Goal: Information Seeking & Learning: Learn about a topic

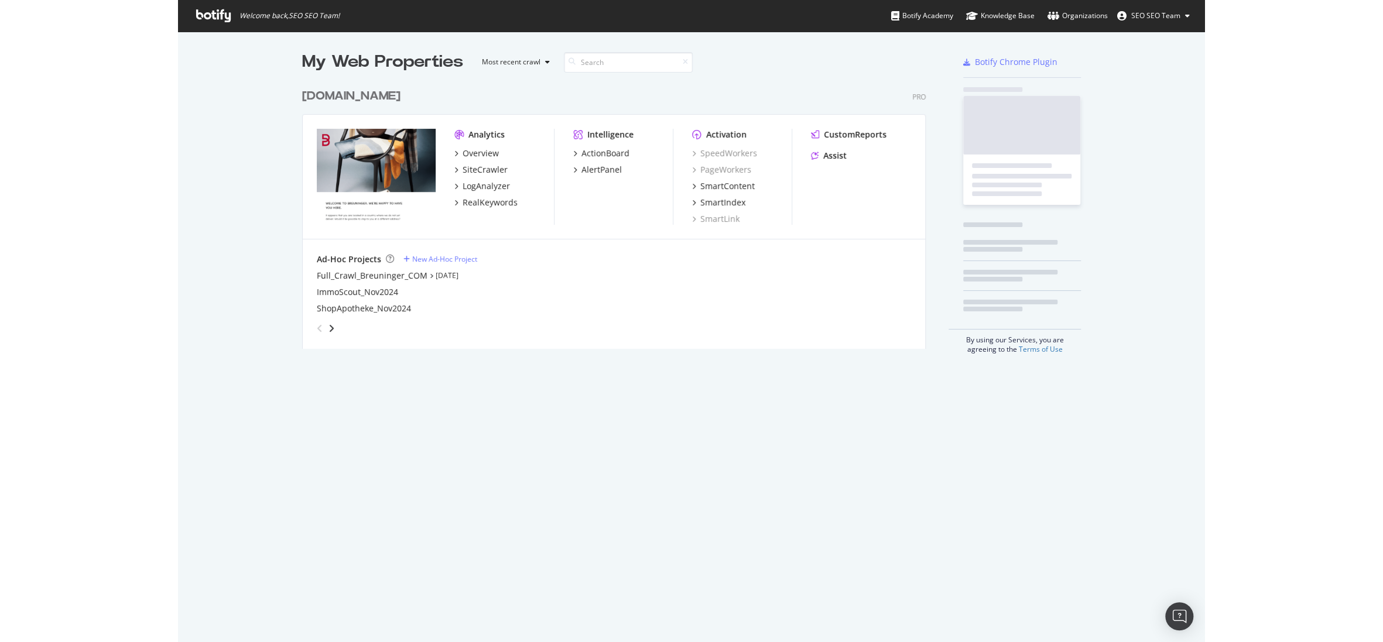
scroll to position [634, 1011]
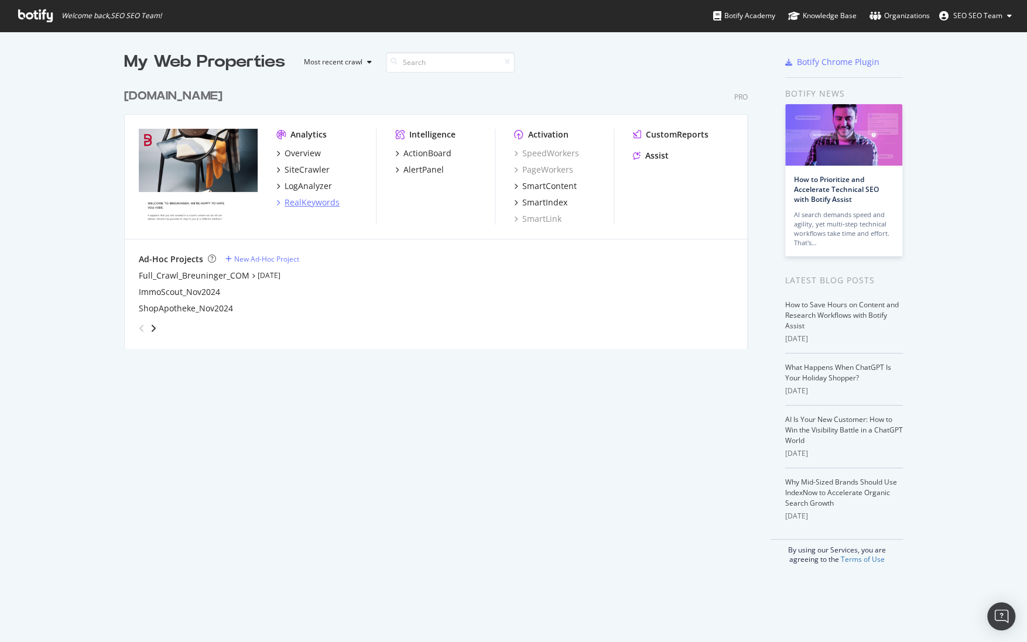
click at [305, 199] on div "RealKeywords" at bounding box center [312, 203] width 55 height 12
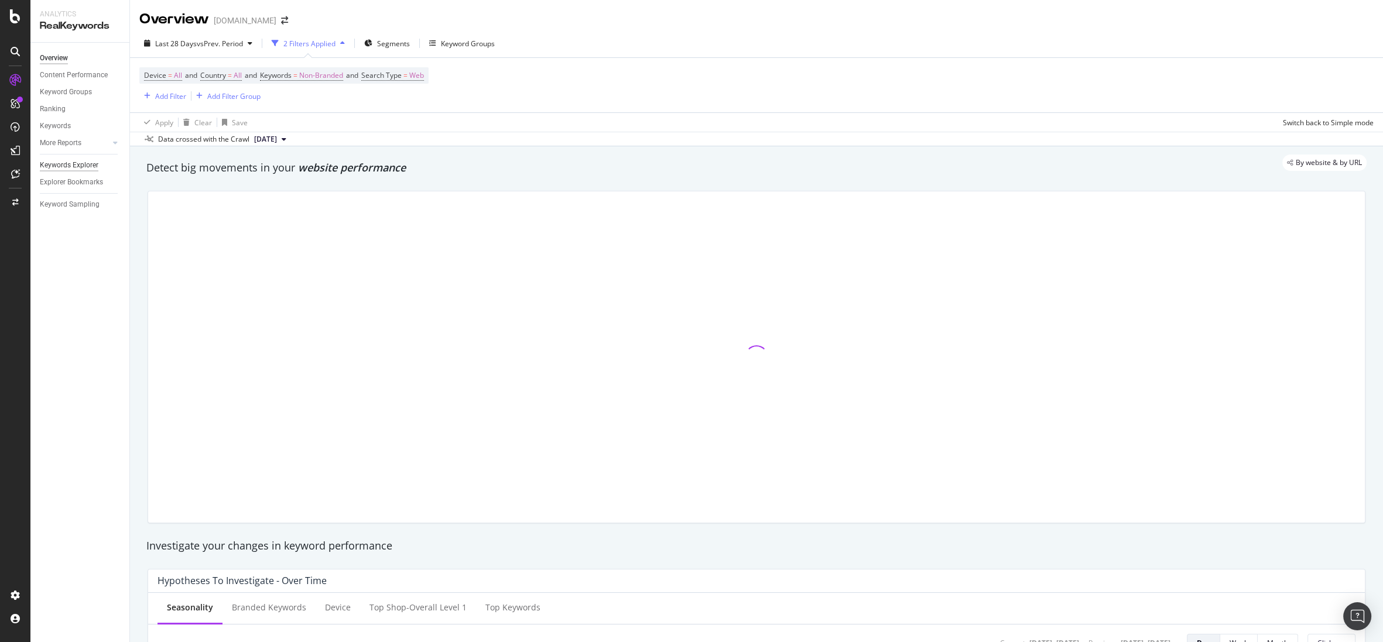
click at [83, 167] on div "Keywords Explorer" at bounding box center [69, 165] width 59 height 12
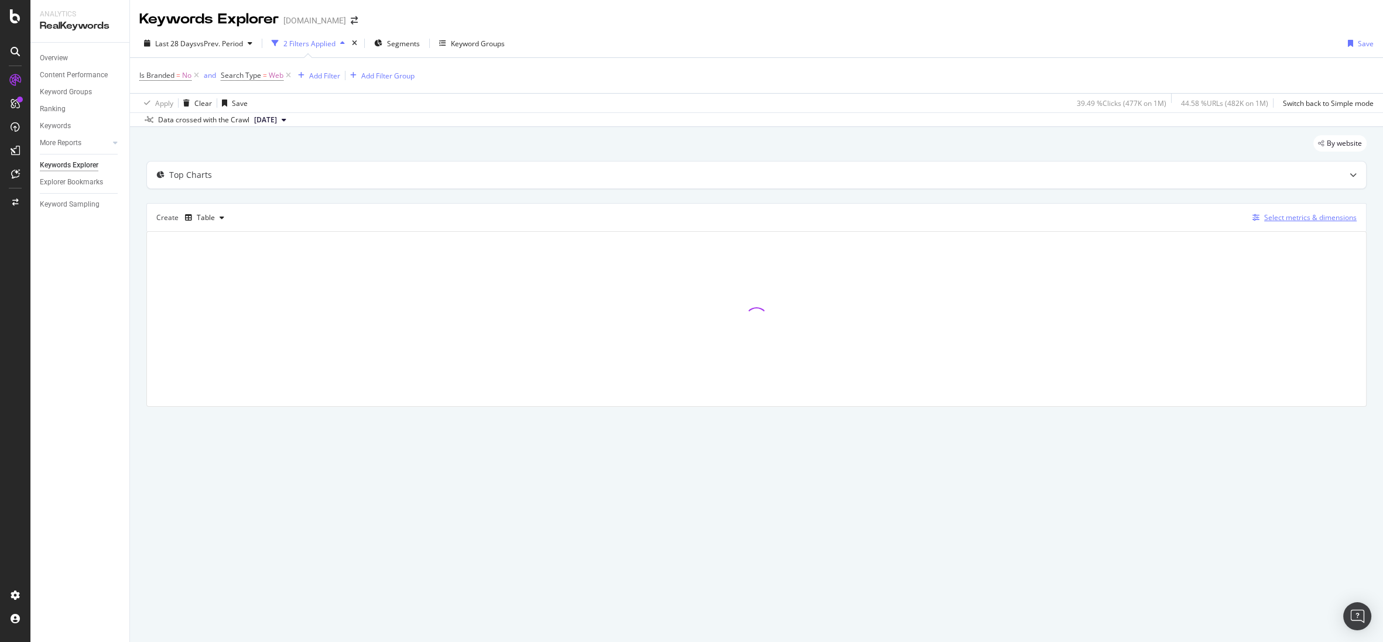
click at [1027, 216] on div "Select metrics & dimensions" at bounding box center [1310, 218] width 93 height 10
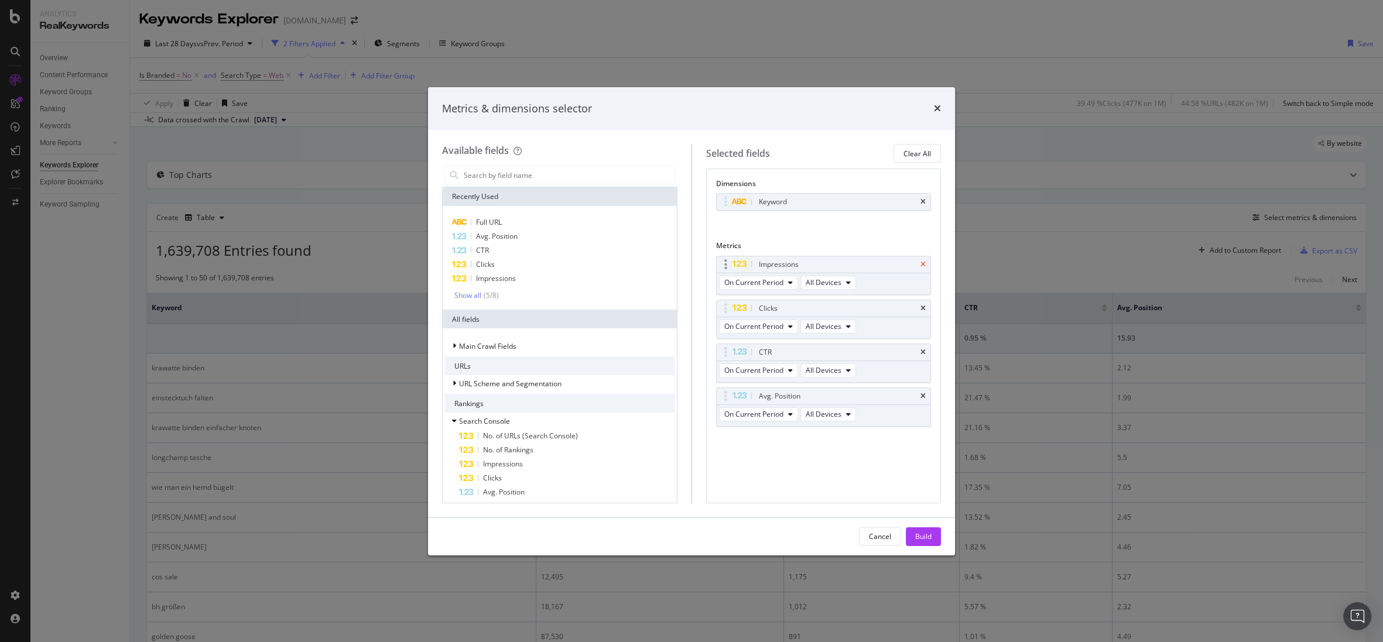
click at [925, 261] on icon "times" at bounding box center [923, 264] width 5 height 7
click at [922, 305] on icon "times" at bounding box center [923, 308] width 5 height 7
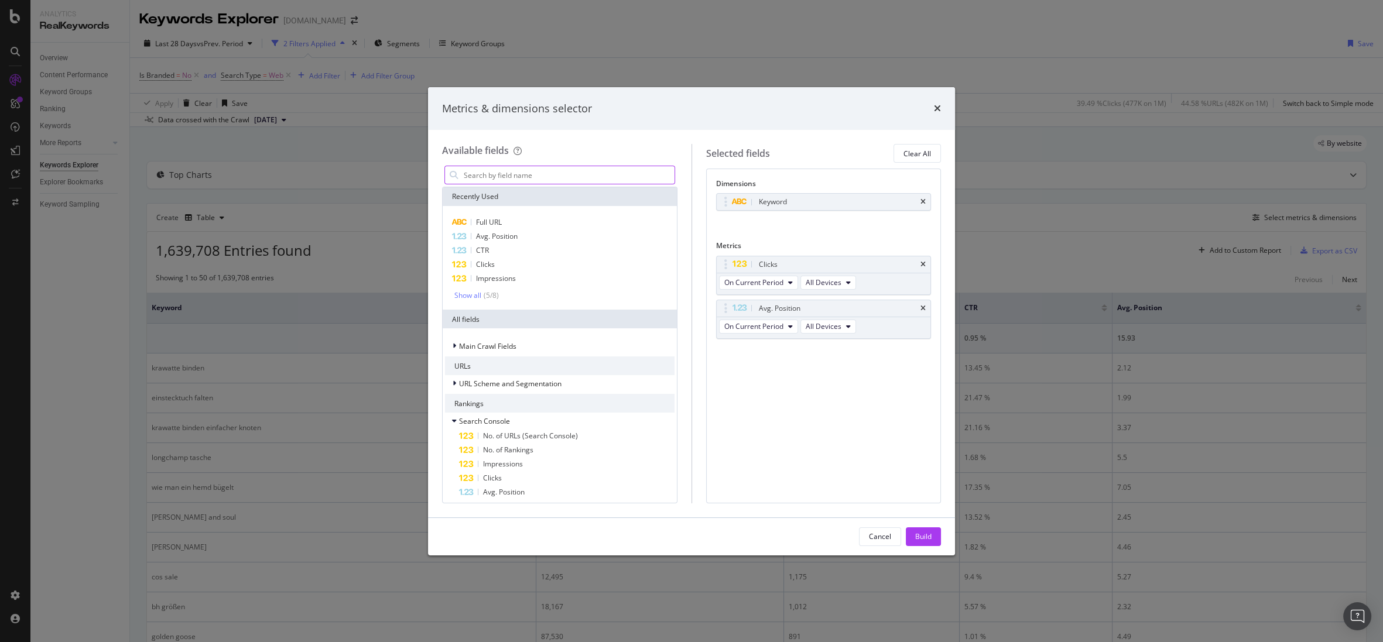
click at [507, 172] on input "modal" at bounding box center [569, 175] width 212 height 18
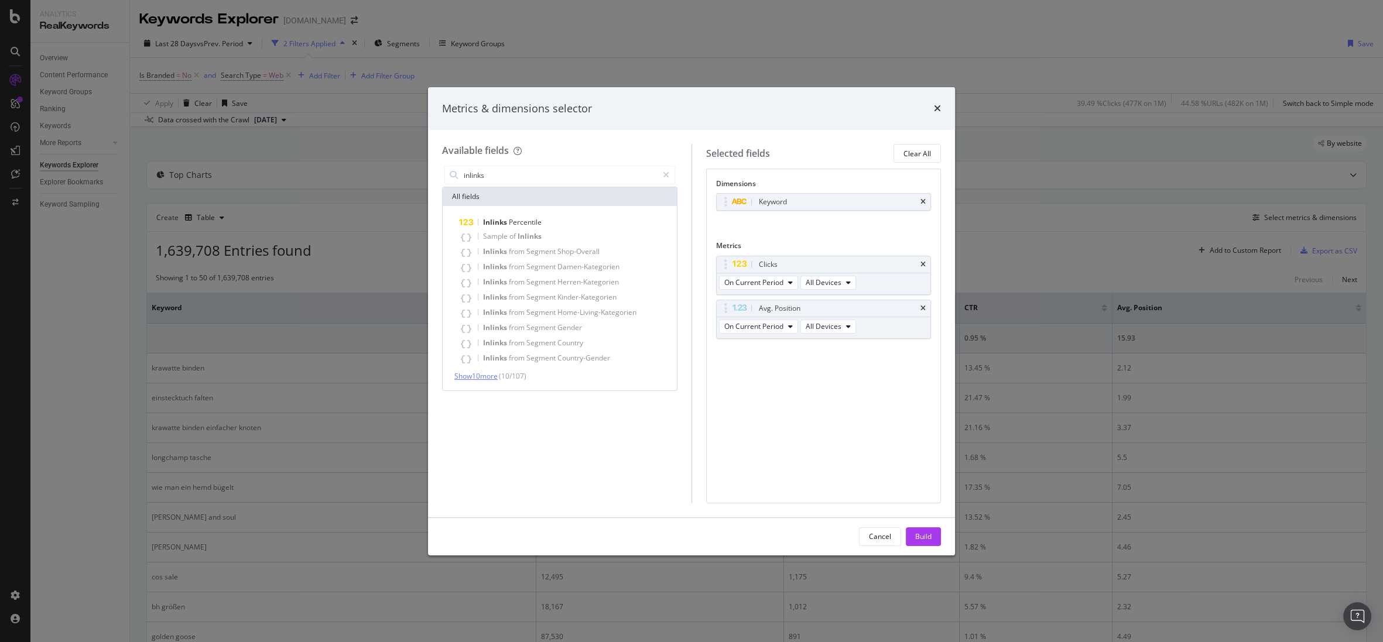
click at [495, 372] on span "Show 10 more" at bounding box center [475, 376] width 43 height 10
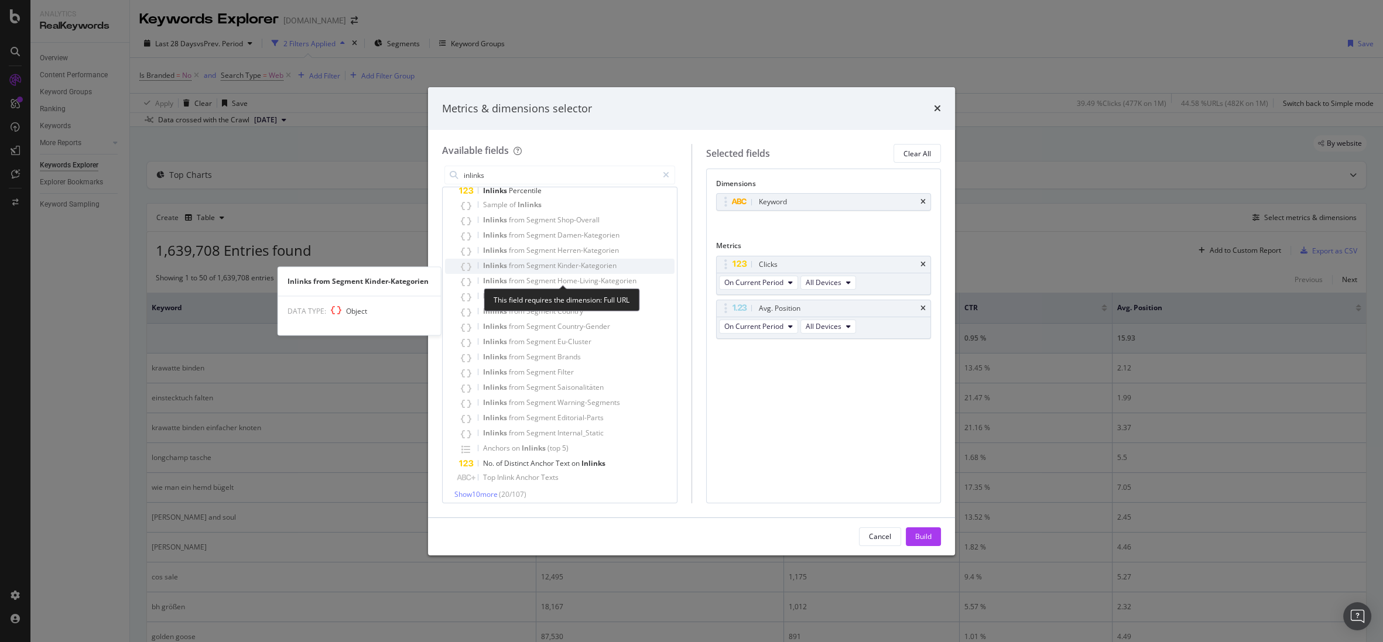
scroll to position [37, 0]
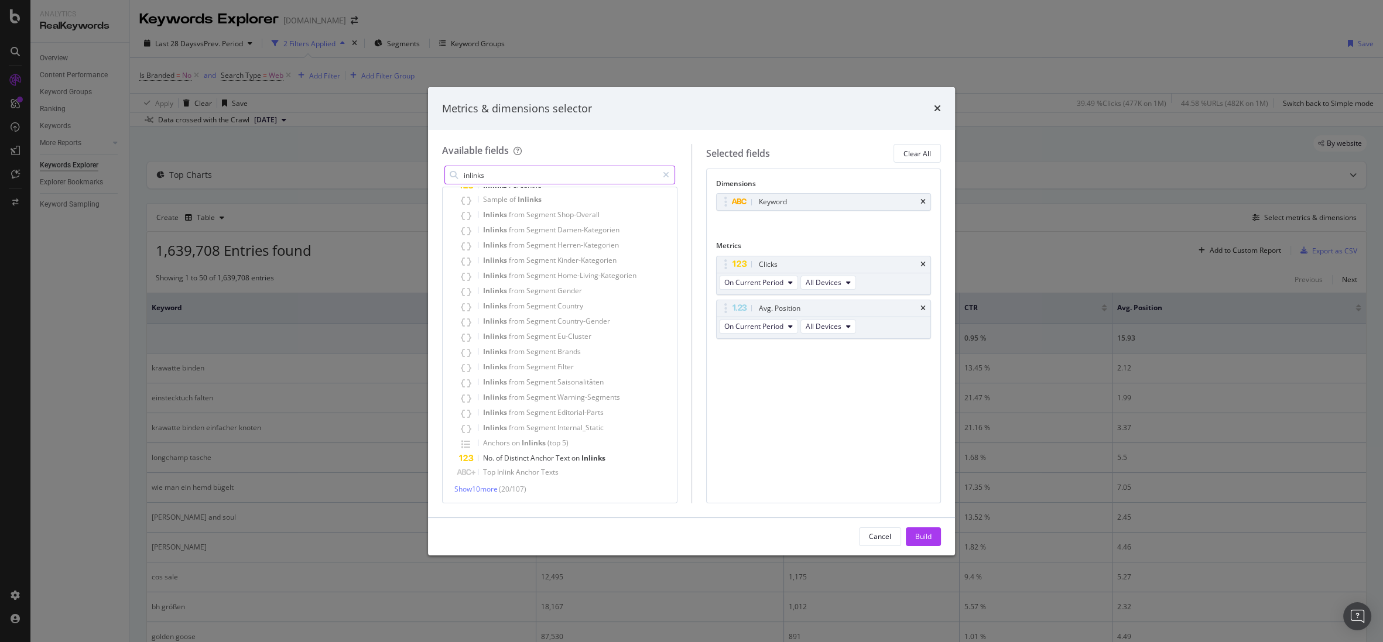
click at [607, 177] on input "inlinks" at bounding box center [560, 175] width 195 height 18
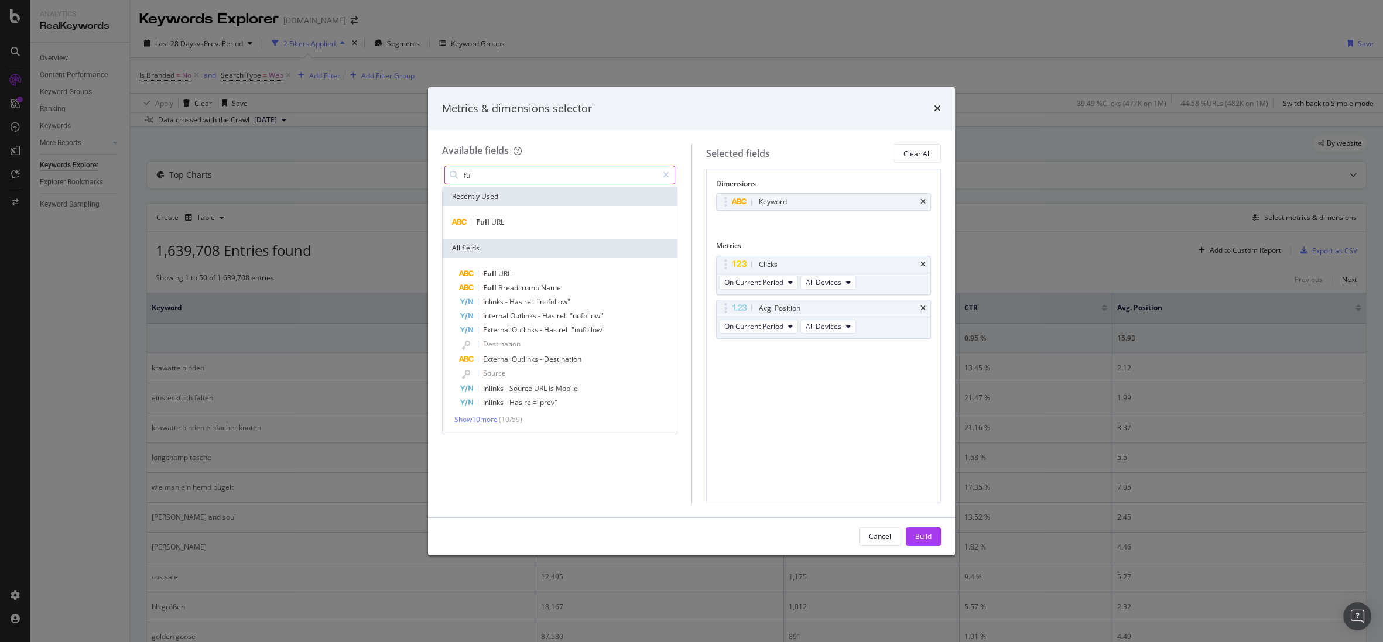
scroll to position [0, 0]
click at [580, 228] on div "Full URL" at bounding box center [560, 223] width 230 height 14
click at [926, 200] on div "Keyword" at bounding box center [824, 202] width 214 height 16
click at [921, 201] on icon "times" at bounding box center [923, 202] width 5 height 7
click at [509, 169] on input "full" at bounding box center [560, 175] width 195 height 18
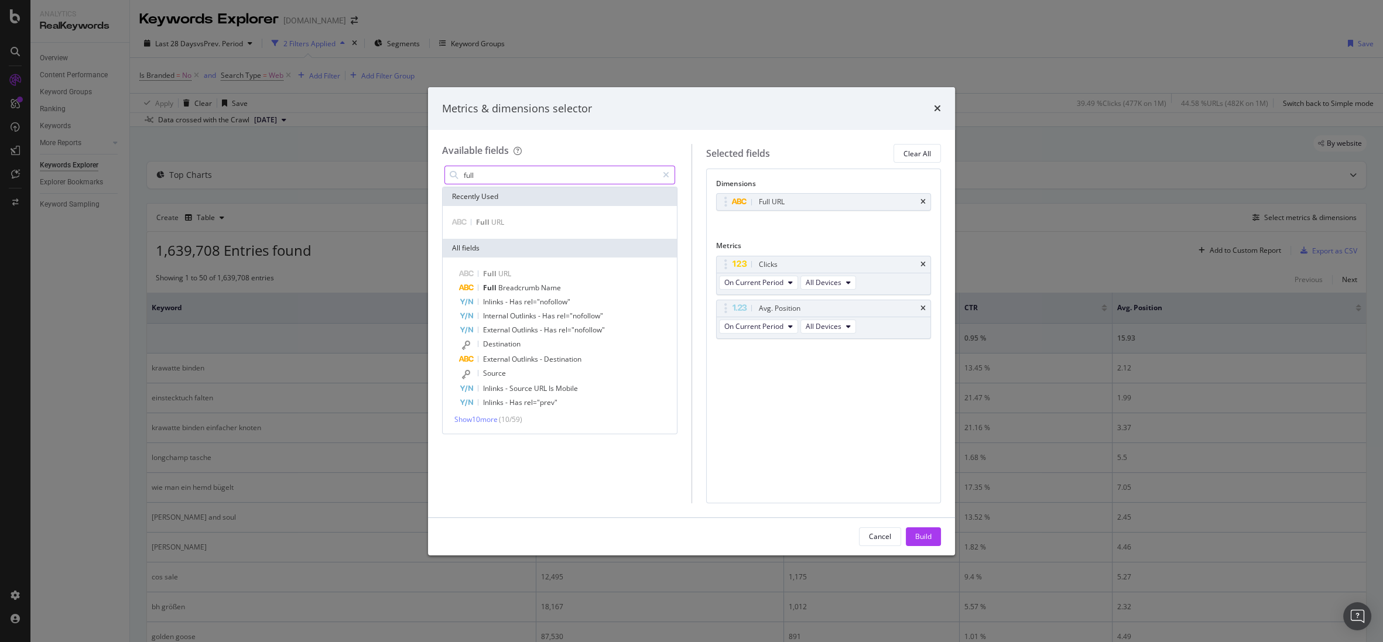
click at [509, 169] on input "full" at bounding box center [560, 175] width 195 height 18
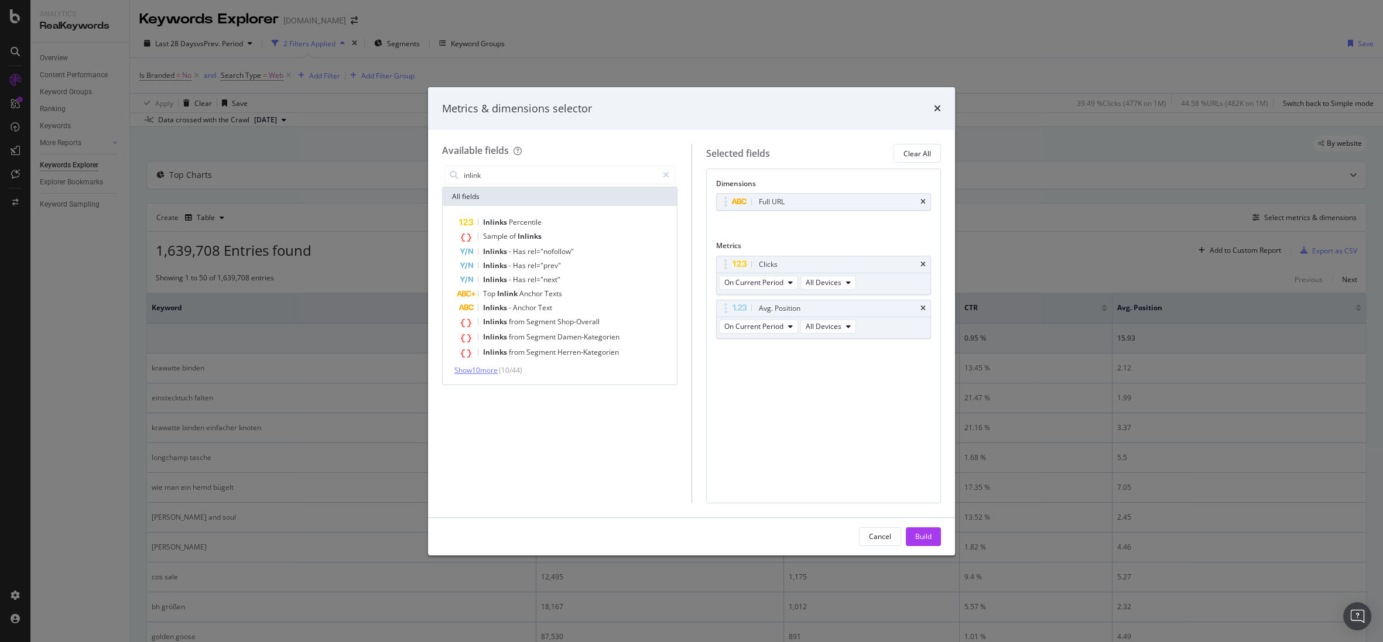
click at [480, 375] on span "Show 10 more" at bounding box center [475, 370] width 43 height 10
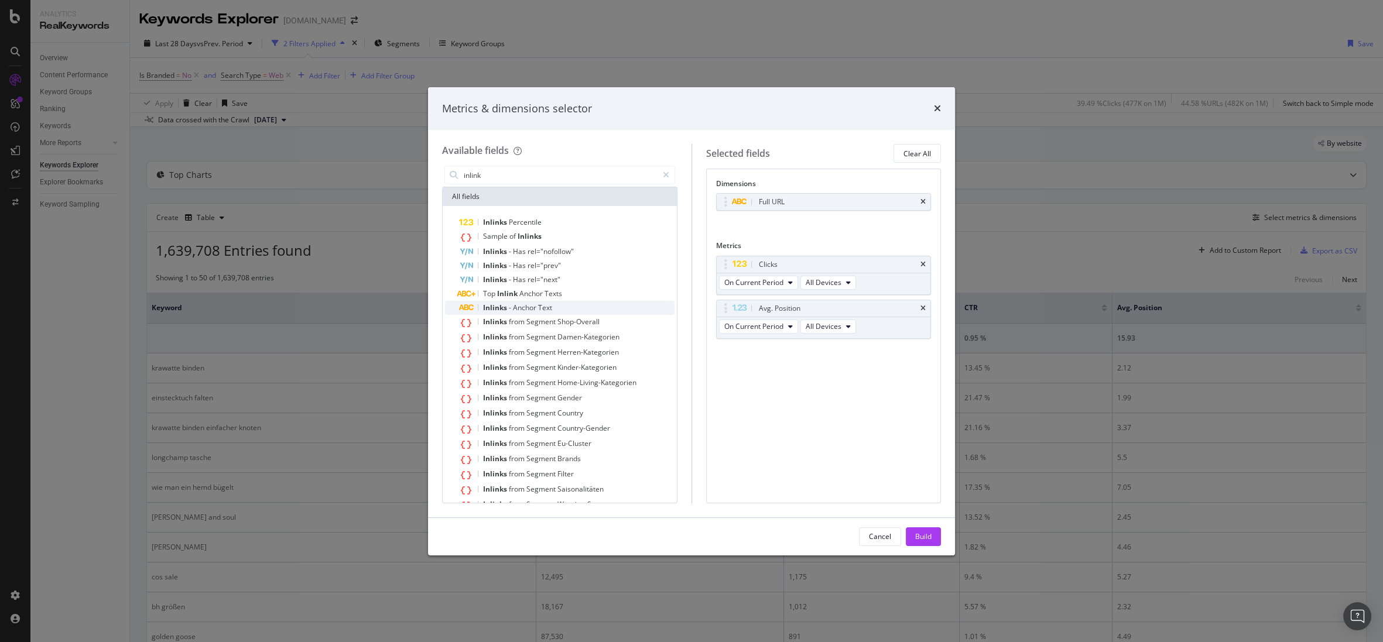
click at [617, 305] on div "Inlinks - Anchor Text" at bounding box center [567, 308] width 216 height 14
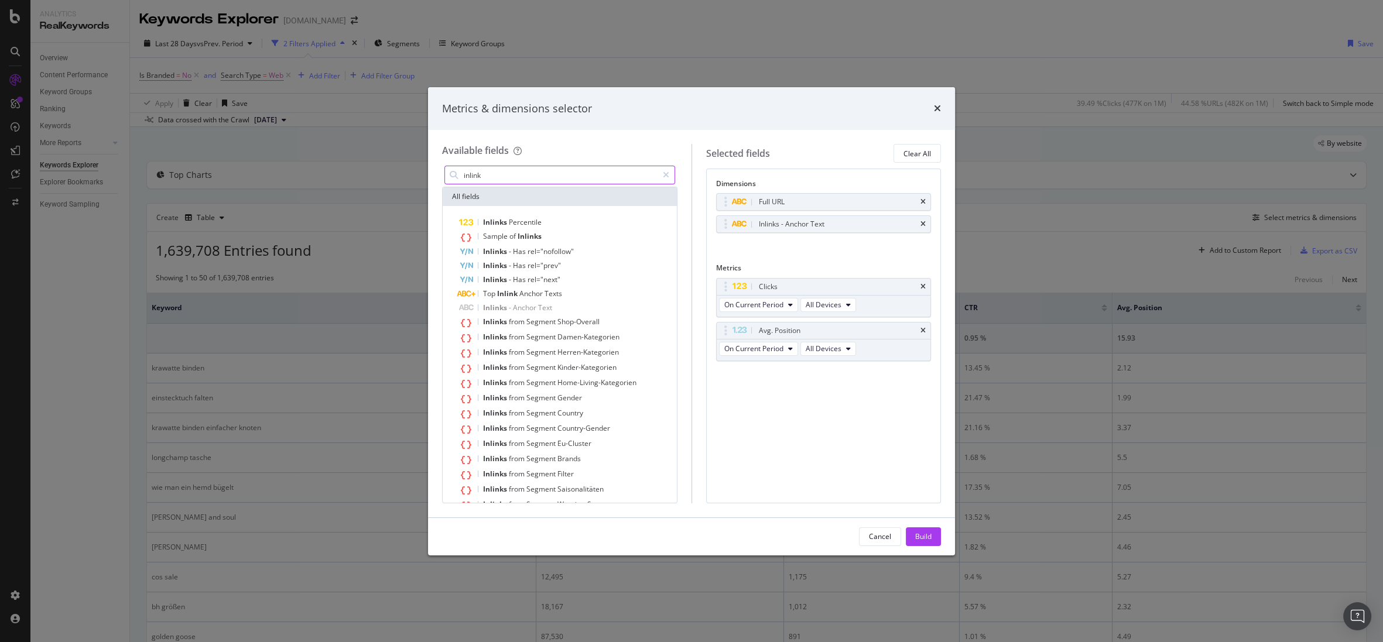
click at [539, 180] on input "inlink" at bounding box center [560, 175] width 195 height 18
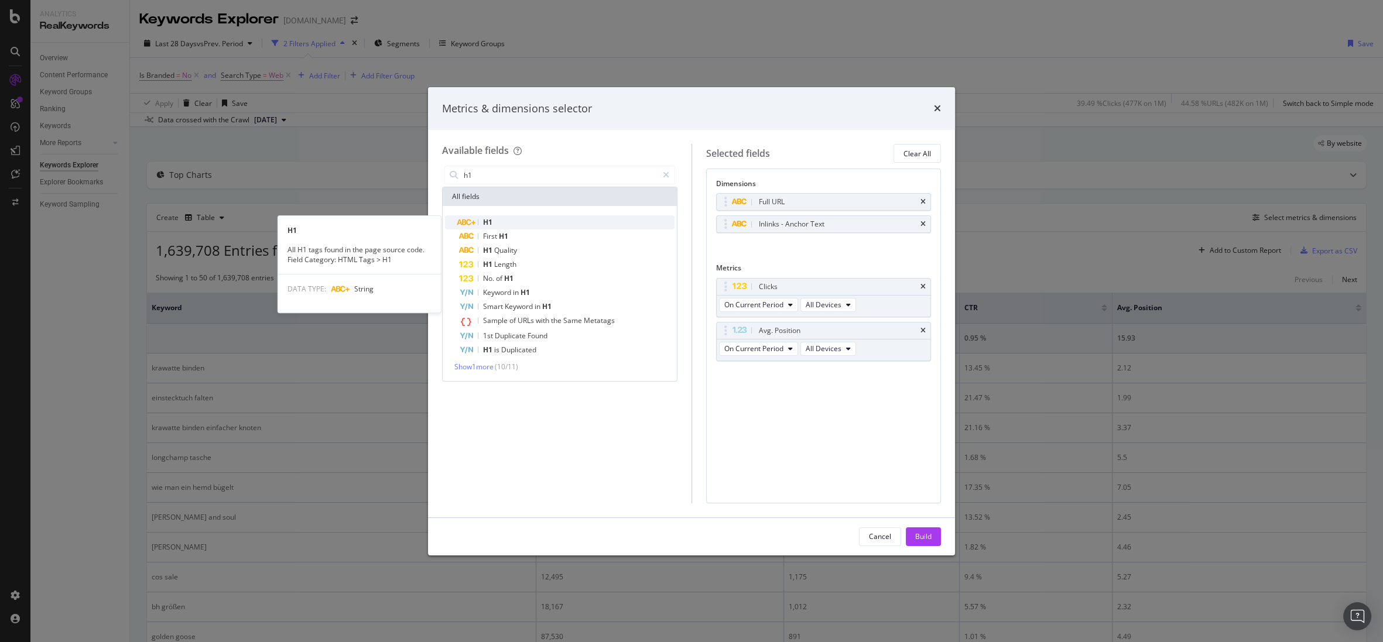
click at [526, 217] on div "H1" at bounding box center [567, 223] width 216 height 14
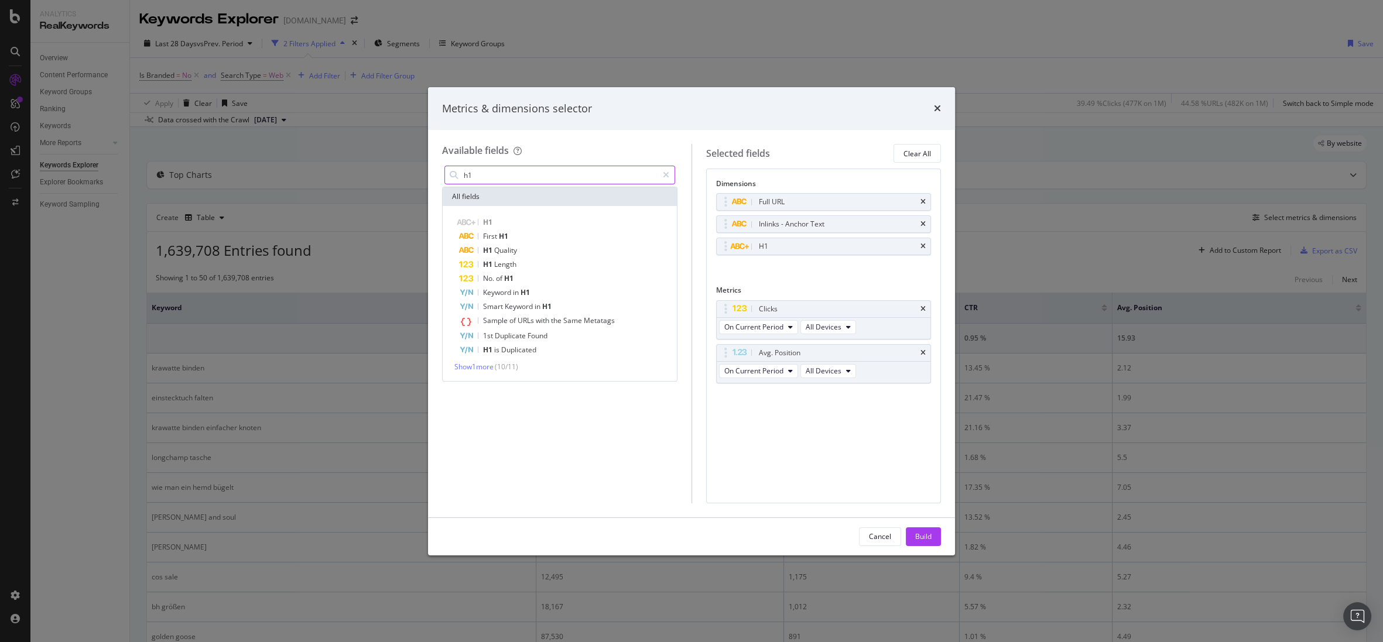
click at [515, 176] on input "h1" at bounding box center [560, 175] width 195 height 18
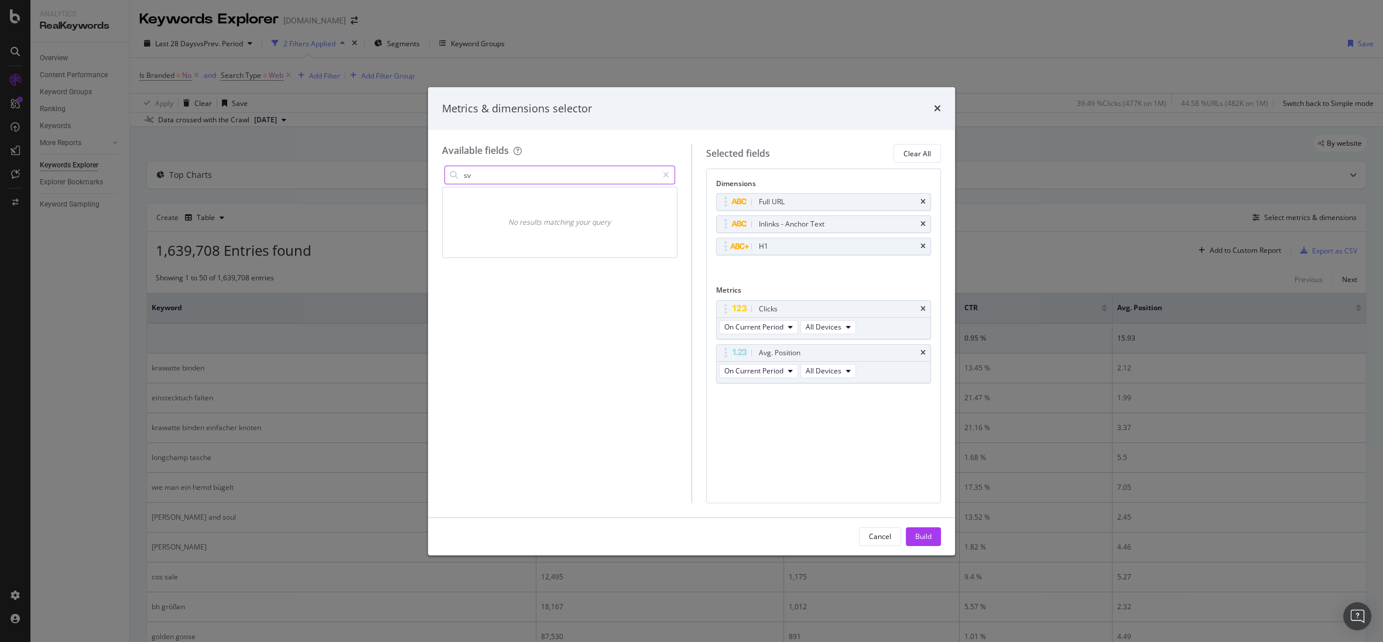
type input "s"
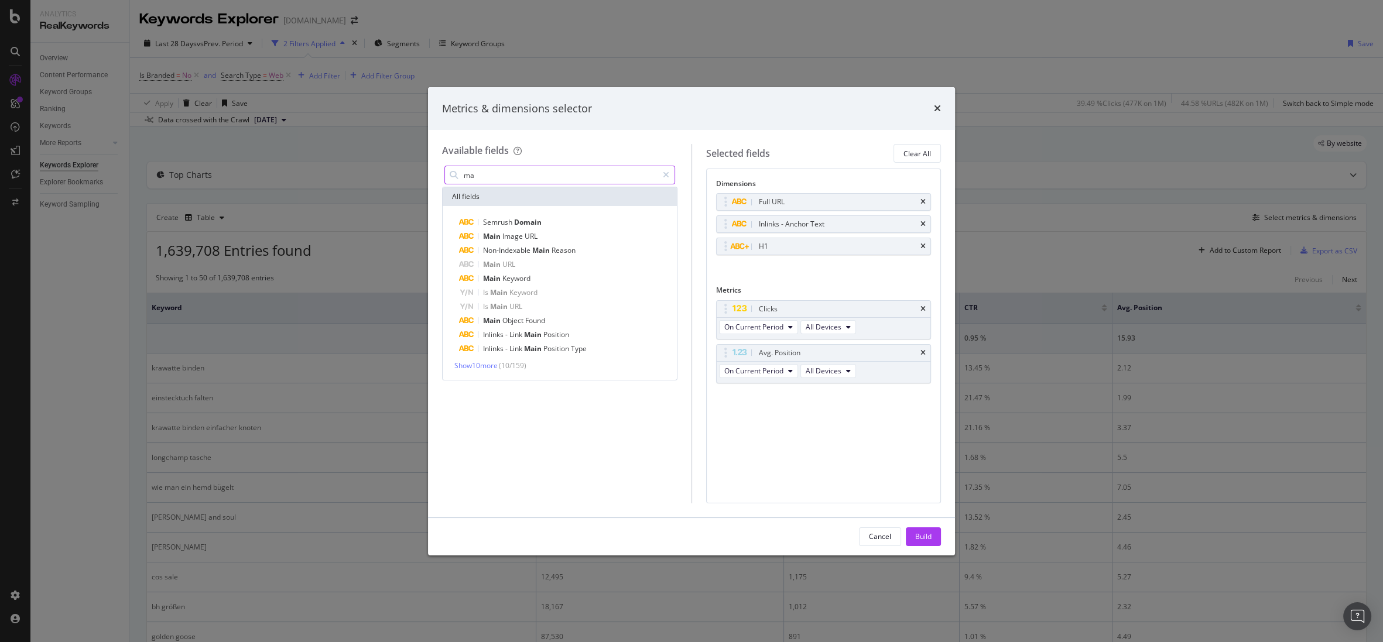
type input "m"
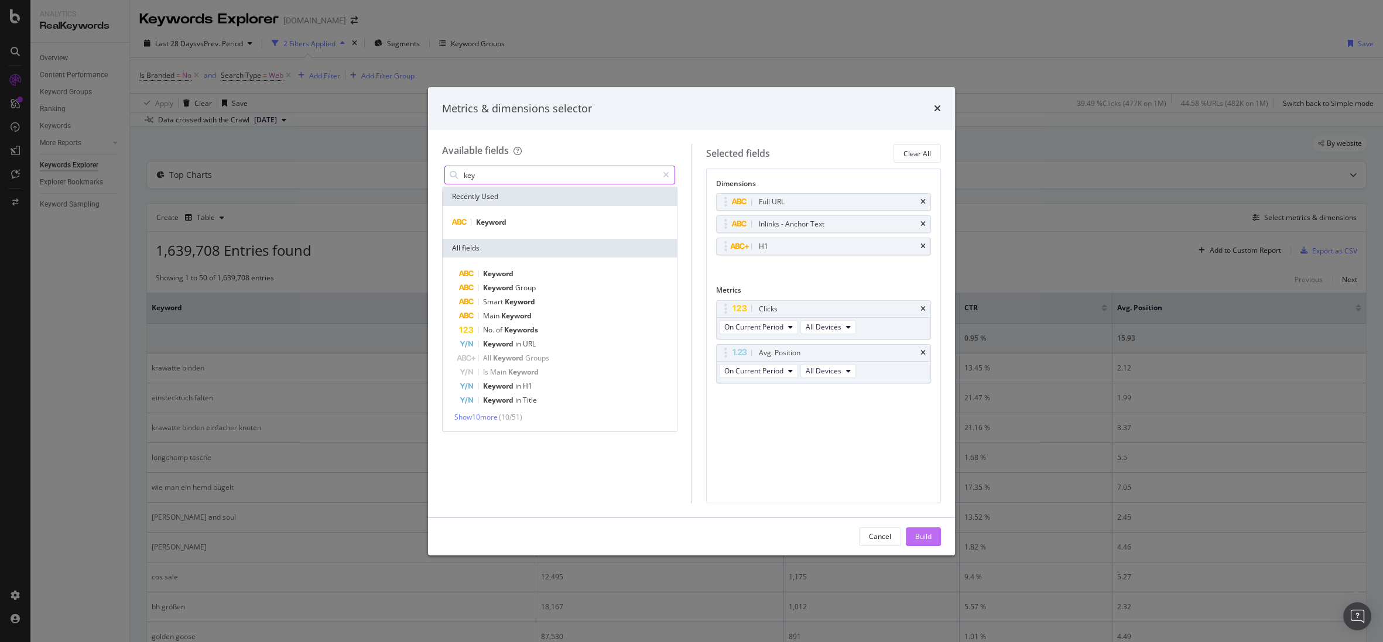
type input "key"
click at [919, 532] on div "Build" at bounding box center [923, 537] width 16 height 10
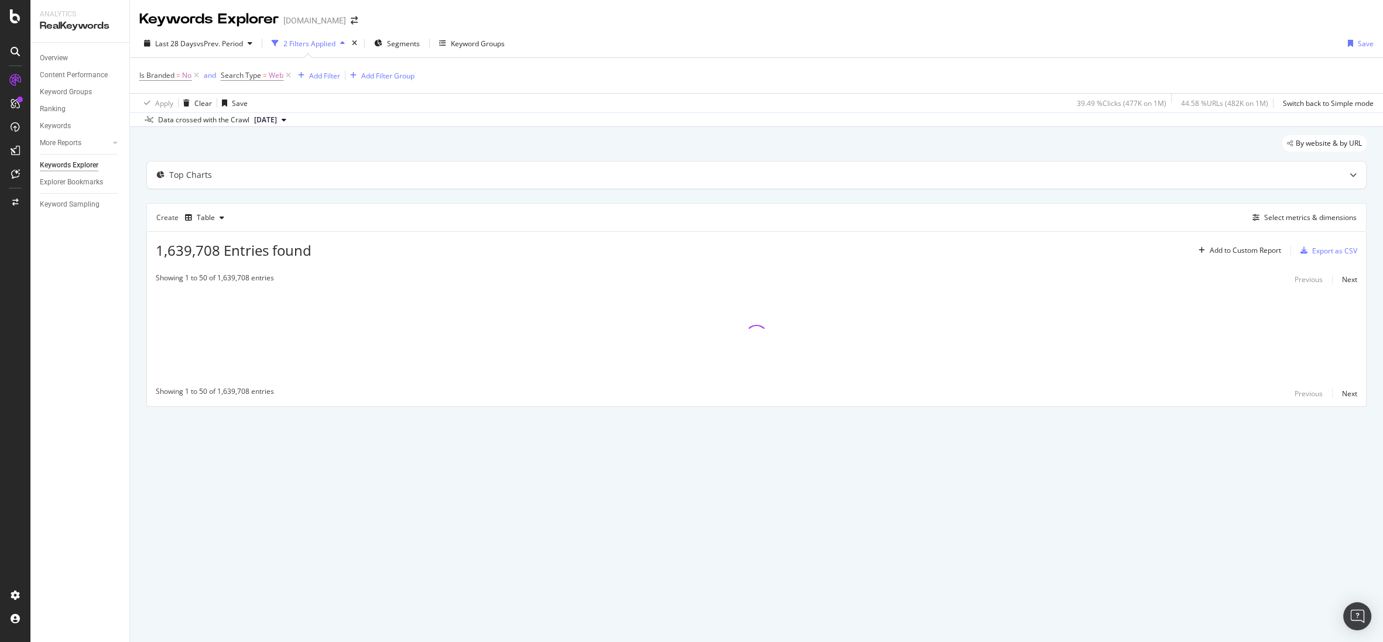
click at [327, 84] on div "Is Branded = No and Search Type = Web Add Filter Add Filter Group" at bounding box center [276, 75] width 275 height 16
click at [326, 80] on div "Add Filter" at bounding box center [324, 76] width 31 height 10
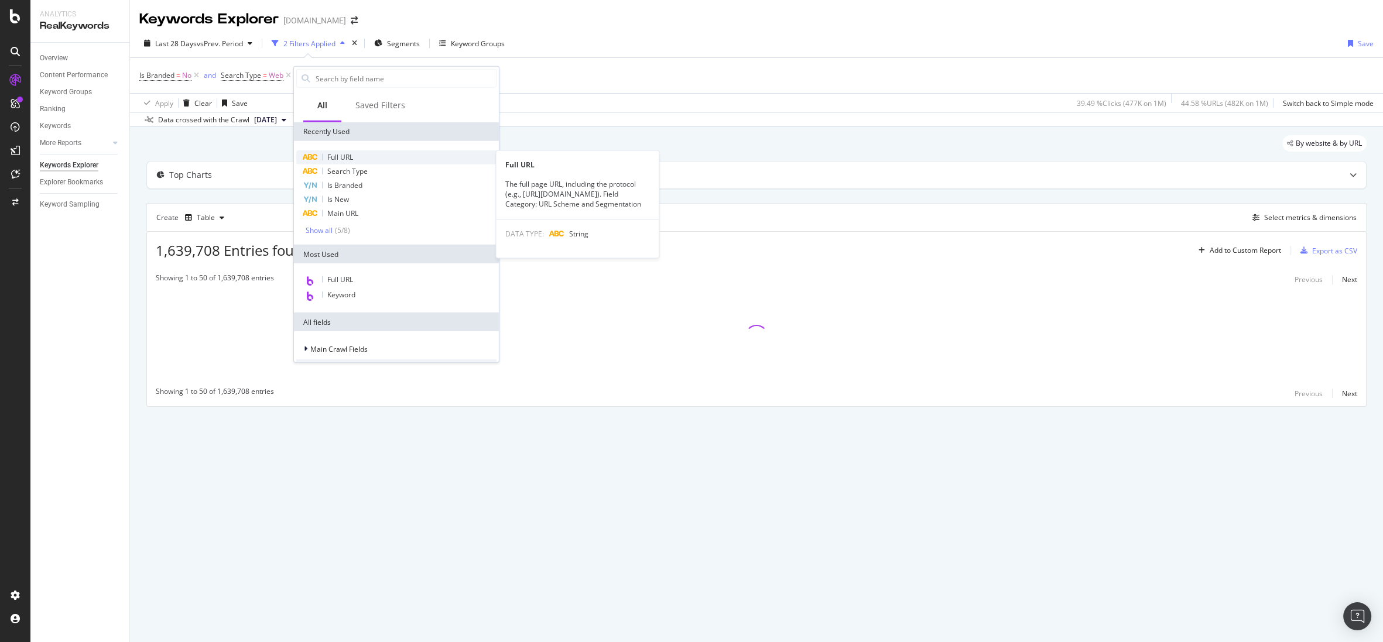
click at [340, 155] on span "Full URL" at bounding box center [340, 157] width 26 height 10
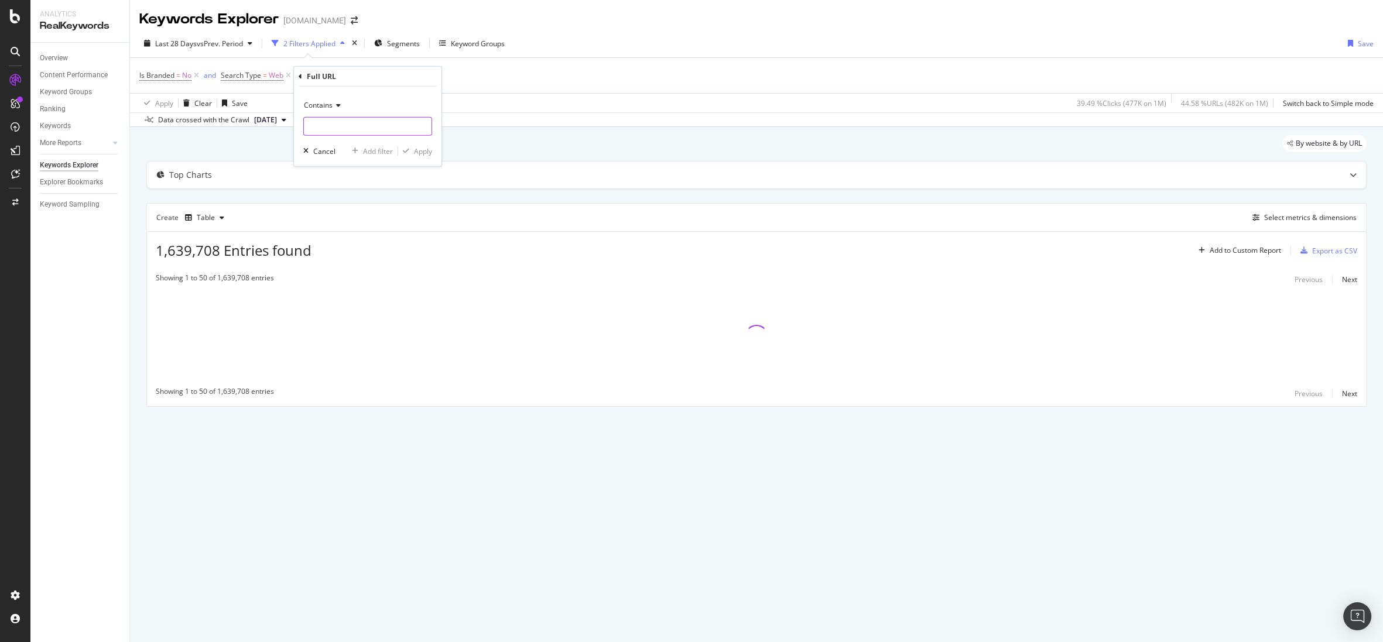
click at [340, 131] on input "text" at bounding box center [368, 126] width 128 height 19
type input "/de/"
click at [432, 149] on div "Apply" at bounding box center [423, 151] width 18 height 10
click at [428, 80] on div "Add Filter" at bounding box center [420, 76] width 31 height 10
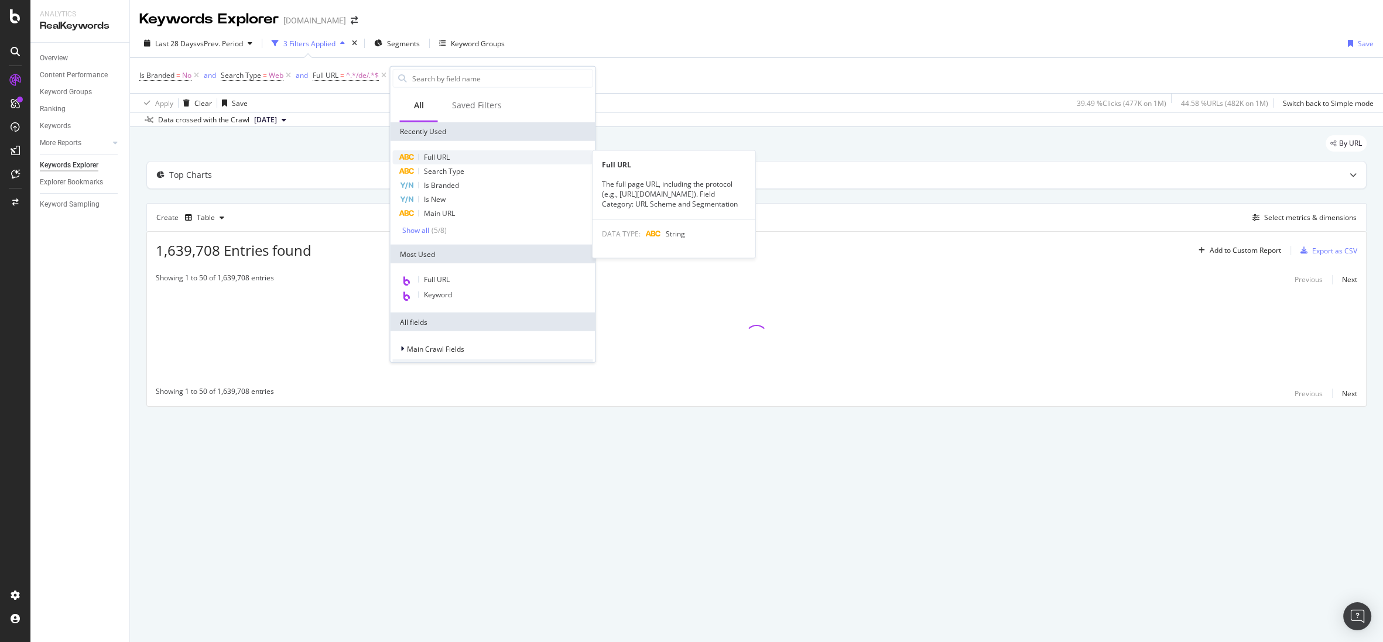
click at [456, 152] on div "Full URL" at bounding box center [492, 158] width 200 height 14
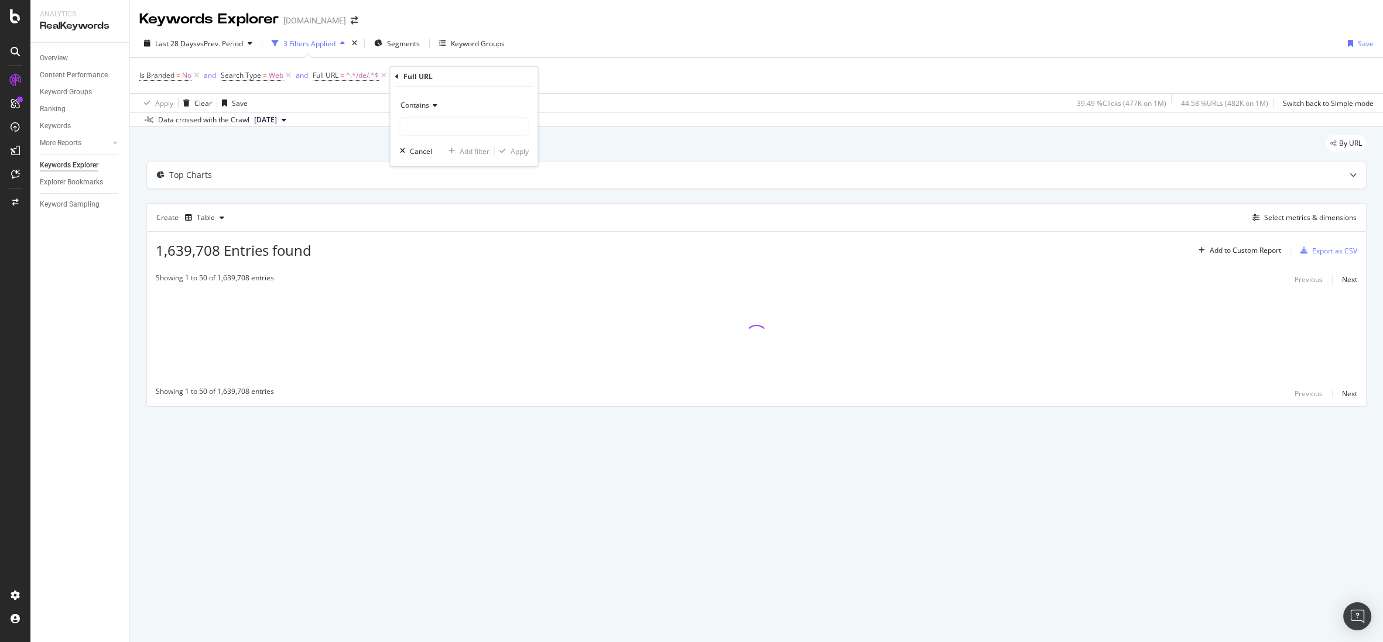
click at [422, 106] on span "Contains" at bounding box center [414, 105] width 29 height 10
click at [436, 125] on input "text" at bounding box center [464, 126] width 128 height 19
type input "sneaker|kleider|daunenjacke"
click at [522, 151] on div "Apply" at bounding box center [519, 151] width 18 height 10
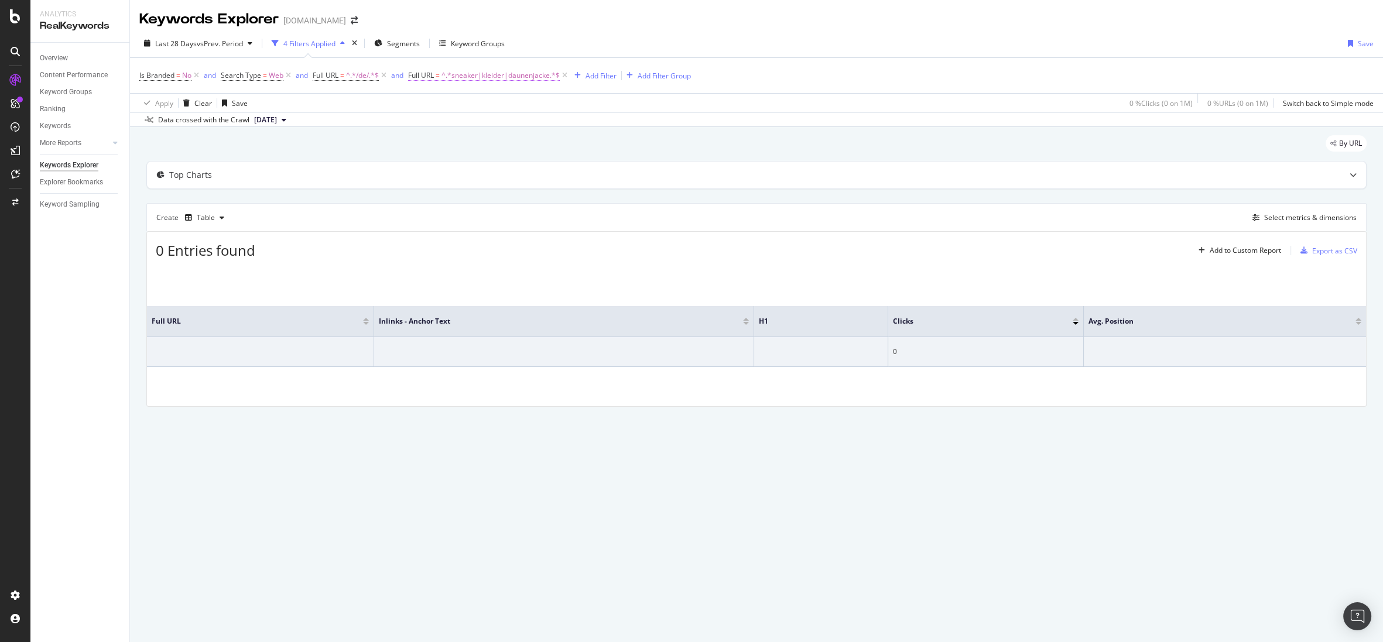
click at [467, 76] on span "^.*sneaker|kleider|daunenjacke.*$" at bounding box center [501, 75] width 118 height 16
click at [350, 112] on div "Apply Clear Save 0 % Clicks ( 0 on 1M ) 0 % URLs ( 0 on 1M ) Switch back to Sim…" at bounding box center [756, 102] width 1253 height 19
click at [351, 71] on span "^.*/de/.*$" at bounding box center [362, 75] width 33 height 16
click at [268, 103] on div "Apply Clear Save 0 % Clicks ( 0 on 1M ) 0 % URLs ( 0 on 1M ) Switch back to Sim…" at bounding box center [756, 102] width 1253 height 19
click at [500, 77] on span "^.*sneaker|kleider|daunenjacke.*$" at bounding box center [501, 75] width 118 height 16
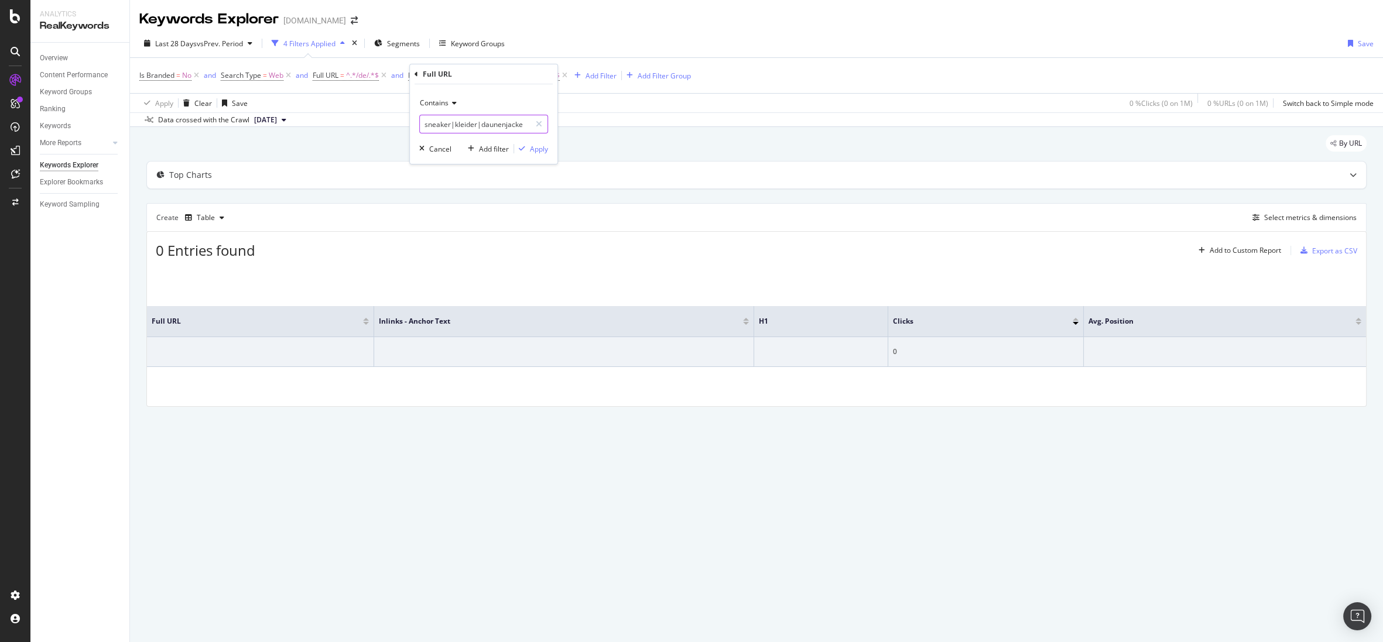
click at [486, 124] on input "sneaker|kleider|daunenjacke" at bounding box center [475, 124] width 111 height 19
type input "sneaker|kleider|daunenjacke"
click at [430, 146] on div "Cancel" at bounding box center [440, 149] width 22 height 10
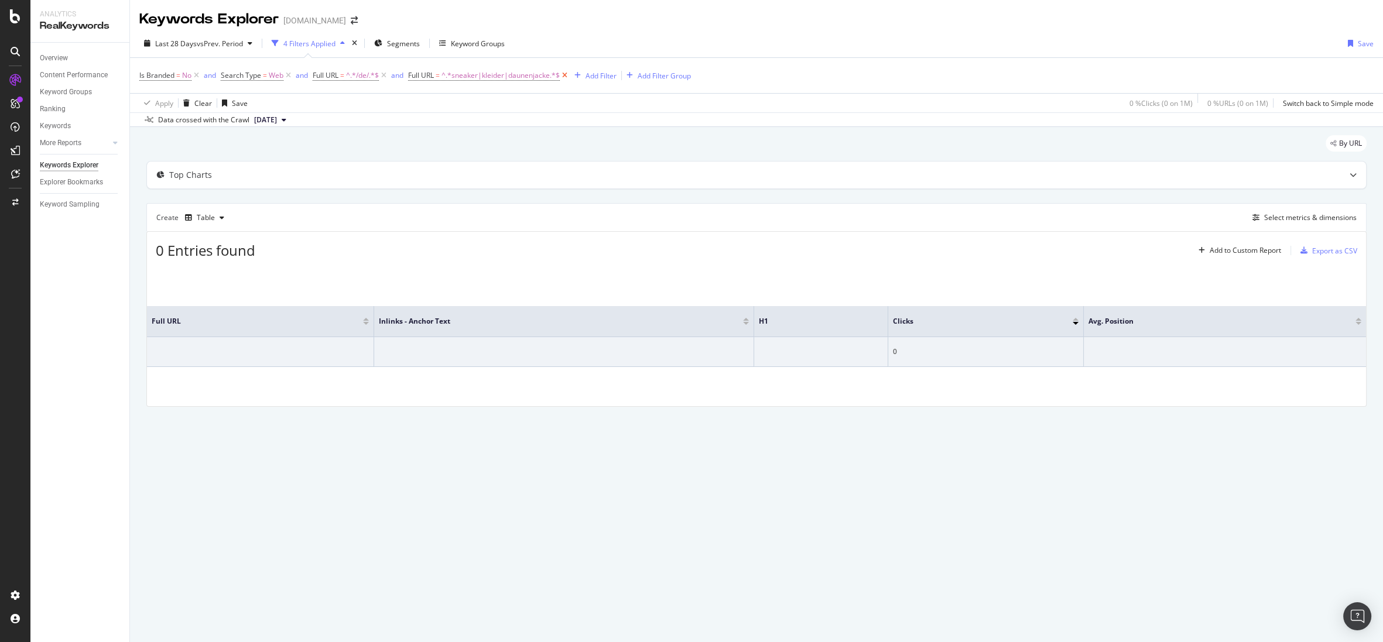
click at [567, 76] on icon at bounding box center [565, 76] width 10 height 12
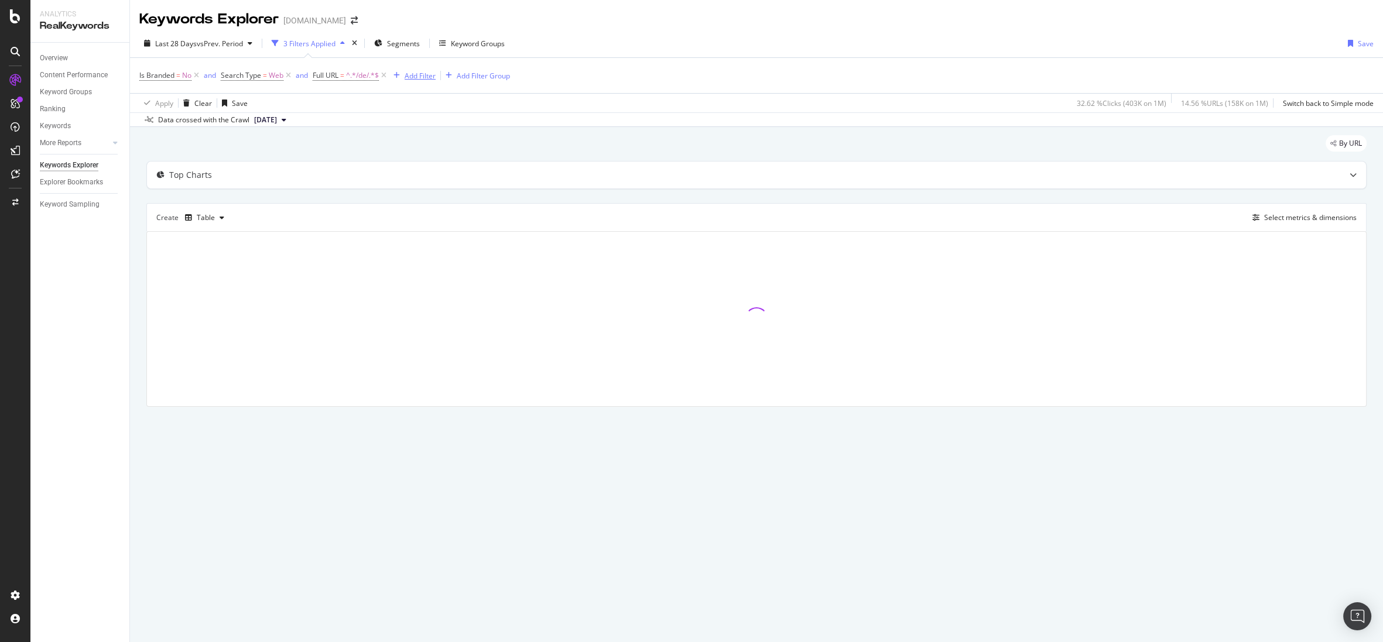
click at [413, 76] on div "Add Filter" at bounding box center [420, 76] width 31 height 10
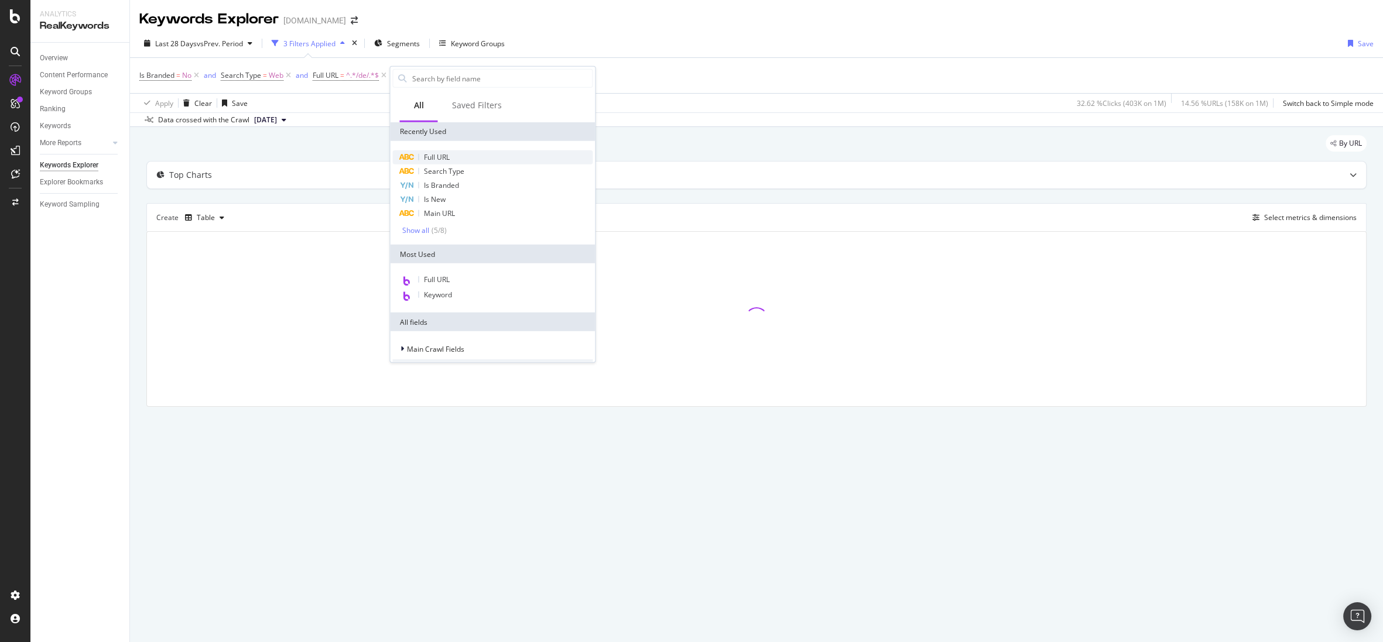
click at [452, 153] on div "Full URL" at bounding box center [492, 158] width 200 height 14
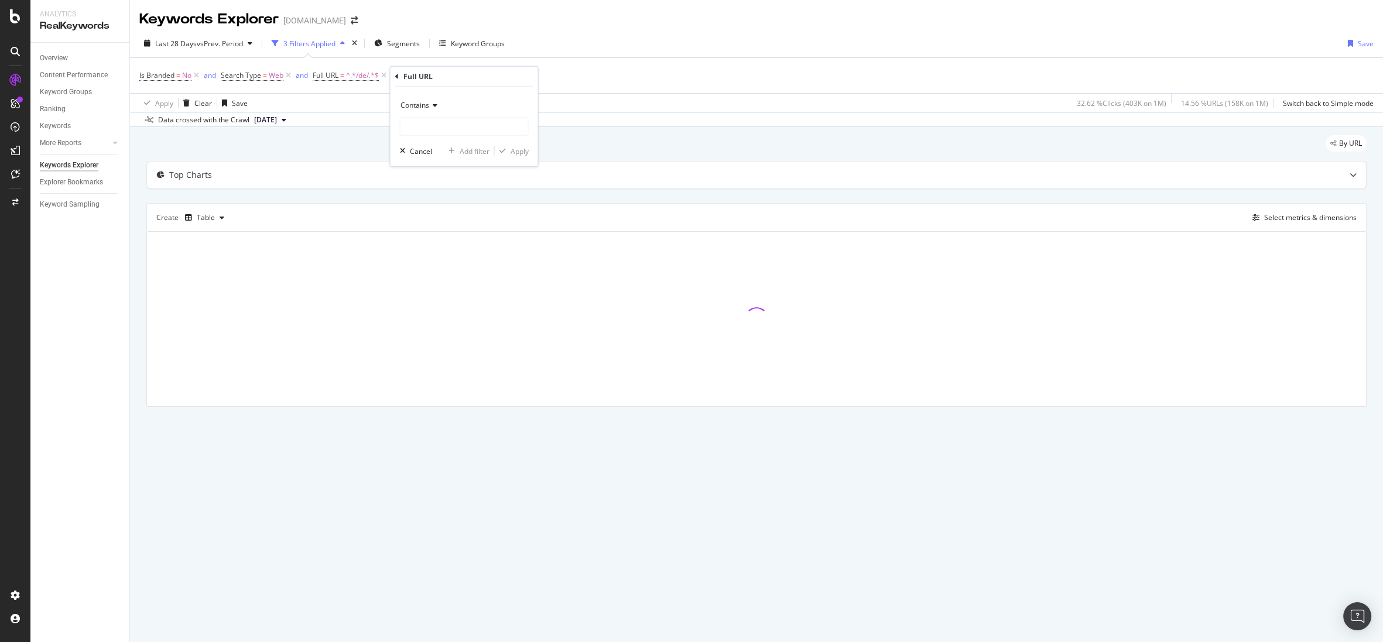
click at [424, 103] on span "Contains" at bounding box center [414, 105] width 29 height 10
click at [446, 235] on span "Doesn't contain" at bounding box center [430, 236] width 51 height 10
click at [430, 143] on div "Doesn't contain Cancel Add filter Apply" at bounding box center [464, 127] width 148 height 80
click at [435, 131] on input "text" at bounding box center [464, 126] width 128 height 19
type input "/p/"
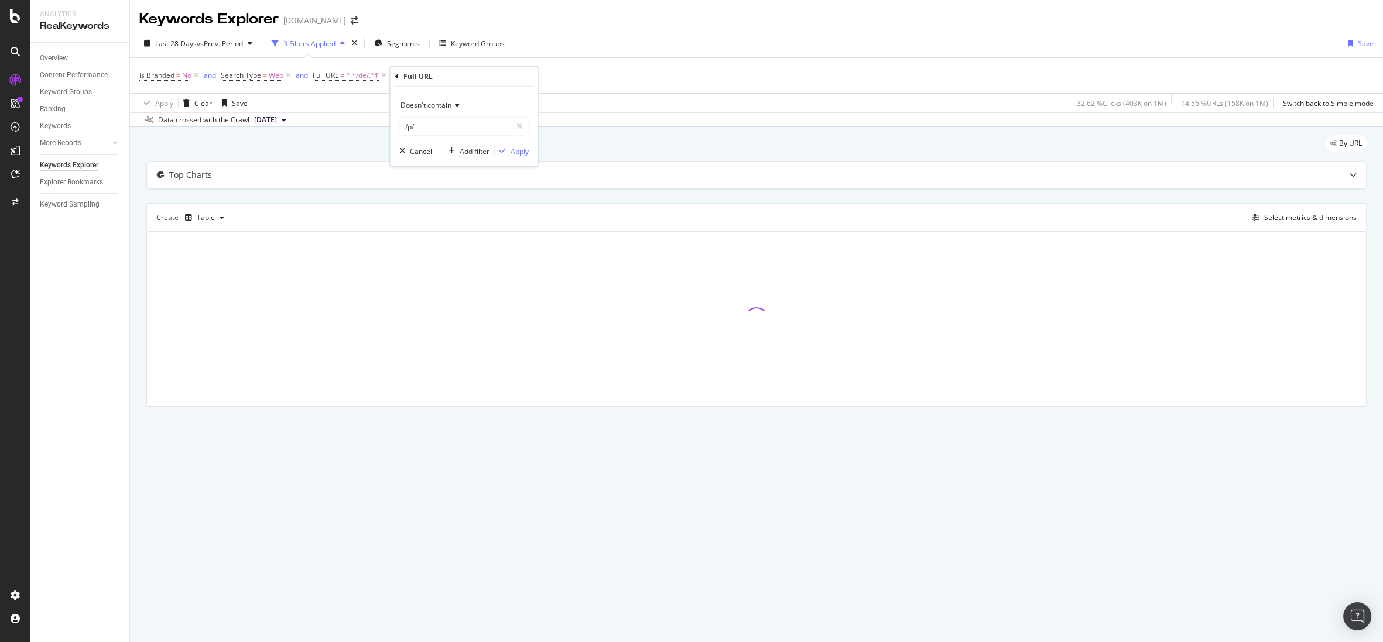
click at [517, 140] on div "Doesn't contain /p/ Cancel Add filter Apply" at bounding box center [464, 127] width 148 height 80
click at [514, 149] on div "Apply" at bounding box center [519, 151] width 18 height 10
click at [1027, 216] on div "Select metrics & dimensions" at bounding box center [1310, 218] width 93 height 10
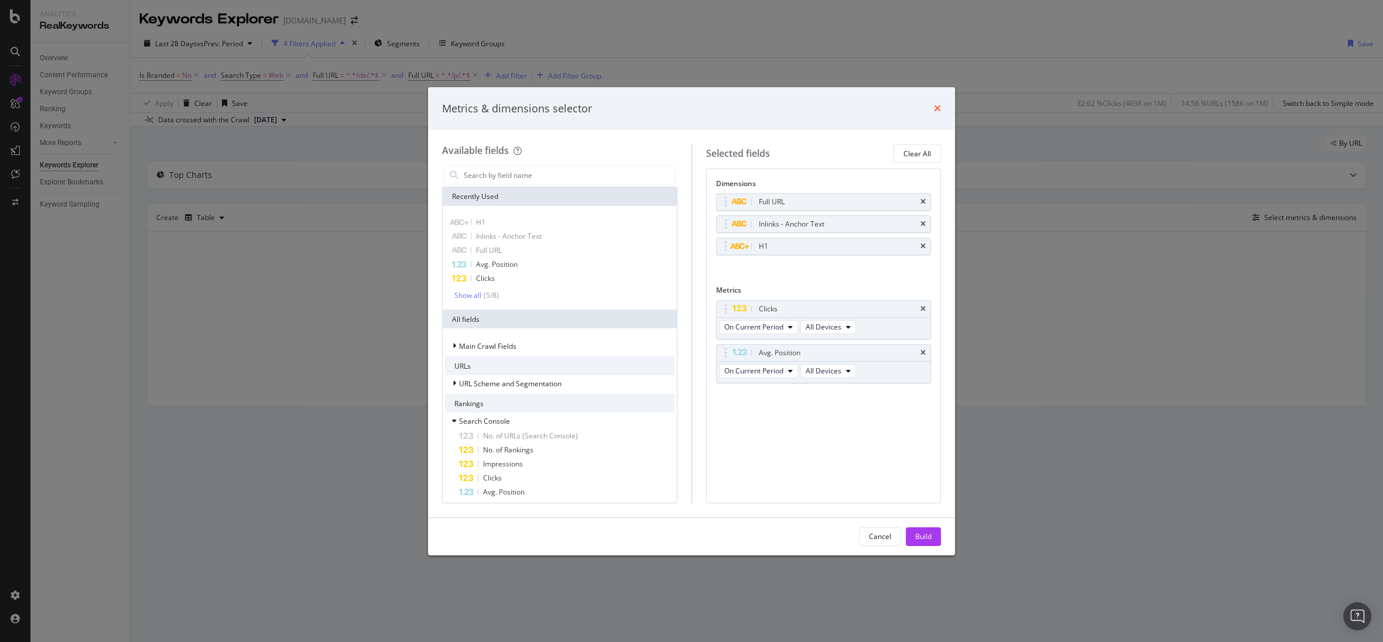
click at [936, 107] on icon "times" at bounding box center [937, 108] width 7 height 9
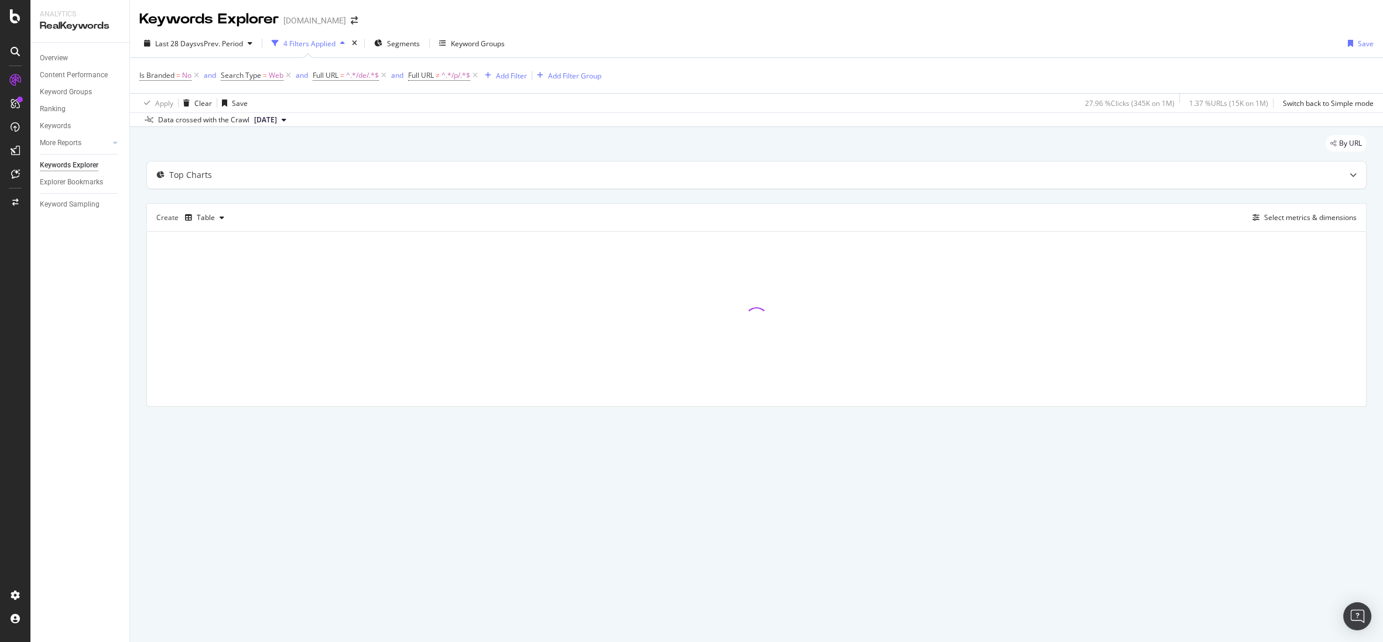
click at [183, 27] on div "Keywords Explorer" at bounding box center [208, 19] width 139 height 20
click at [176, 39] on span "Last 28 Days" at bounding box center [176, 44] width 42 height 10
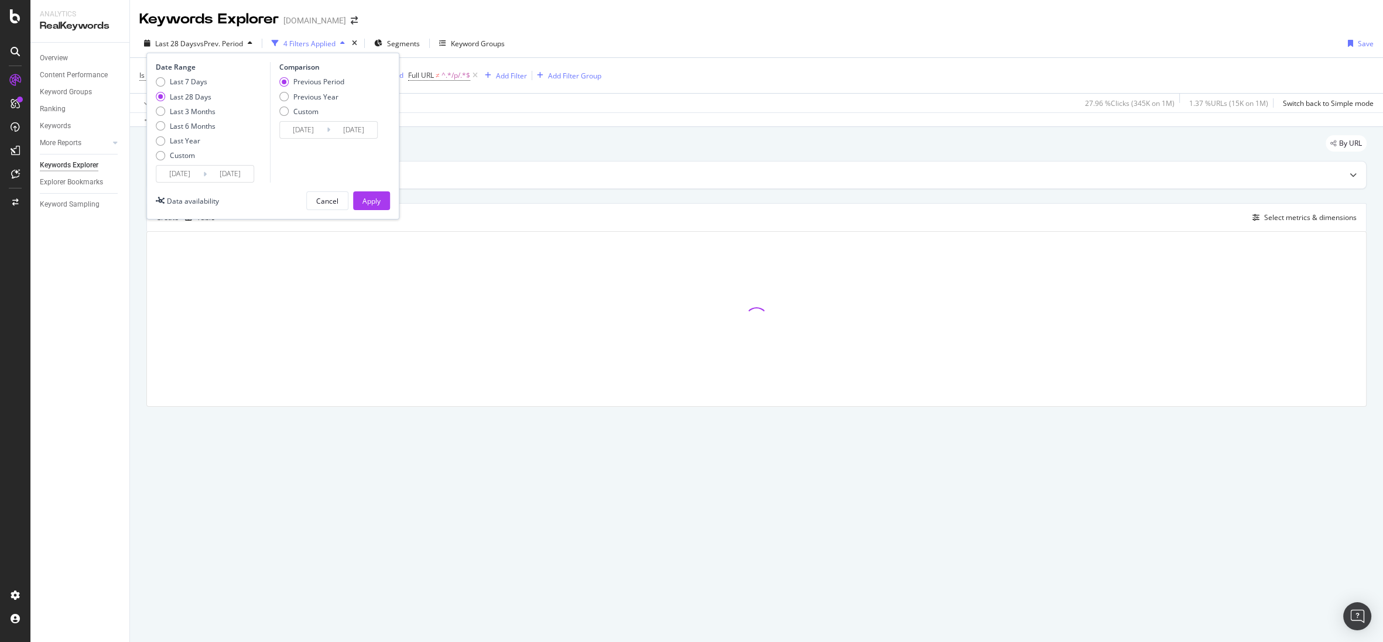
click at [175, 86] on div "Last 7 Days" at bounding box center [188, 82] width 37 height 10
type input "[DATE]"
click at [392, 201] on div "Date Range Last 7 Days Last 28 Days Last 3 Months Last 6 Months Last Year Custo…" at bounding box center [272, 136] width 253 height 167
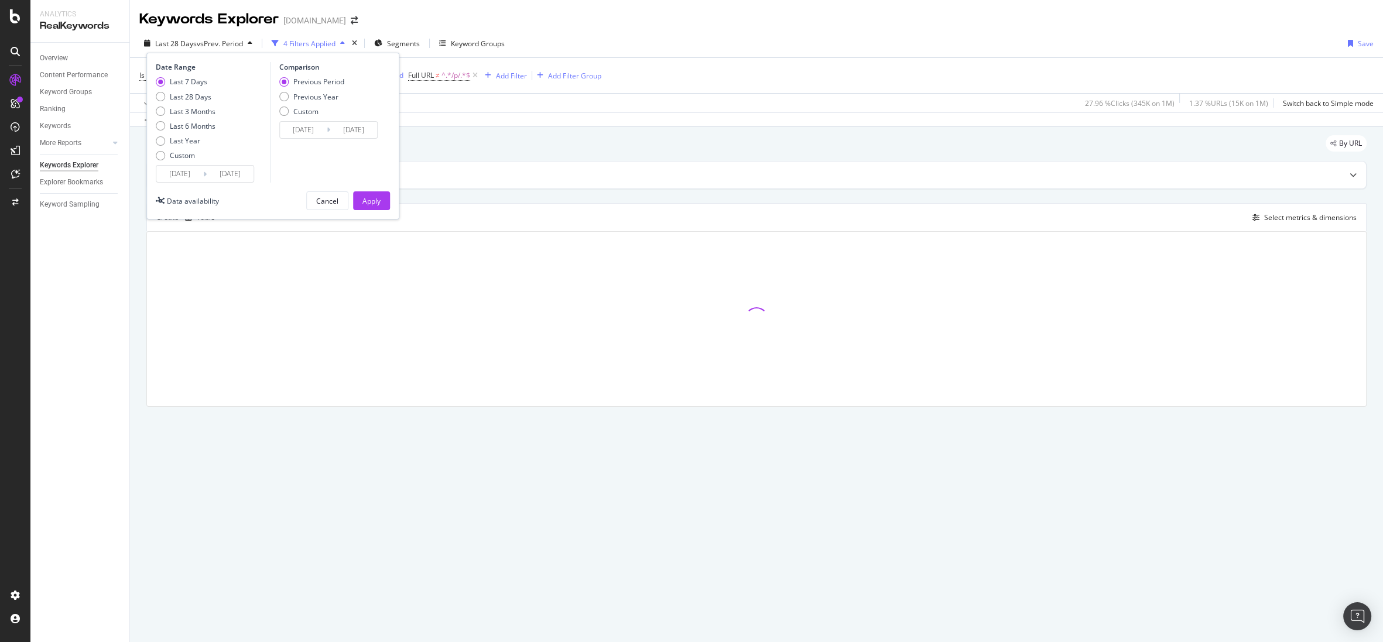
click at [391, 201] on div "Date Range Last 7 Days Last 28 Days Last 3 Months Last 6 Months Last Year Custo…" at bounding box center [272, 136] width 253 height 167
click at [384, 201] on button "Apply" at bounding box center [371, 200] width 37 height 19
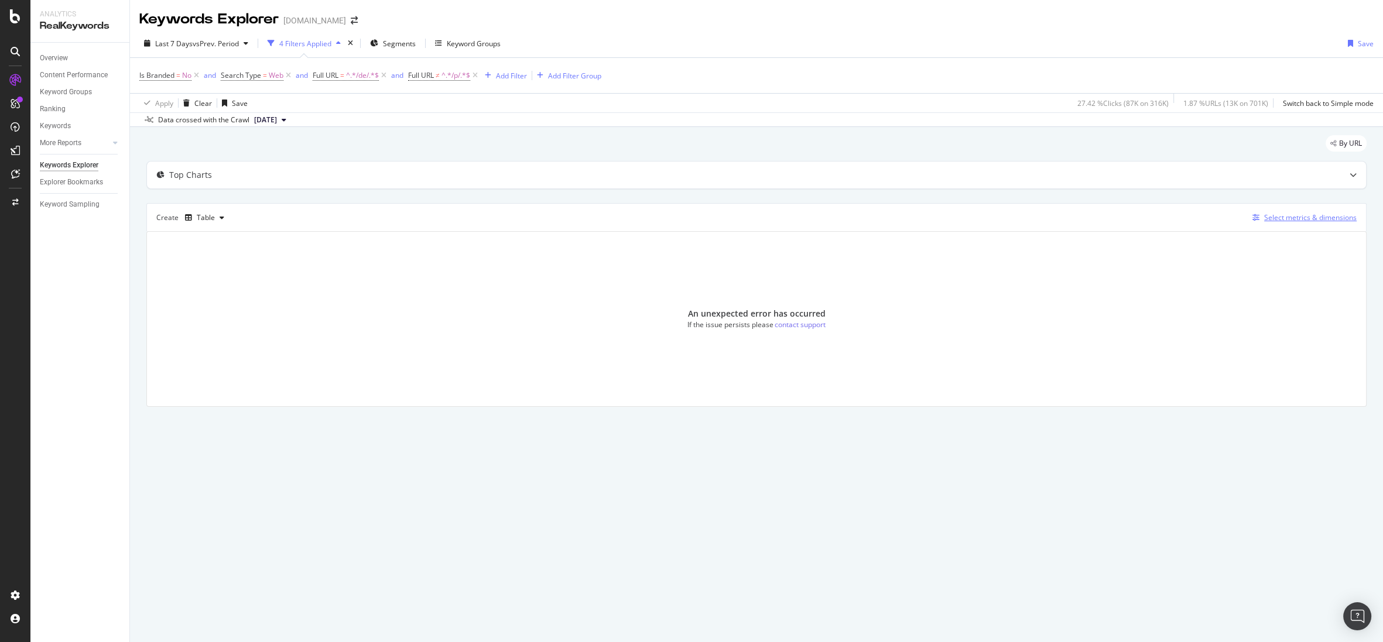
click at [1027, 217] on div "Select metrics & dimensions" at bounding box center [1310, 218] width 93 height 10
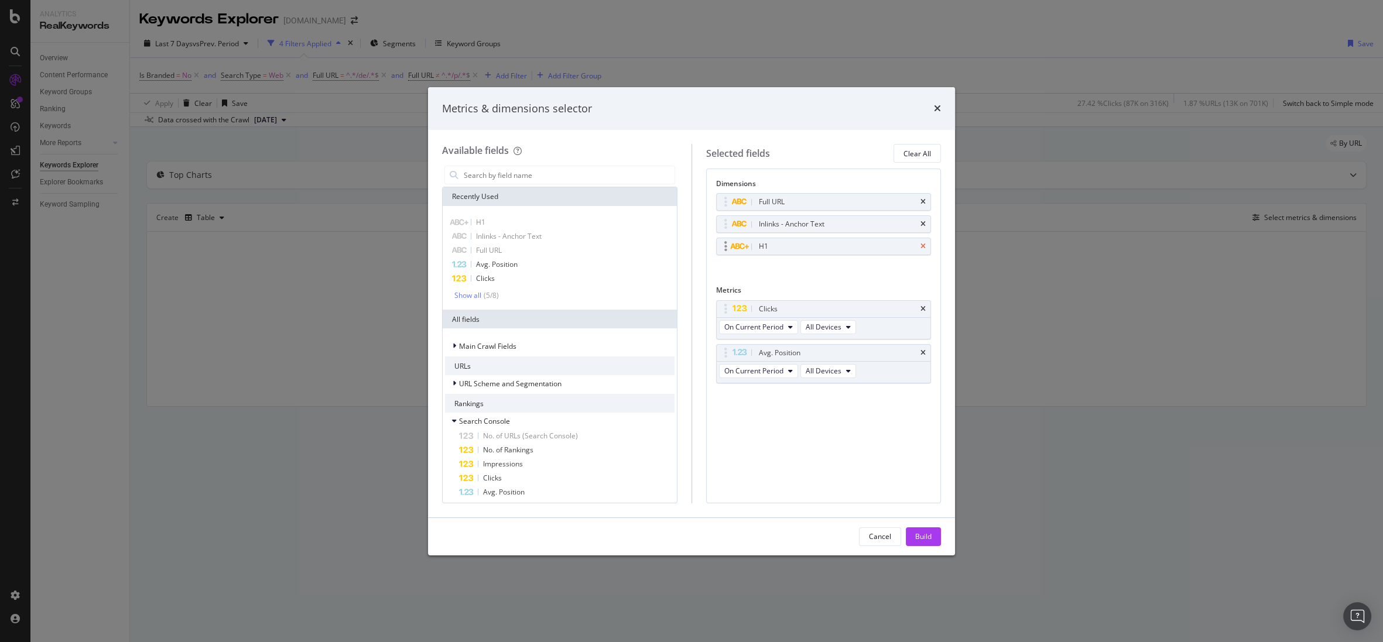
click at [925, 246] on icon "times" at bounding box center [923, 246] width 5 height 7
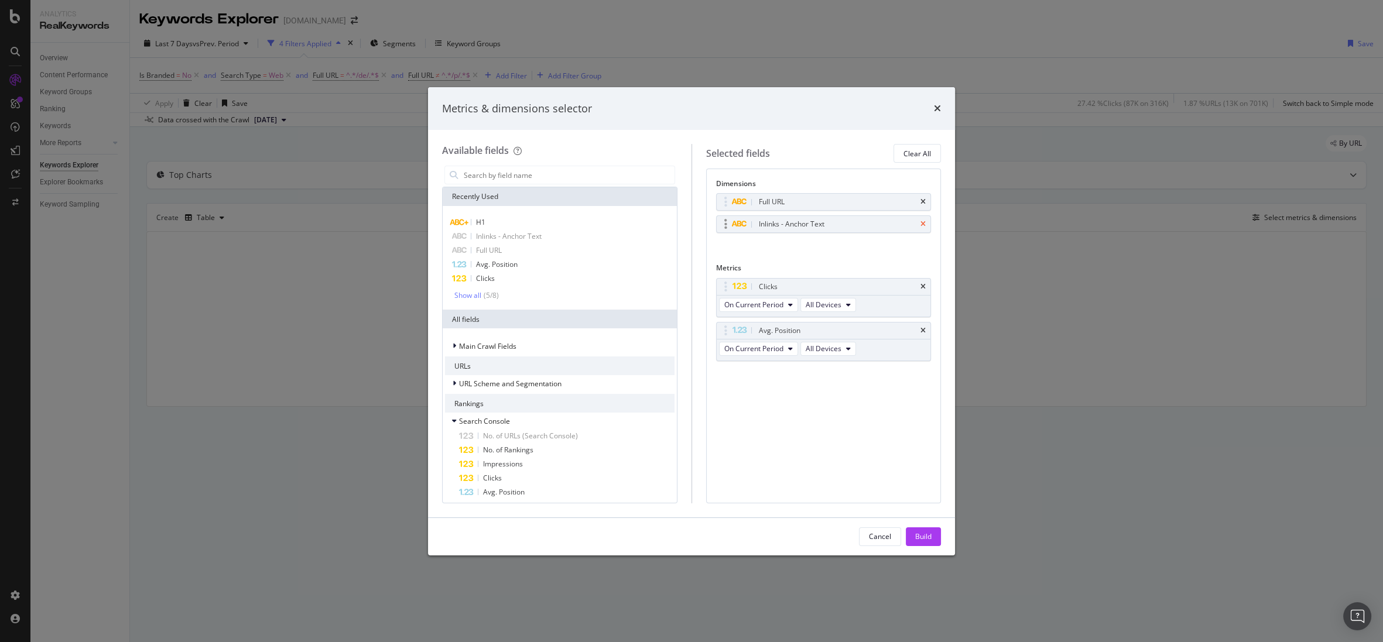
click at [923, 223] on icon "times" at bounding box center [923, 224] width 5 height 7
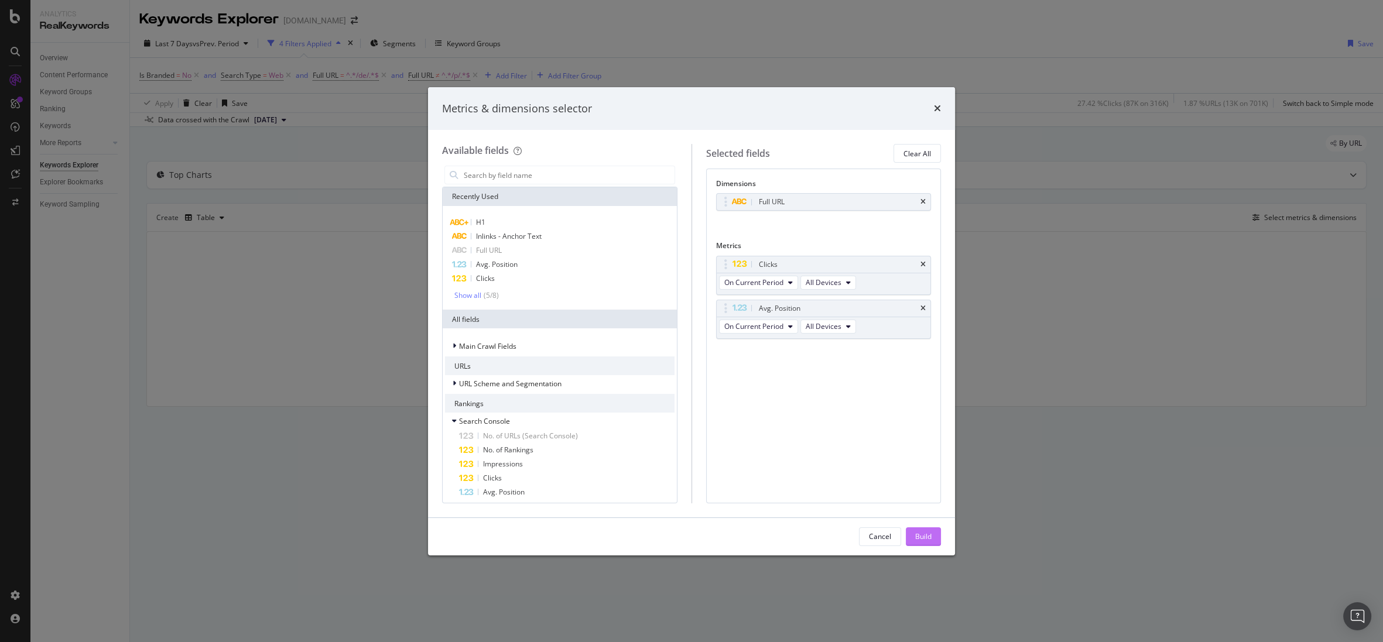
click at [928, 536] on div "Build" at bounding box center [923, 537] width 16 height 10
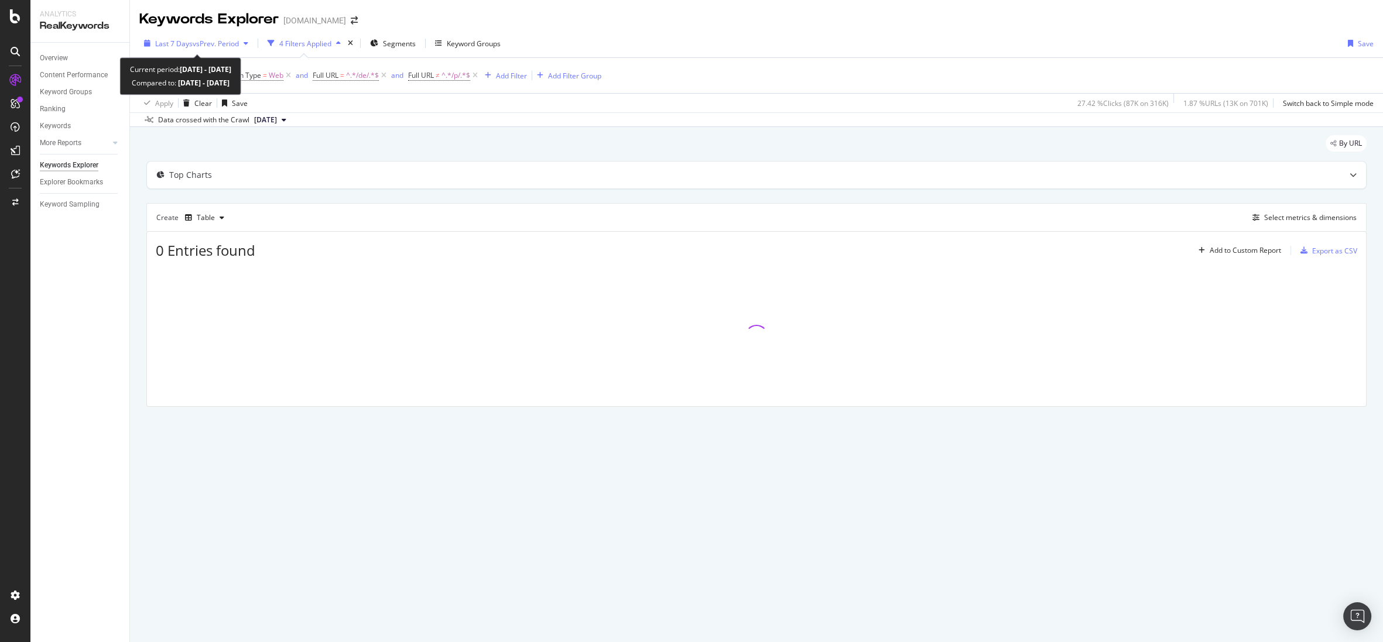
click at [222, 42] on span "vs Prev. Period" at bounding box center [216, 44] width 46 height 10
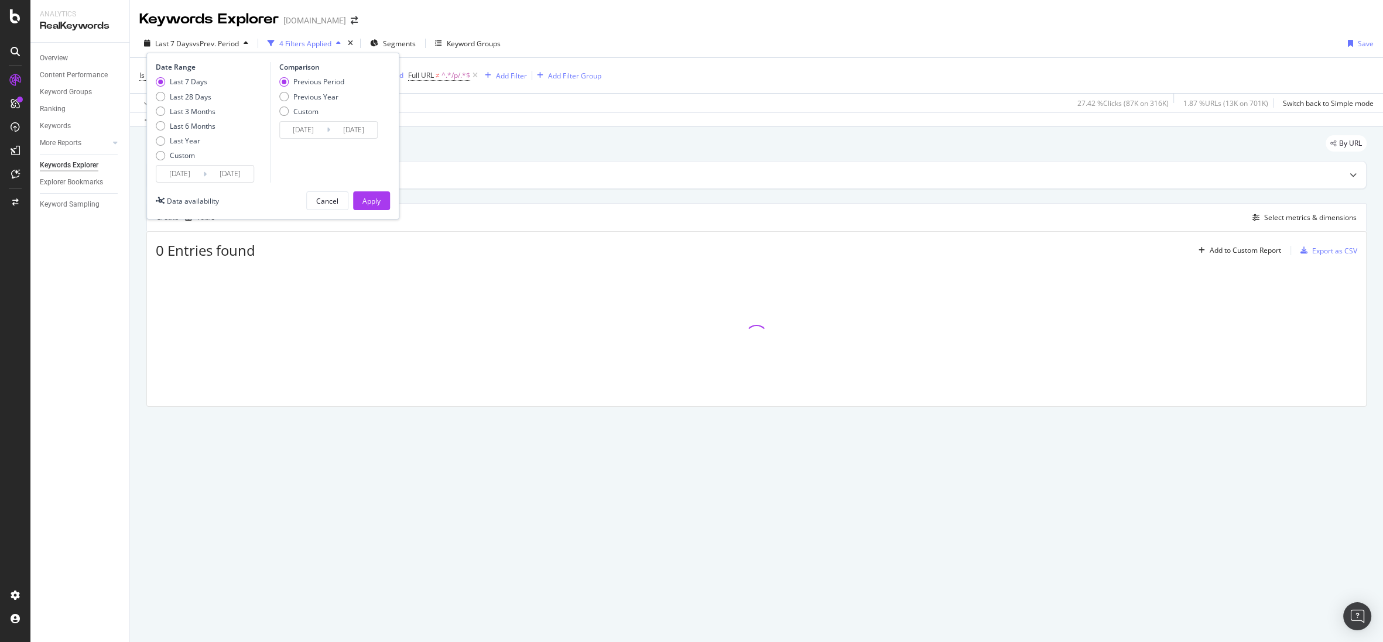
click at [190, 166] on input "[DATE]" at bounding box center [179, 174] width 47 height 16
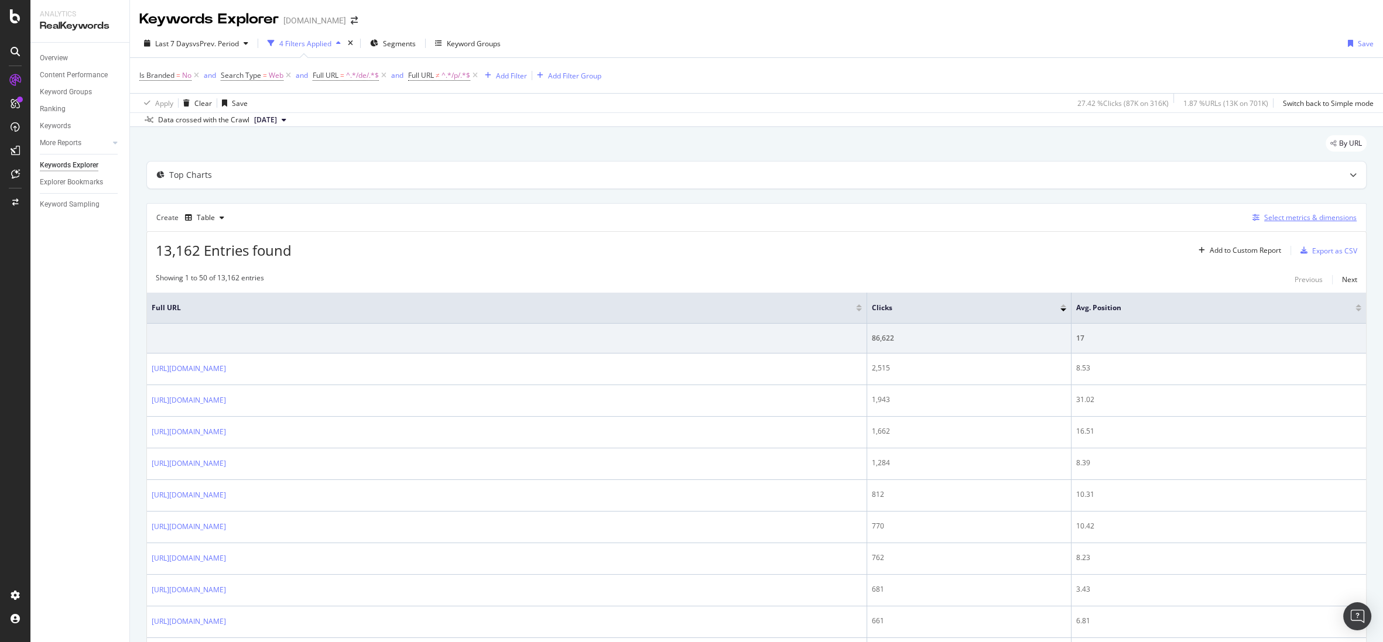
click at [1027, 221] on div "Select metrics & dimensions" at bounding box center [1310, 218] width 93 height 10
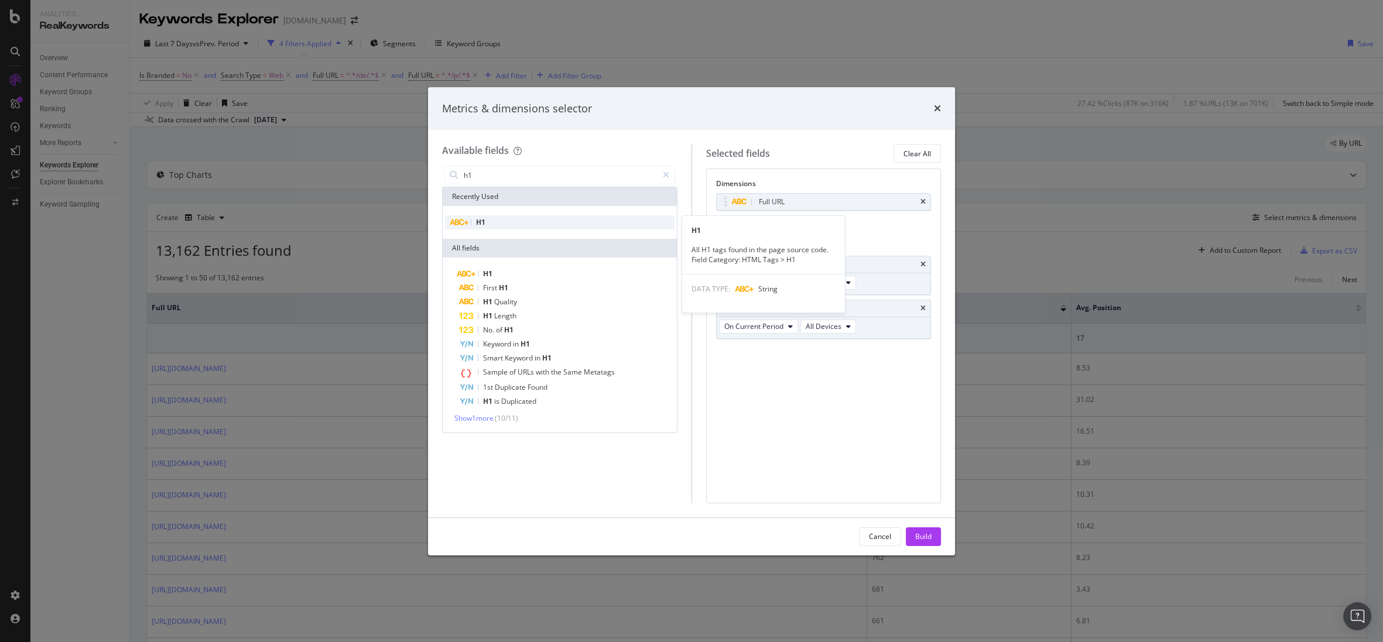
type input "h1"
click at [559, 227] on div "H1" at bounding box center [560, 223] width 230 height 14
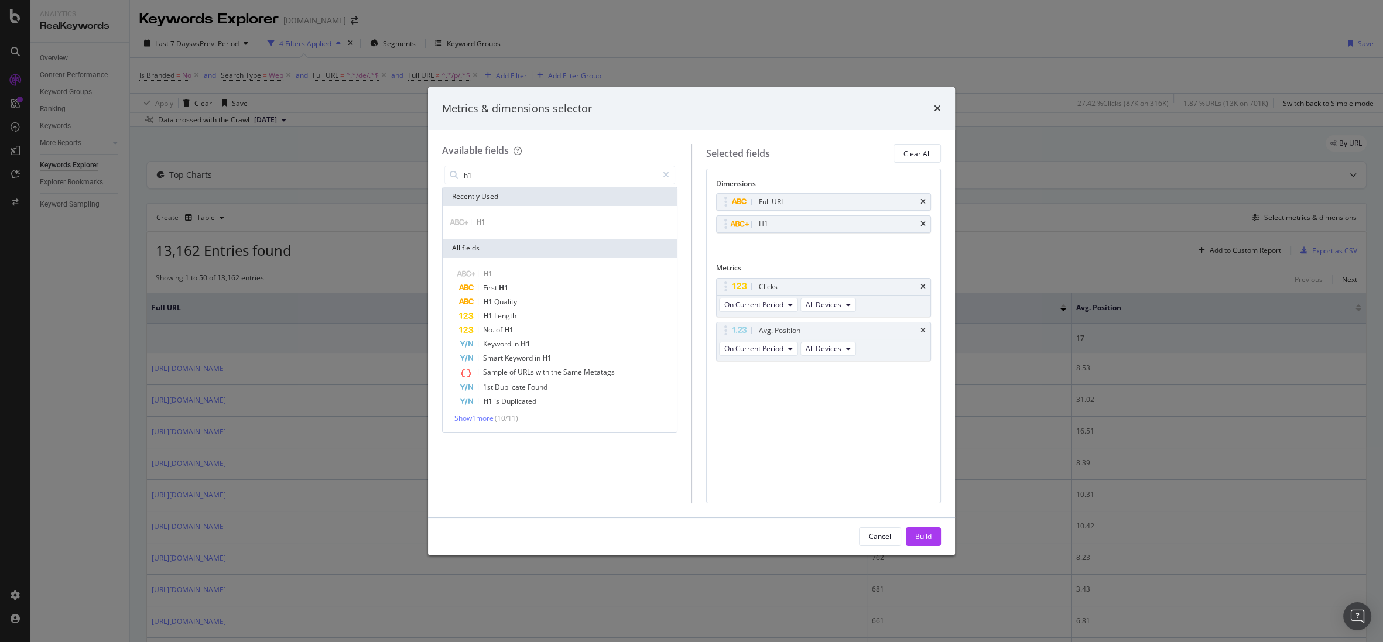
click at [922, 535] on div "Build" at bounding box center [923, 537] width 16 height 10
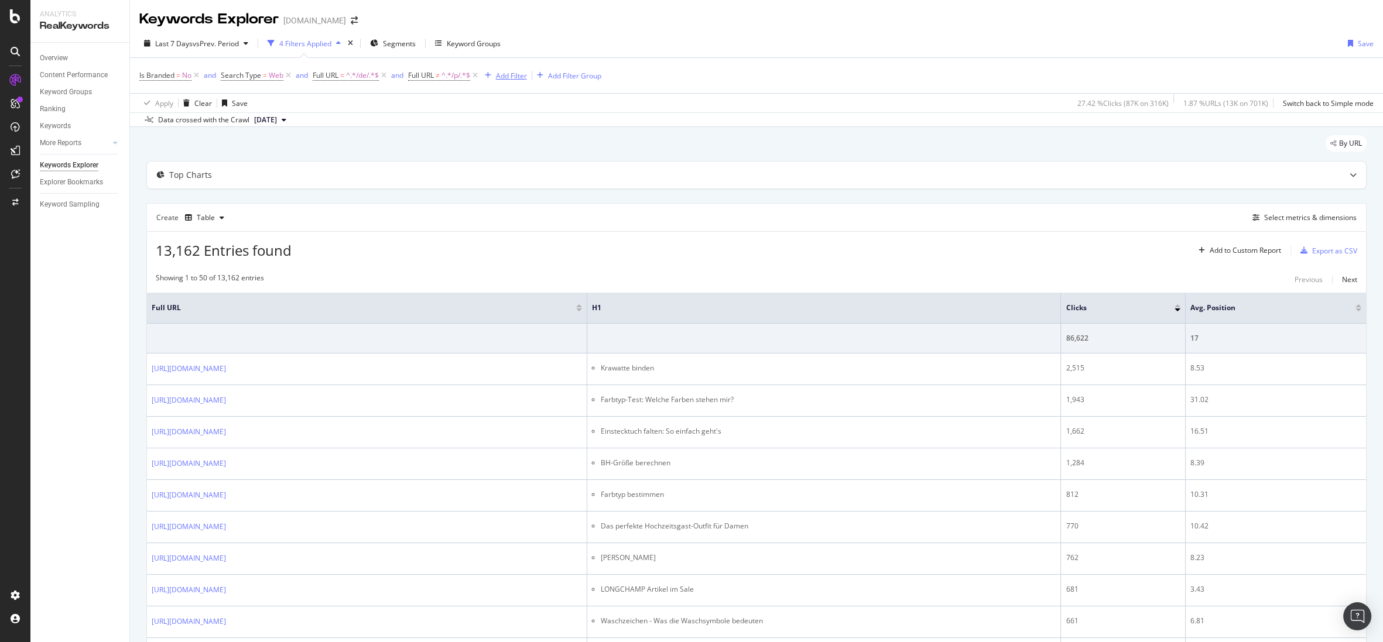
click at [514, 77] on div "Add Filter" at bounding box center [511, 76] width 31 height 10
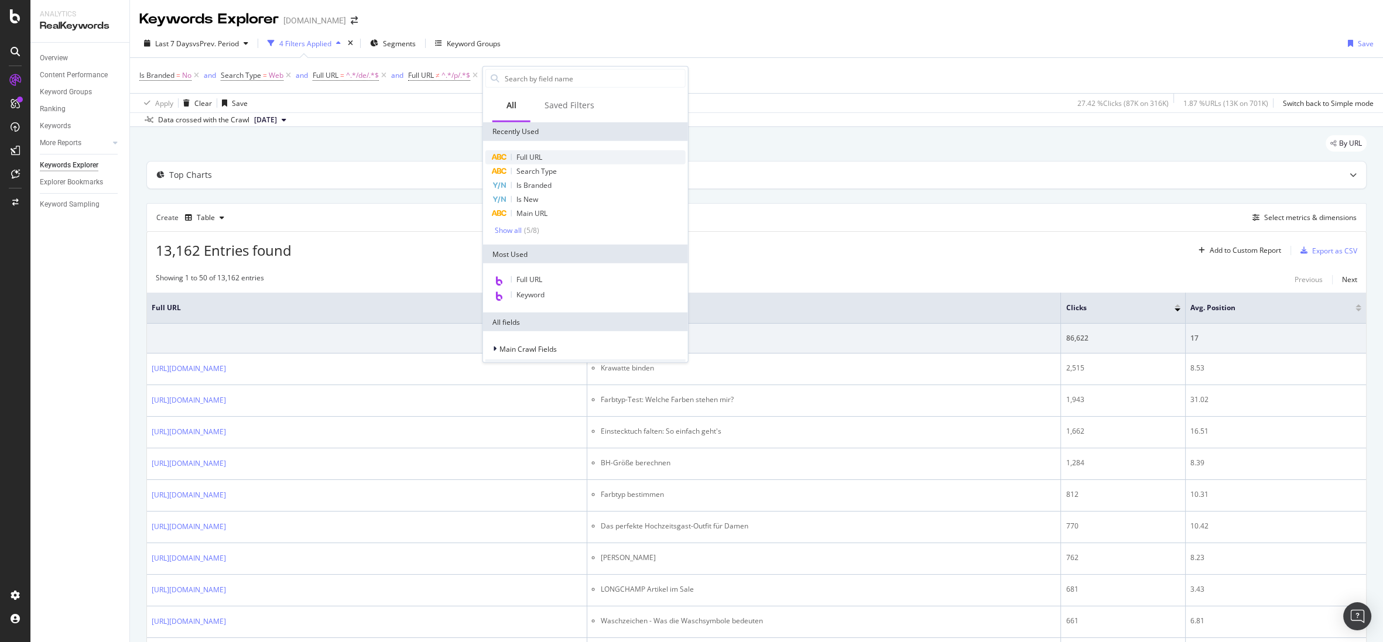
click at [546, 153] on div "Full URL" at bounding box center [585, 158] width 200 height 14
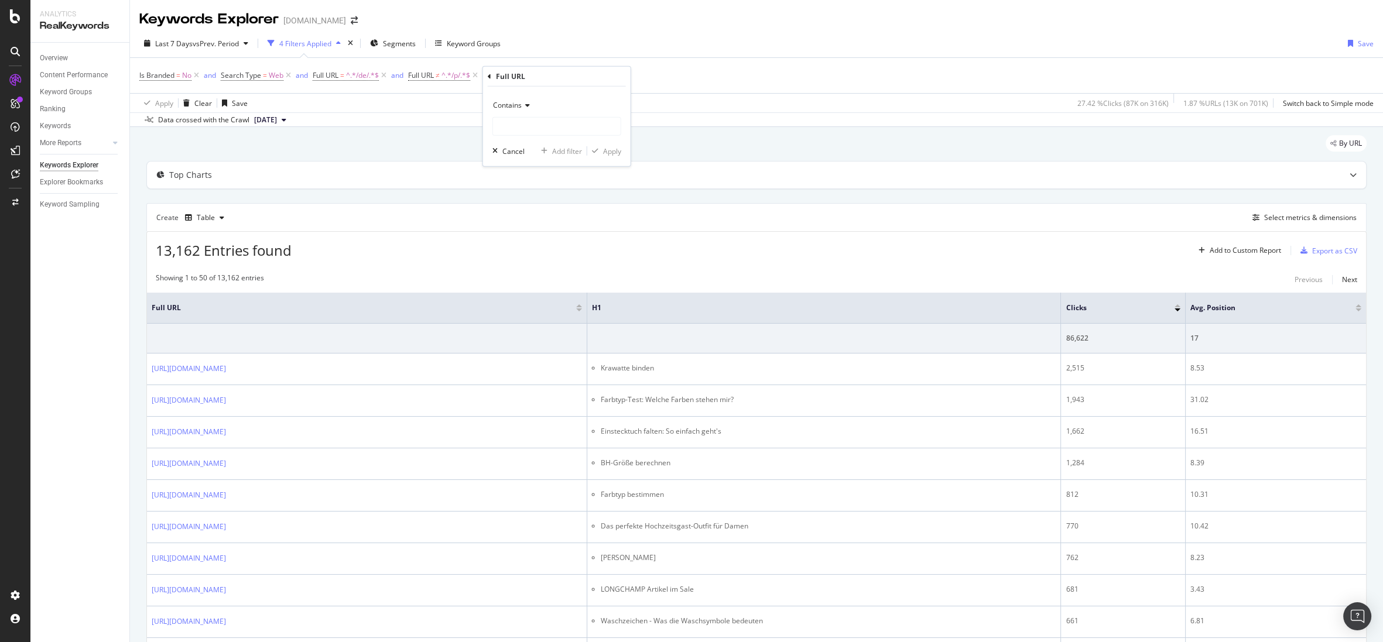
click at [526, 107] on icon at bounding box center [526, 105] width 8 height 7
click at [539, 248] on span "Matches regex" at bounding box center [522, 251] width 49 height 10
click at [533, 129] on input "text" at bounding box center [557, 126] width 128 height 19
paste input "sneaker|kleider|daunenjacke"
type input "sneaker|kleider|daunenjacke"
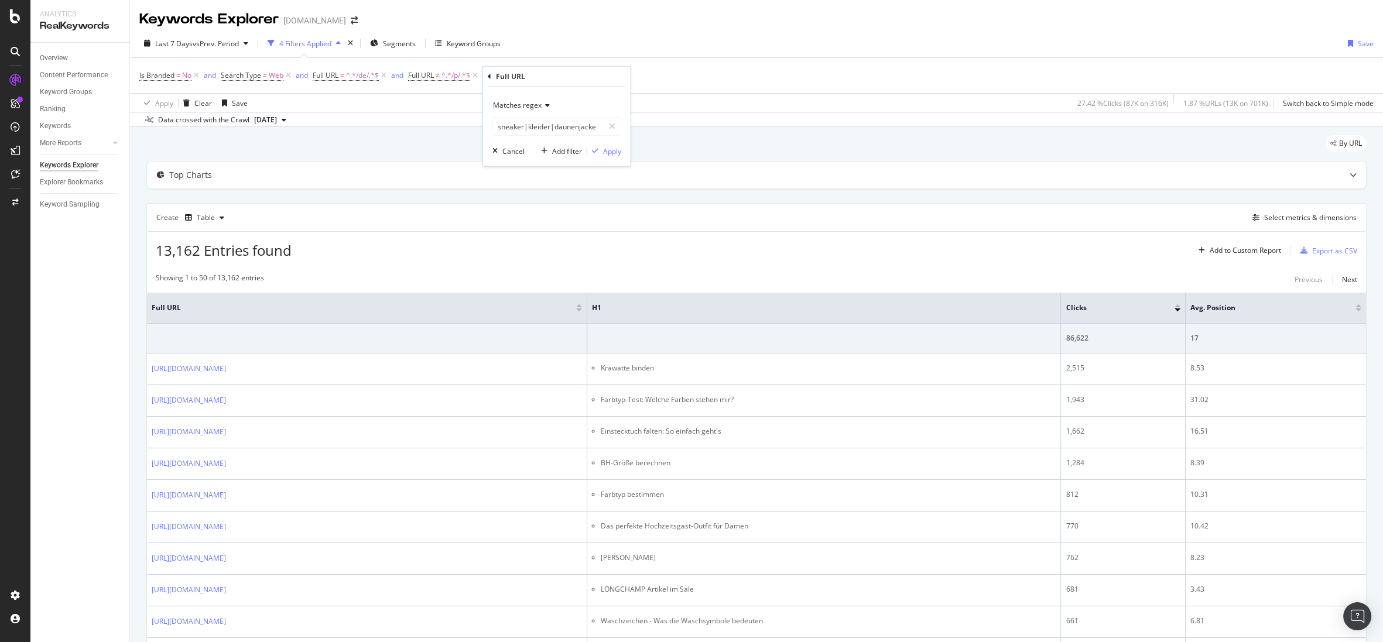
click at [617, 158] on div "Matches regex sneaker|kleider|daunenjacke Cancel Add filter Apply" at bounding box center [557, 127] width 148 height 80
click at [613, 153] on div "Apply" at bounding box center [612, 151] width 18 height 10
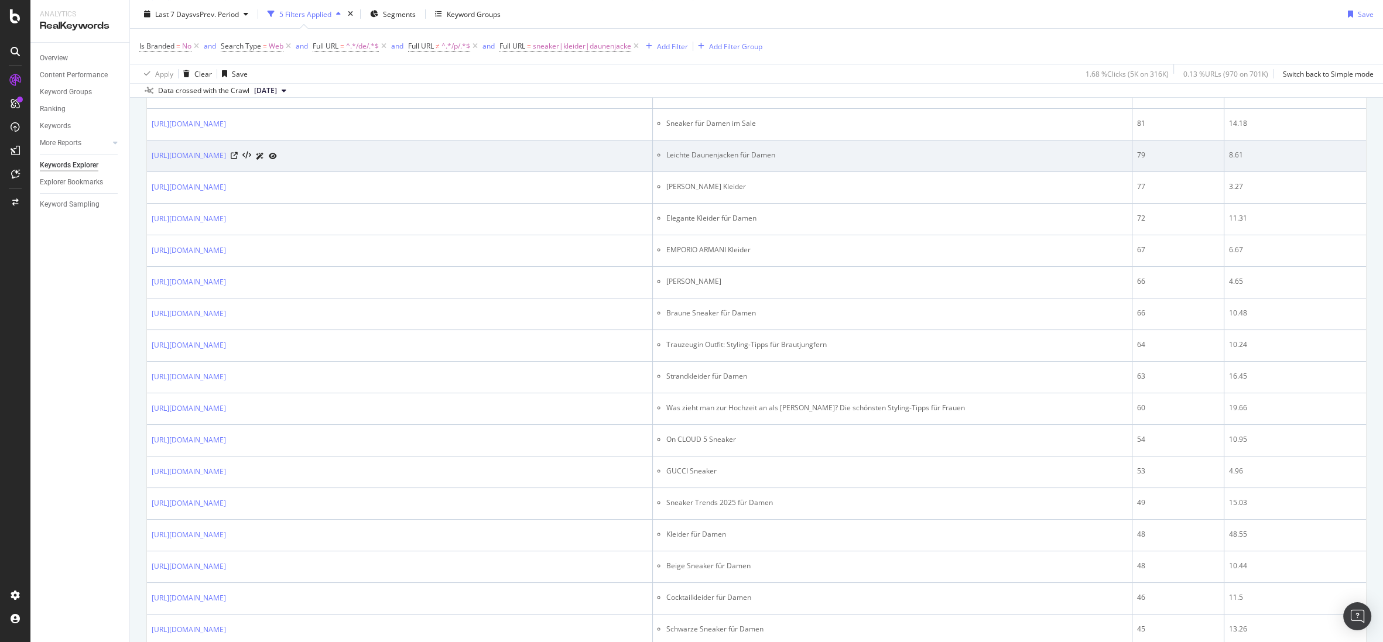
scroll to position [1356, 0]
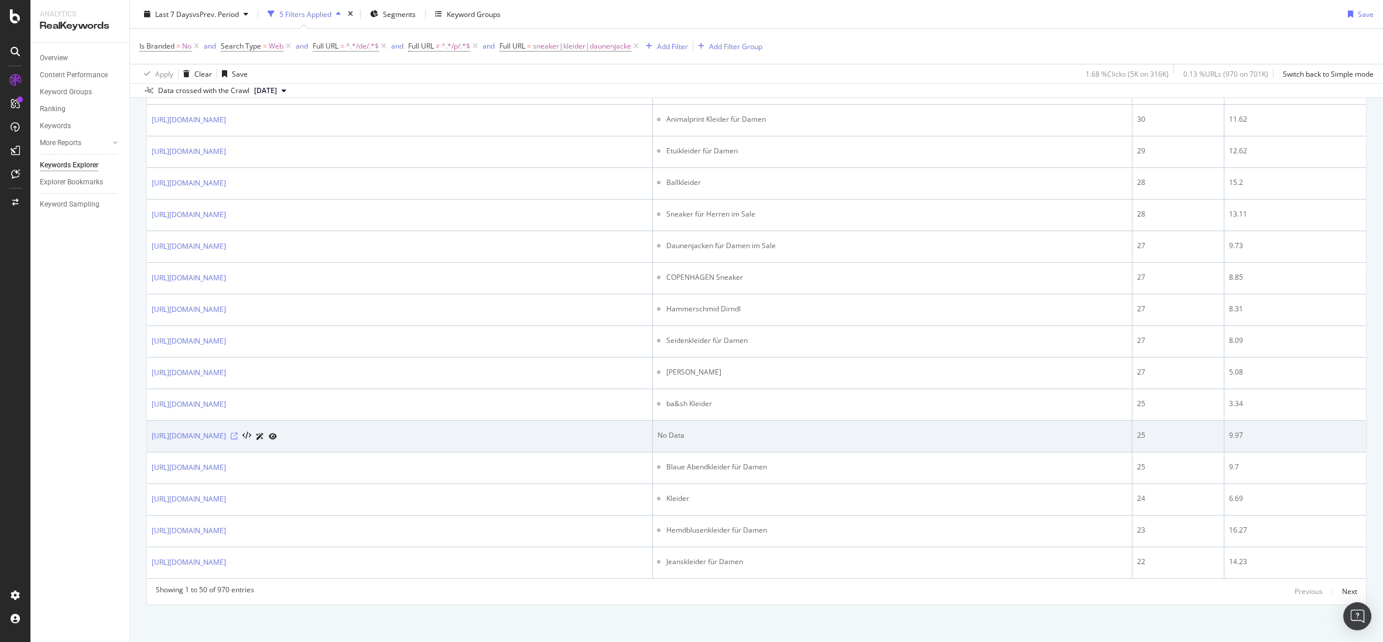
click at [238, 433] on icon at bounding box center [234, 436] width 7 height 7
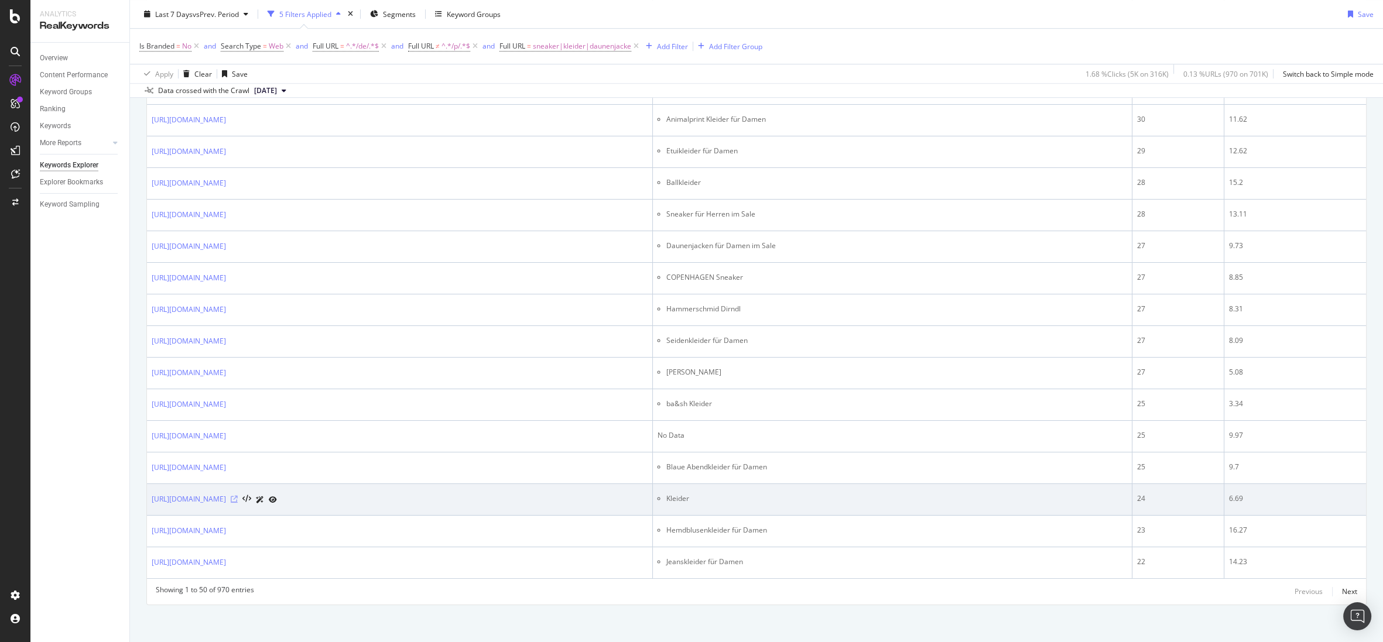
click at [238, 497] on icon at bounding box center [234, 499] width 7 height 7
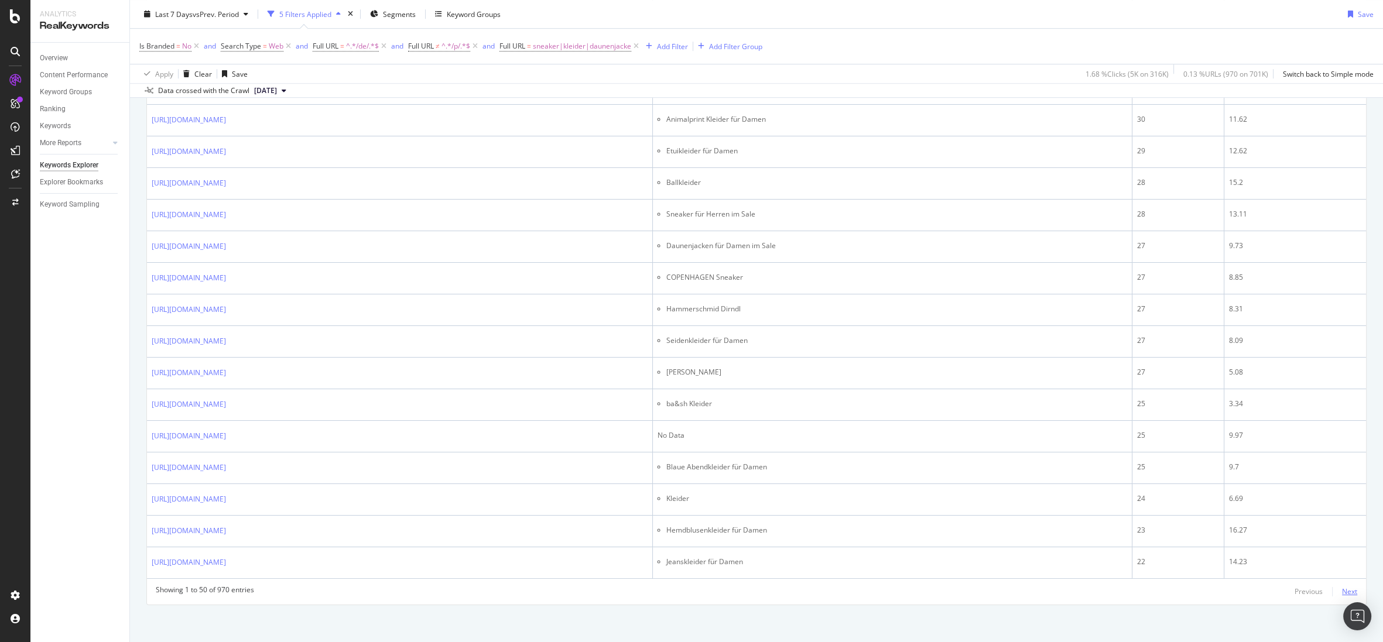
click at [1027, 589] on div "Next" at bounding box center [1349, 592] width 15 height 10
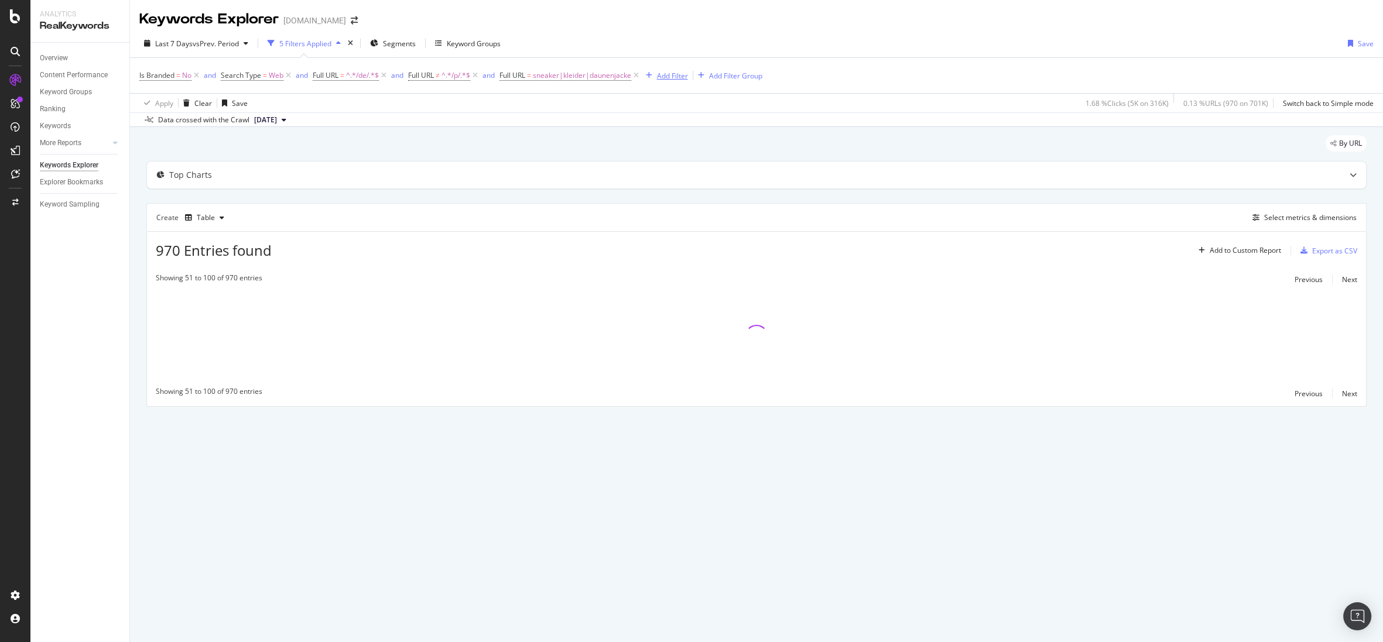
click at [679, 74] on div "Add Filter" at bounding box center [672, 76] width 31 height 10
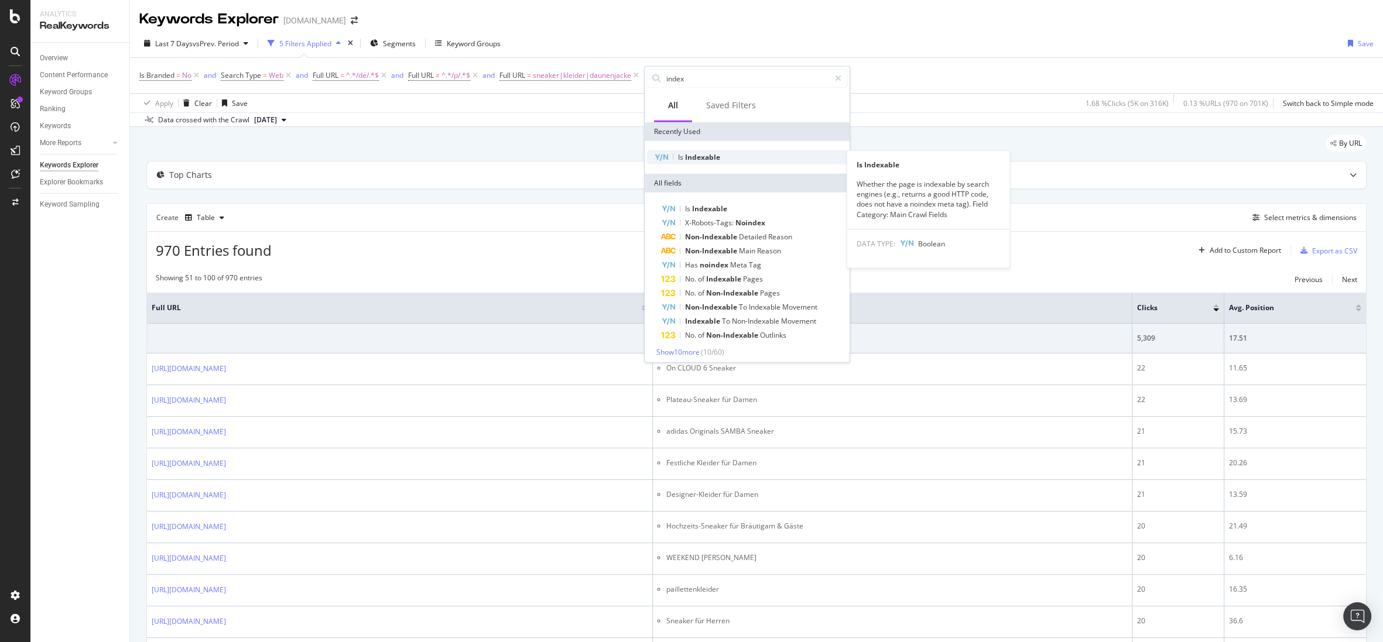
type input "index"
click at [692, 155] on span "Indexable" at bounding box center [702, 157] width 35 height 10
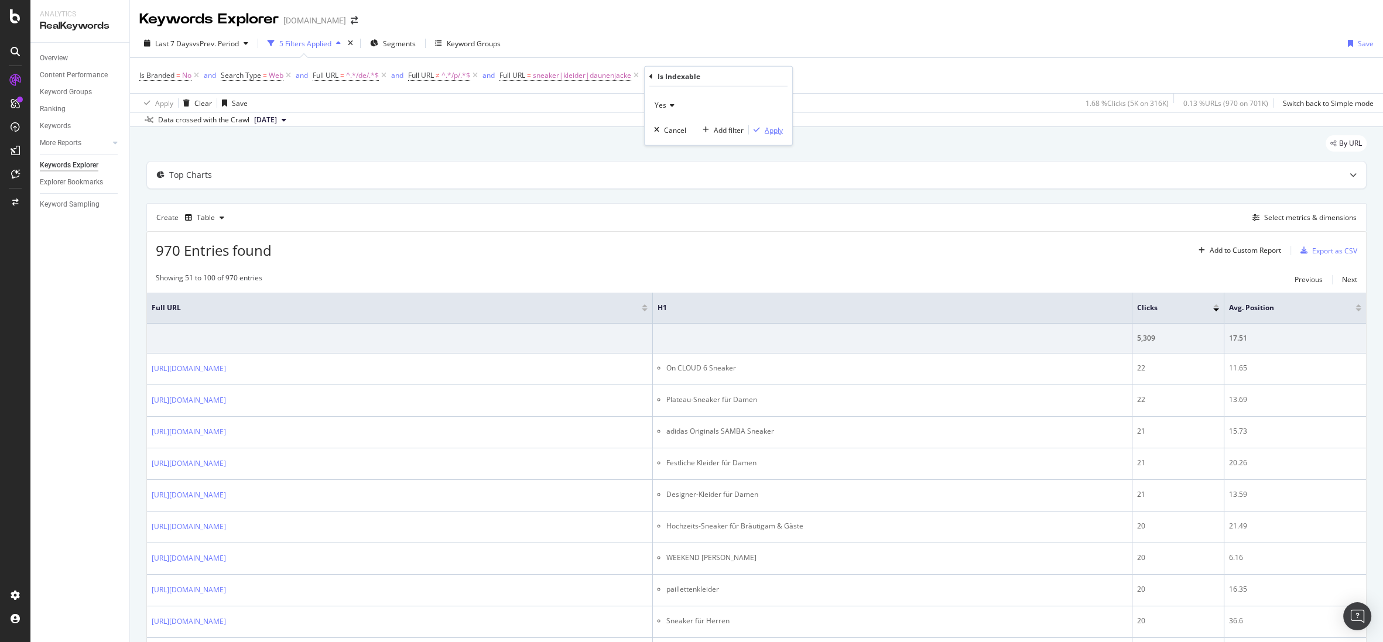
click at [768, 126] on div "Apply" at bounding box center [774, 130] width 18 height 10
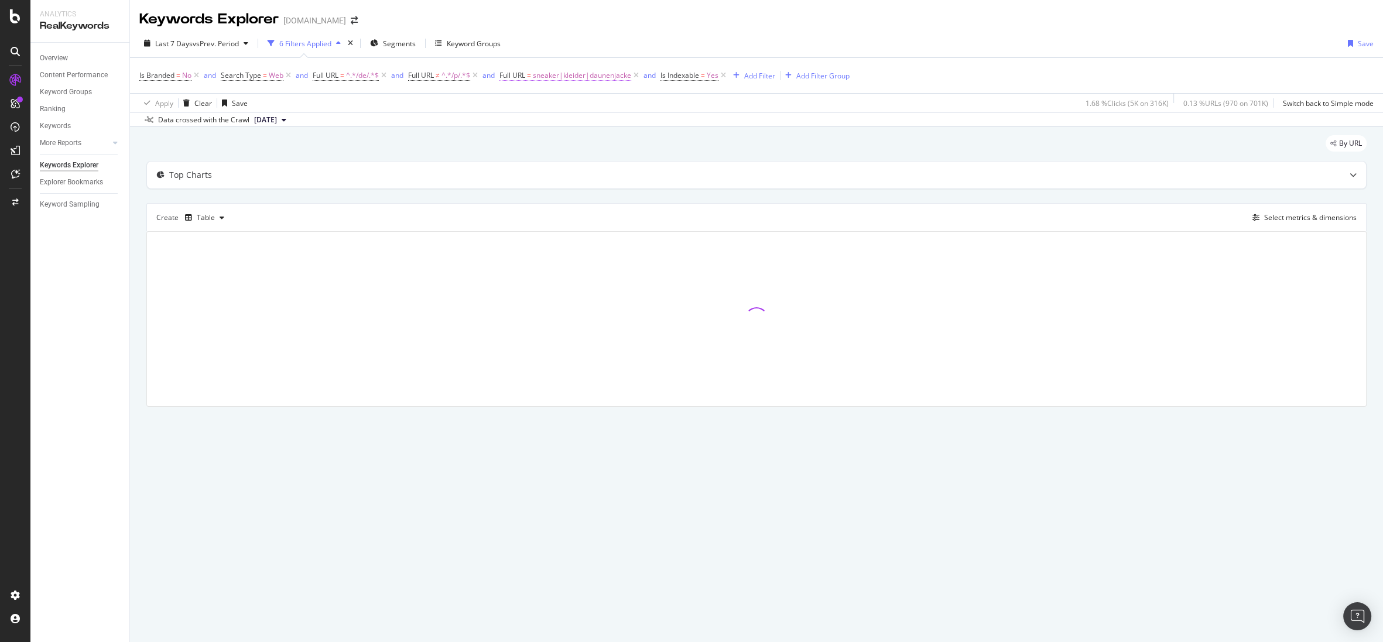
click at [577, 76] on span "sneaker|kleider|daunenjacke" at bounding box center [582, 75] width 98 height 16
click at [618, 124] on input "sneaker|kleider|daunenjacke" at bounding box center [567, 124] width 111 height 19
click at [621, 124] on input "sneaker|kleider|daunenjacke" at bounding box center [567, 124] width 111 height 19
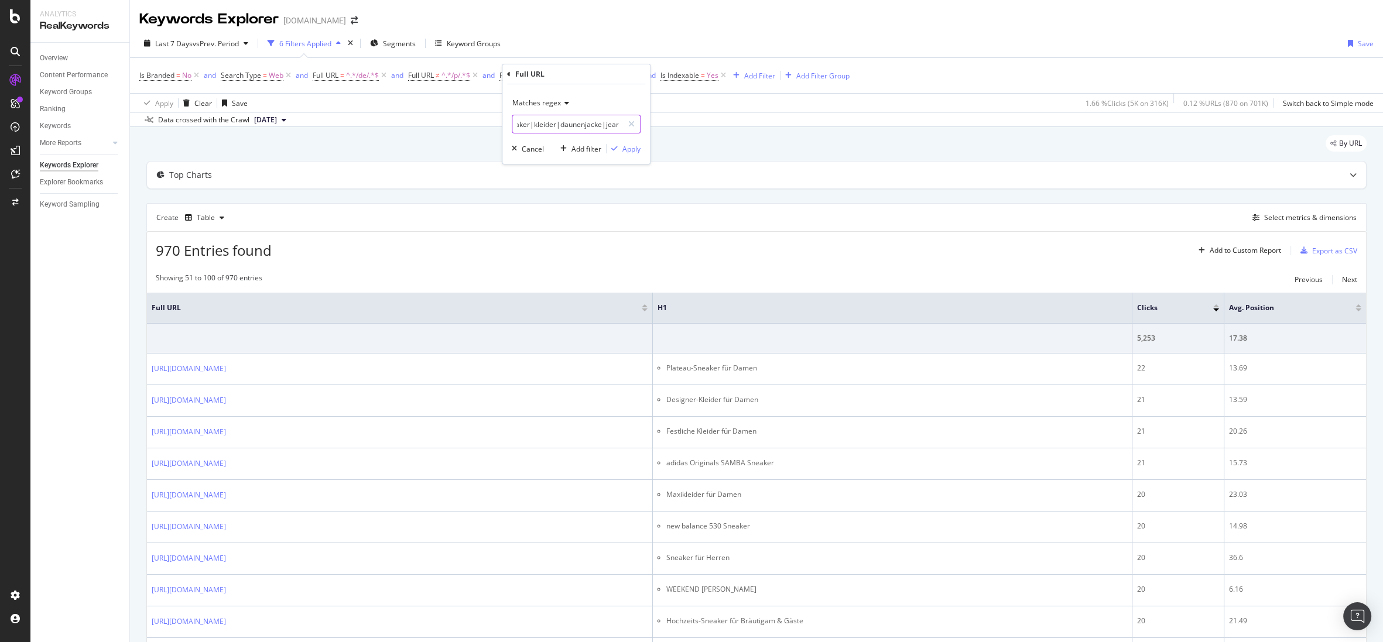
scroll to position [0, 17]
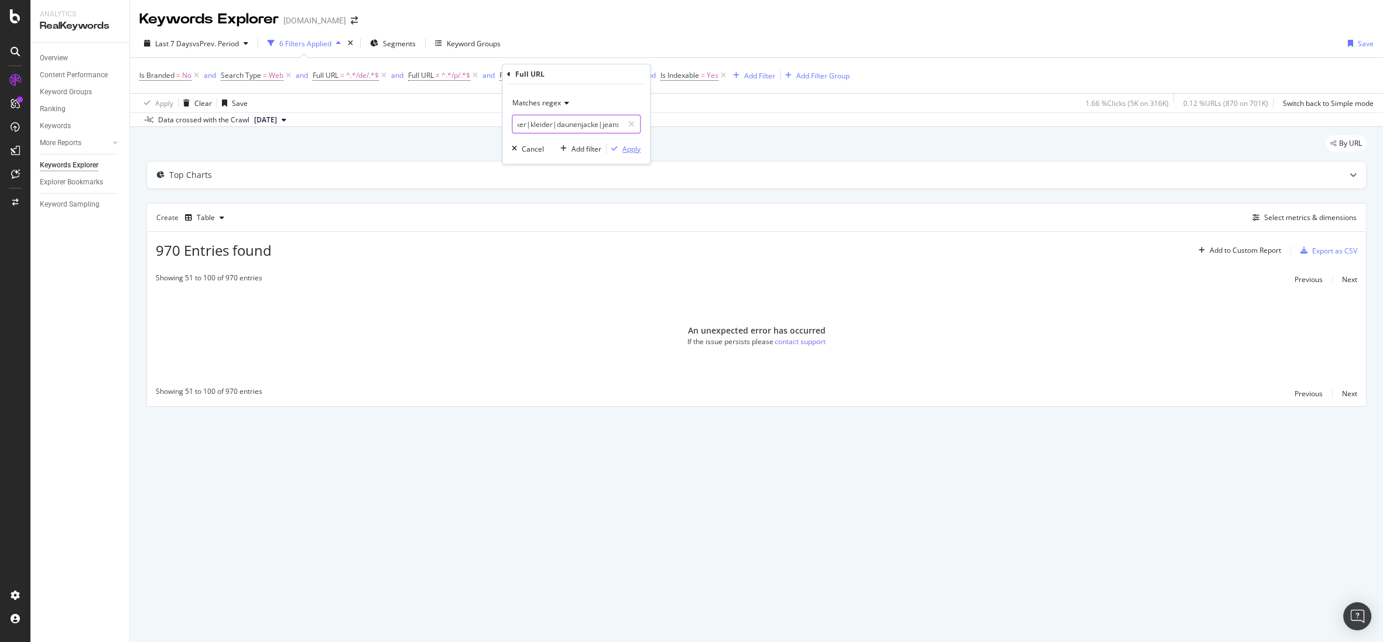
type input "sneaker|kleider|daunenjacke|jeans"
click at [630, 149] on div "Apply" at bounding box center [632, 149] width 18 height 10
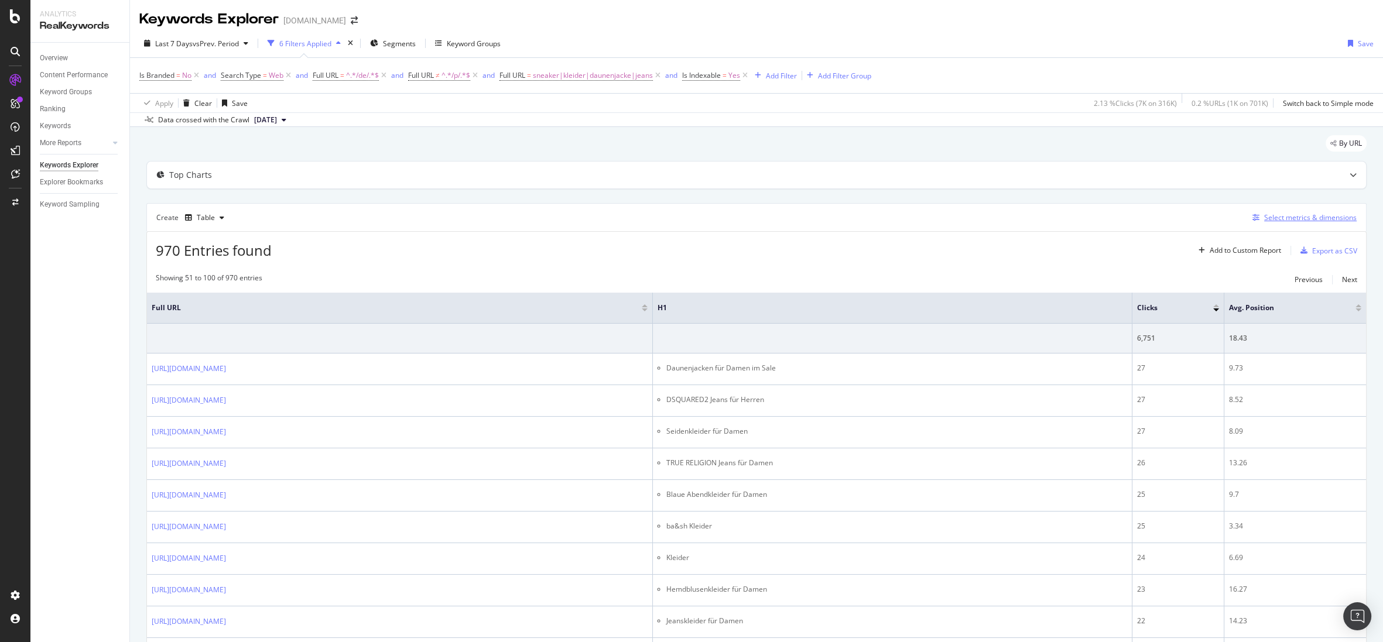
click at [1027, 221] on div "Select metrics & dimensions" at bounding box center [1310, 218] width 93 height 10
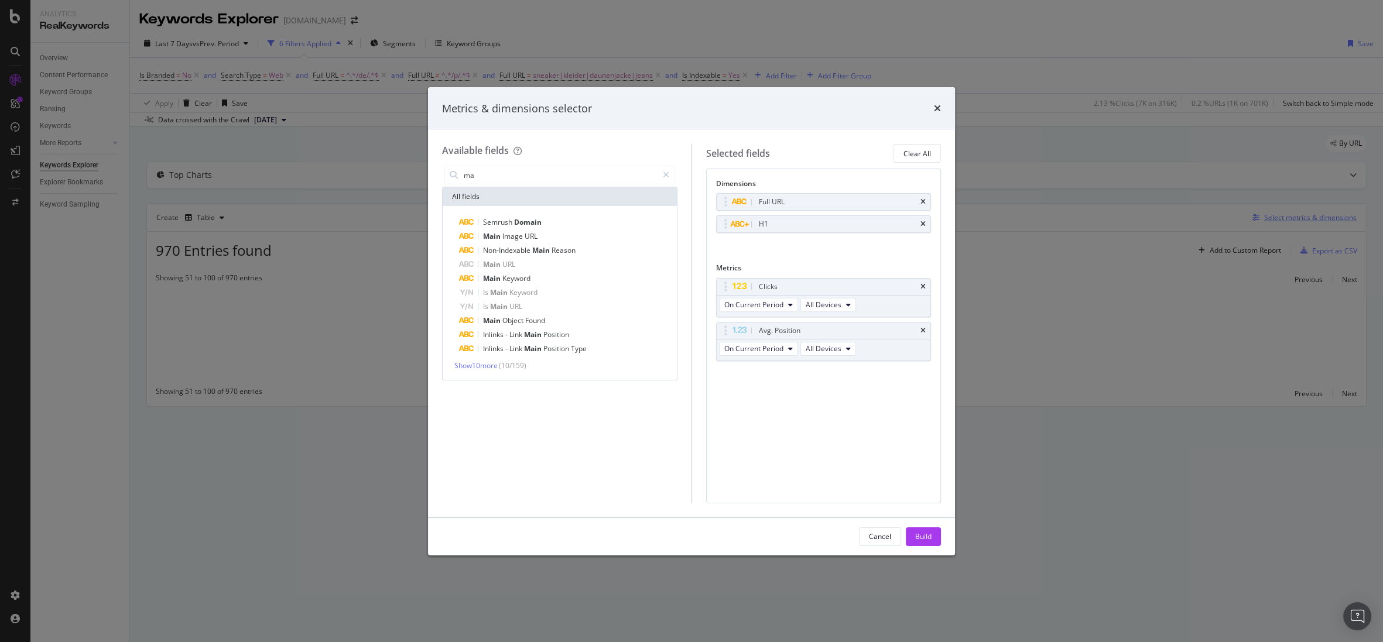
type input "m"
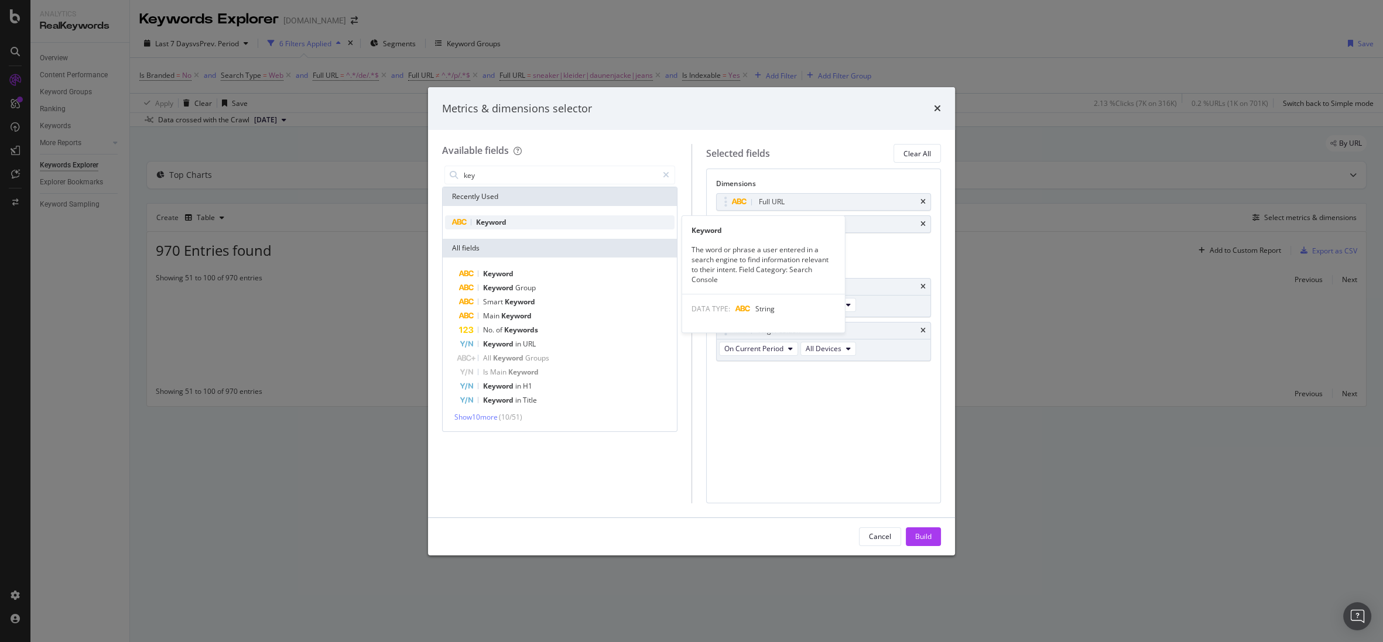
type input "key"
click at [515, 220] on div "Keyword" at bounding box center [560, 223] width 230 height 14
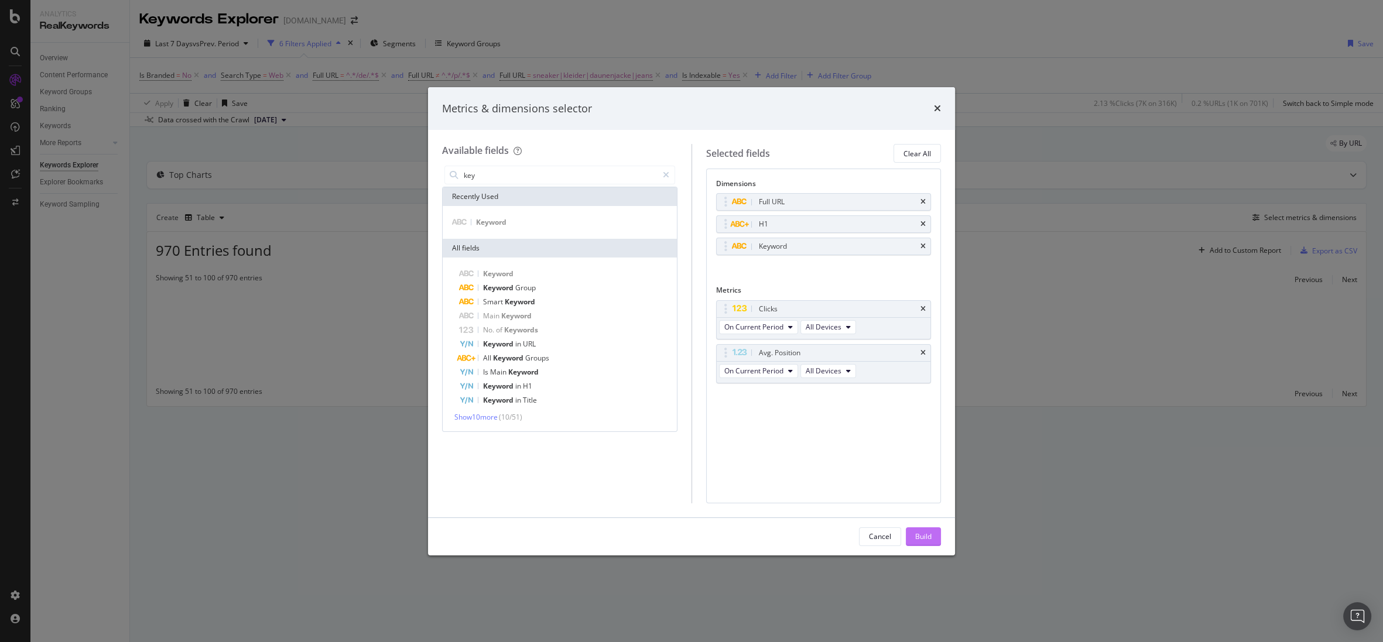
click at [915, 538] on div "Build" at bounding box center [923, 537] width 16 height 10
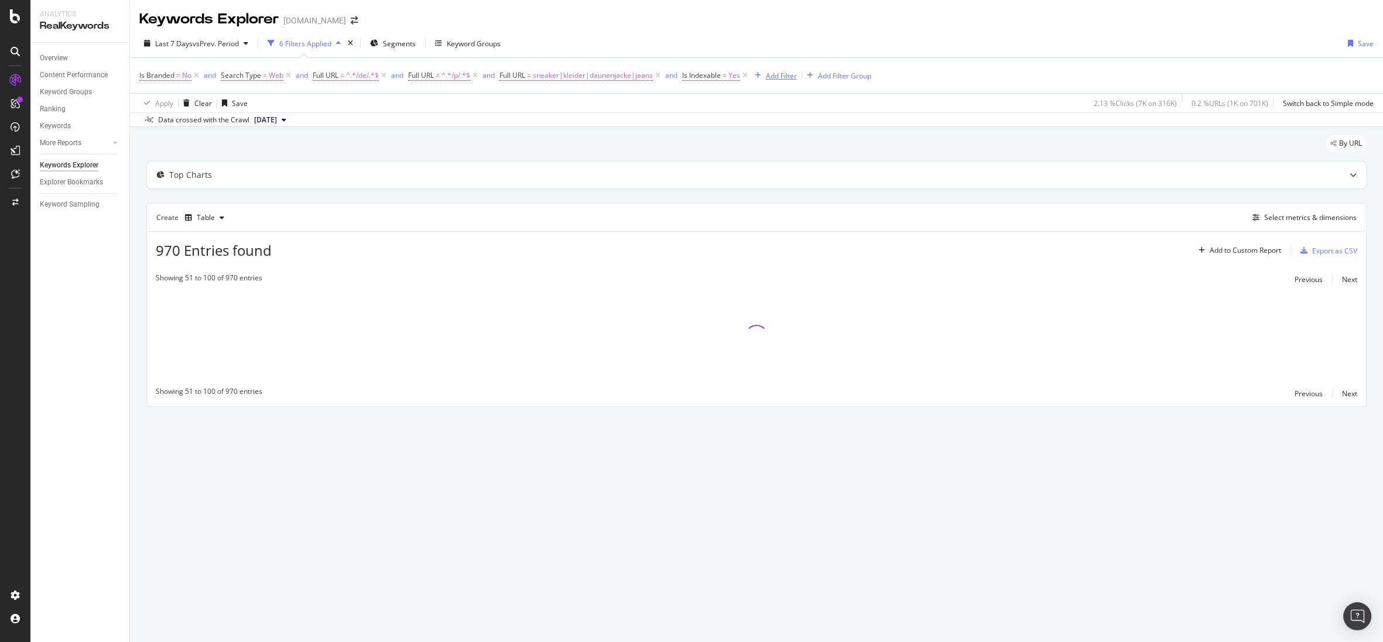
click at [780, 76] on div "Add Filter" at bounding box center [781, 76] width 31 height 10
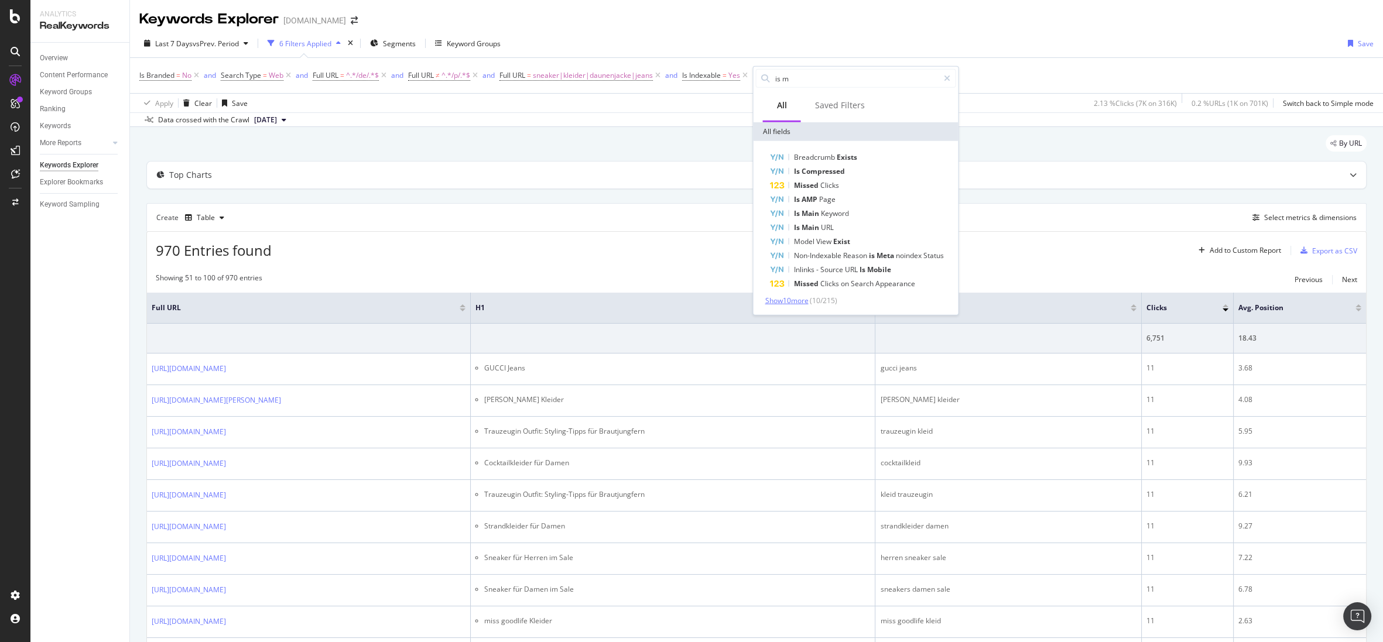
type input "is m"
click at [799, 298] on span "Show 10 more" at bounding box center [786, 301] width 43 height 10
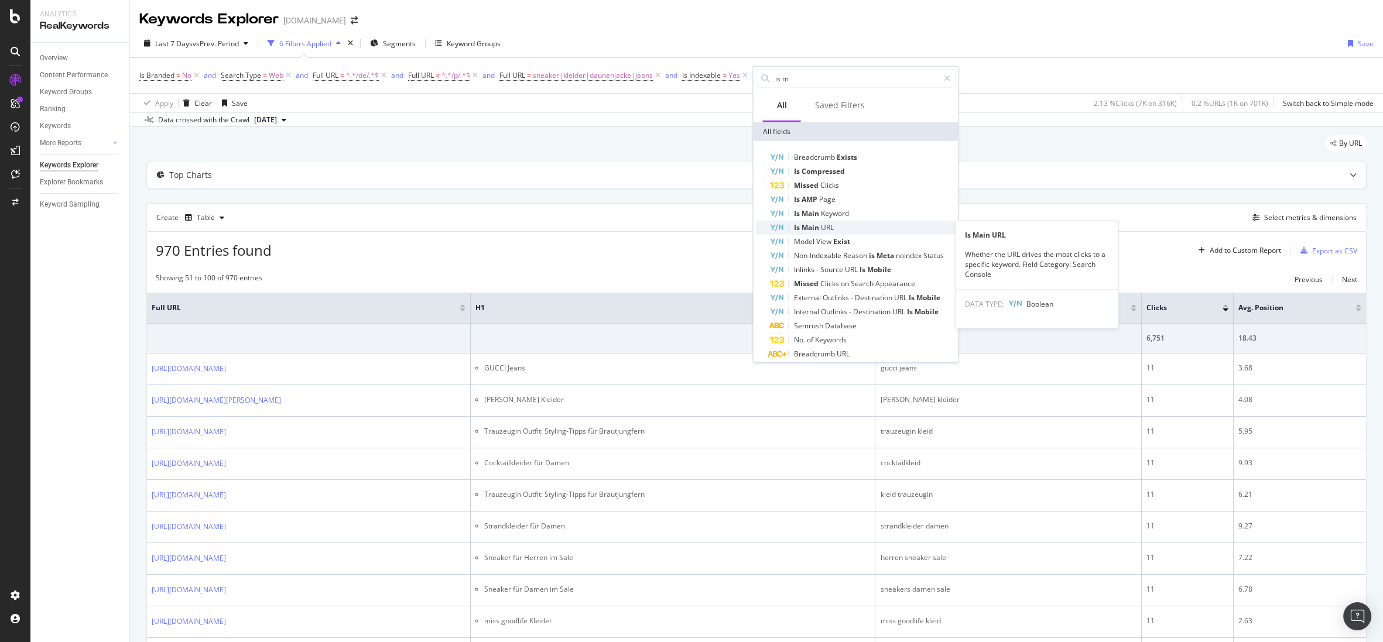
click at [812, 223] on span "Main" at bounding box center [810, 228] width 19 height 10
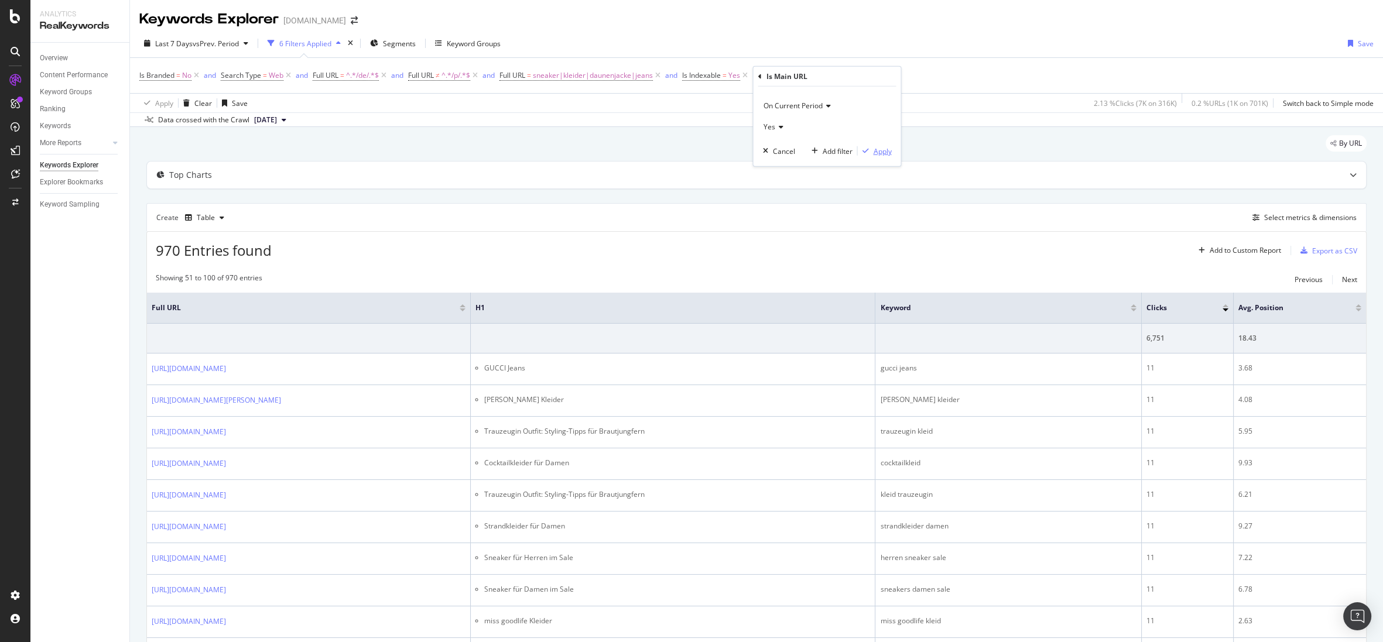
click at [872, 150] on div "button" at bounding box center [865, 151] width 16 height 7
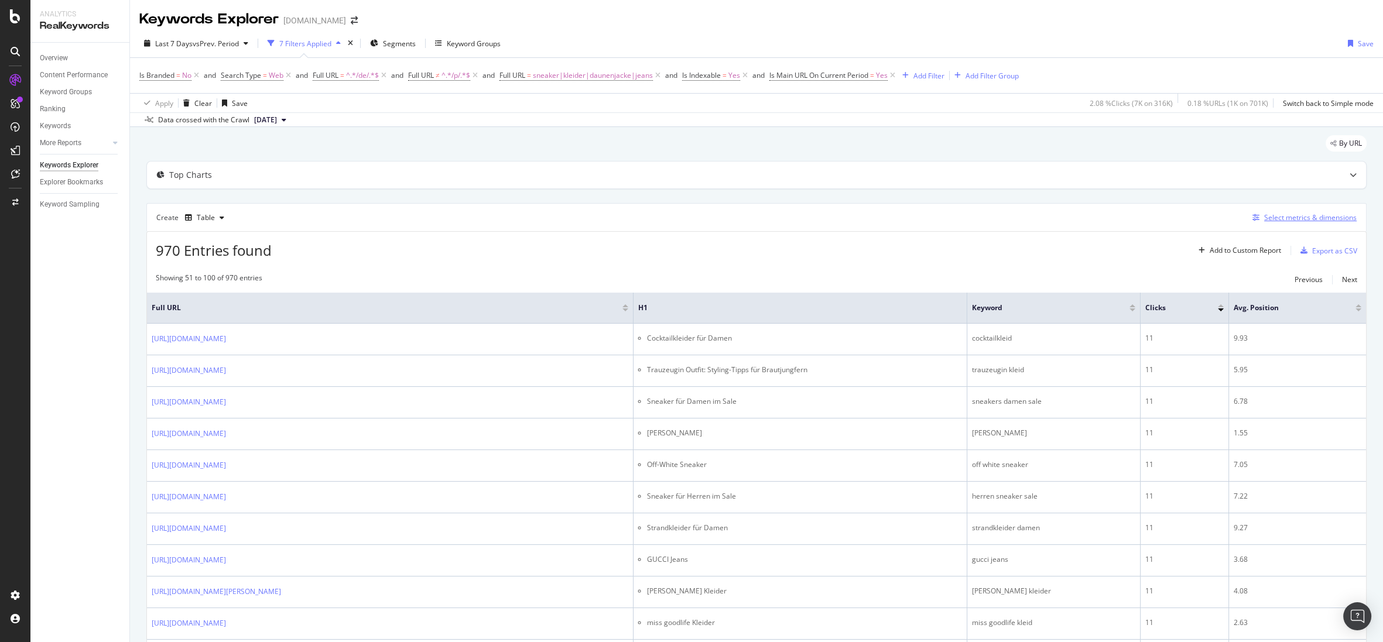
click at [1027, 217] on div "Select metrics & dimensions" at bounding box center [1310, 218] width 93 height 10
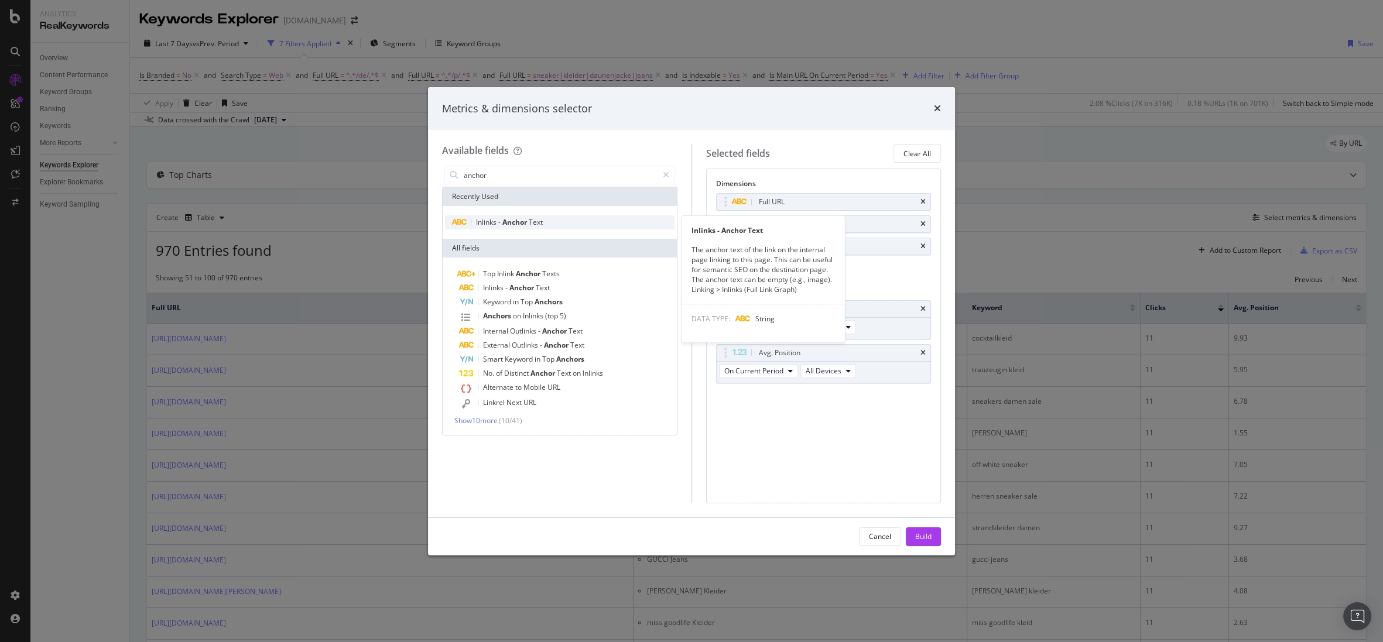
type input "anchor"
click at [546, 223] on div "Inlinks - Anchor Text" at bounding box center [560, 223] width 230 height 14
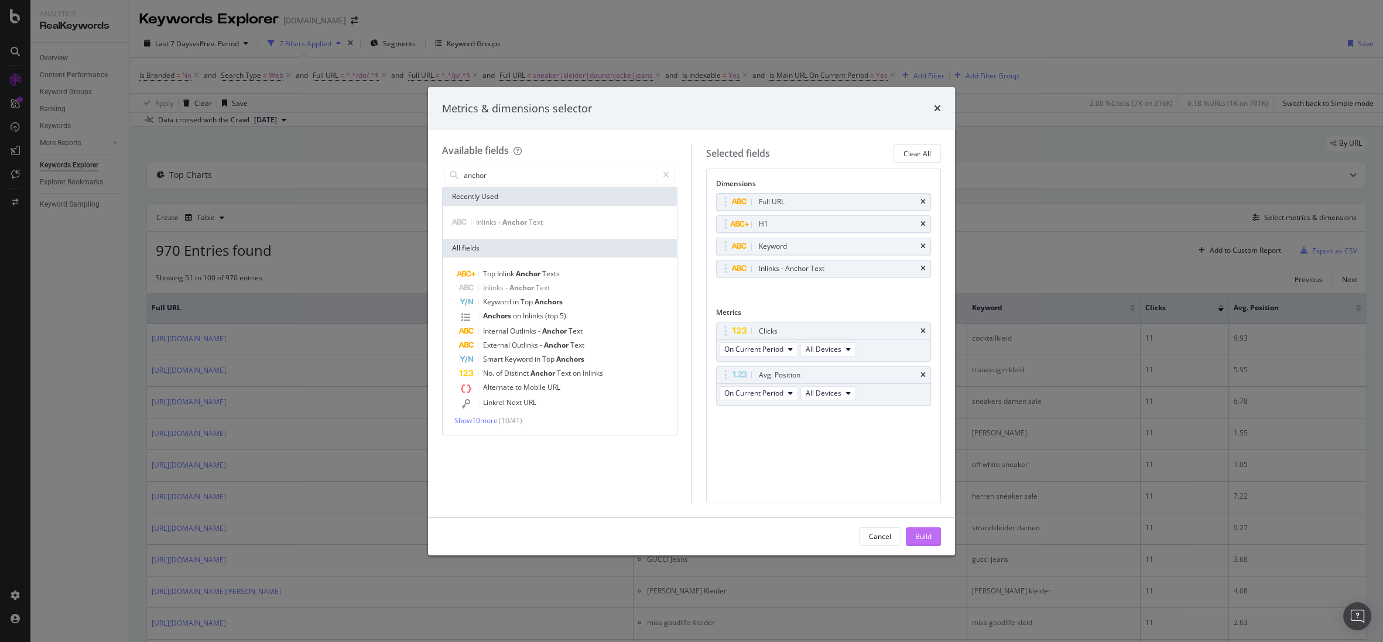
click at [928, 536] on div "Build" at bounding box center [923, 537] width 16 height 10
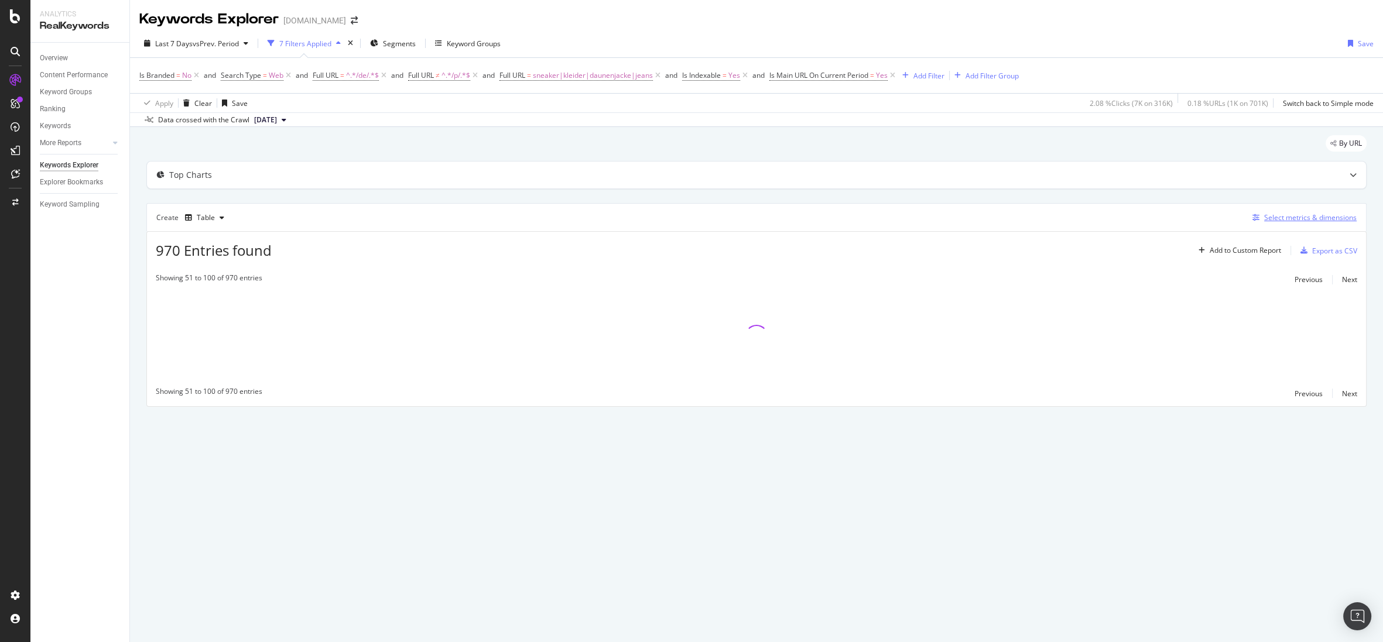
click at [1027, 223] on div "Select metrics & dimensions" at bounding box center [1302, 217] width 109 height 13
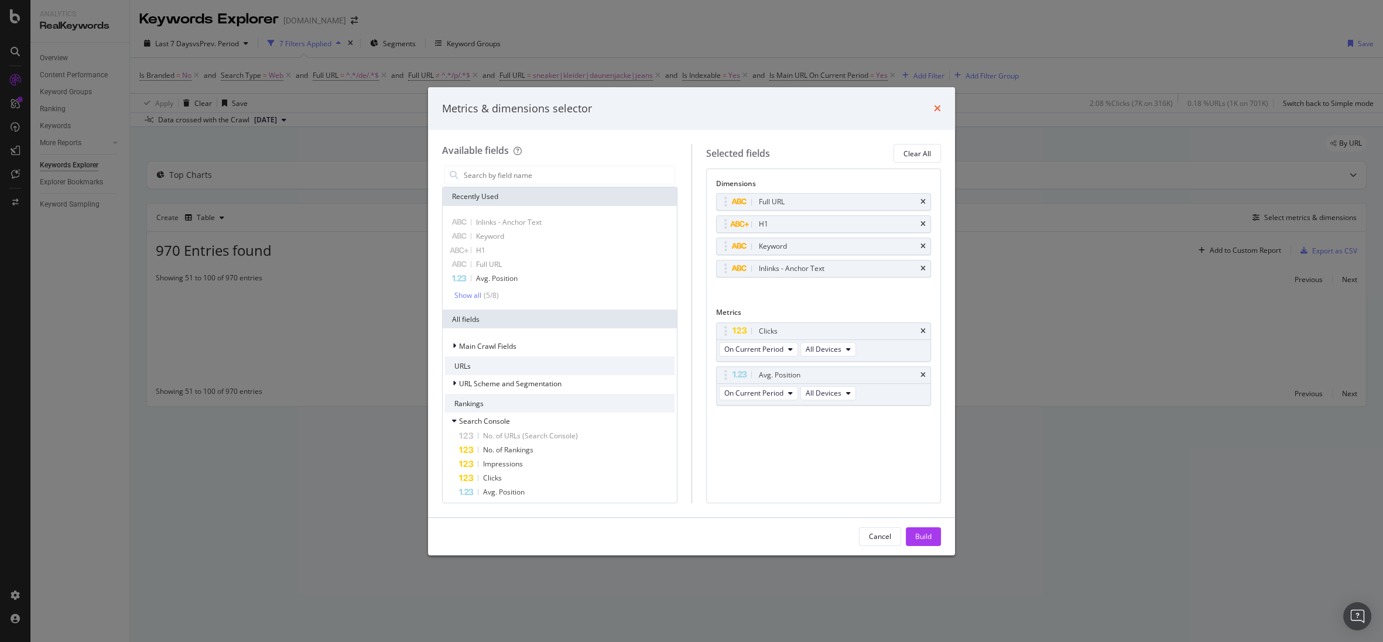
click at [941, 112] on icon "times" at bounding box center [937, 108] width 7 height 9
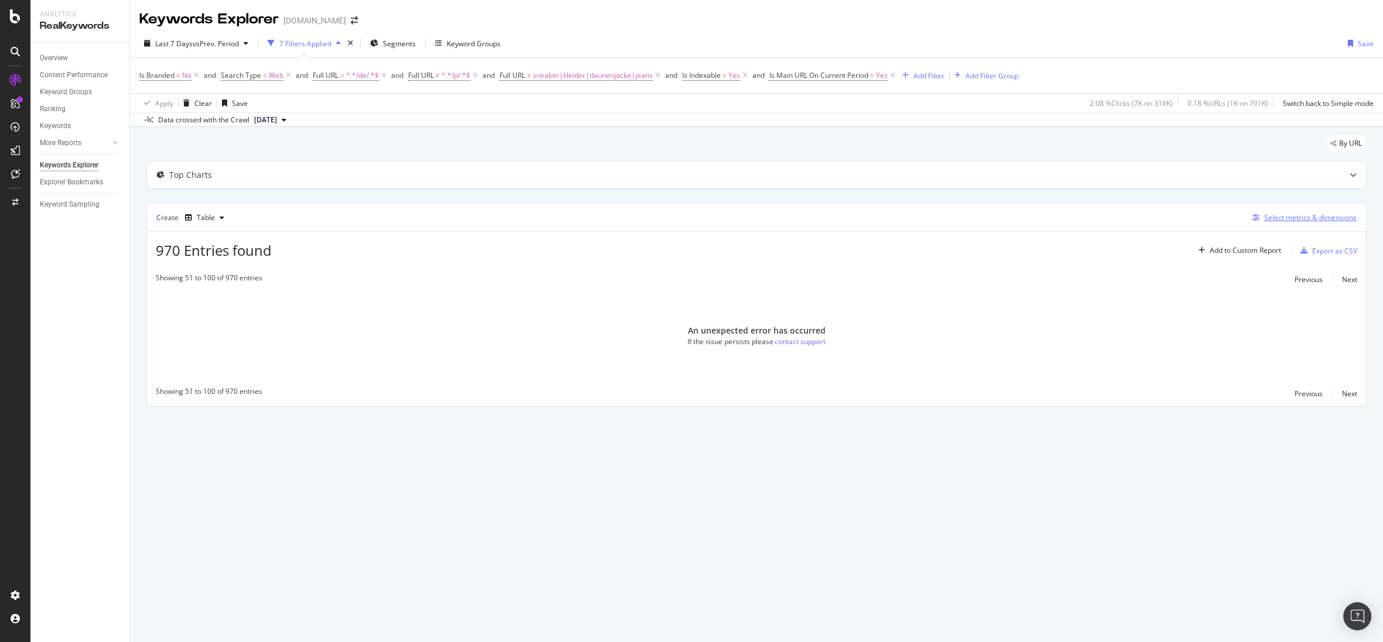
click at [1027, 211] on div "Select metrics & dimensions" at bounding box center [1302, 217] width 109 height 13
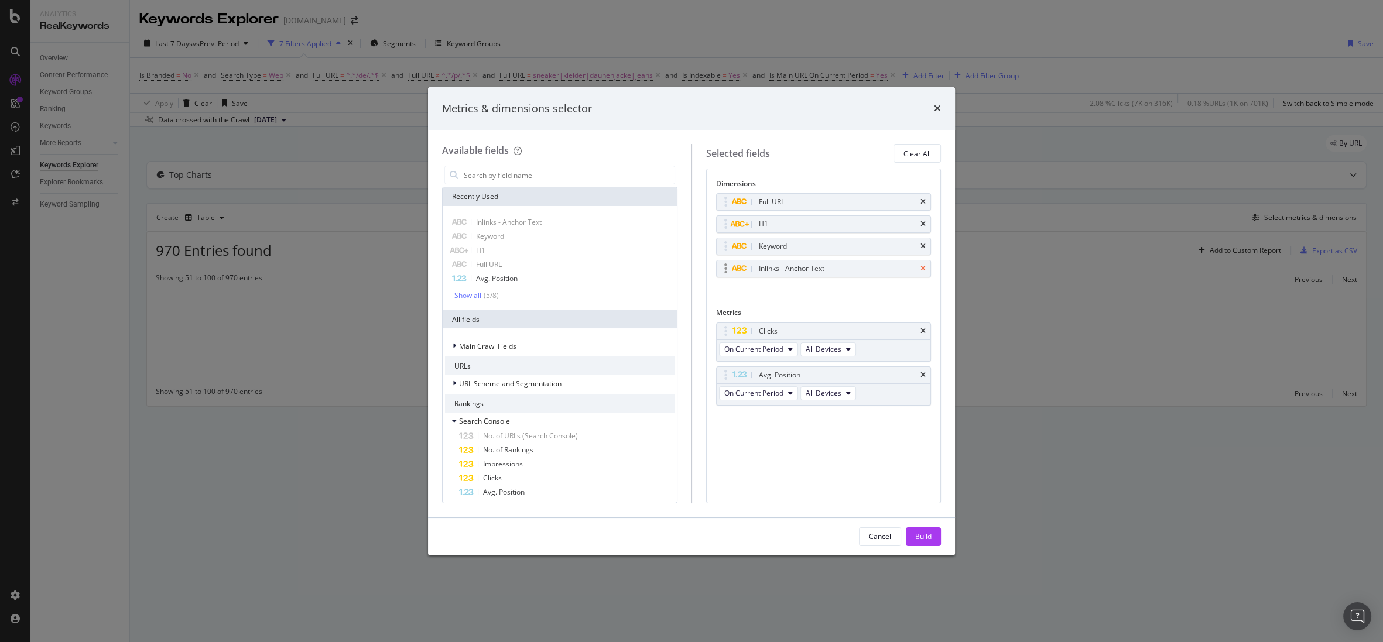
click at [921, 270] on icon "times" at bounding box center [923, 268] width 5 height 7
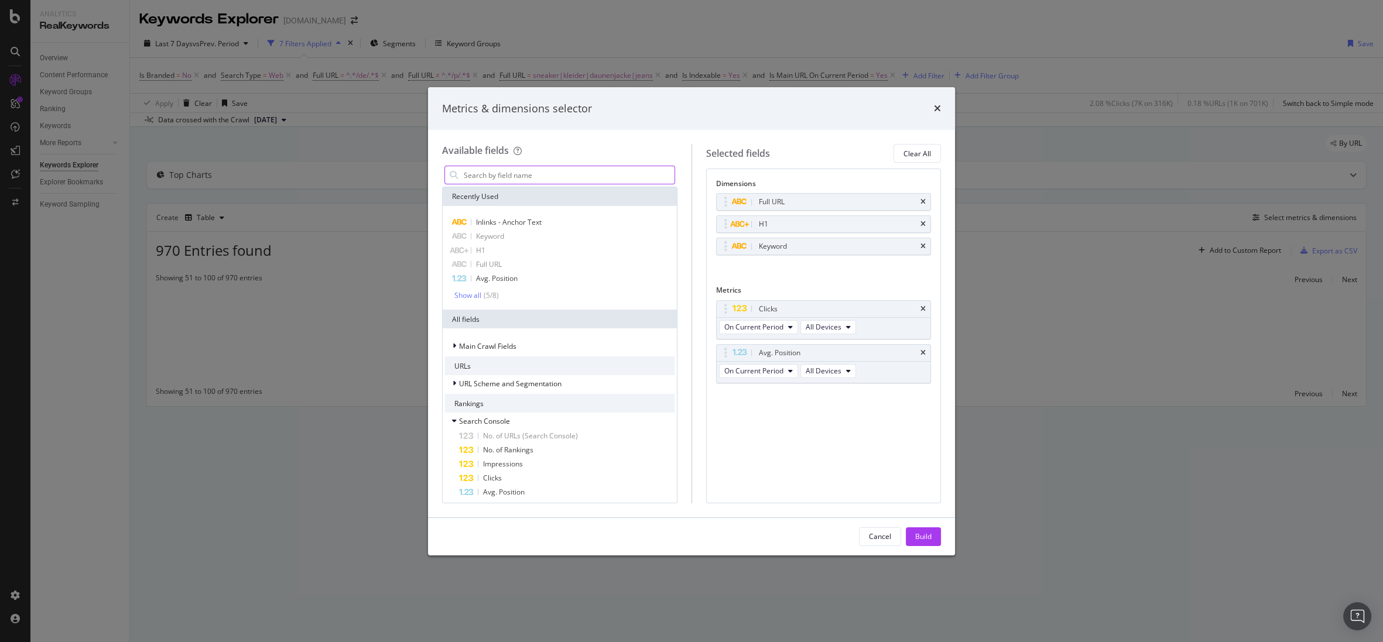
click at [495, 175] on input "modal" at bounding box center [569, 175] width 212 height 18
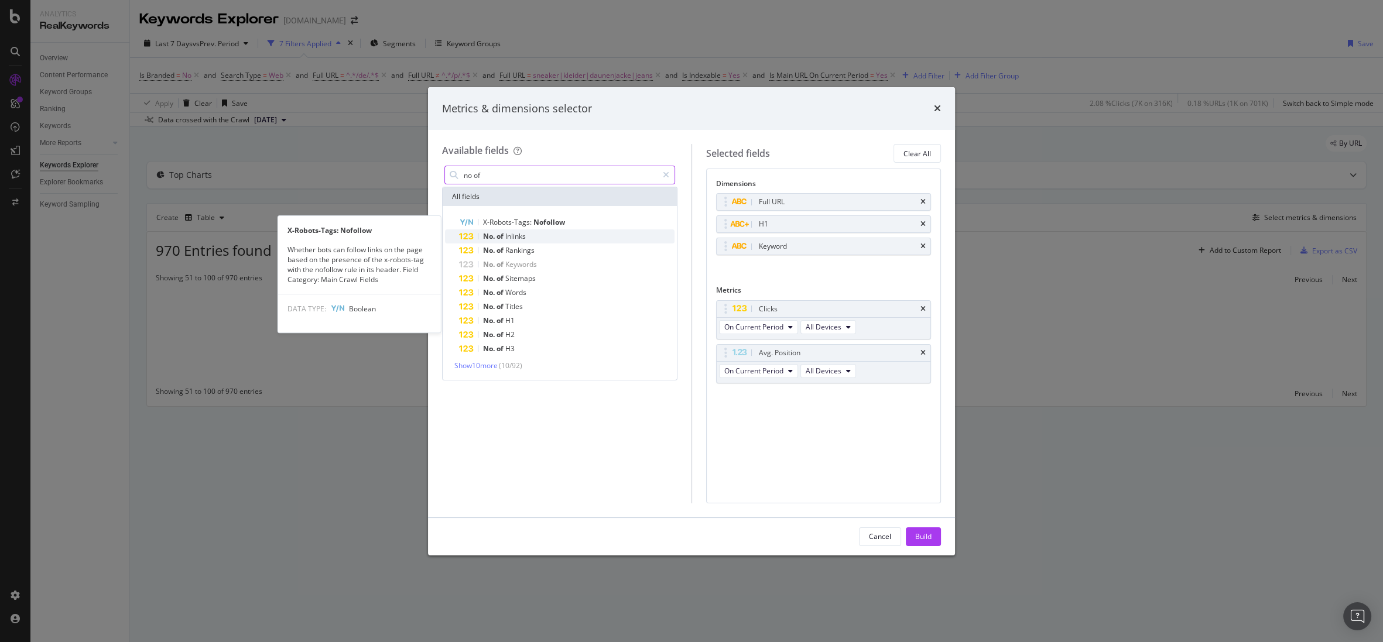
type input "no of"
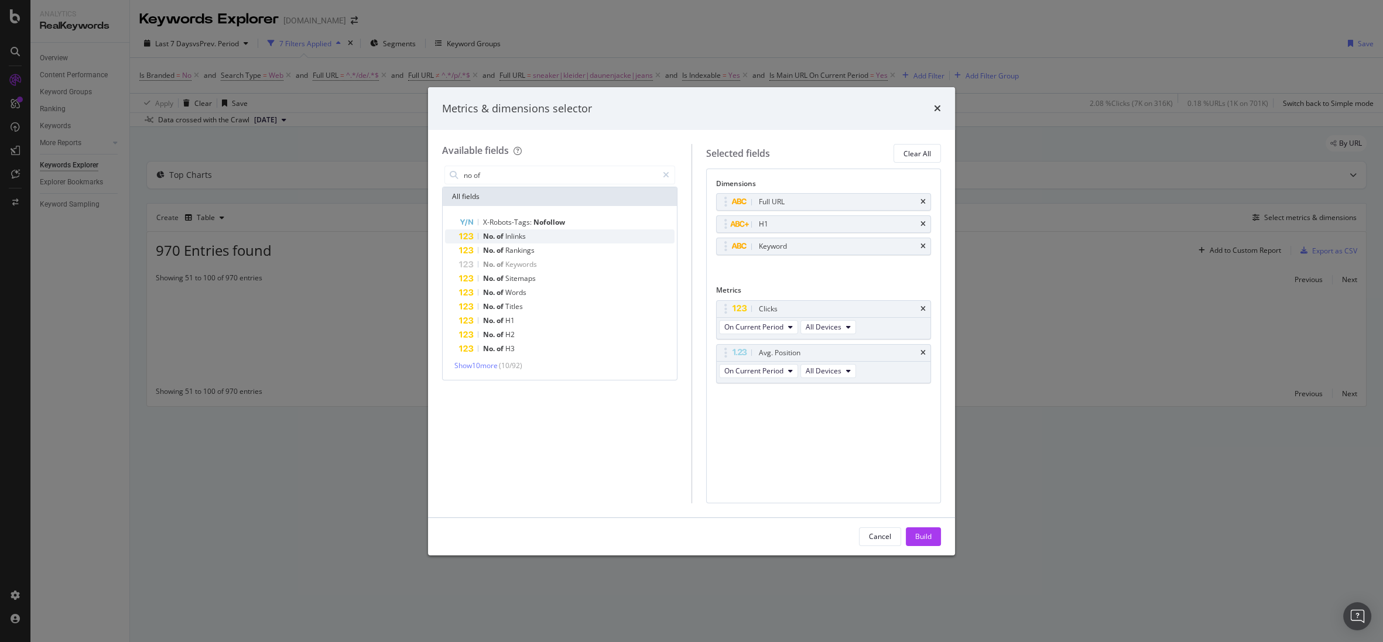
click at [495, 231] on div "No. of Inlinks" at bounding box center [567, 237] width 216 height 14
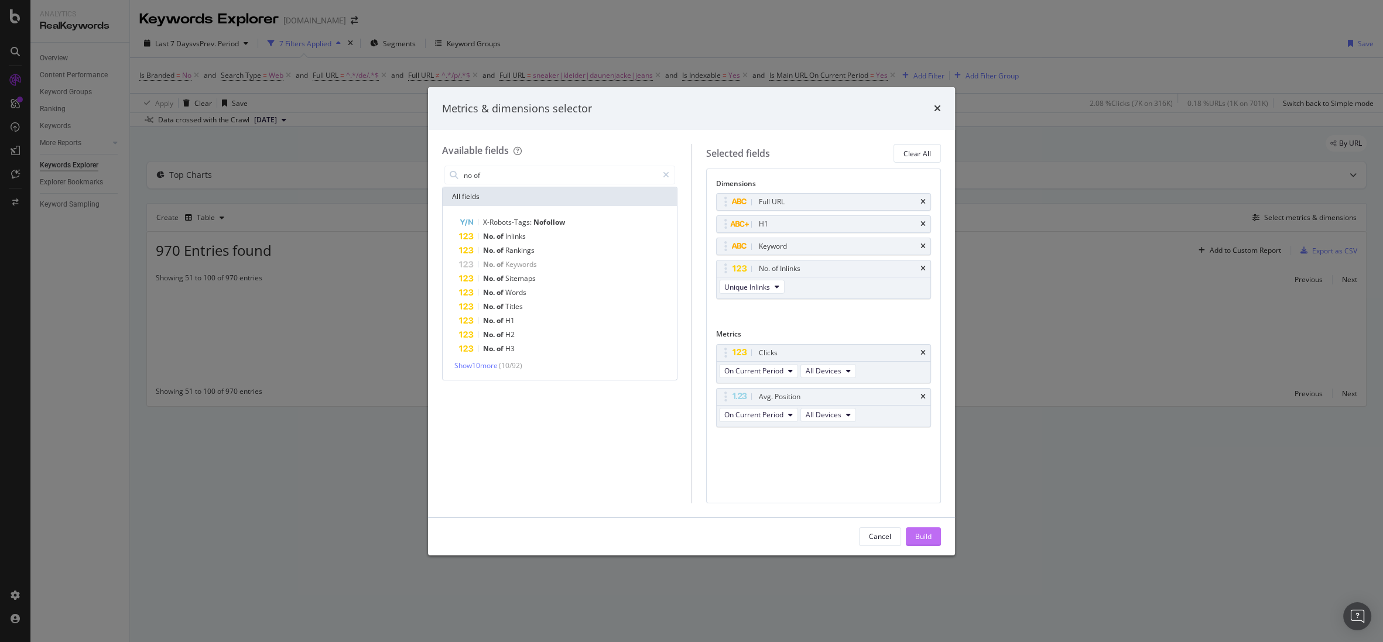
click at [912, 533] on button "Build" at bounding box center [923, 537] width 35 height 19
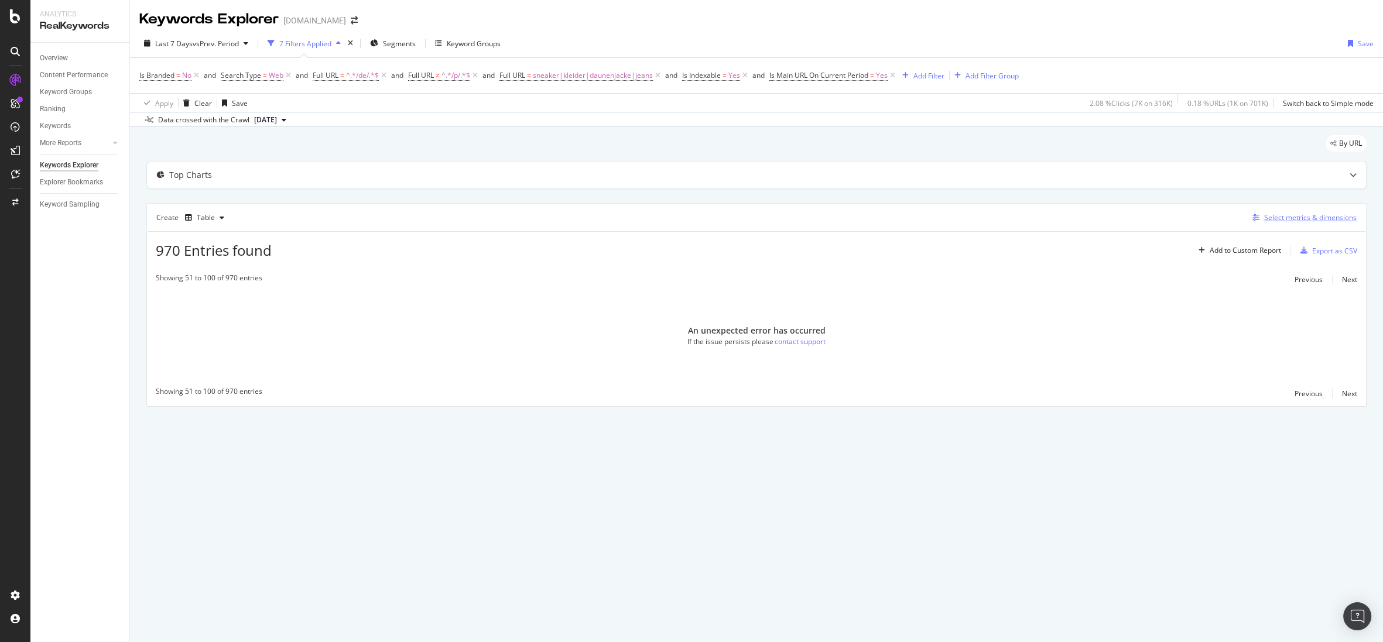
click at [1027, 220] on div "Select metrics & dimensions" at bounding box center [1310, 218] width 93 height 10
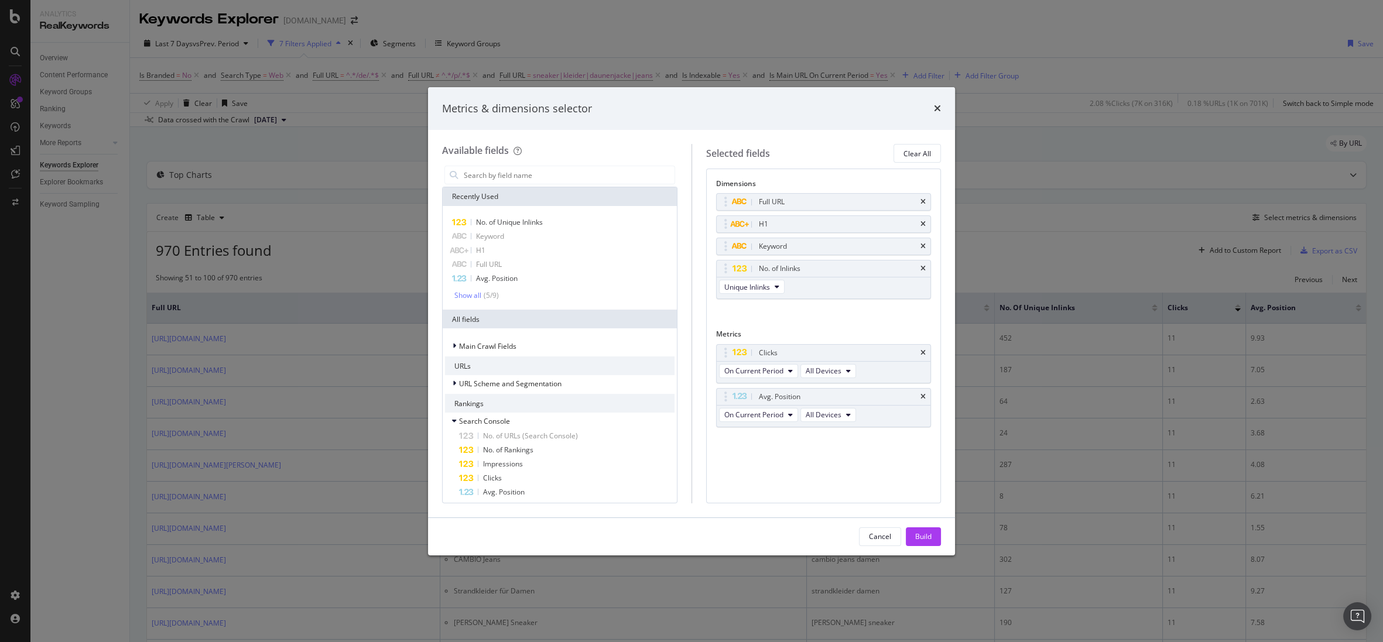
click at [1027, 269] on div "Metrics & dimensions selector Available fields Recently Used No. of Unique Inli…" at bounding box center [691, 321] width 1383 height 642
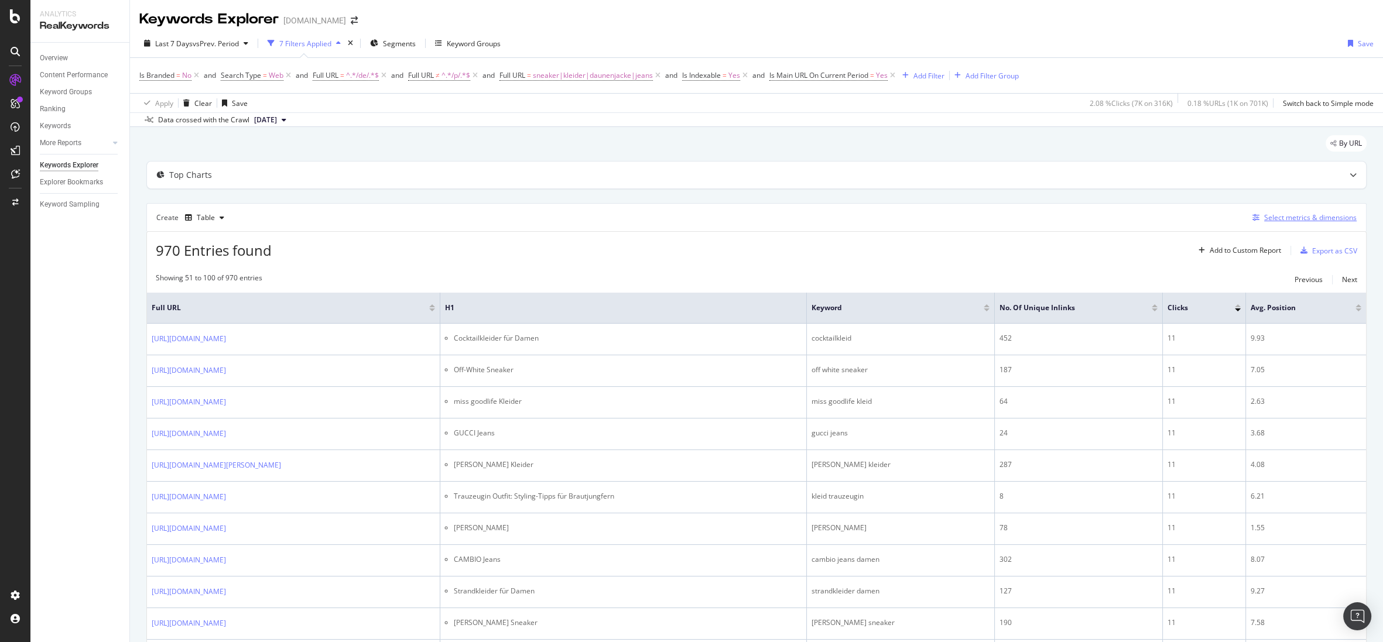
click at [1027, 215] on div "Select metrics & dimensions" at bounding box center [1310, 218] width 93 height 10
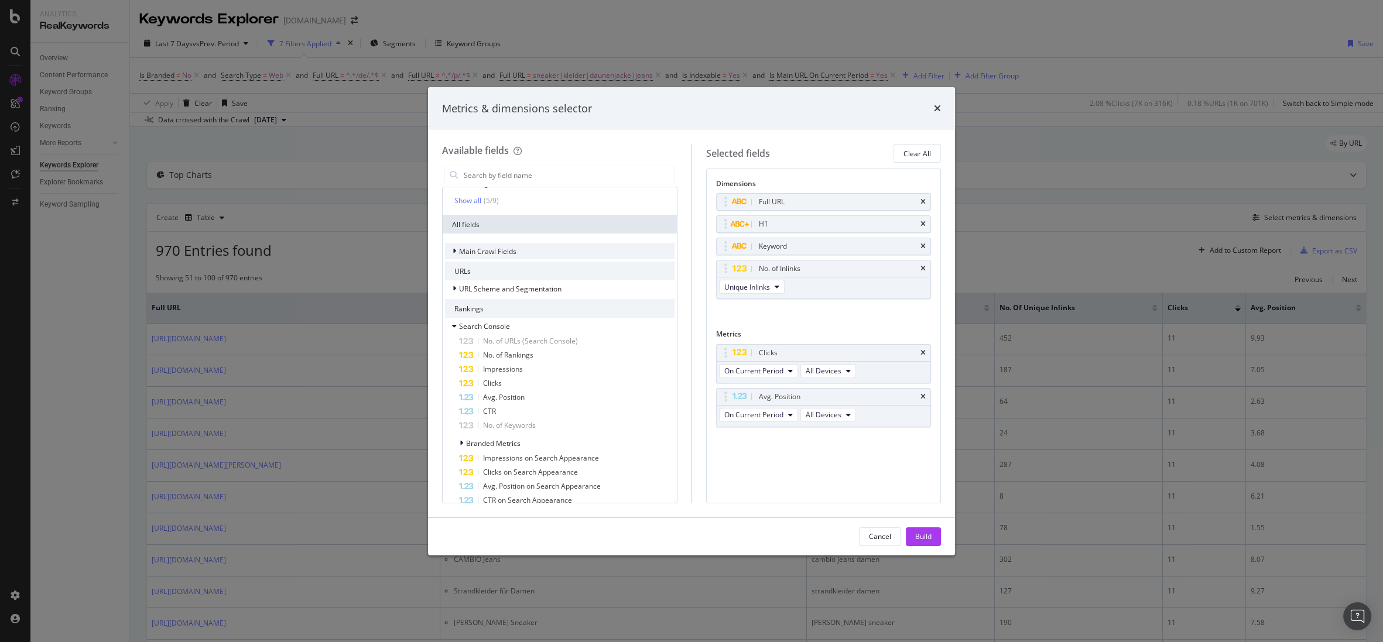
scroll to position [98, 0]
click at [519, 377] on div "Clicks" at bounding box center [567, 380] width 216 height 14
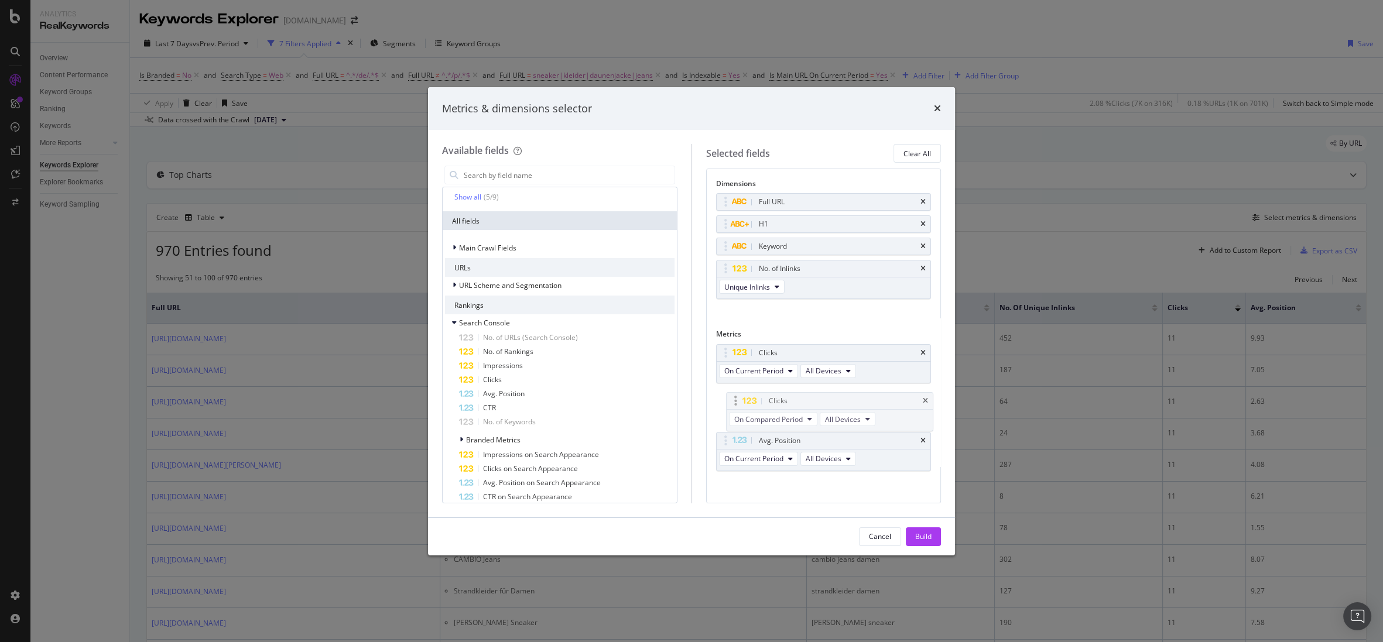
drag, startPoint x: 739, startPoint y: 434, endPoint x: 750, endPoint y: 396, distance: 39.5
click at [750, 396] on body "Analytics RealKeywords Overview Content Performance Keyword Groups Ranking Keyw…" at bounding box center [691, 321] width 1383 height 642
click at [908, 545] on button "Build" at bounding box center [923, 537] width 35 height 19
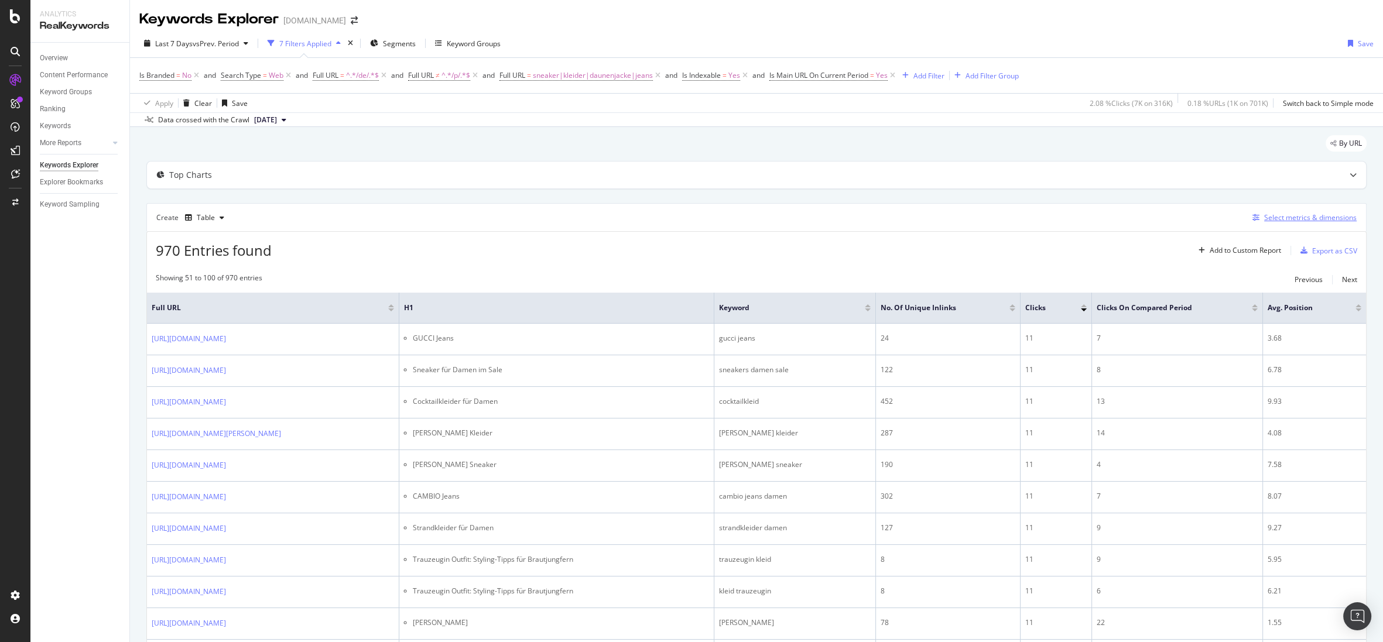
click at [1027, 218] on div "Select metrics & dimensions" at bounding box center [1310, 218] width 93 height 10
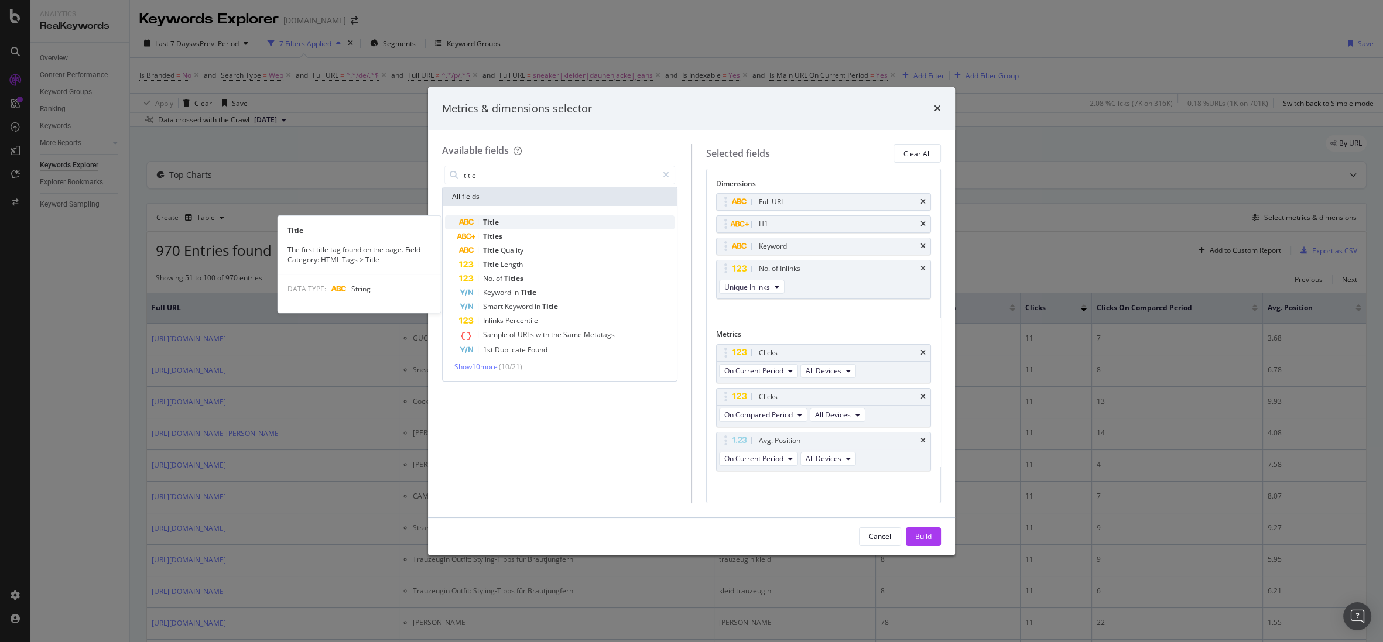
type input "title"
click at [501, 216] on div "Title" at bounding box center [567, 223] width 216 height 14
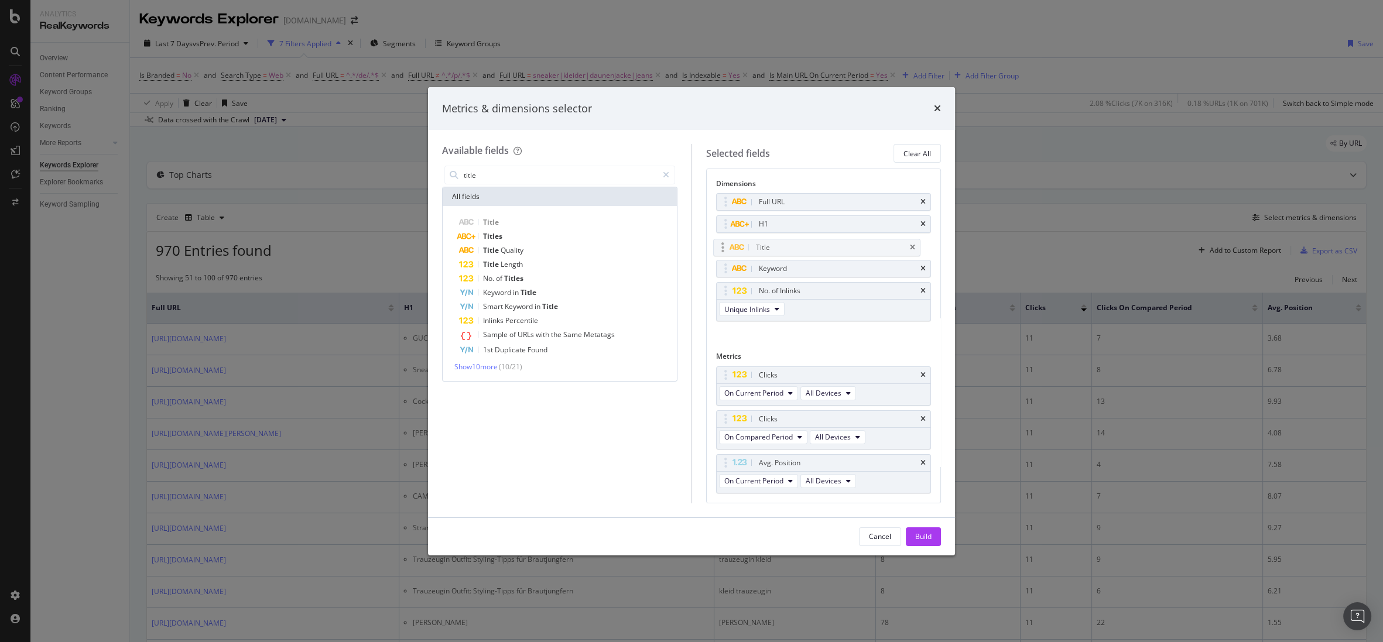
drag, startPoint x: 722, startPoint y: 313, endPoint x: 720, endPoint y: 248, distance: 65.0
click at [720, 248] on body "Analytics RealKeywords Overview Content Performance Keyword Groups Ranking Keyw…" at bounding box center [691, 321] width 1383 height 642
click at [924, 533] on div "Build" at bounding box center [923, 537] width 16 height 10
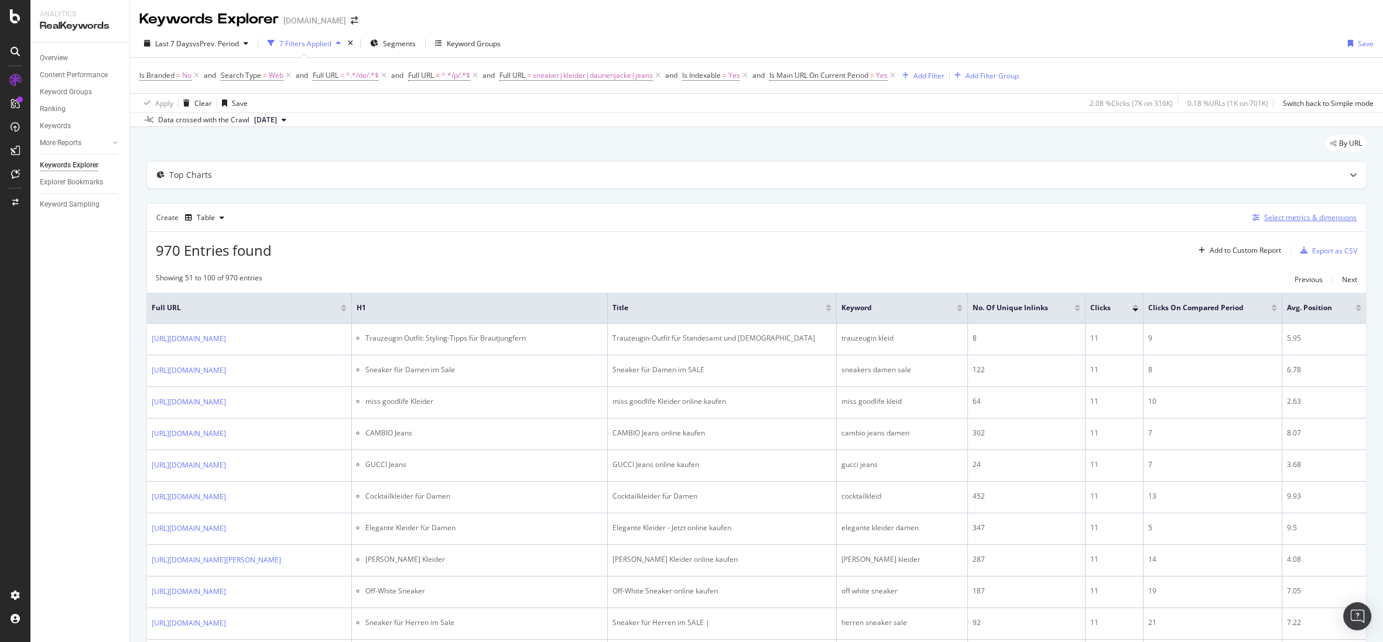
click at [1027, 218] on div "Select metrics & dimensions" at bounding box center [1310, 218] width 93 height 10
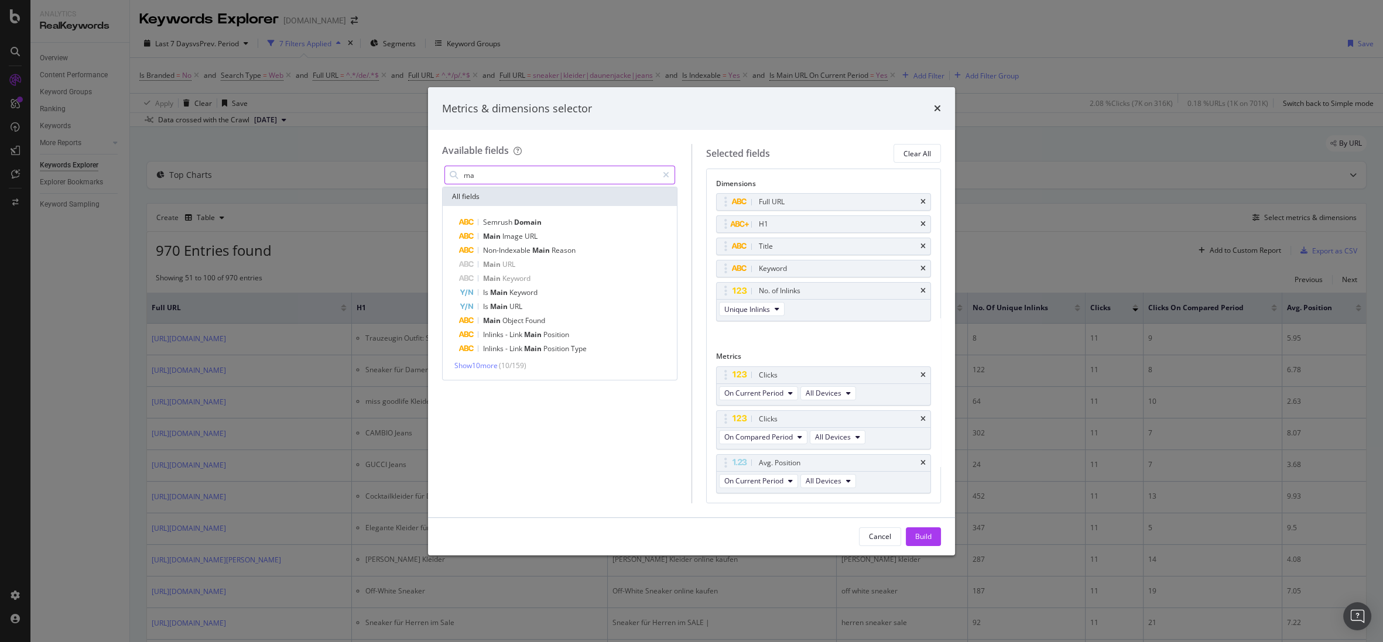
type input "m"
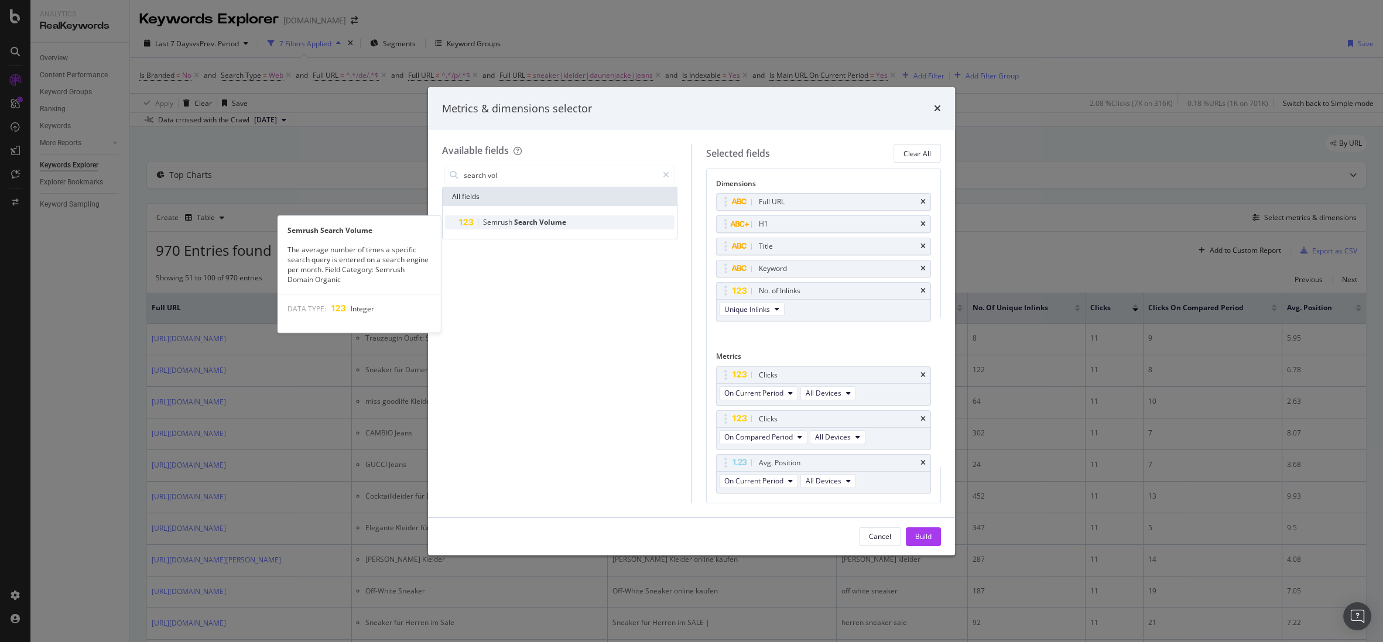
type input "search vol"
click at [505, 220] on span "Semrush" at bounding box center [498, 222] width 31 height 10
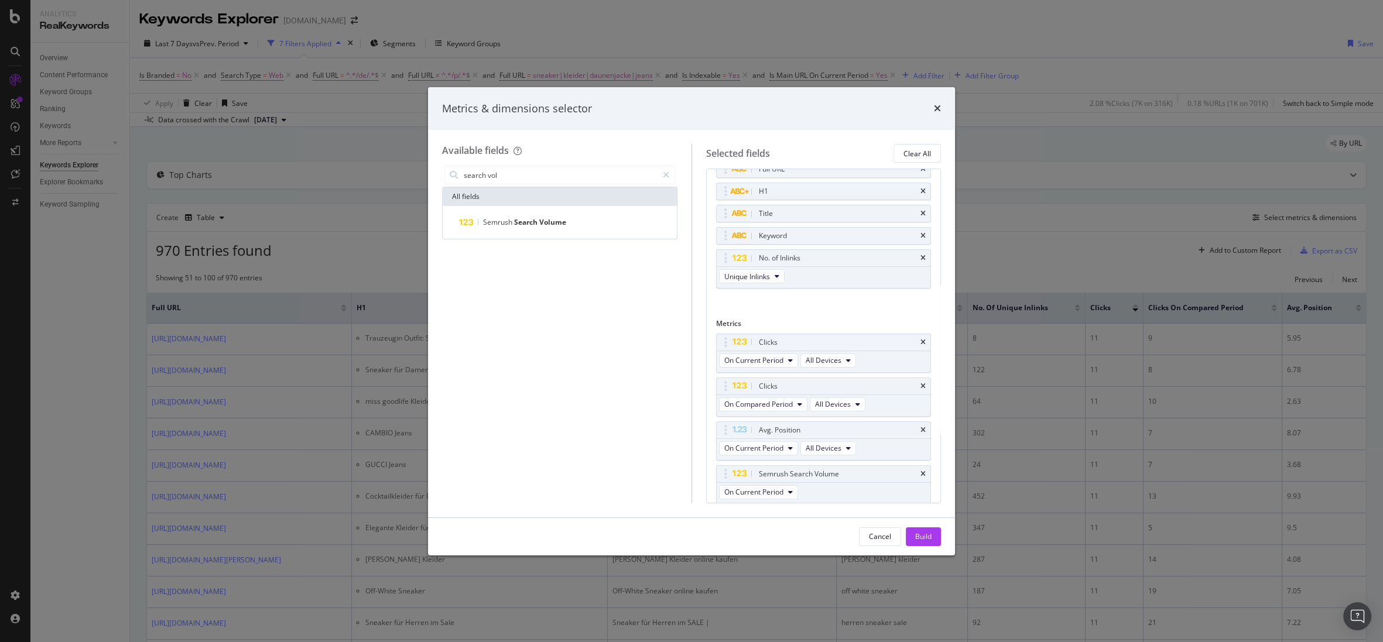
click at [918, 540] on div "Build" at bounding box center [923, 537] width 16 height 10
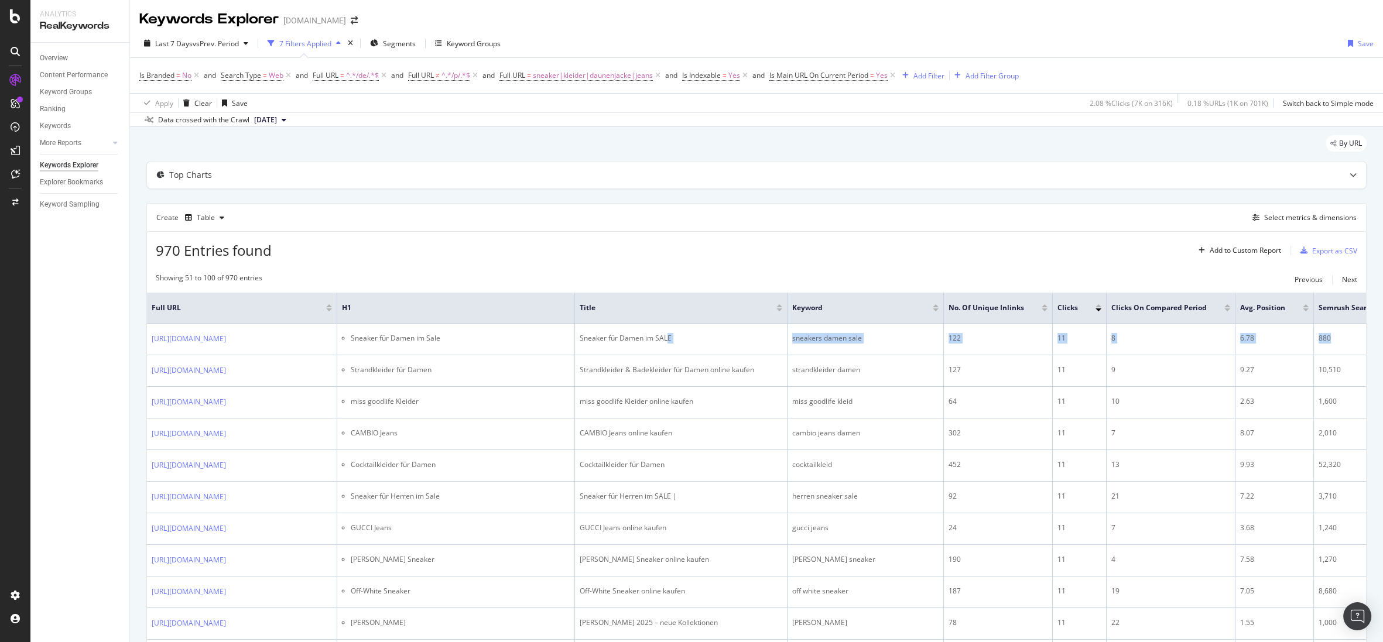
scroll to position [0, 77]
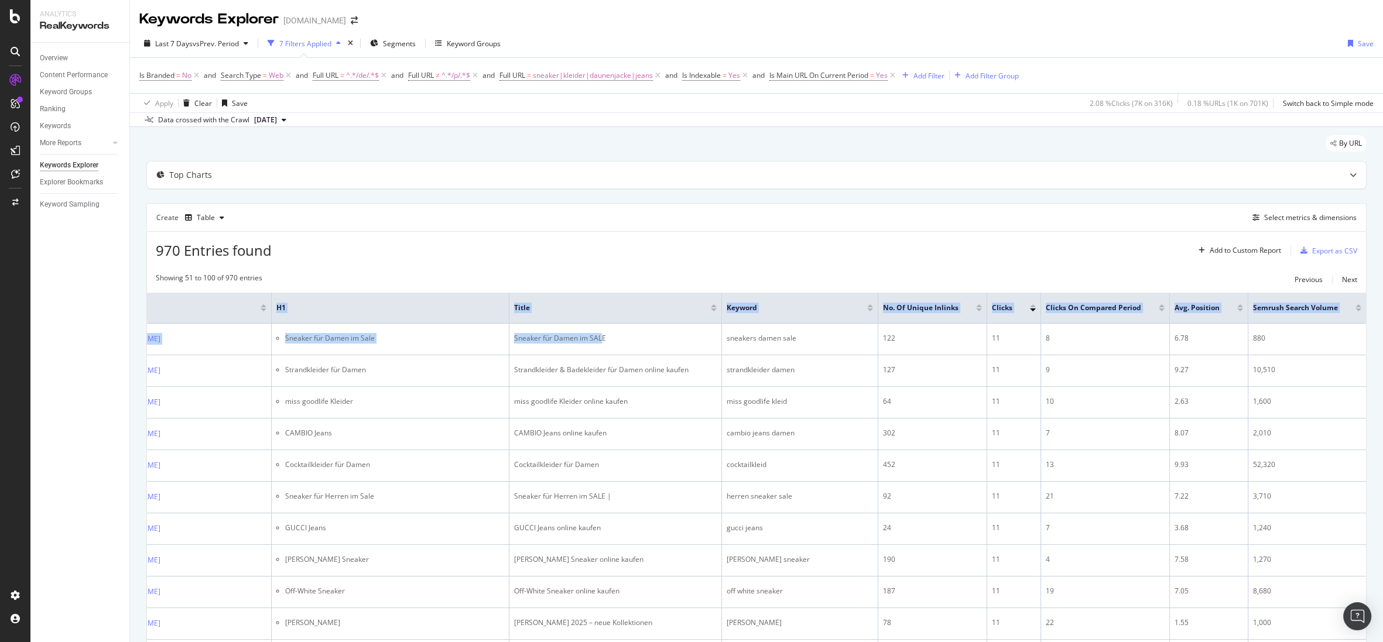
drag, startPoint x: 733, startPoint y: 340, endPoint x: 1380, endPoint y: 344, distance: 646.5
click at [1027, 345] on div "Keywords Explorer [DOMAIN_NAME] Last 7 Days vs Prev. Period 7 Filters Applied S…" at bounding box center [756, 321] width 1253 height 642
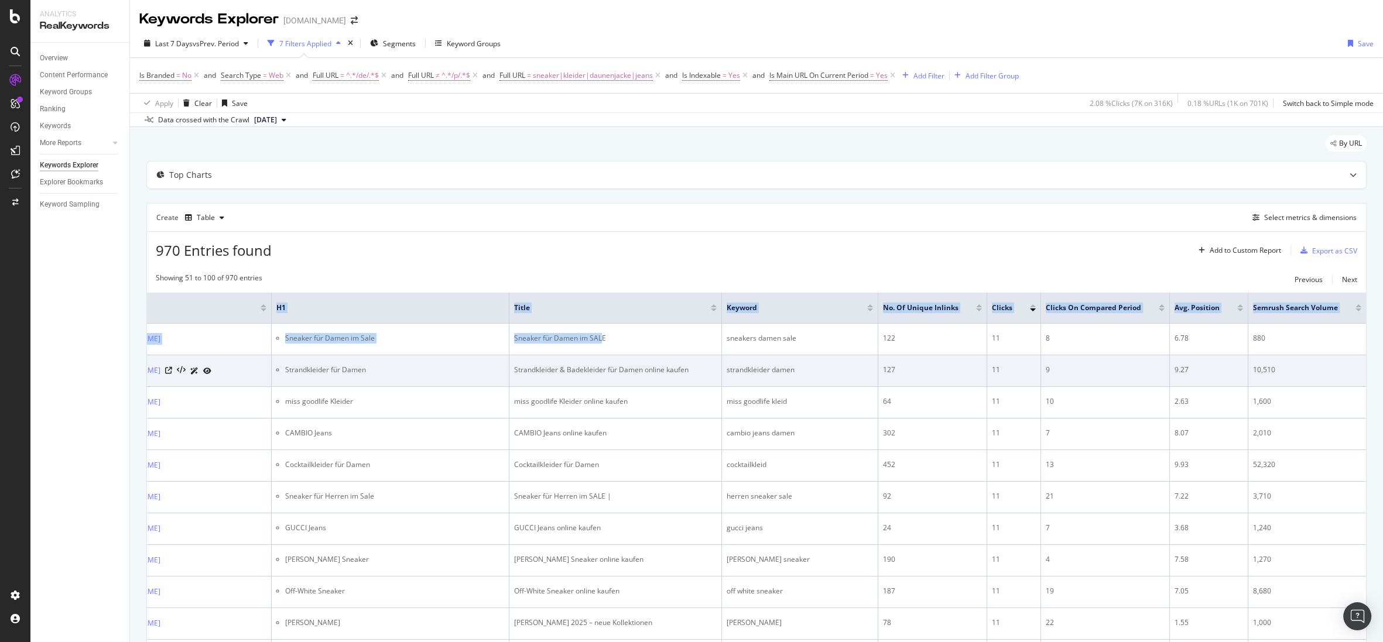
click at [1027, 372] on div "10,510" at bounding box center [1307, 370] width 108 height 11
drag, startPoint x: 1299, startPoint y: 379, endPoint x: 1145, endPoint y: 379, distance: 153.4
click at [1027, 379] on tr "[URL][DOMAIN_NAME] Strandkleider für Damen Strandkleider & Badekleider für Dame…" at bounding box center [723, 371] width 1285 height 32
click at [814, 371] on div "strandkleider damen" at bounding box center [800, 370] width 146 height 11
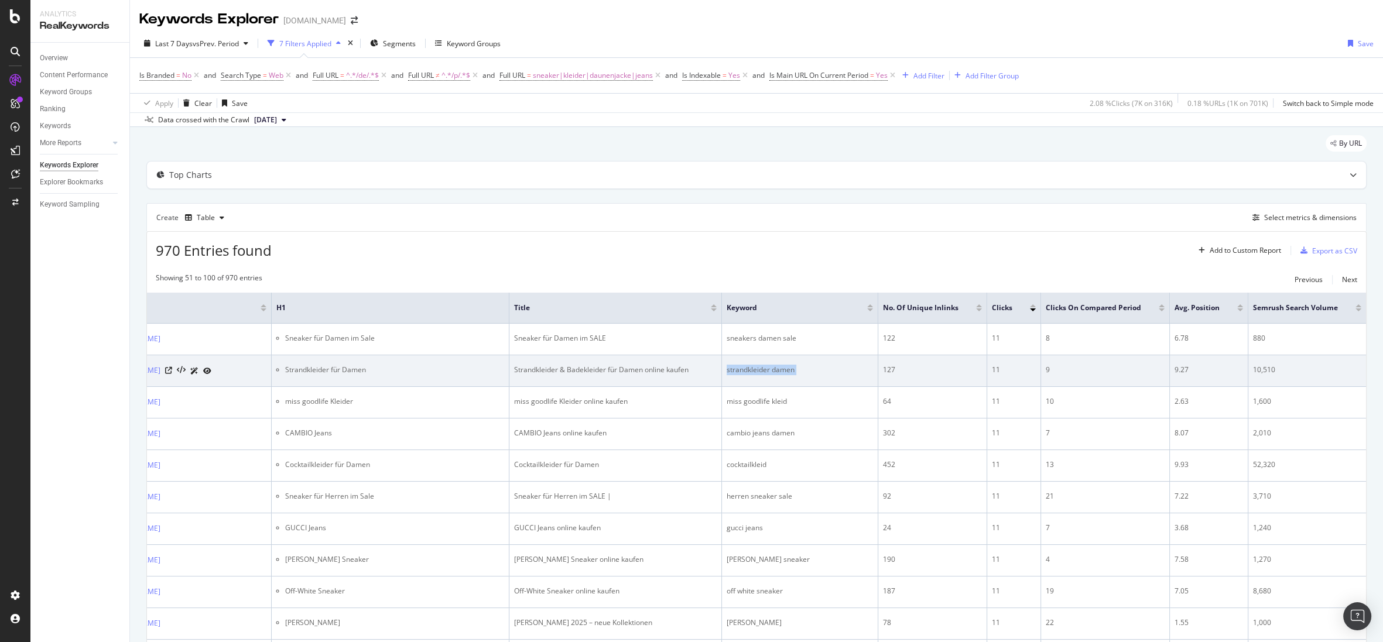
click at [814, 371] on div "strandkleider damen" at bounding box center [800, 370] width 146 height 11
copy div "strandkleider damen"
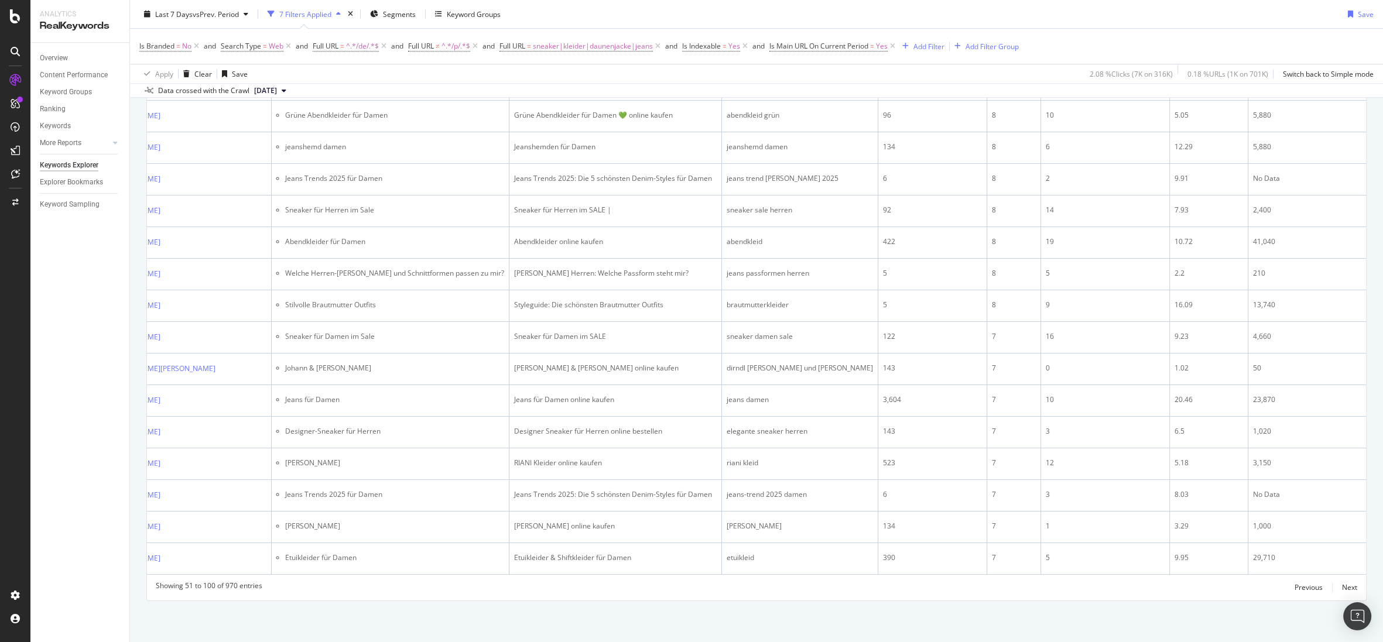
scroll to position [1623, 0]
click at [814, 395] on div "jeans damen" at bounding box center [800, 400] width 146 height 11
copy div "jeans damen"
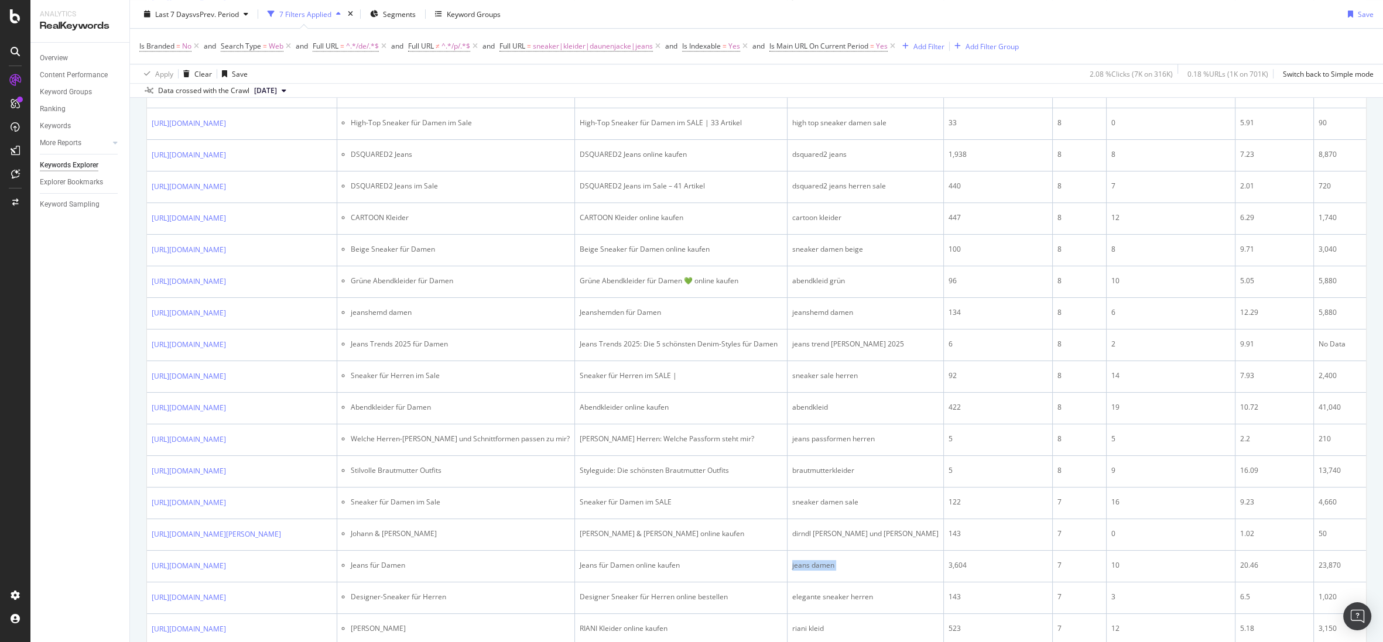
scroll to position [1422, 0]
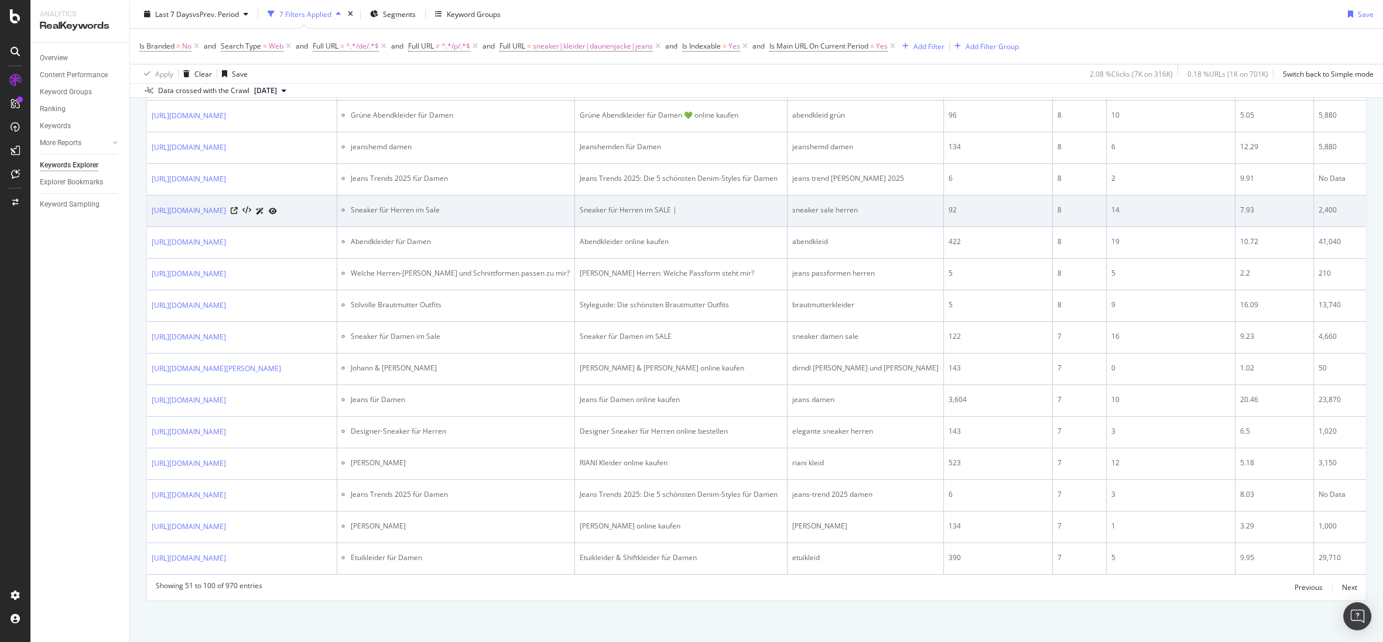
click at [687, 216] on div "Sneaker für Herren im SALE |" at bounding box center [681, 210] width 203 height 11
click at [238, 214] on icon at bounding box center [234, 210] width 7 height 7
click at [734, 216] on div "Sneaker für Herren im SALE |" at bounding box center [681, 210] width 203 height 11
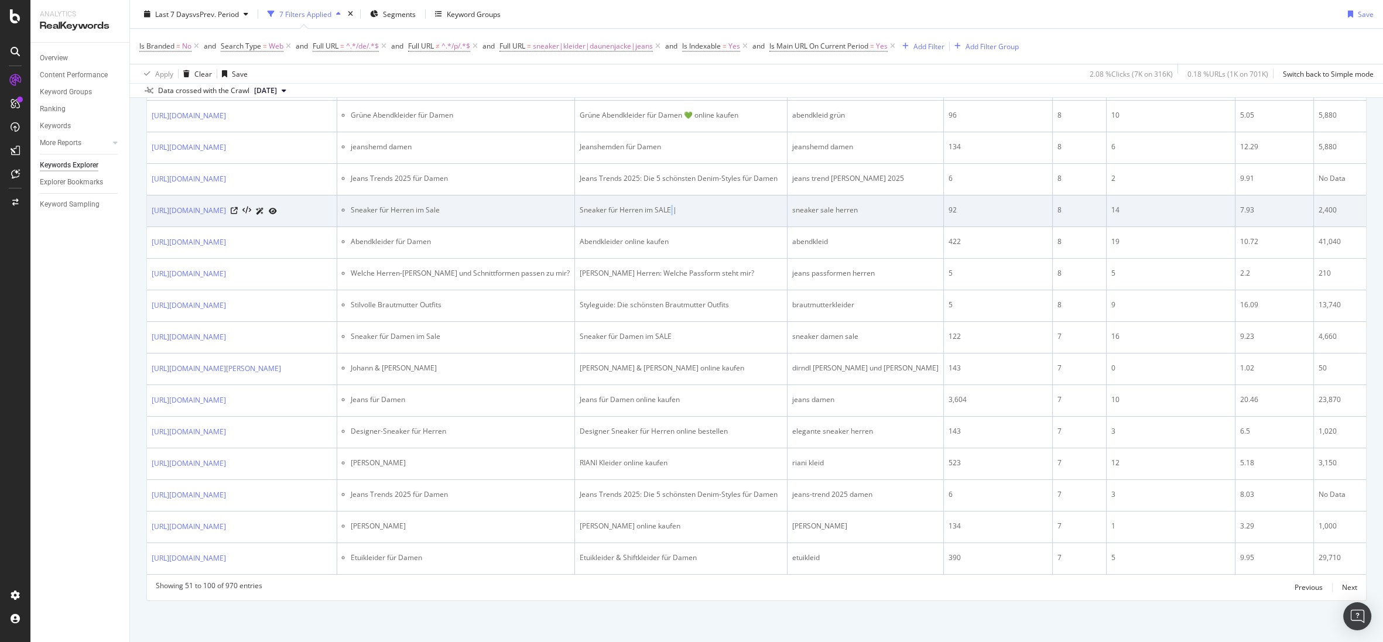
click at [734, 216] on div "Sneaker für Herren im SALE |" at bounding box center [681, 210] width 203 height 11
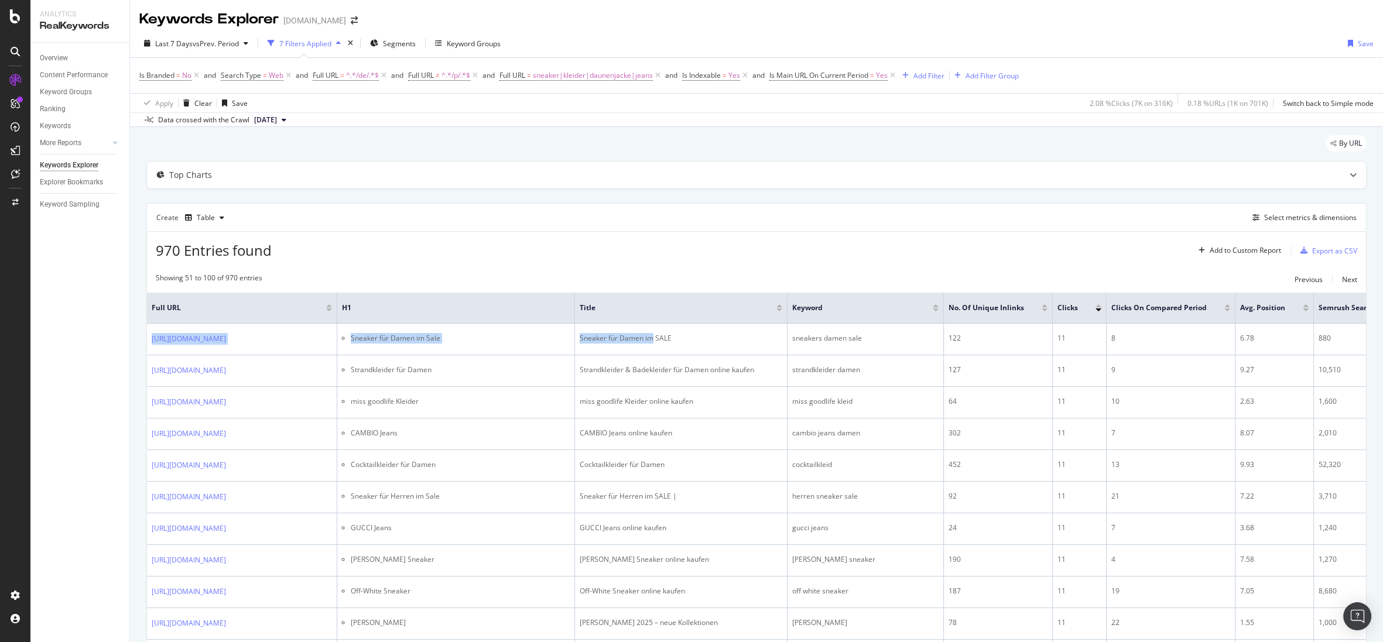
scroll to position [0, 77]
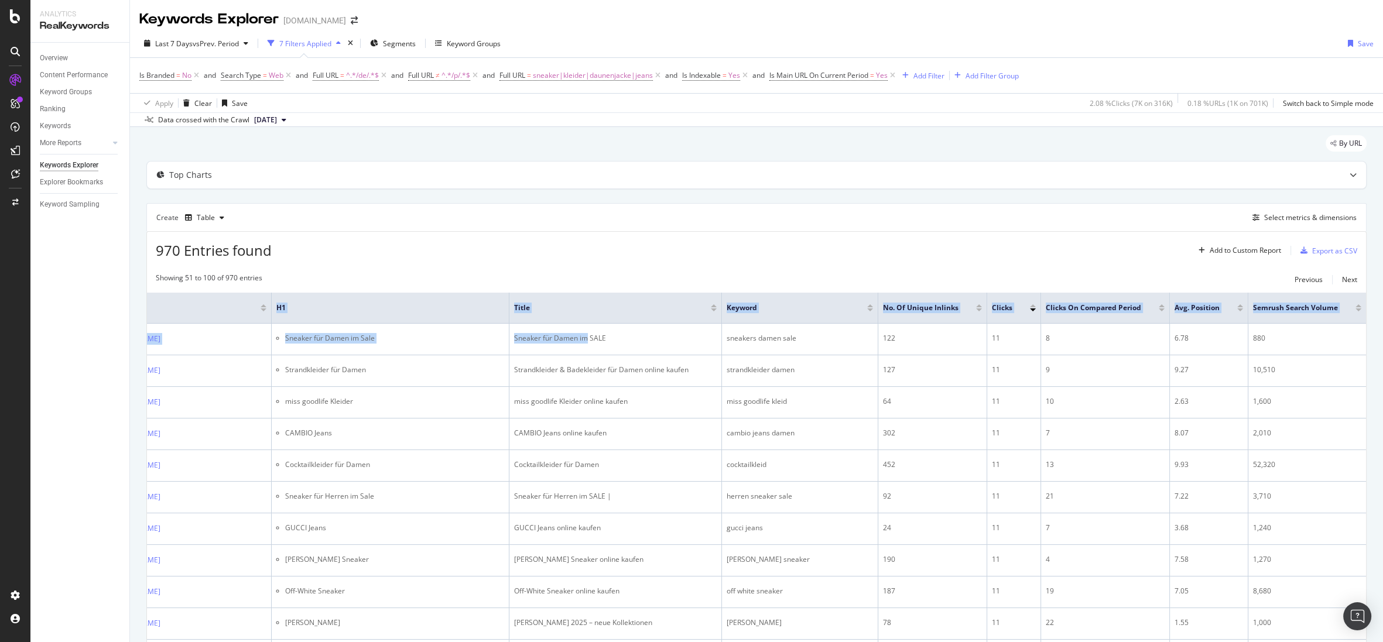
drag, startPoint x: 718, startPoint y: 343, endPoint x: 1414, endPoint y: 319, distance: 696.1
click at [1027, 319] on html "Analytics RealKeywords Overview Content Performance Keyword Groups Ranking Keyw…" at bounding box center [691, 321] width 1383 height 642
click at [1027, 208] on div "Create Table Select metrics & dimensions" at bounding box center [756, 217] width 1220 height 28
click at [1027, 214] on div "Select metrics & dimensions" at bounding box center [1310, 218] width 93 height 10
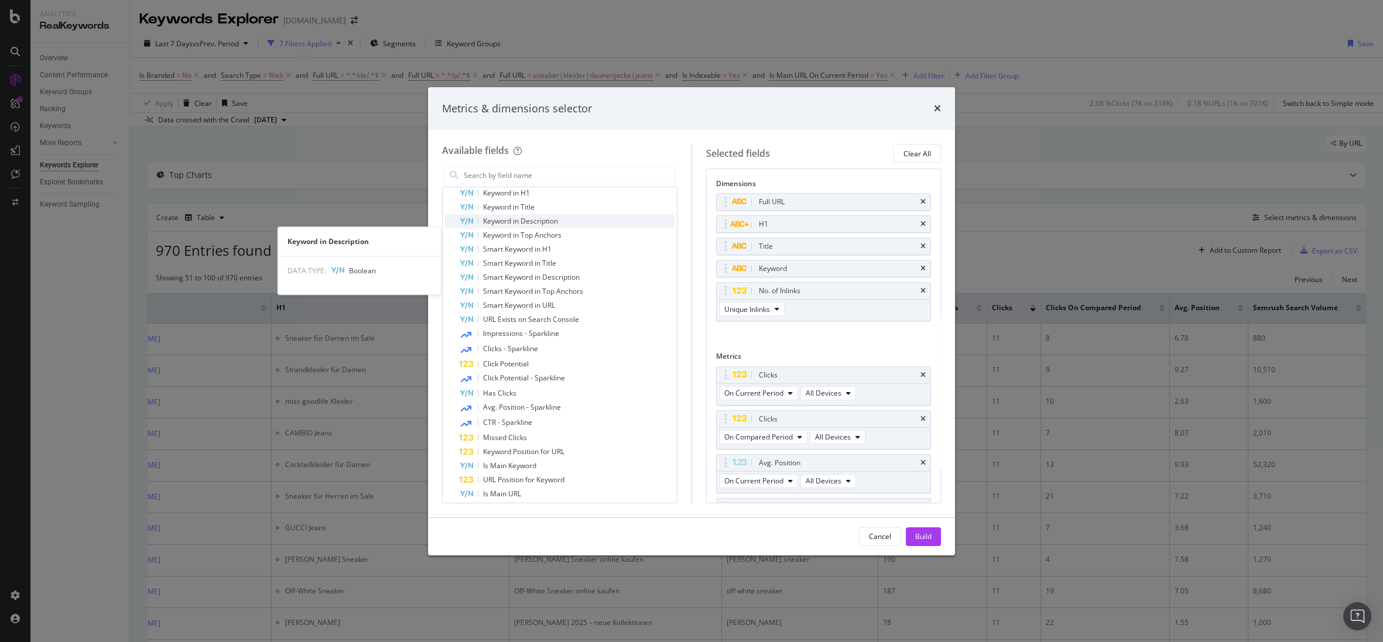
scroll to position [567, 0]
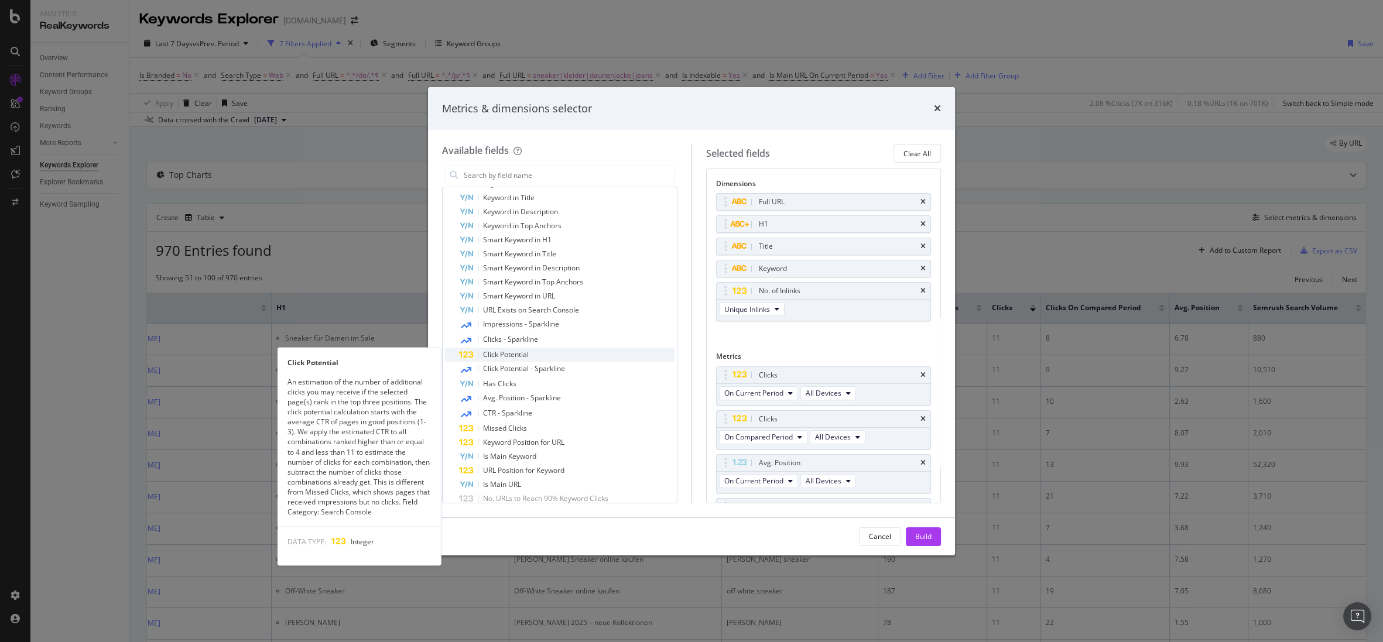
click at [606, 351] on div "Click Potential" at bounding box center [567, 355] width 216 height 14
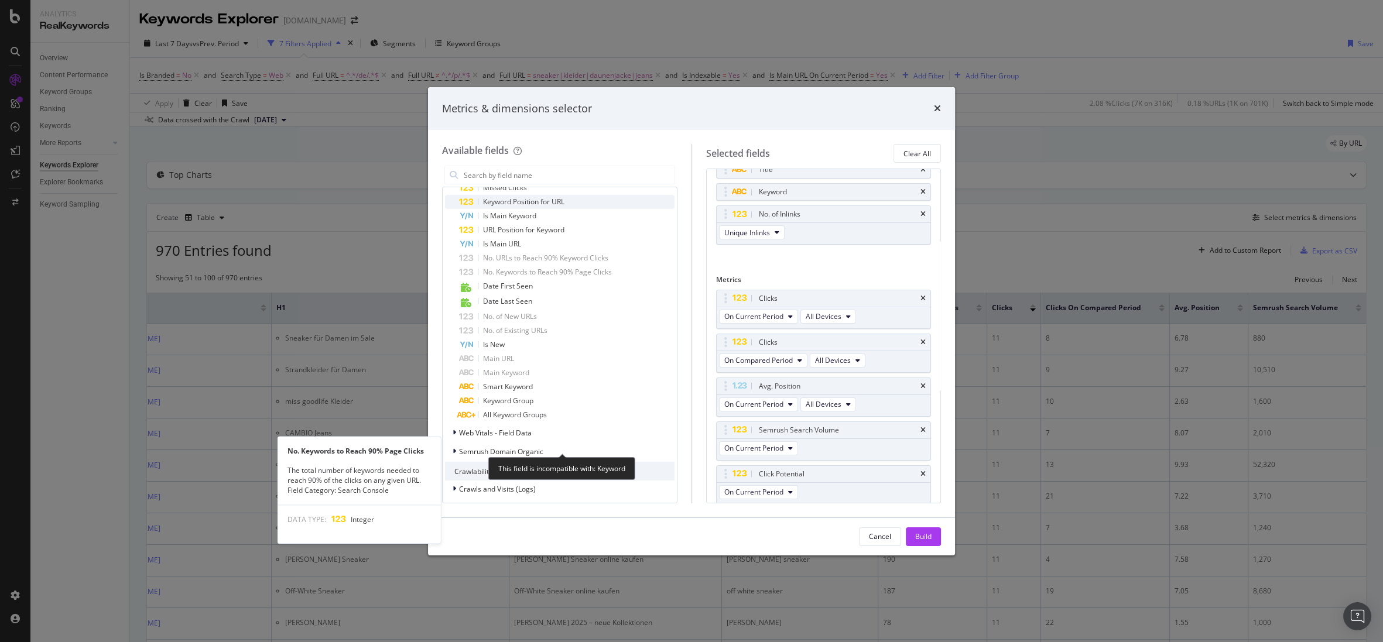
scroll to position [812, 0]
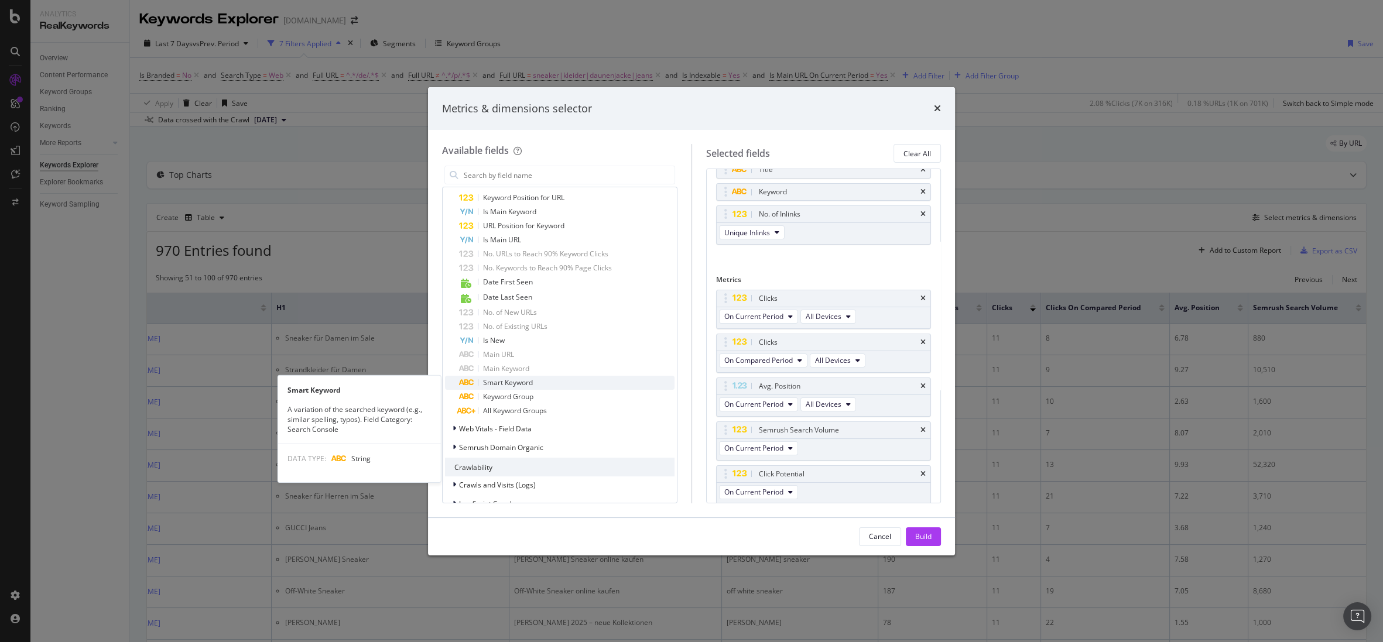
click at [580, 388] on div "Smart Keyword" at bounding box center [567, 383] width 216 height 14
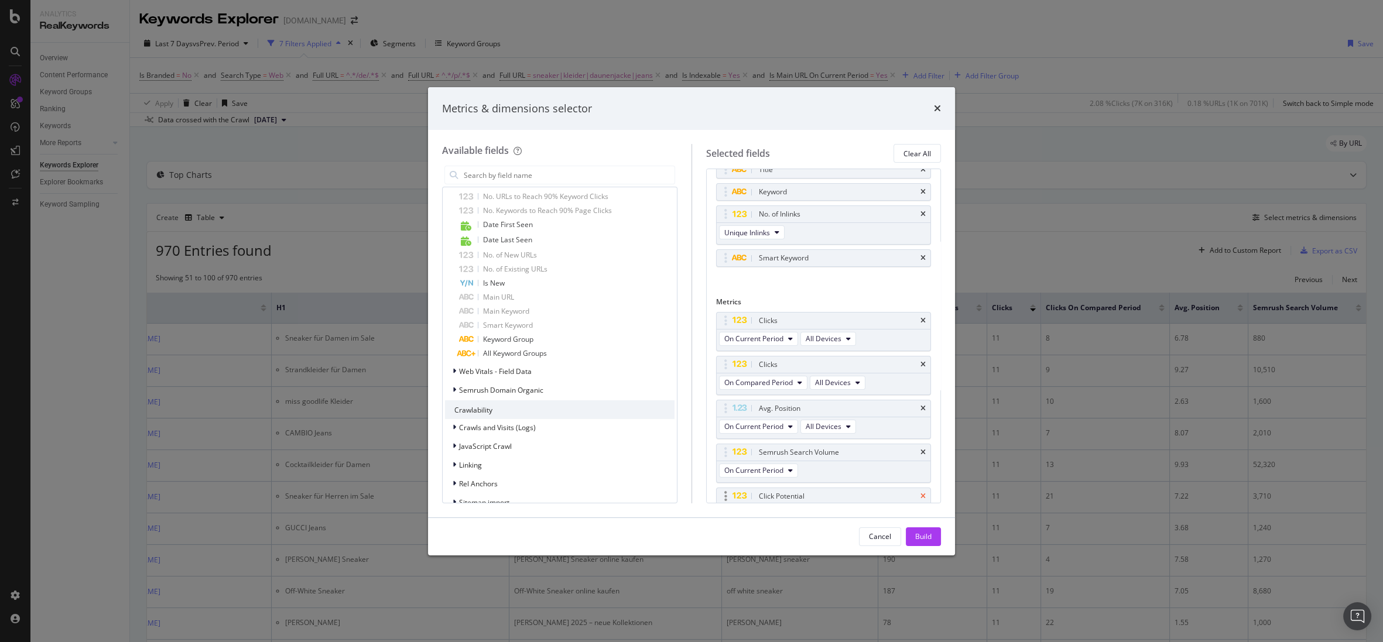
scroll to position [887, 0]
click at [924, 531] on div "Build" at bounding box center [923, 537] width 16 height 18
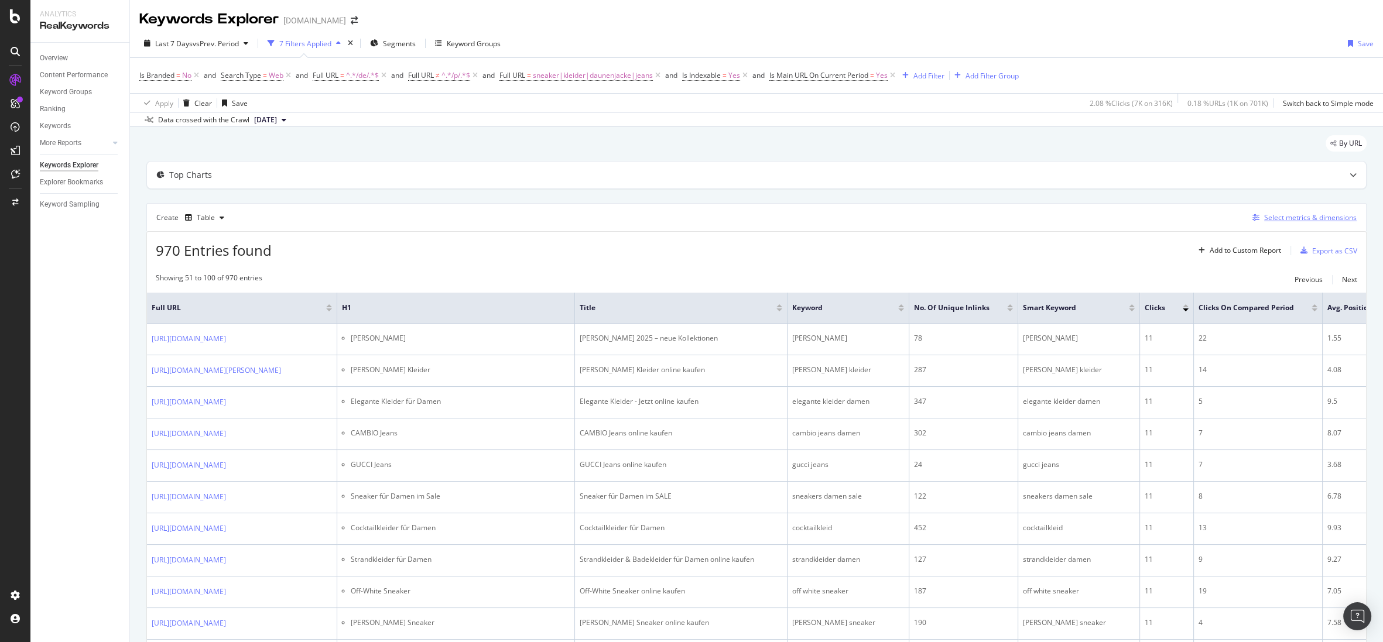
click at [1027, 213] on div "Select metrics & dimensions" at bounding box center [1310, 218] width 93 height 10
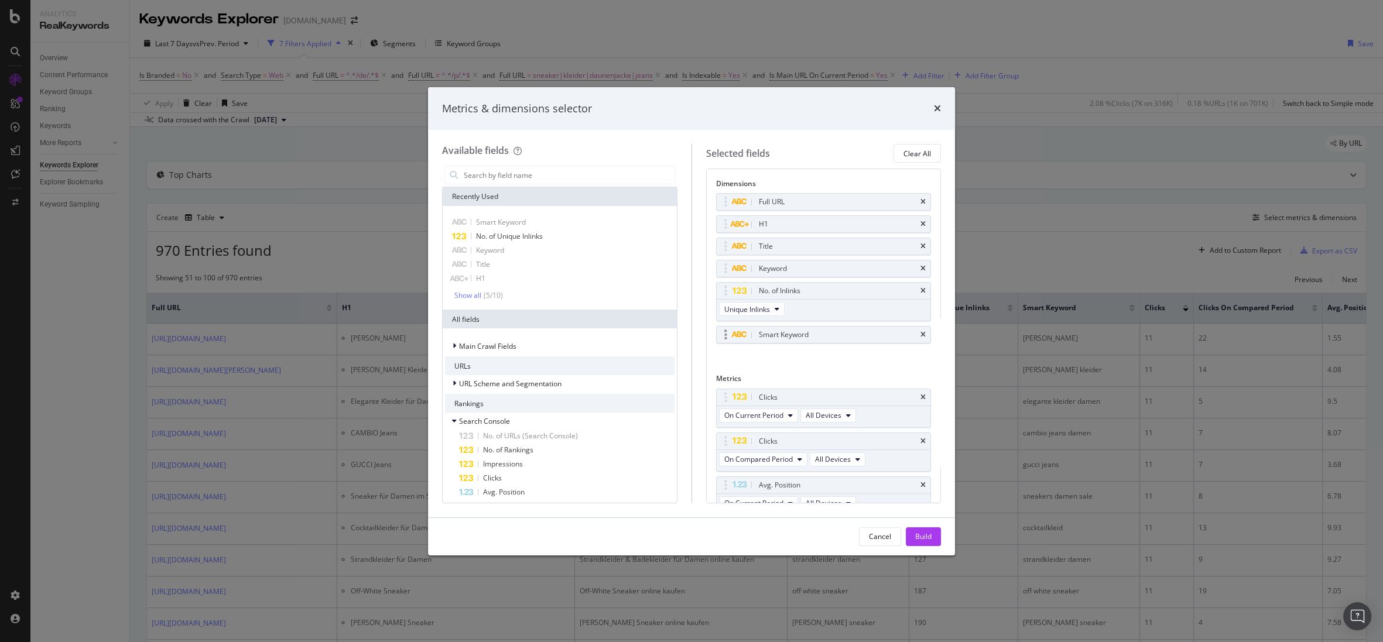
click at [922, 328] on div "Smart Keyword" at bounding box center [824, 335] width 216 height 18
drag, startPoint x: 916, startPoint y: 335, endPoint x: 863, endPoint y: 353, distance: 56.1
click at [921, 334] on icon "times" at bounding box center [923, 334] width 5 height 7
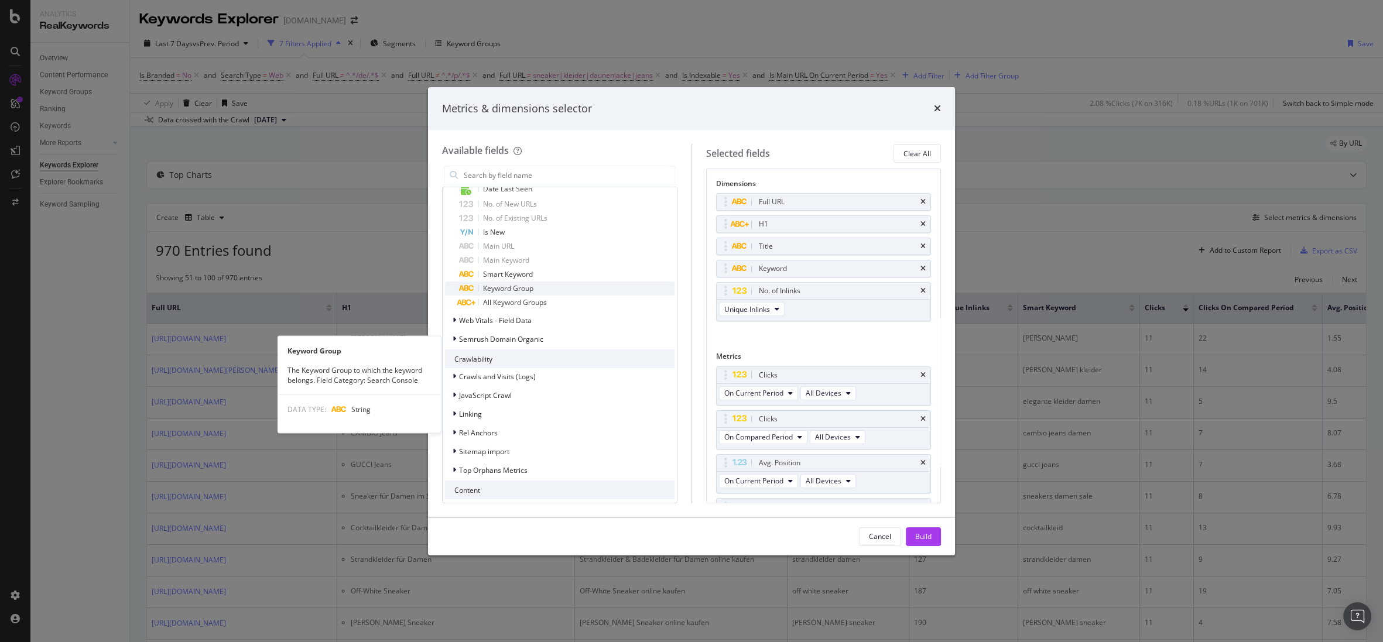
scroll to position [951, 0]
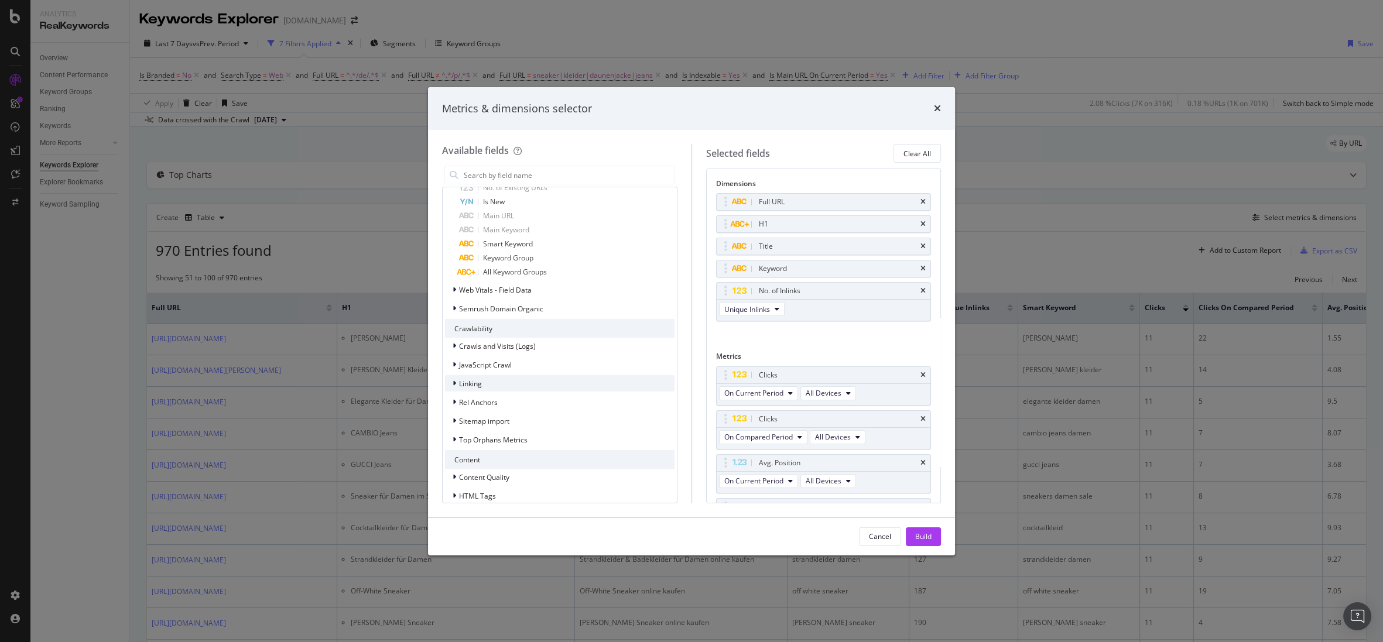
click at [526, 378] on div "Linking" at bounding box center [560, 383] width 230 height 16
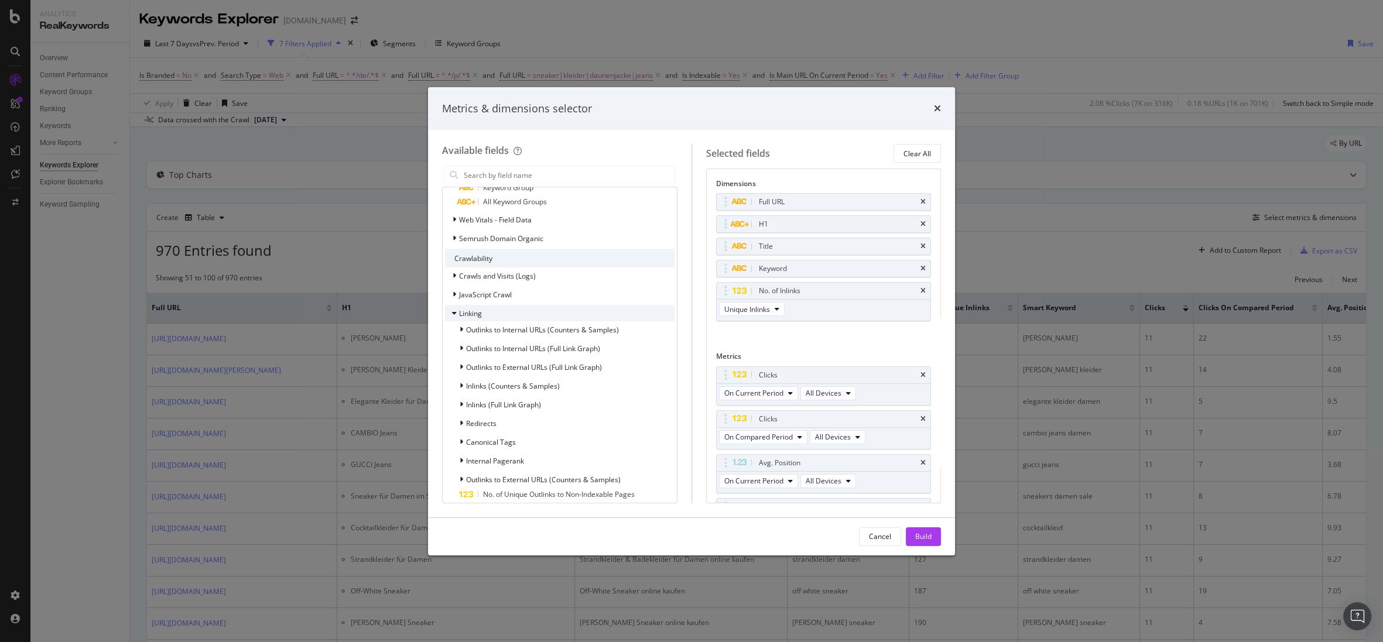
scroll to position [1038, 0]
click at [529, 385] on span "Inlinks (Full Link Graph)" at bounding box center [503, 388] width 75 height 10
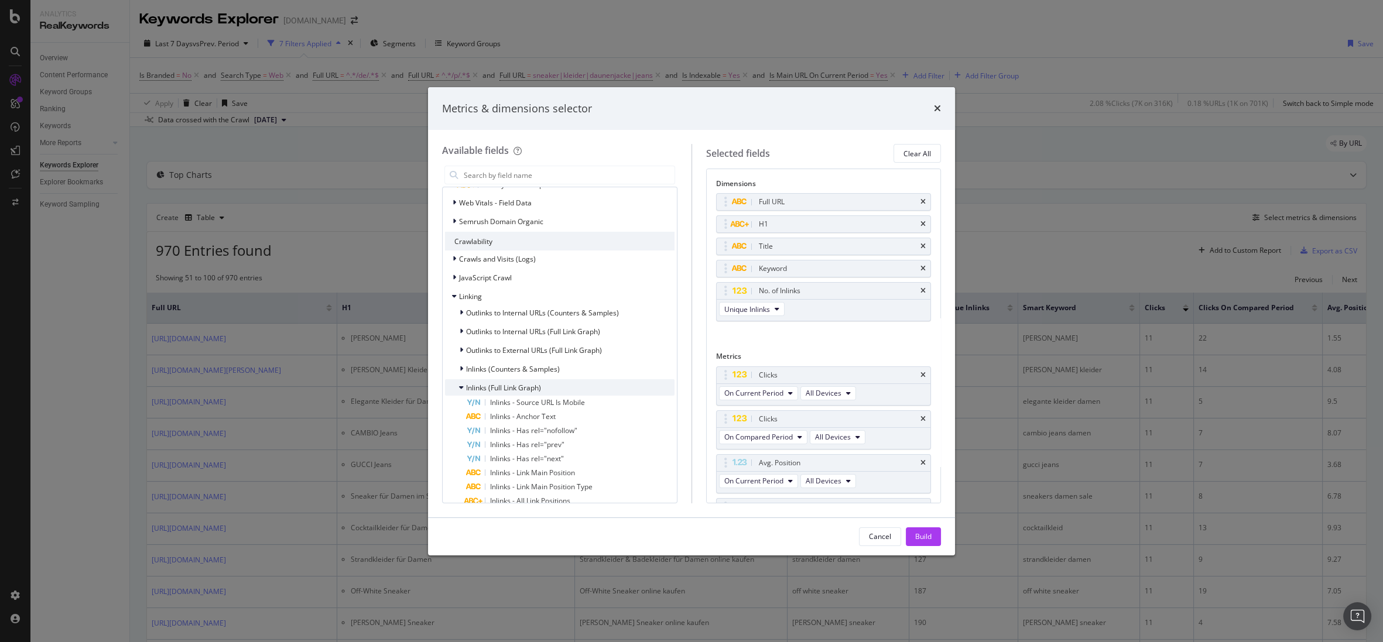
click at [529, 385] on span "Inlinks (Full Link Graph)" at bounding box center [503, 388] width 75 height 10
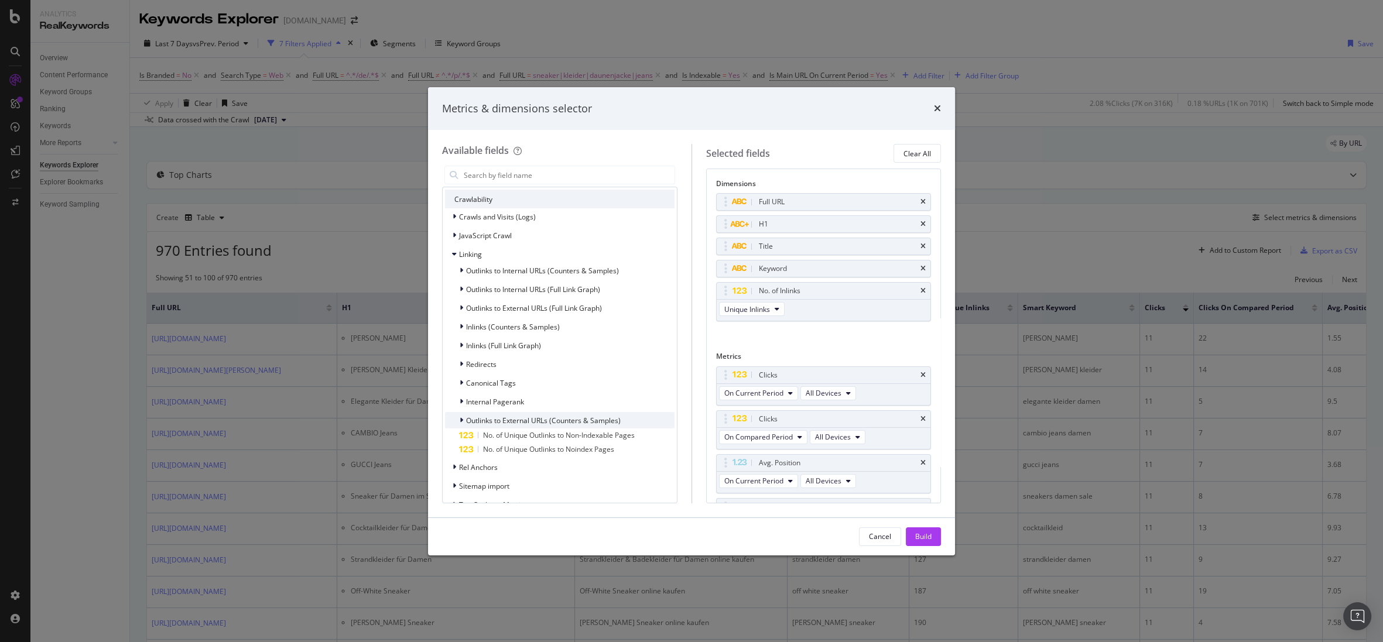
scroll to position [1100, 0]
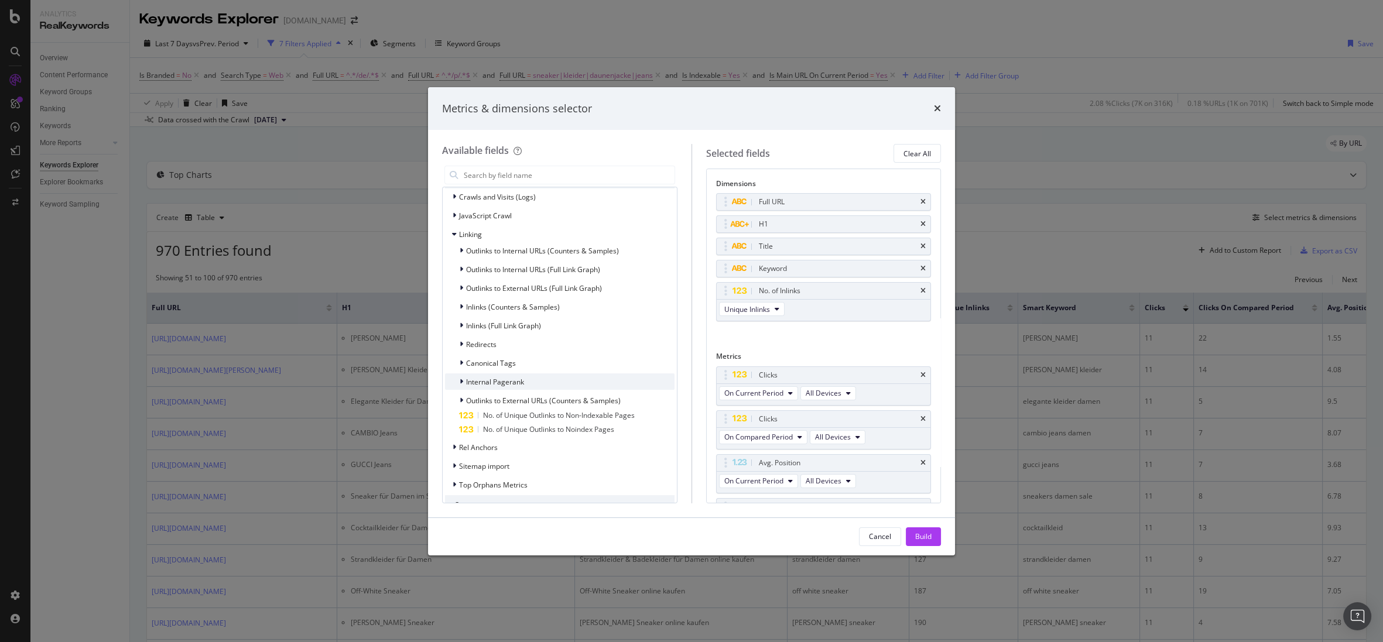
click at [531, 387] on div "Internal Pagerank" at bounding box center [560, 382] width 230 height 16
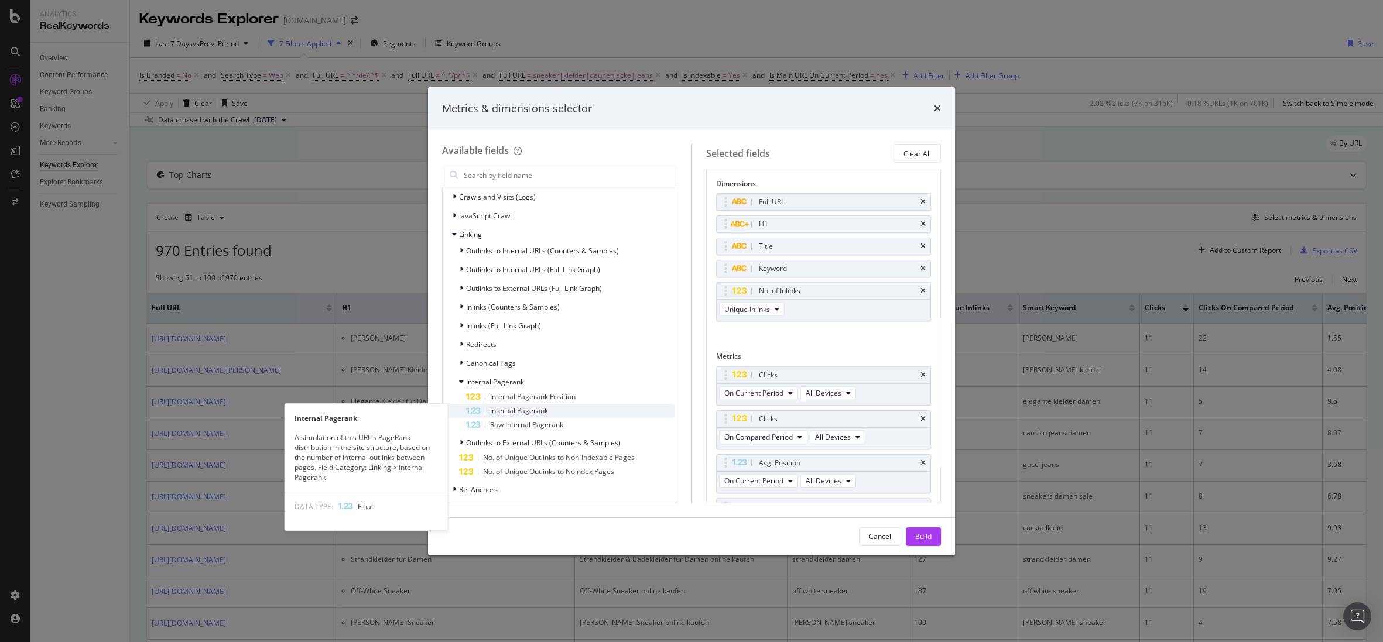
click at [563, 407] on div "Internal Pagerank" at bounding box center [570, 411] width 208 height 14
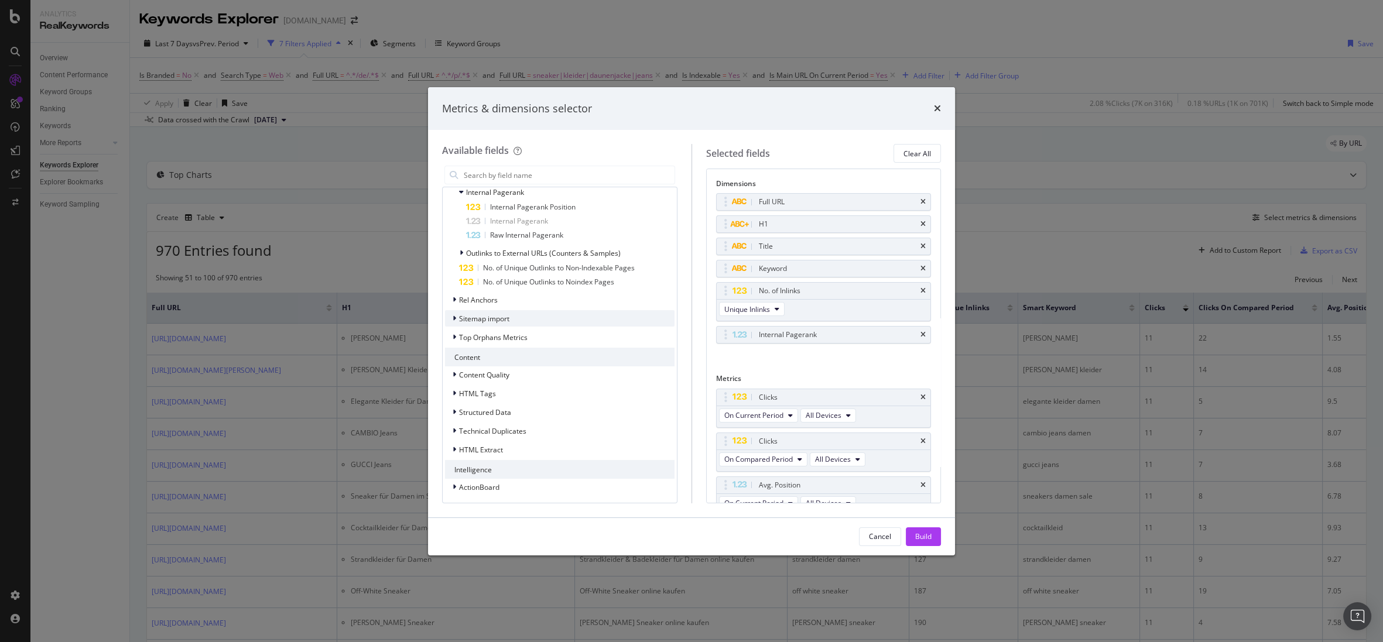
scroll to position [1291, 0]
click at [924, 540] on div "Build" at bounding box center [923, 537] width 16 height 10
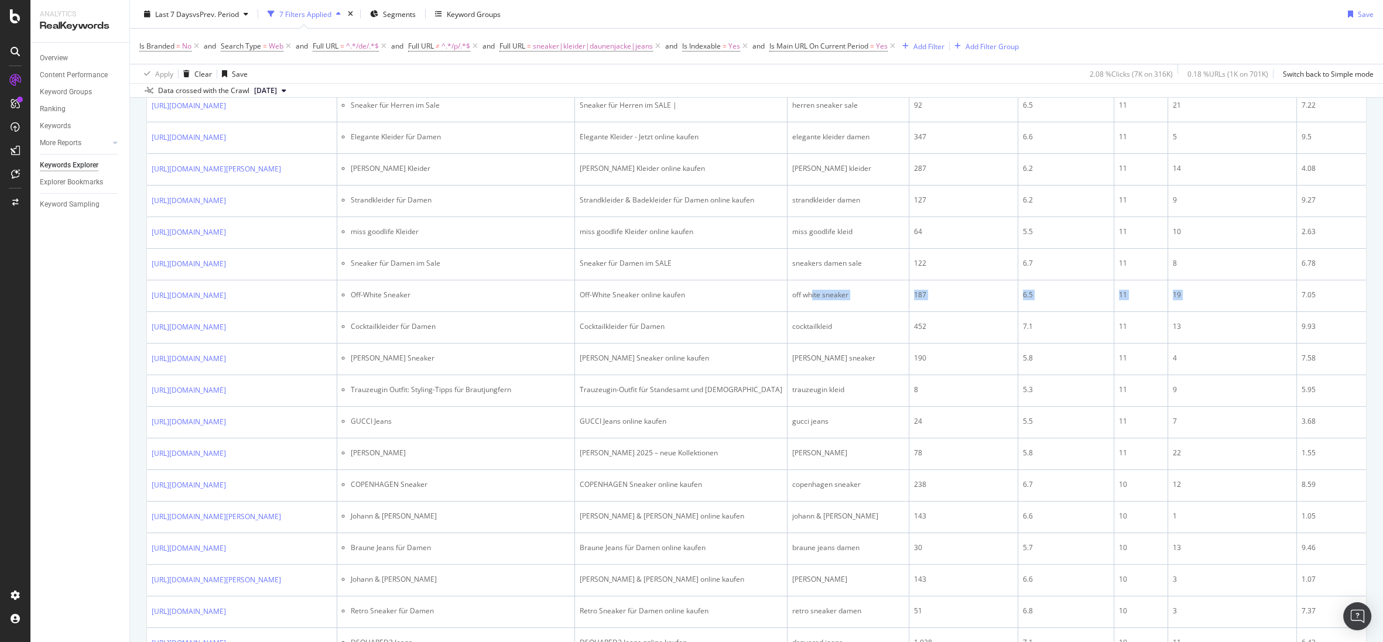
scroll to position [0, 257]
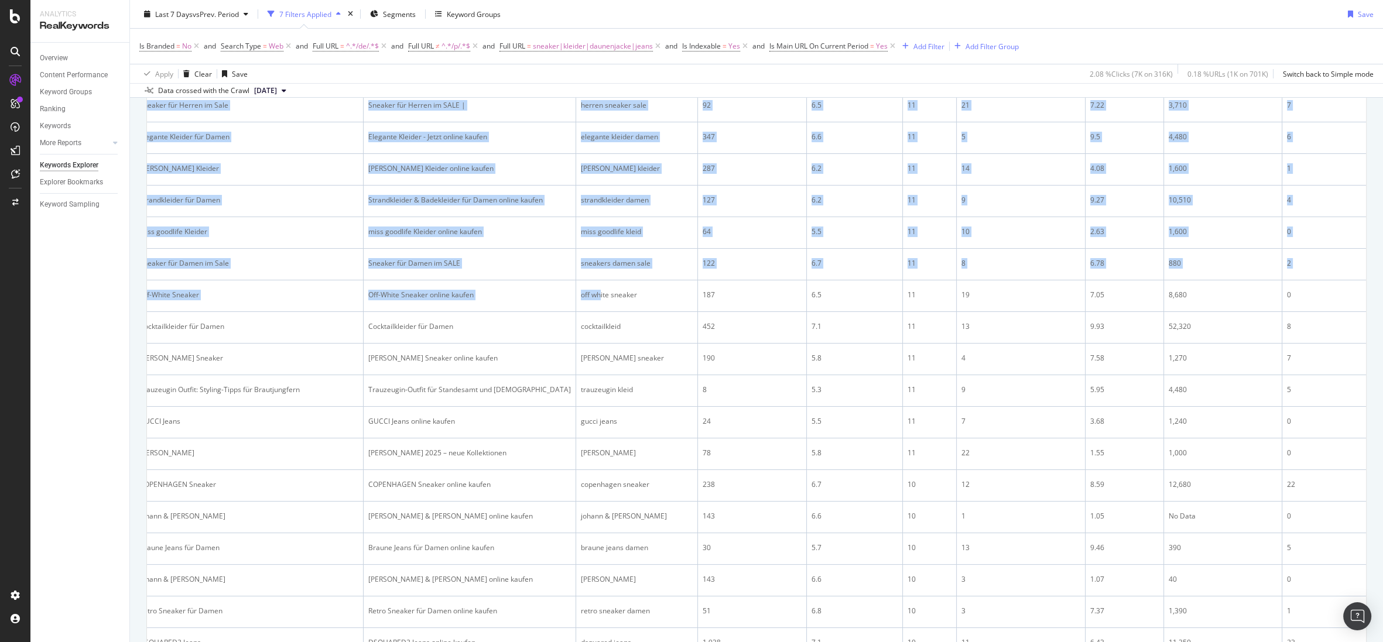
drag, startPoint x: 871, startPoint y: 337, endPoint x: 1419, endPoint y: 325, distance: 547.7
click at [1027, 325] on html "Analytics RealKeywords Overview Content Performance Keyword Groups Ranking Keyw…" at bounding box center [691, 321] width 1383 height 642
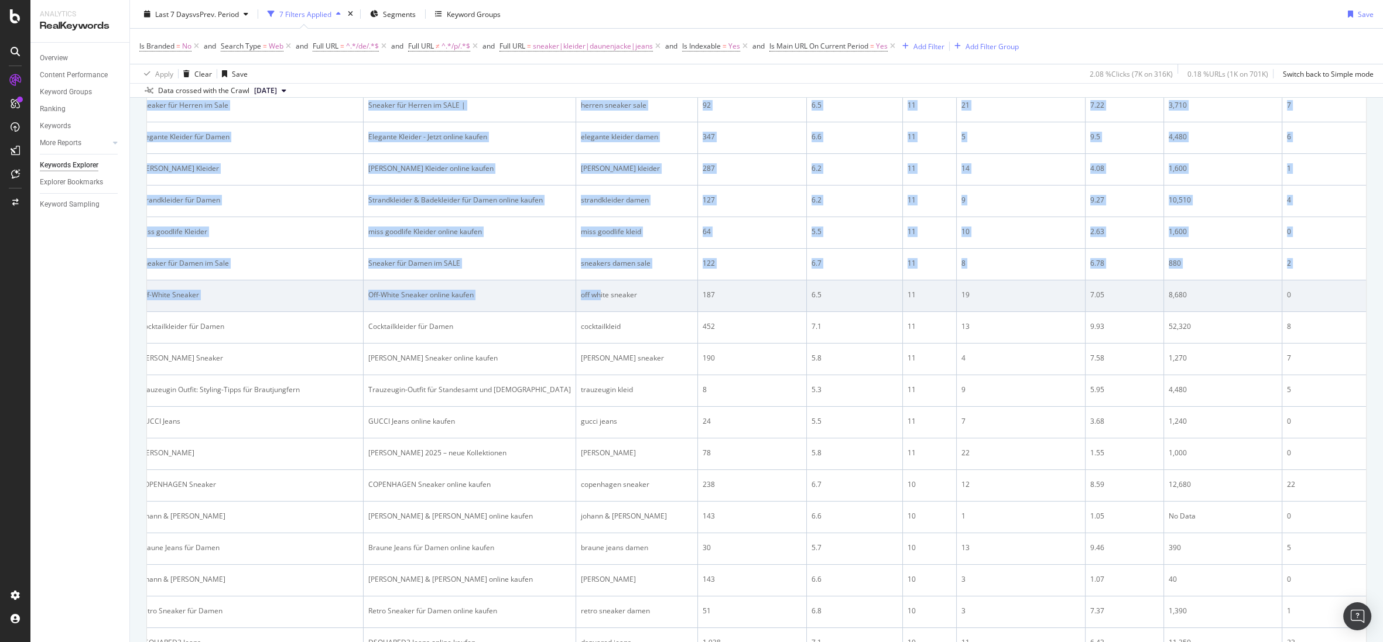
click at [1027, 300] on div "8,680" at bounding box center [1223, 295] width 108 height 11
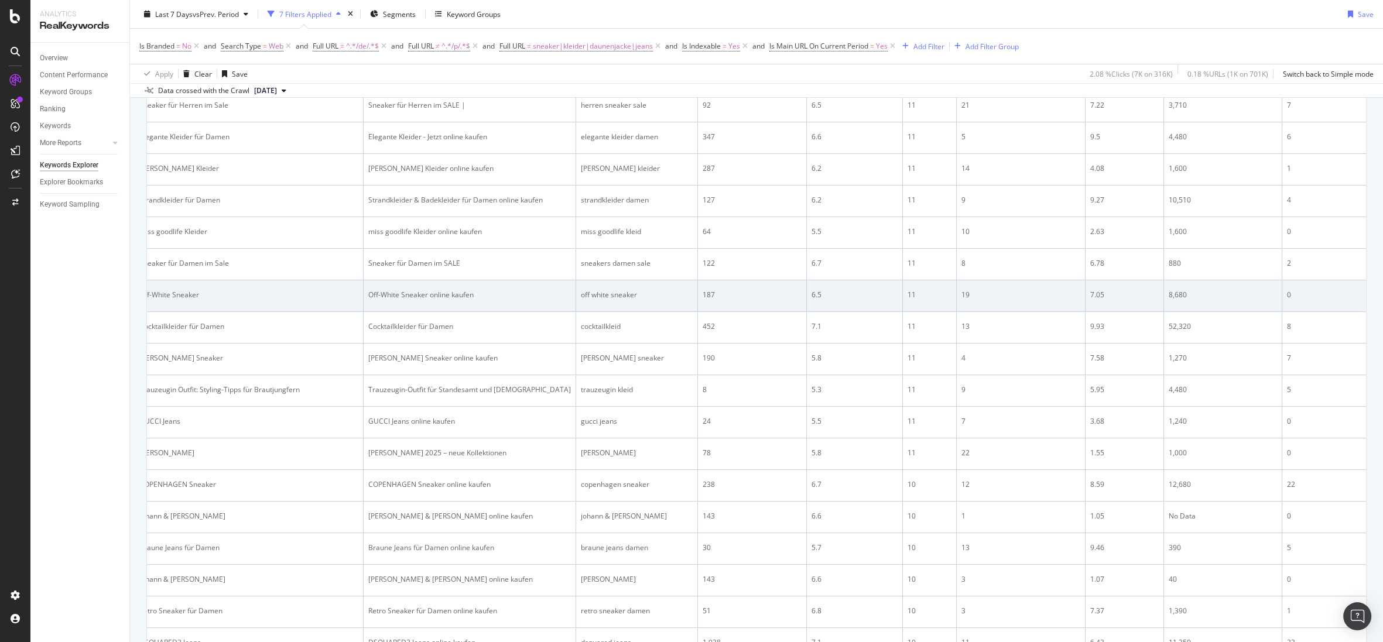
scroll to position [0, 0]
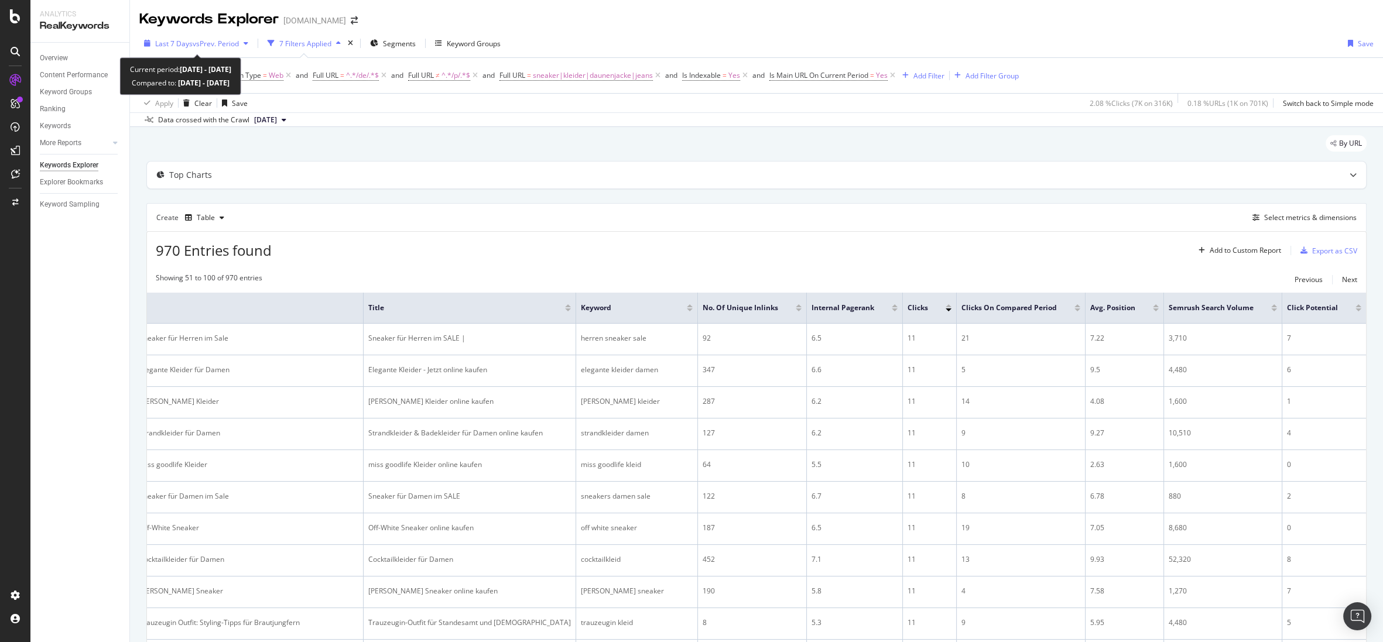
click at [193, 39] on span "vs Prev. Period" at bounding box center [216, 44] width 46 height 10
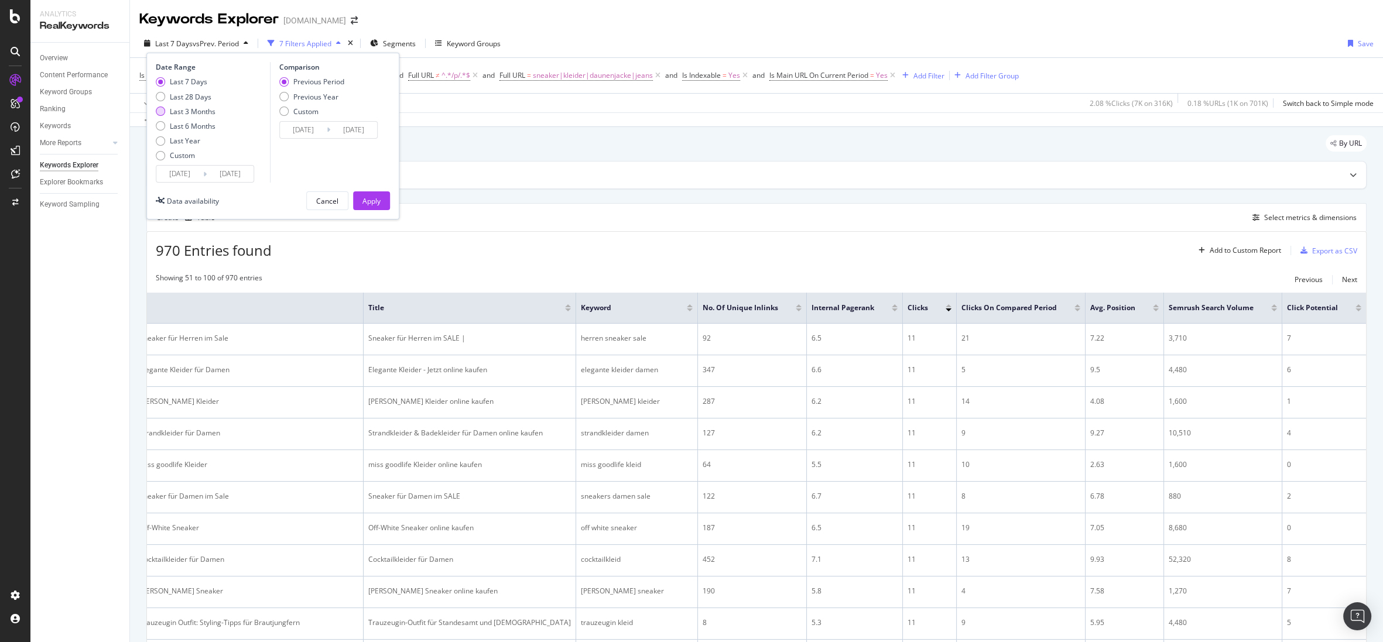
click at [189, 111] on div "Last 3 Months" at bounding box center [193, 112] width 46 height 10
type input "[DATE]"
click at [192, 177] on input "[DATE]" at bounding box center [179, 174] width 47 height 16
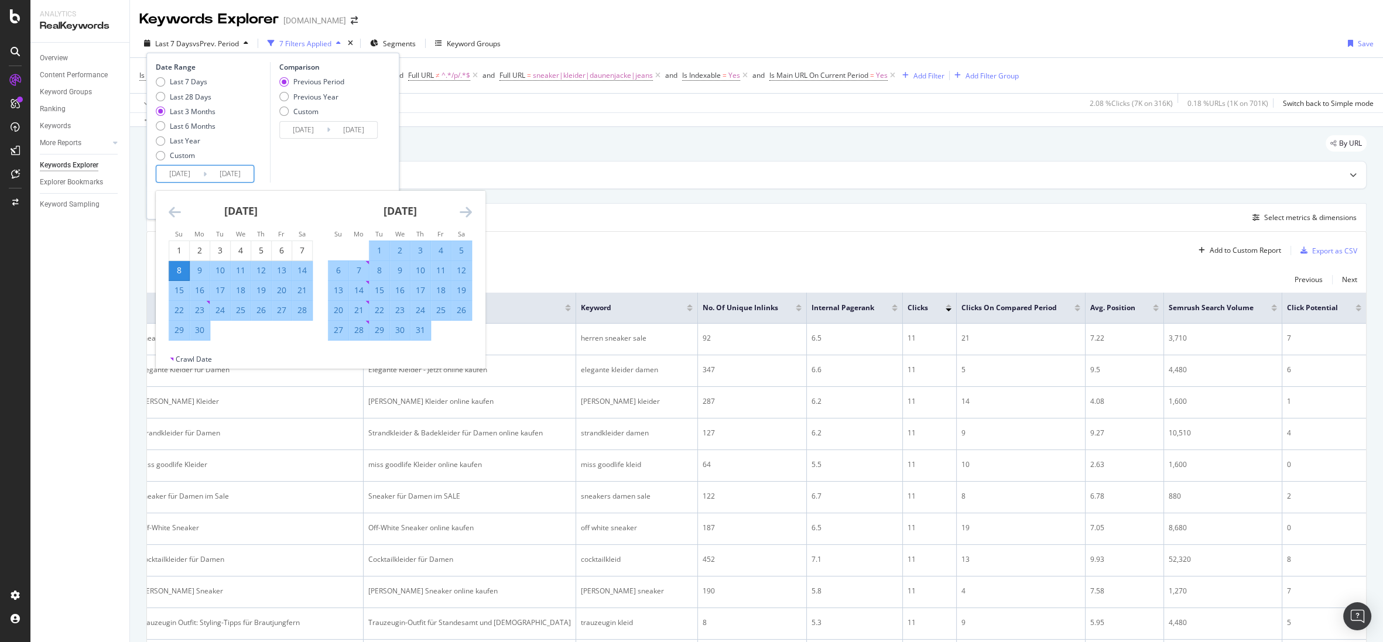
click at [178, 211] on icon "Move backward to switch to the previous month." at bounding box center [175, 212] width 12 height 14
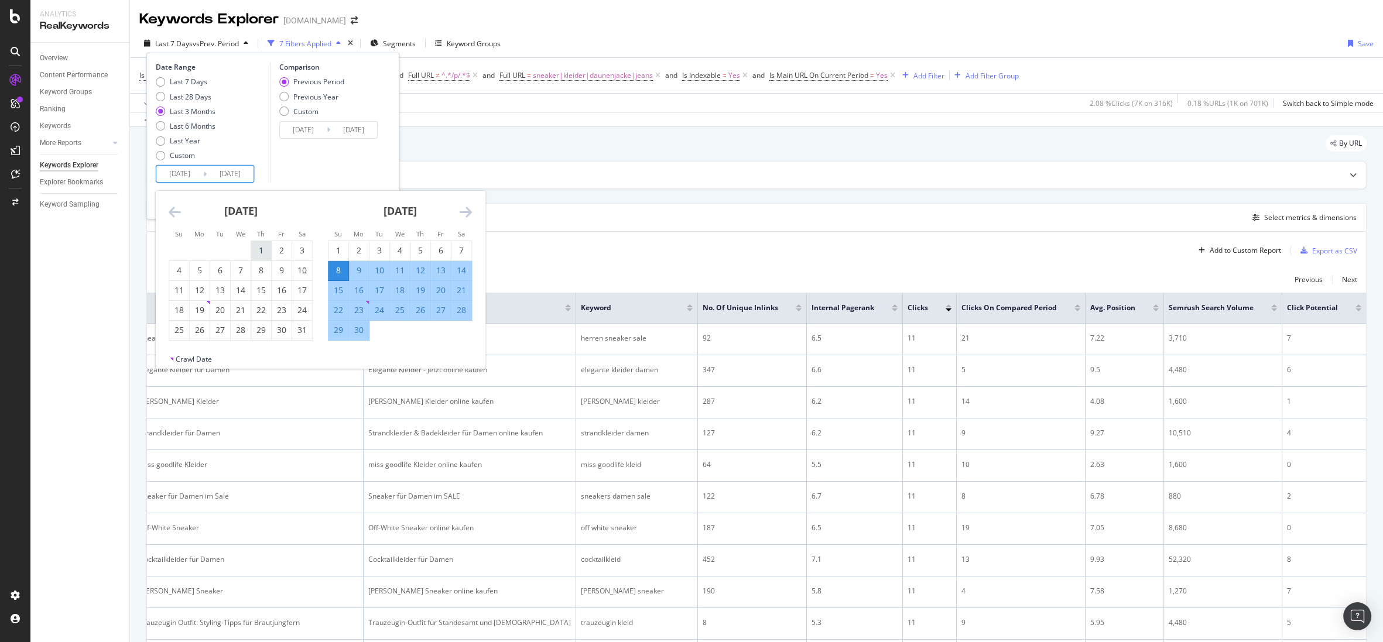
click at [264, 245] on div "1" at bounding box center [261, 251] width 20 height 12
type input "[DATE]"
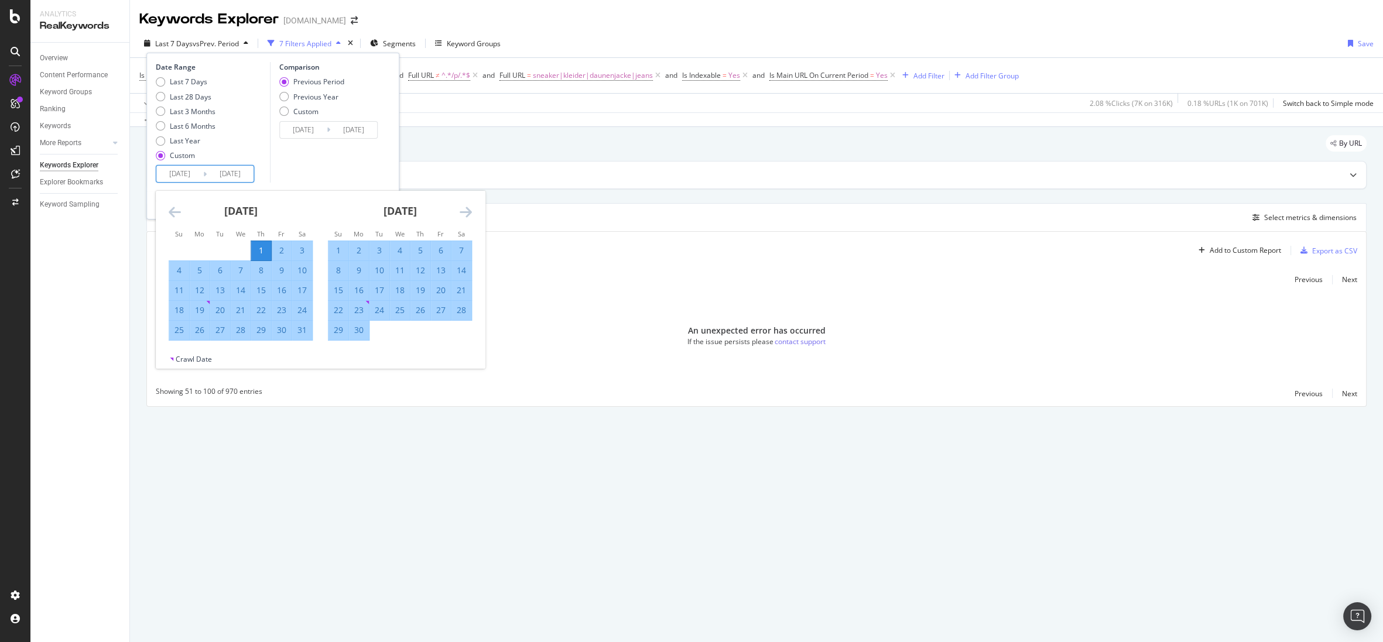
click at [467, 208] on icon "Move forward to switch to the next month." at bounding box center [466, 212] width 12 height 14
click at [463, 213] on icon "Move forward to switch to the next month." at bounding box center [466, 212] width 12 height 14
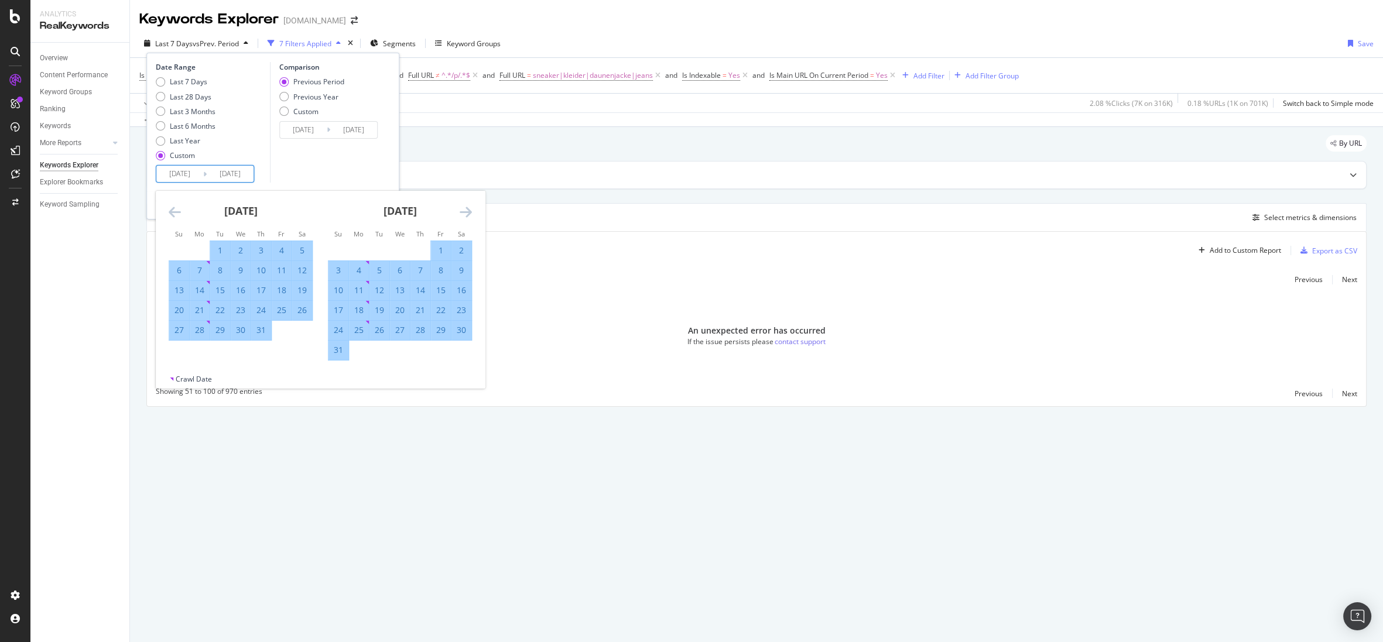
click at [328, 353] on table "1 2 3 4 5 6 7 8 9 10 11 12 13 14 15 16 17 18 19 20 21 22 23 24 25 26 27 28 29 3…" at bounding box center [400, 301] width 144 height 120
click at [337, 351] on div "31" at bounding box center [339, 350] width 20 height 12
type input "[DATE]"
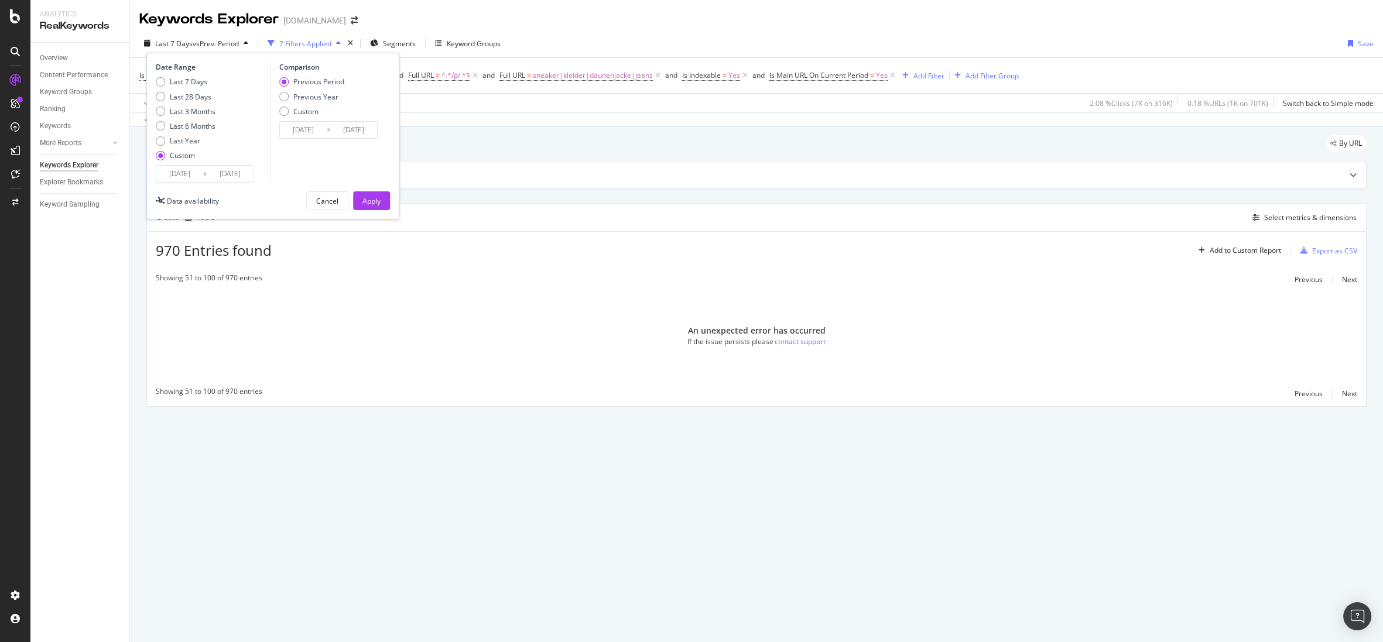
click at [241, 174] on input "[DATE]" at bounding box center [230, 174] width 47 height 16
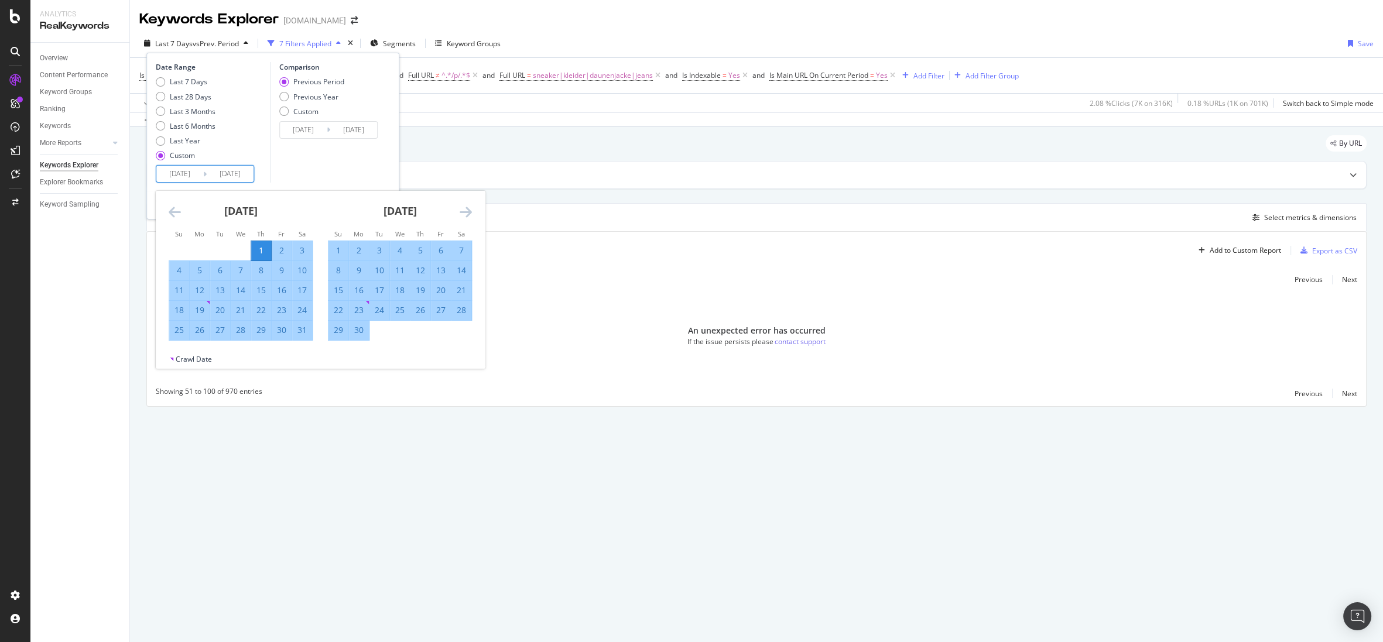
click at [201, 164] on div "Last 7 Days Last 28 Days Last 3 Months Last 6 Months Last Year Custom" at bounding box center [186, 121] width 60 height 88
click at [196, 172] on input "[DATE]" at bounding box center [179, 174] width 47 height 16
click at [333, 249] on div "1" at bounding box center [339, 251] width 20 height 12
type input "[DATE]"
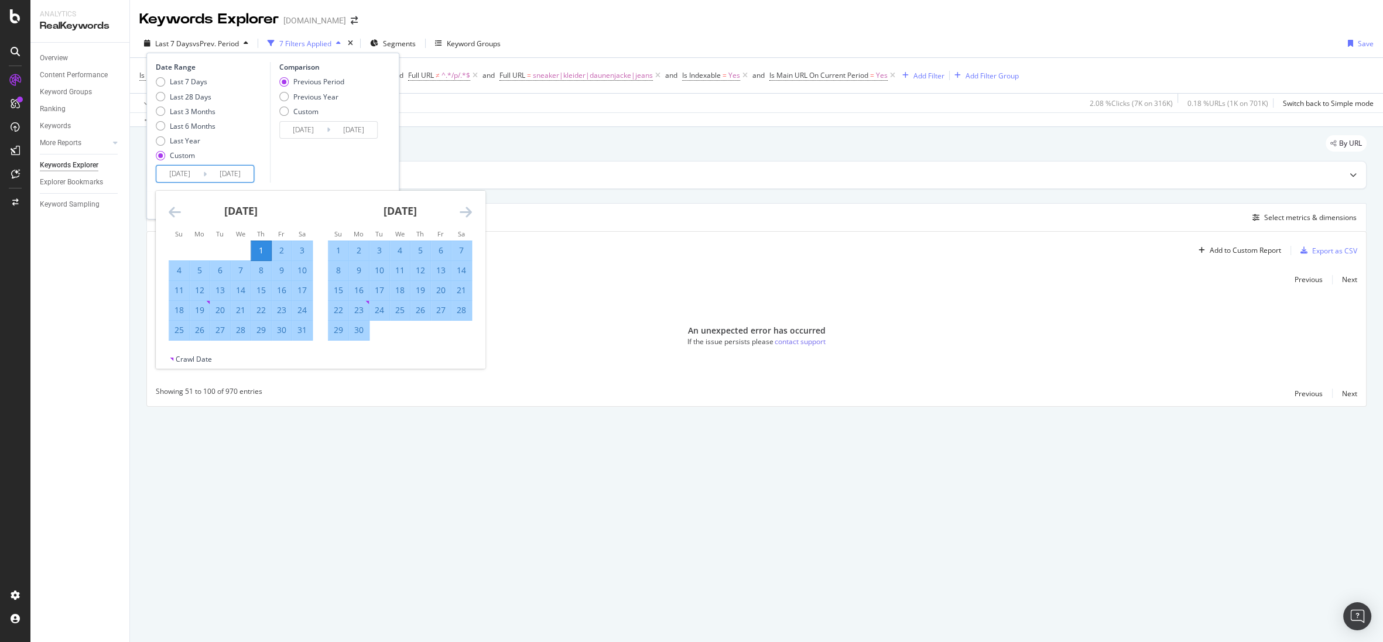
type input "[DATE]"
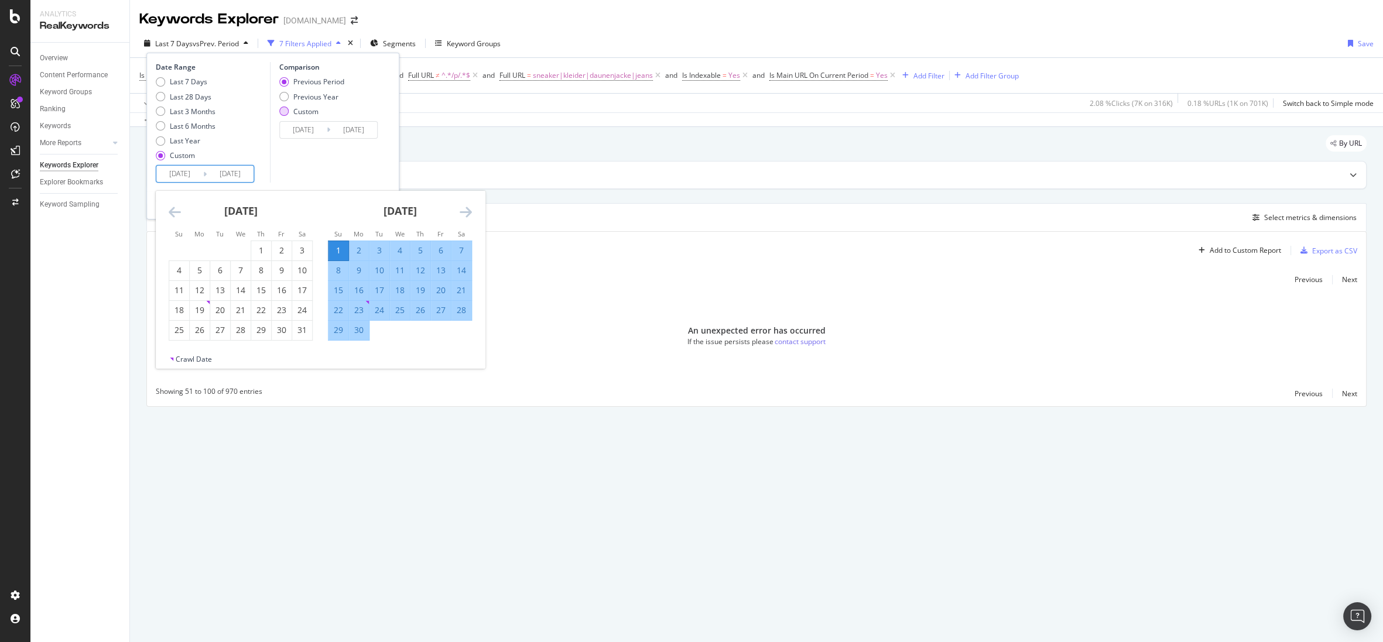
click at [312, 114] on div "Custom" at bounding box center [305, 112] width 25 height 10
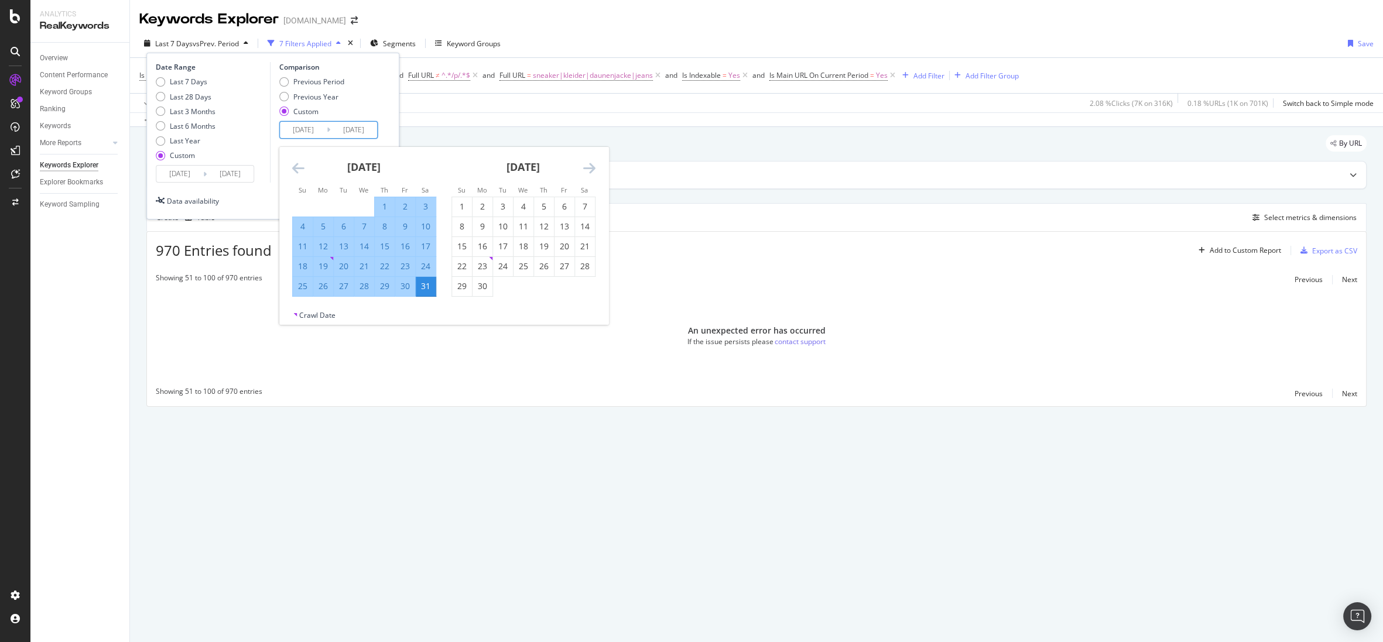
click at [303, 129] on input "[DATE]" at bounding box center [303, 130] width 47 height 16
click at [305, 165] on div "[DATE]" at bounding box center [364, 172] width 144 height 50
click at [304, 167] on div "[DATE] 1 2 3 4 5 6 7 8 9 10 11 12 13 14 15 16 17 18 19 20 21 22 23 24 25 26 27 …" at bounding box center [443, 228] width 329 height 163
click at [304, 168] on icon "Move backward to switch to the previous month." at bounding box center [298, 168] width 12 height 14
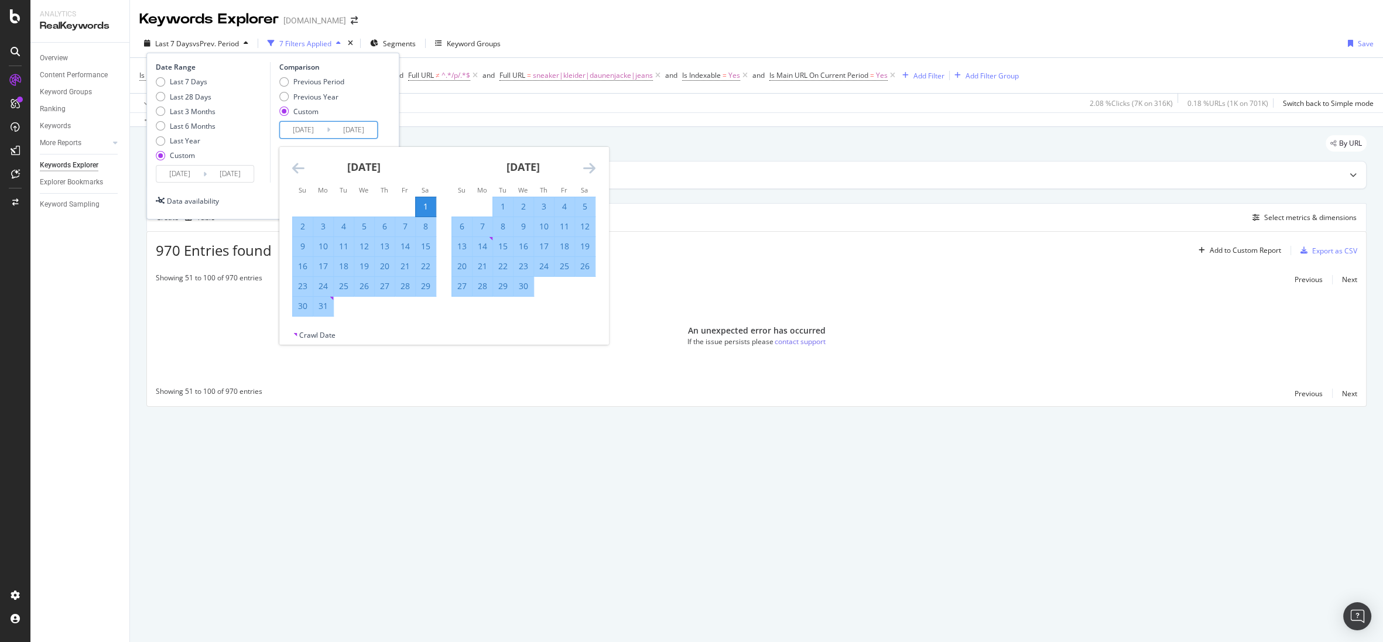
click at [304, 168] on icon "Move backward to switch to the previous month." at bounding box center [298, 168] width 12 height 14
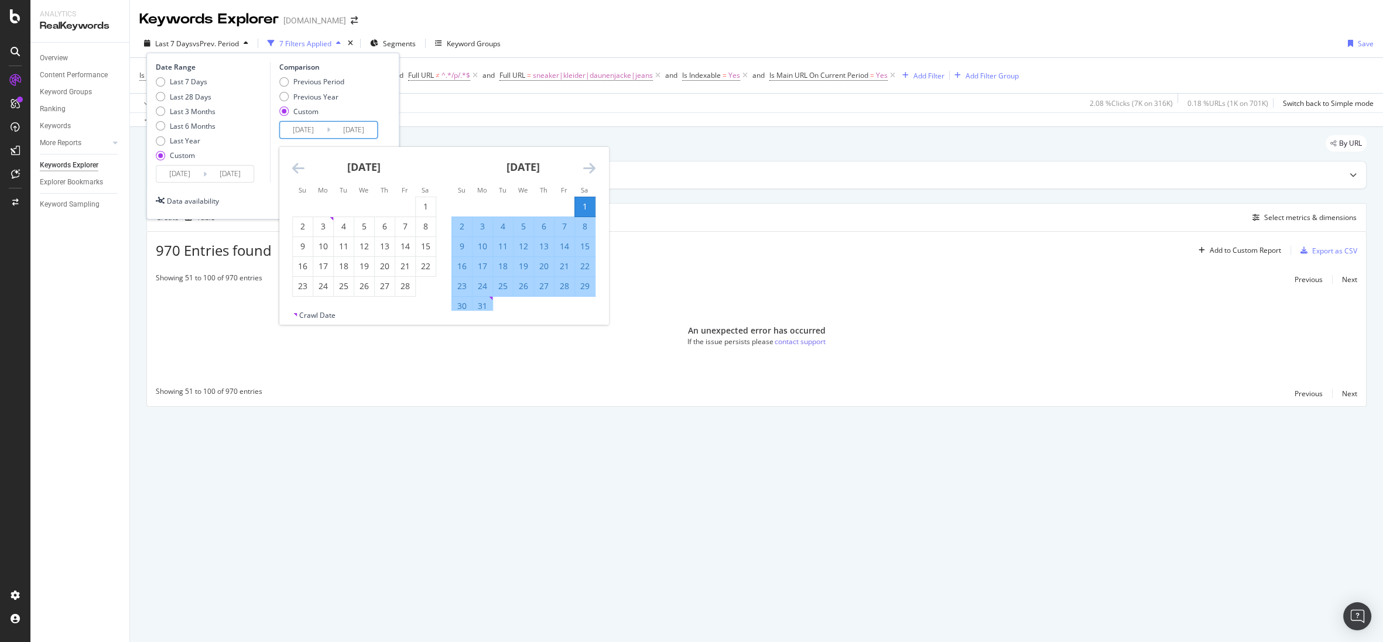
click at [304, 168] on icon "Move backward to switch to the previous month." at bounding box center [298, 168] width 12 height 14
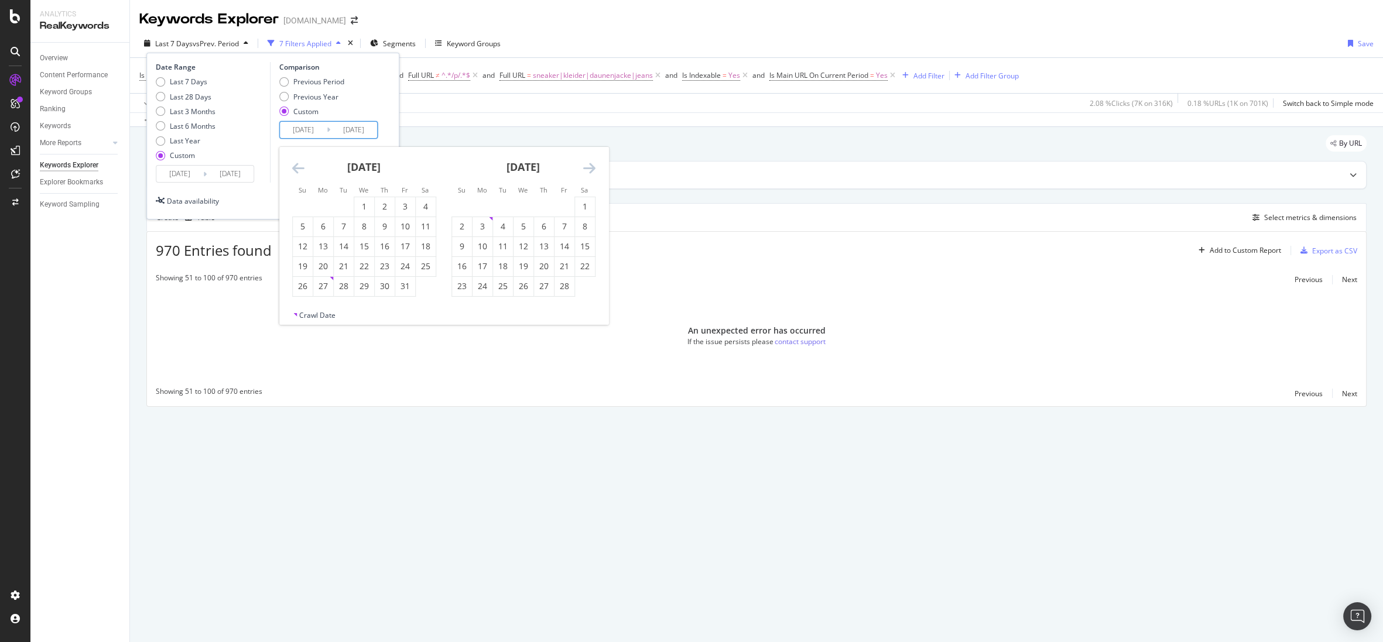
click at [304, 168] on icon "Move backward to switch to the previous month." at bounding box center [298, 168] width 12 height 14
click at [305, 202] on div "1" at bounding box center [303, 207] width 20 height 12
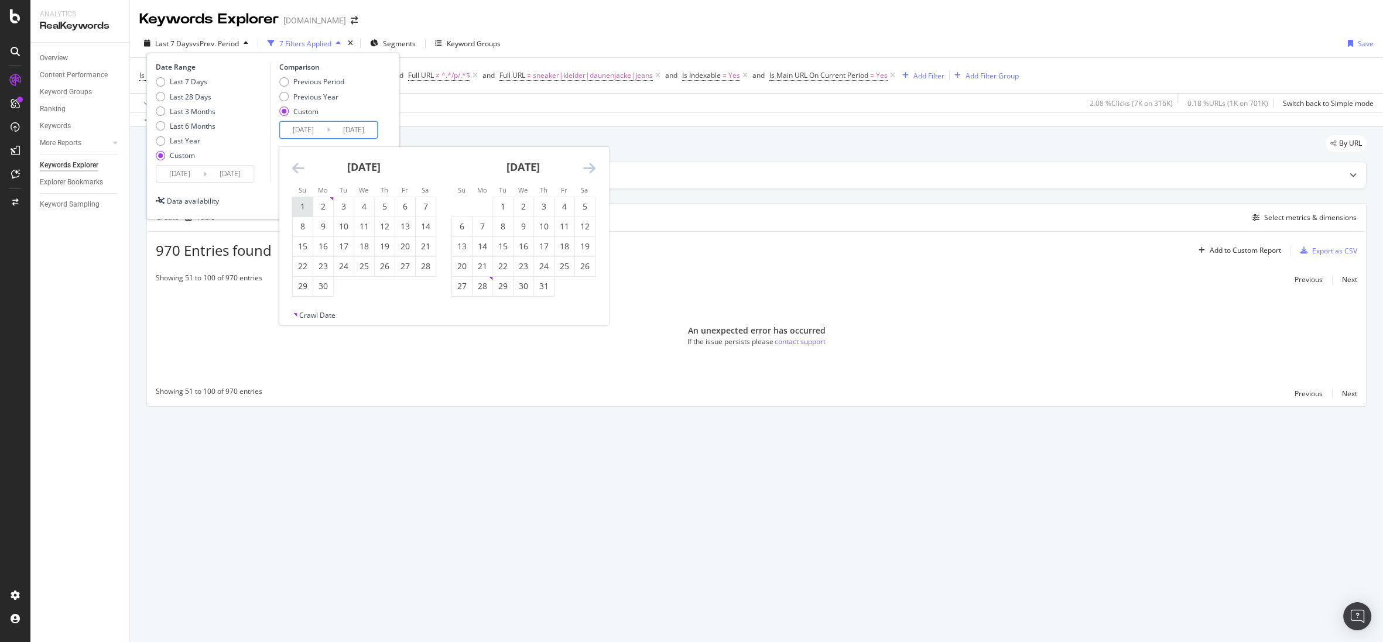
type input "[DATE]"
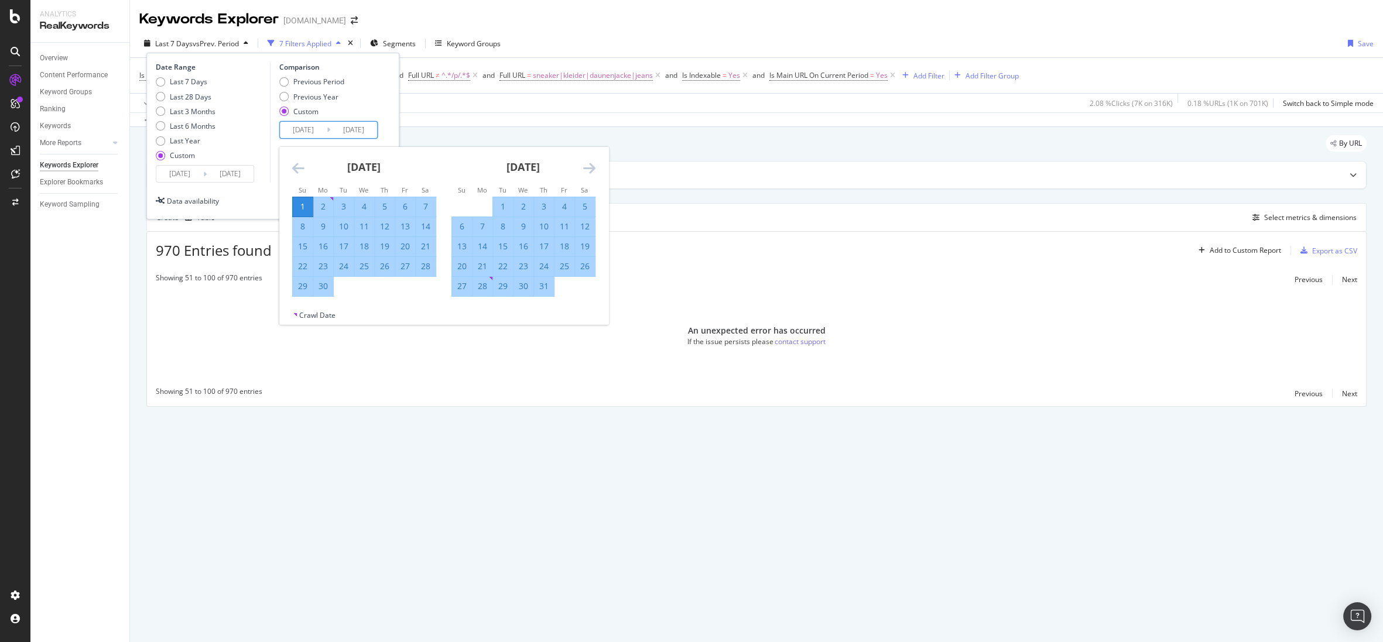
click at [594, 167] on icon "Move forward to switch to the next month." at bounding box center [589, 168] width 12 height 14
click at [511, 284] on div "31" at bounding box center [503, 287] width 20 height 12
type input "[DATE]"
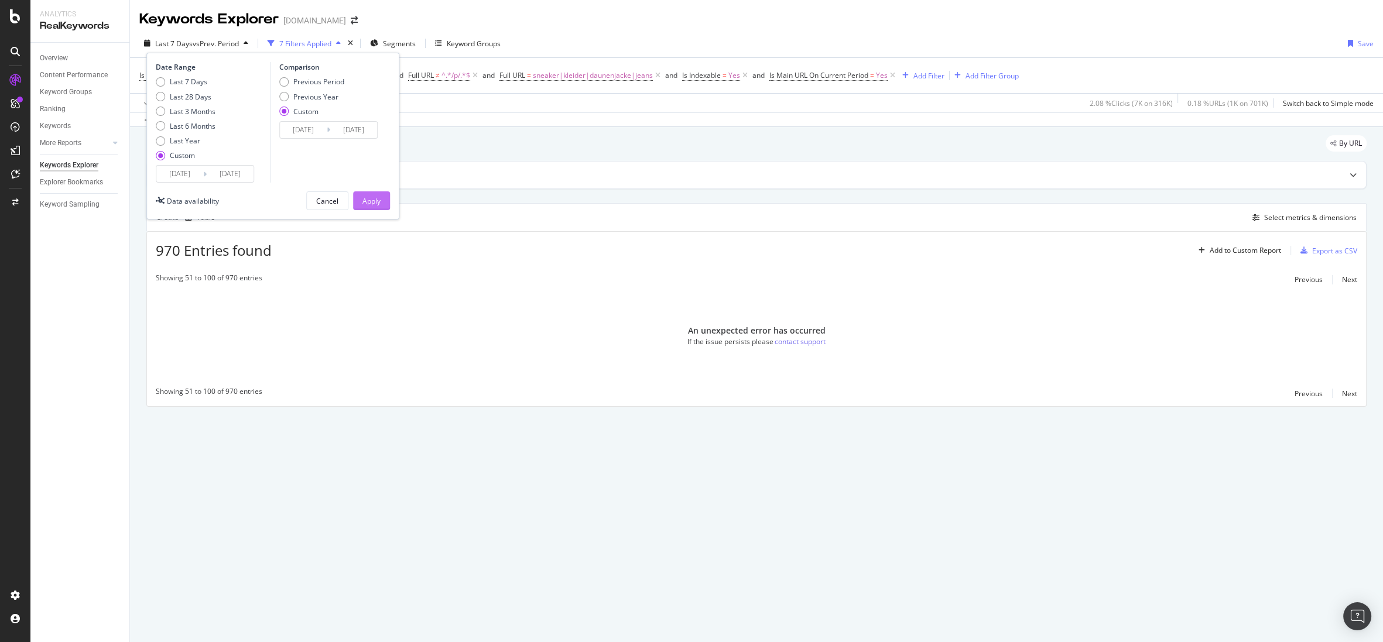
click at [378, 197] on div "Apply" at bounding box center [371, 201] width 18 height 10
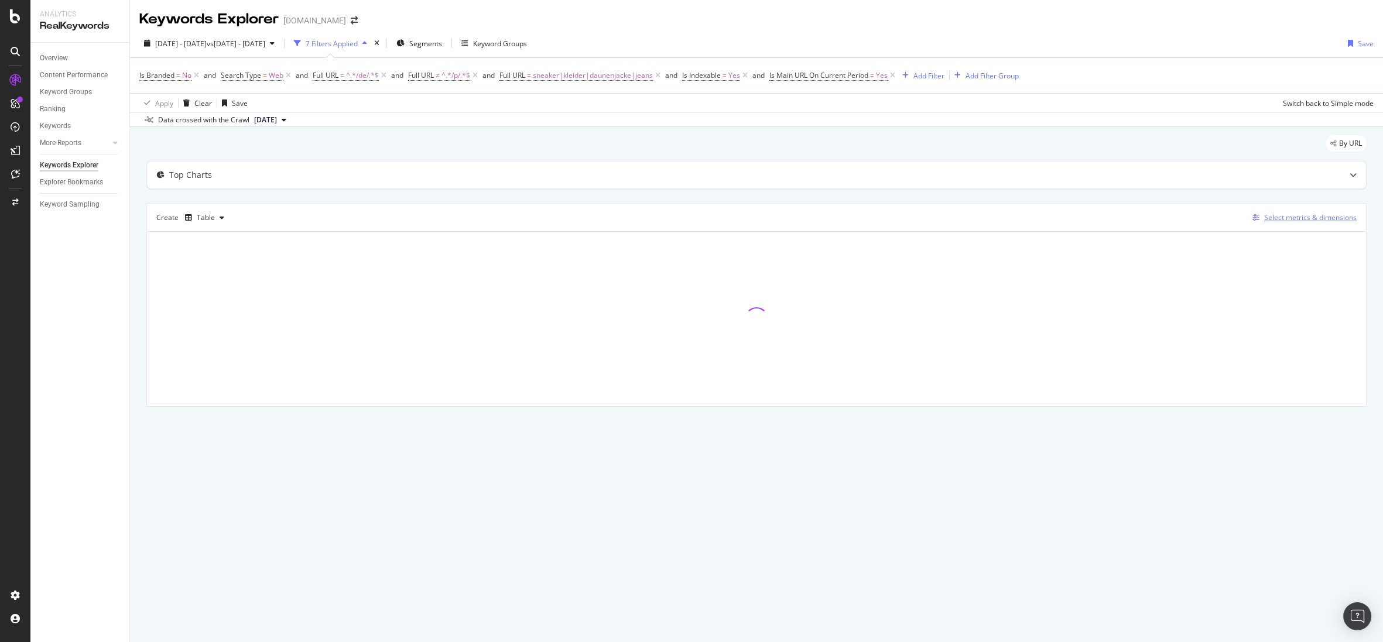
click at [1027, 214] on div "Select metrics & dimensions" at bounding box center [1310, 218] width 93 height 10
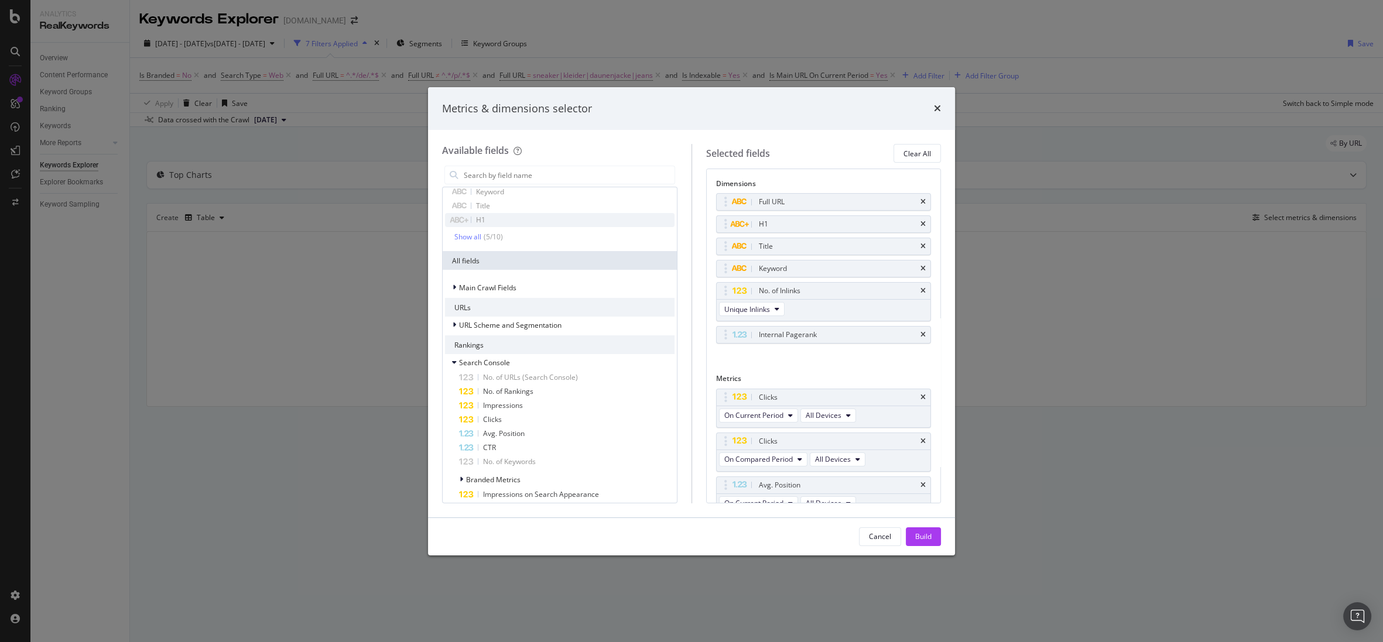
scroll to position [182, 0]
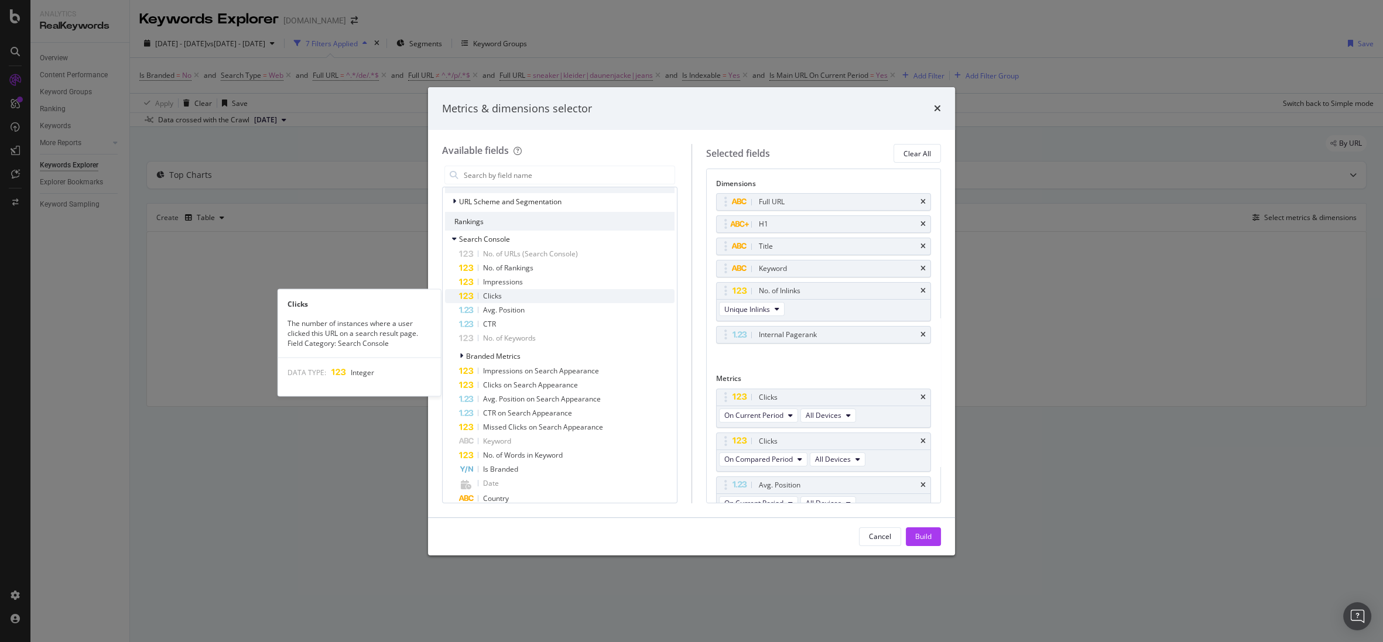
click at [539, 295] on div "Clicks" at bounding box center [567, 296] width 216 height 14
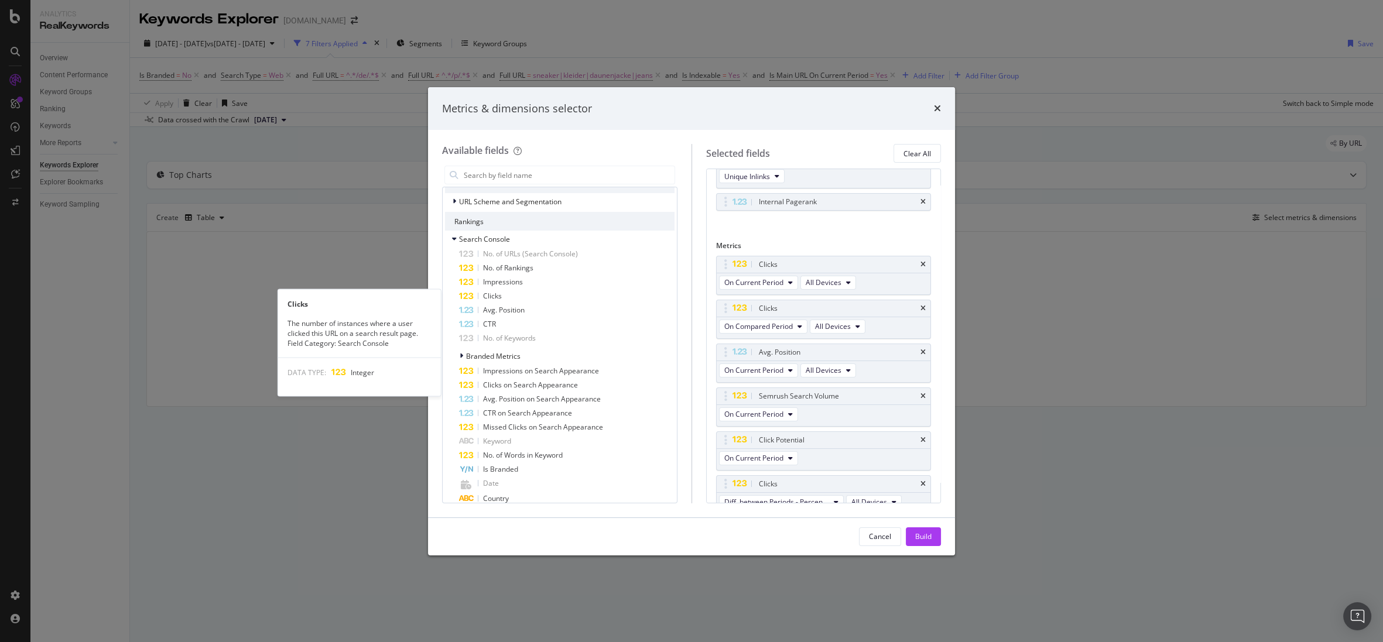
scroll to position [142, 0]
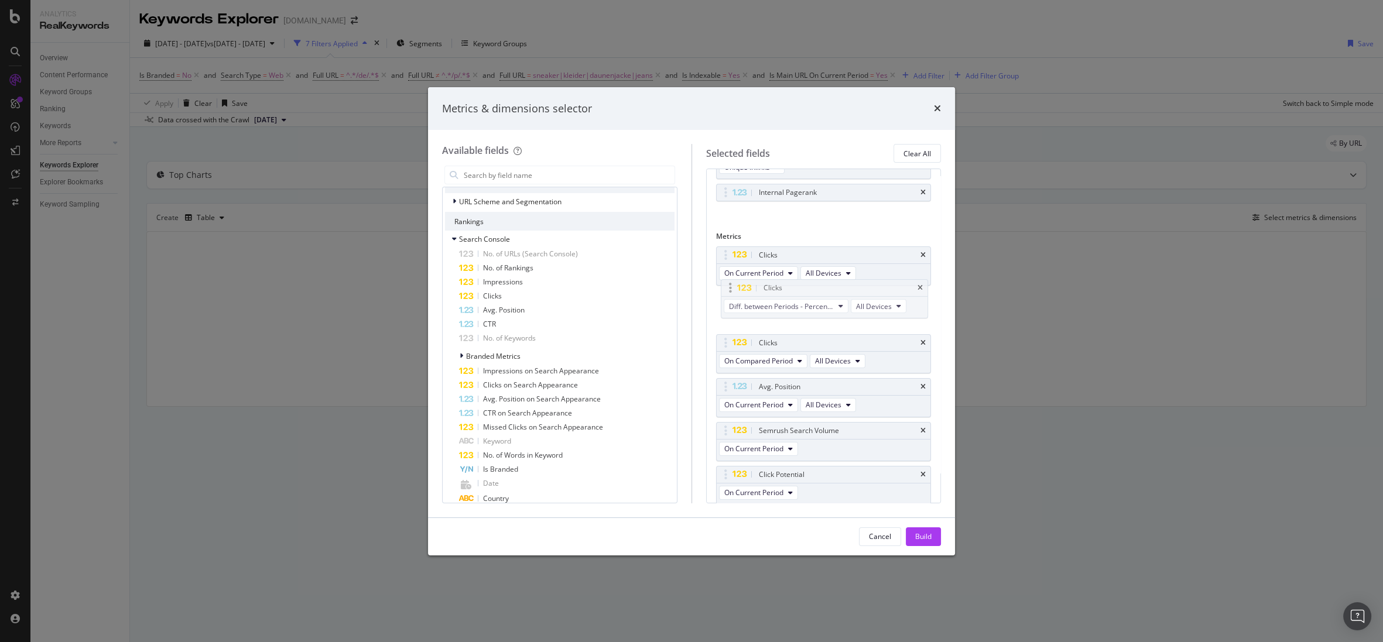
drag, startPoint x: 731, startPoint y: 473, endPoint x: 736, endPoint y: 288, distance: 184.5
click at [736, 288] on body "Analytics RealKeywords Overview Content Performance Keyword Groups Ranking Keyw…" at bounding box center [691, 321] width 1383 height 642
click at [748, 308] on div "Diff. between Periods - Percentage All Devices" at bounding box center [812, 318] width 190 height 21
click at [749, 313] on span "Diff. between Periods - Percentage" at bounding box center [776, 317] width 105 height 10
click at [763, 362] on span "On Compared Period" at bounding box center [787, 358] width 117 height 11
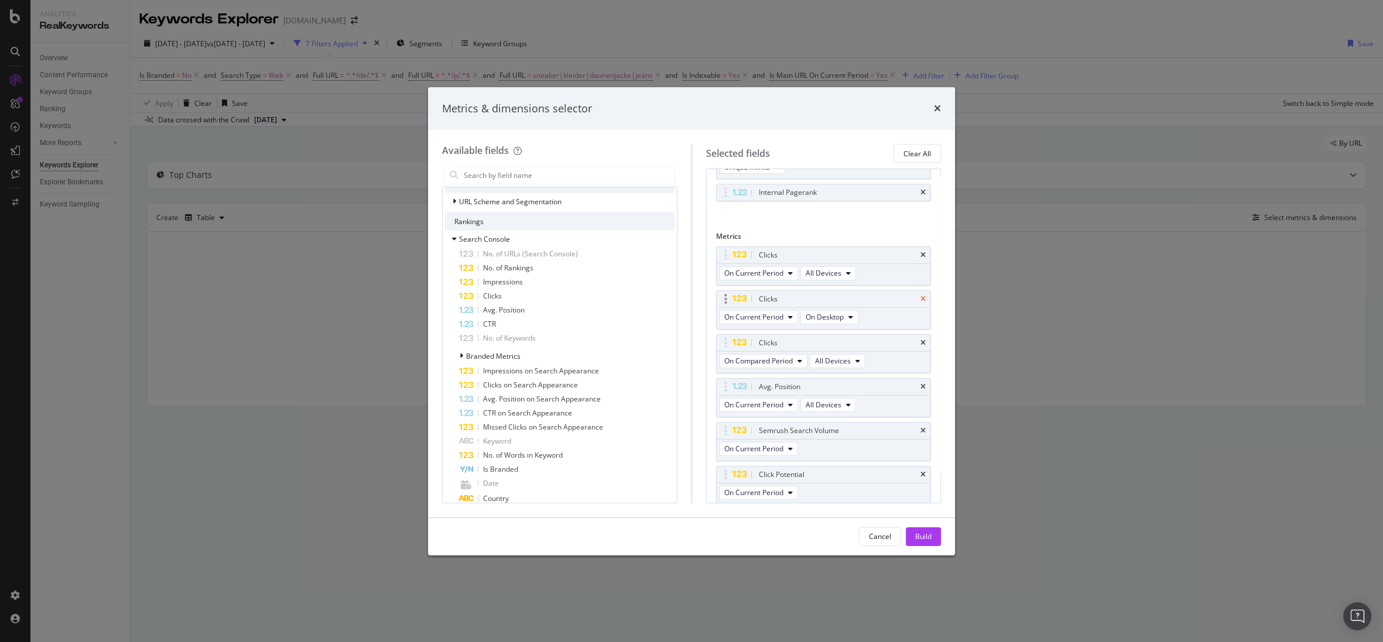
click at [921, 297] on icon "times" at bounding box center [923, 299] width 5 height 7
click at [517, 176] on input "modal" at bounding box center [569, 175] width 212 height 18
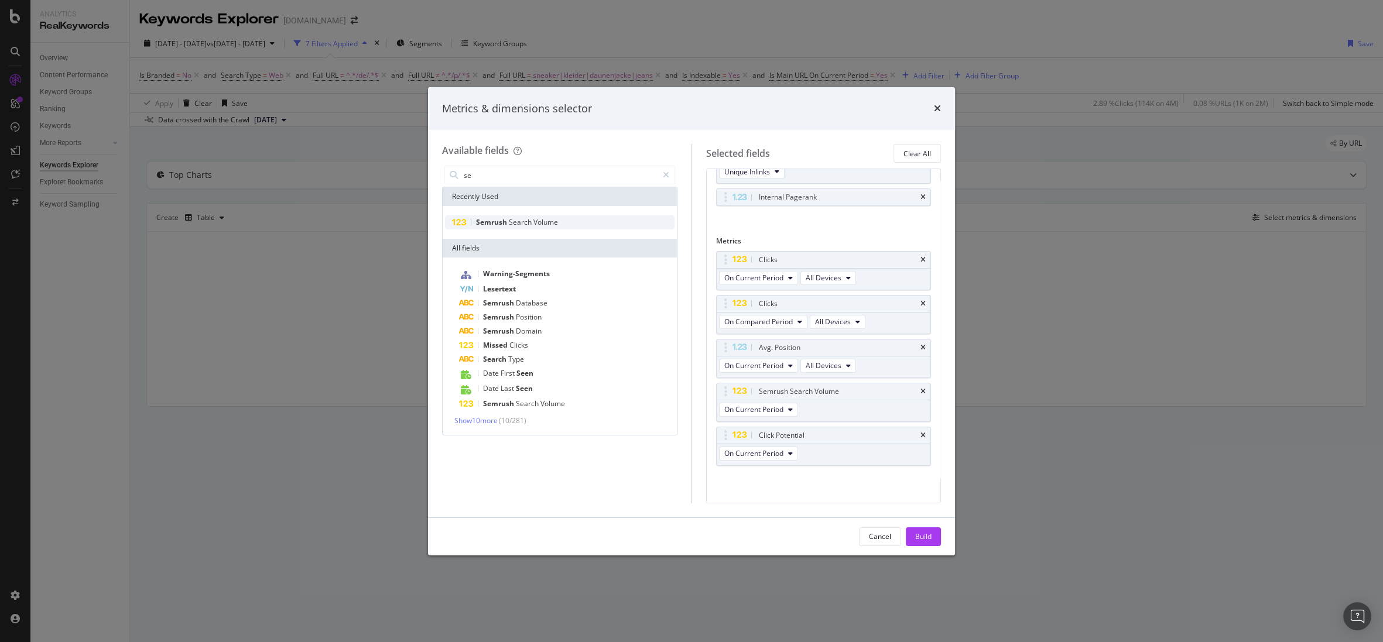
click at [520, 221] on span "Search" at bounding box center [521, 222] width 25 height 10
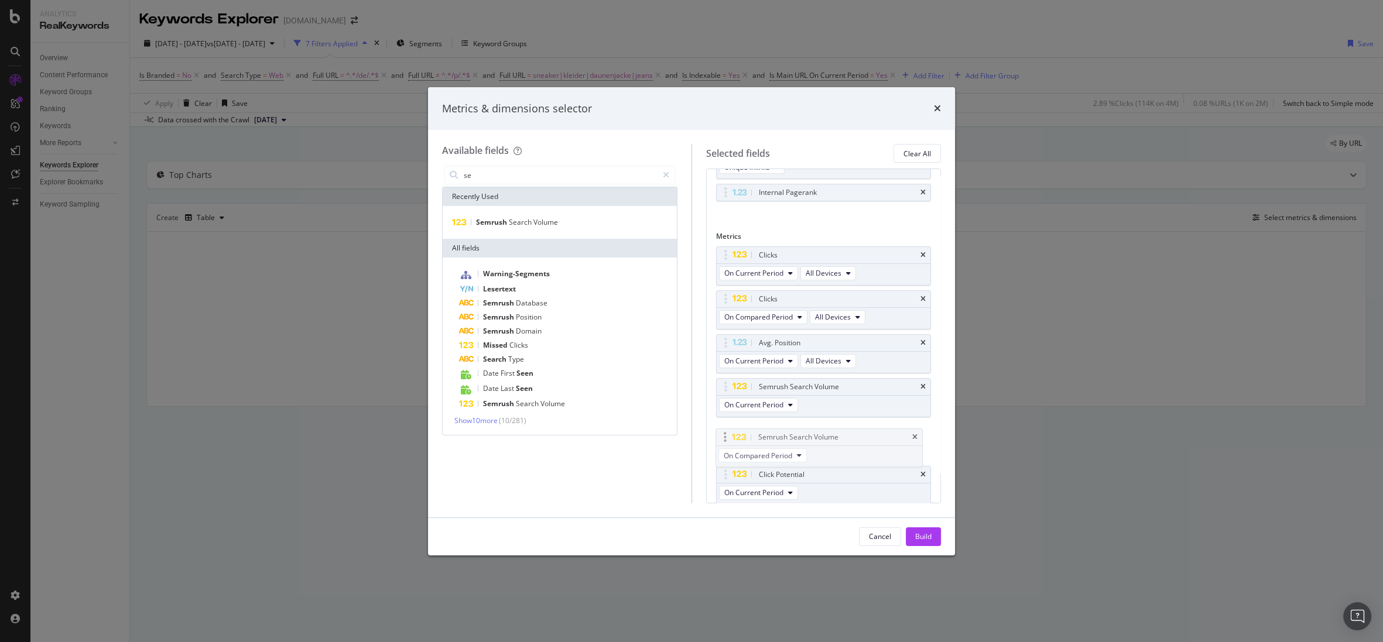
drag, startPoint x: 725, startPoint y: 476, endPoint x: 725, endPoint y: 441, distance: 35.1
click at [725, 441] on body "Analytics RealKeywords Overview Content Performance Keyword Groups Ranking Keyw…" at bounding box center [691, 321] width 1383 height 642
click at [524, 172] on input "se" at bounding box center [560, 175] width 195 height 18
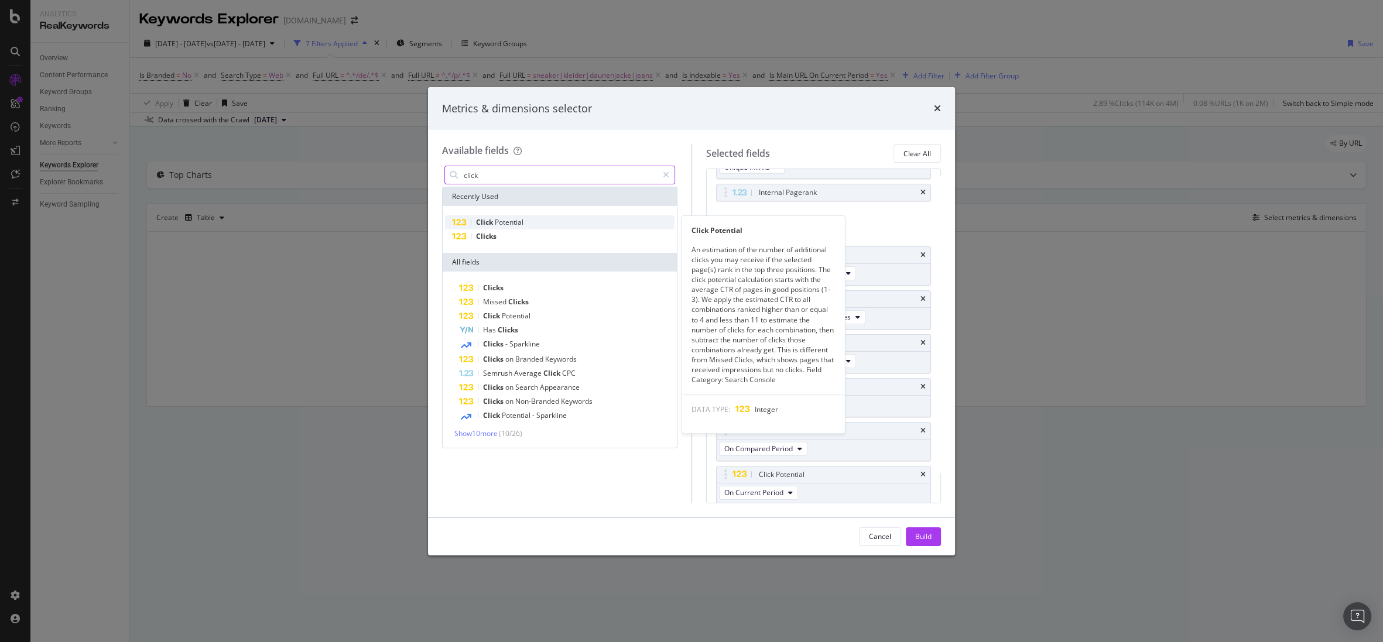
type input "click"
click at [507, 221] on span "Potential" at bounding box center [509, 222] width 29 height 10
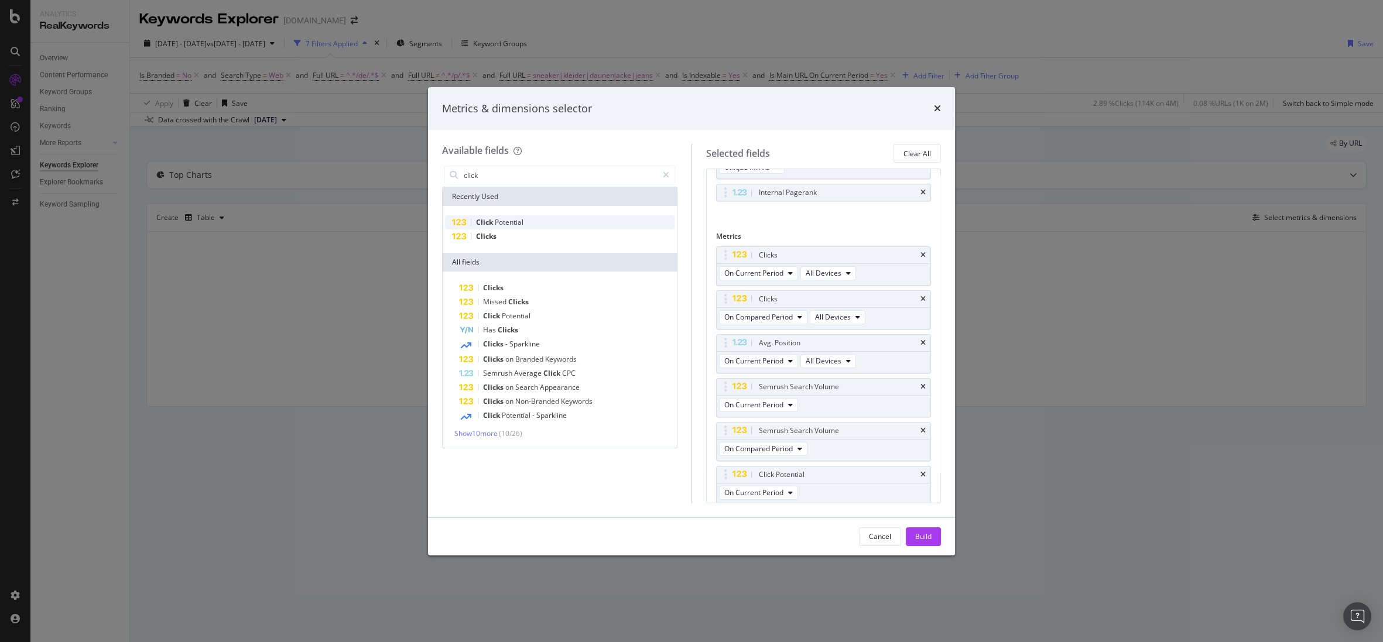
scroll to position [187, 0]
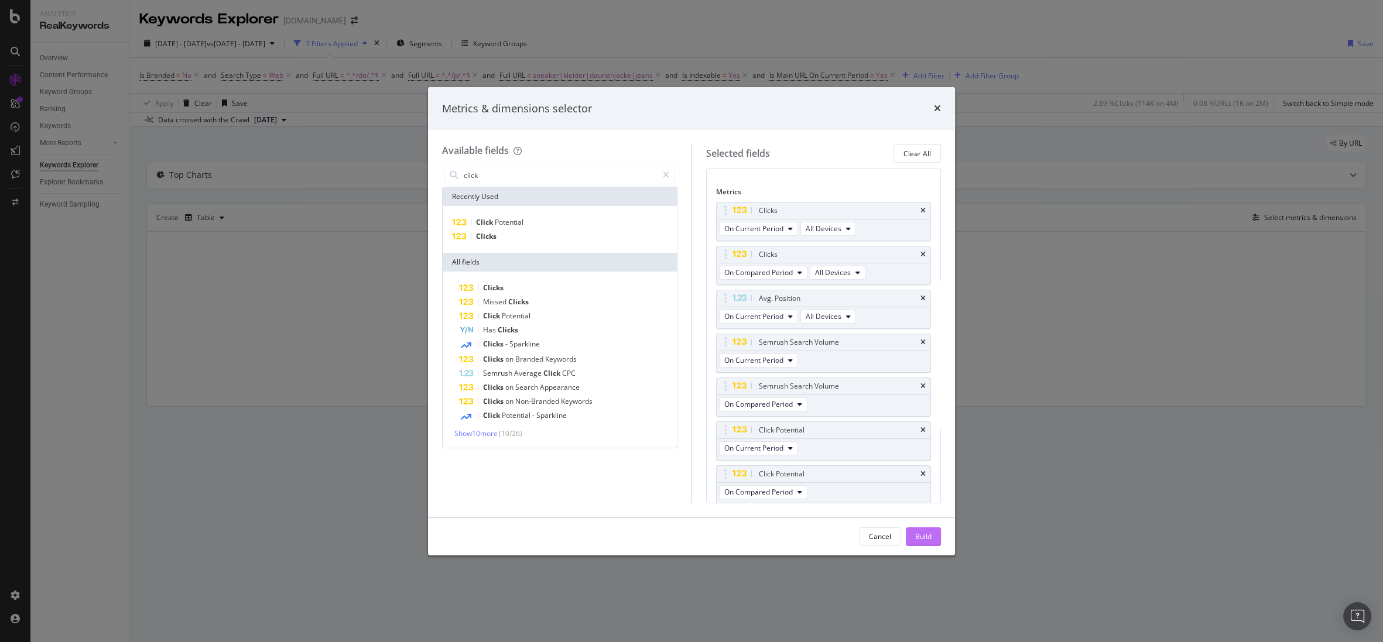
click at [932, 535] on button "Build" at bounding box center [923, 537] width 35 height 19
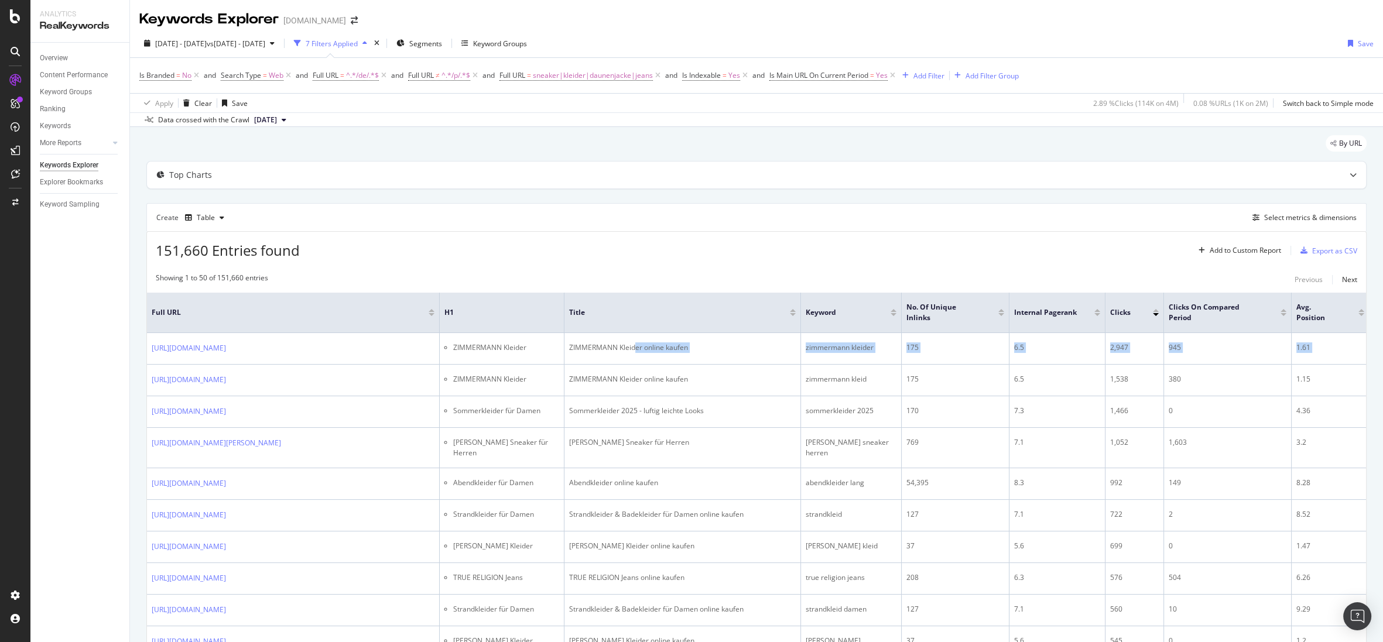
scroll to position [0, 212]
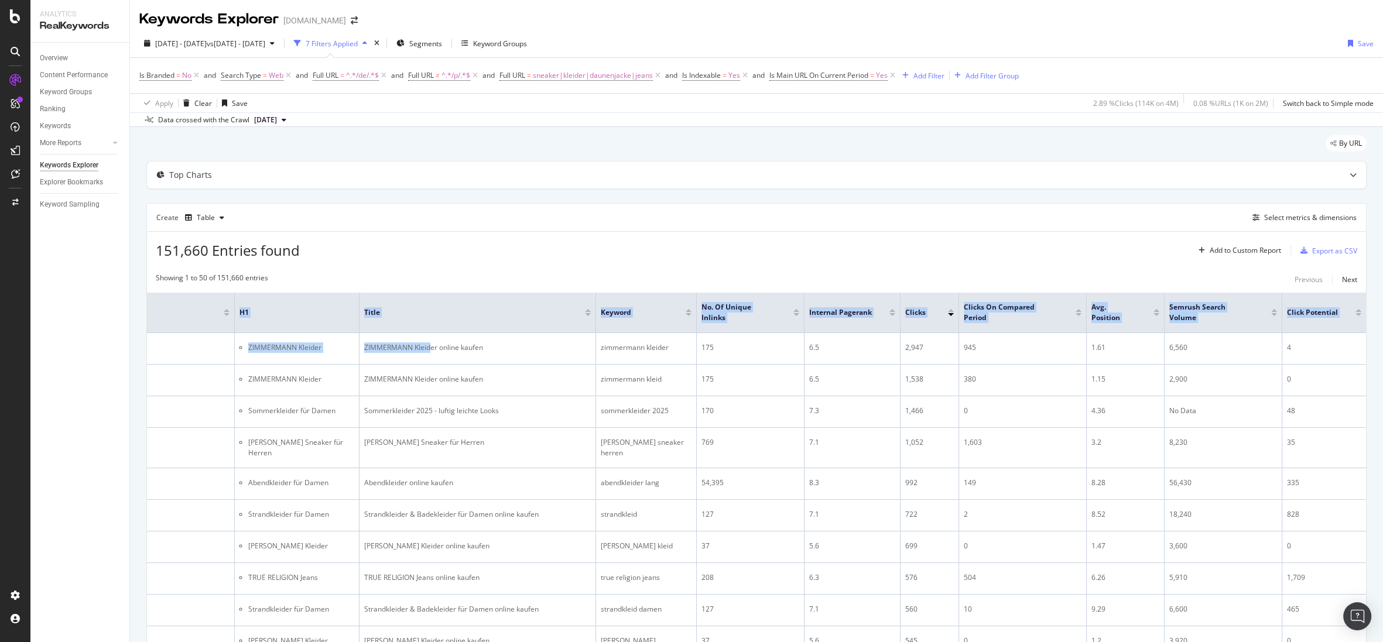
drag, startPoint x: 637, startPoint y: 350, endPoint x: 1420, endPoint y: 336, distance: 783.7
click at [1027, 336] on html "Analytics RealKeywords Overview Content Performance Keyword Groups Ranking Keyw…" at bounding box center [691, 321] width 1383 height 642
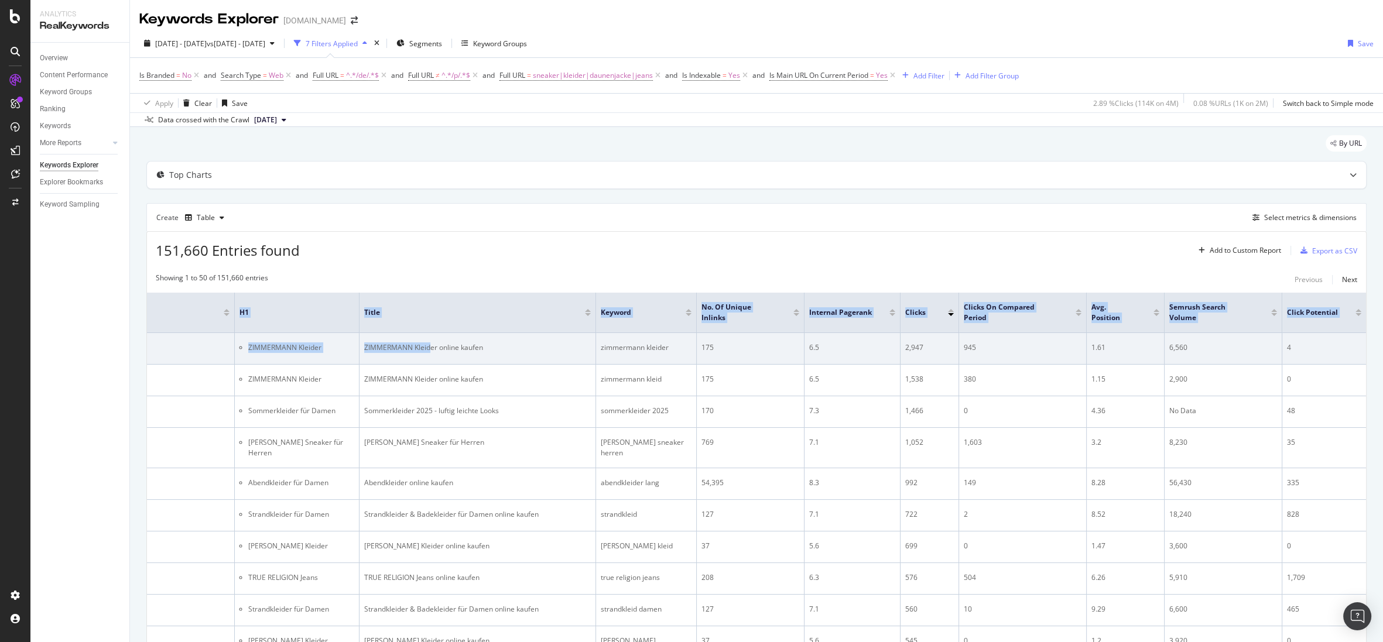
click at [1027, 352] on div "4" at bounding box center [1324, 348] width 74 height 11
click at [602, 341] on td "zimmermann kleider" at bounding box center [646, 349] width 101 height 32
click at [604, 346] on div "zimmermann kleider" at bounding box center [646, 348] width 91 height 11
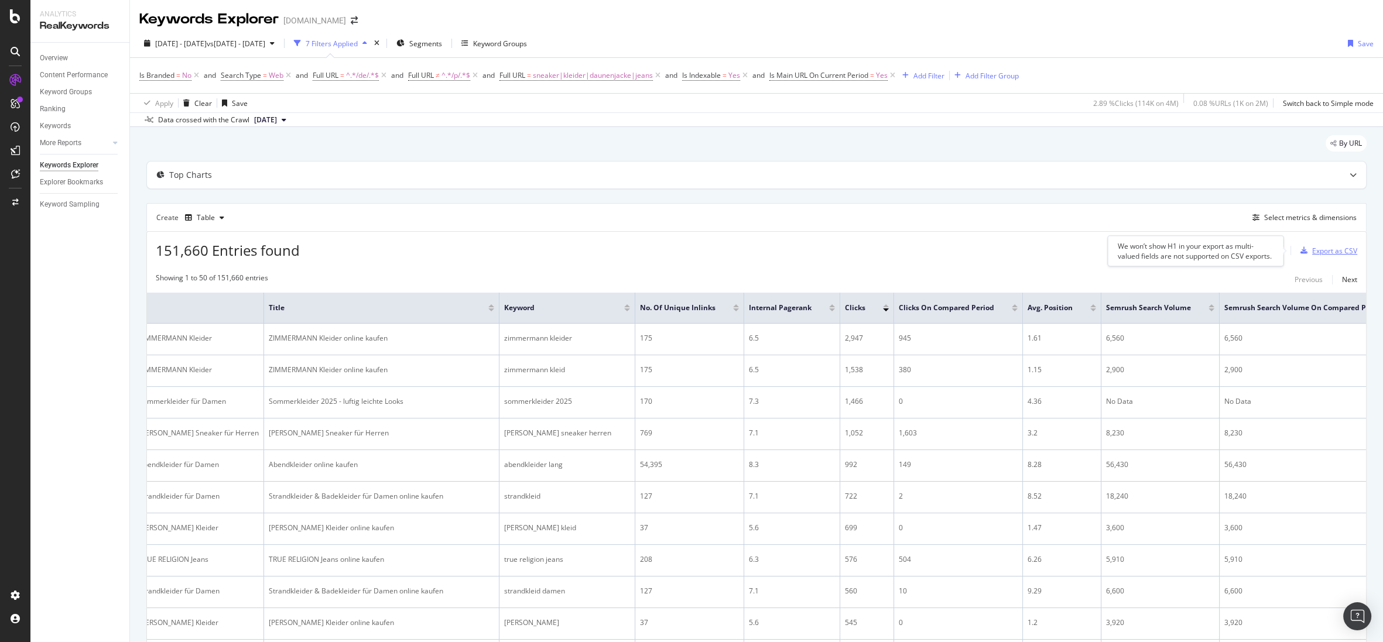
click at [1027, 249] on div "Export as CSV" at bounding box center [1334, 251] width 45 height 10
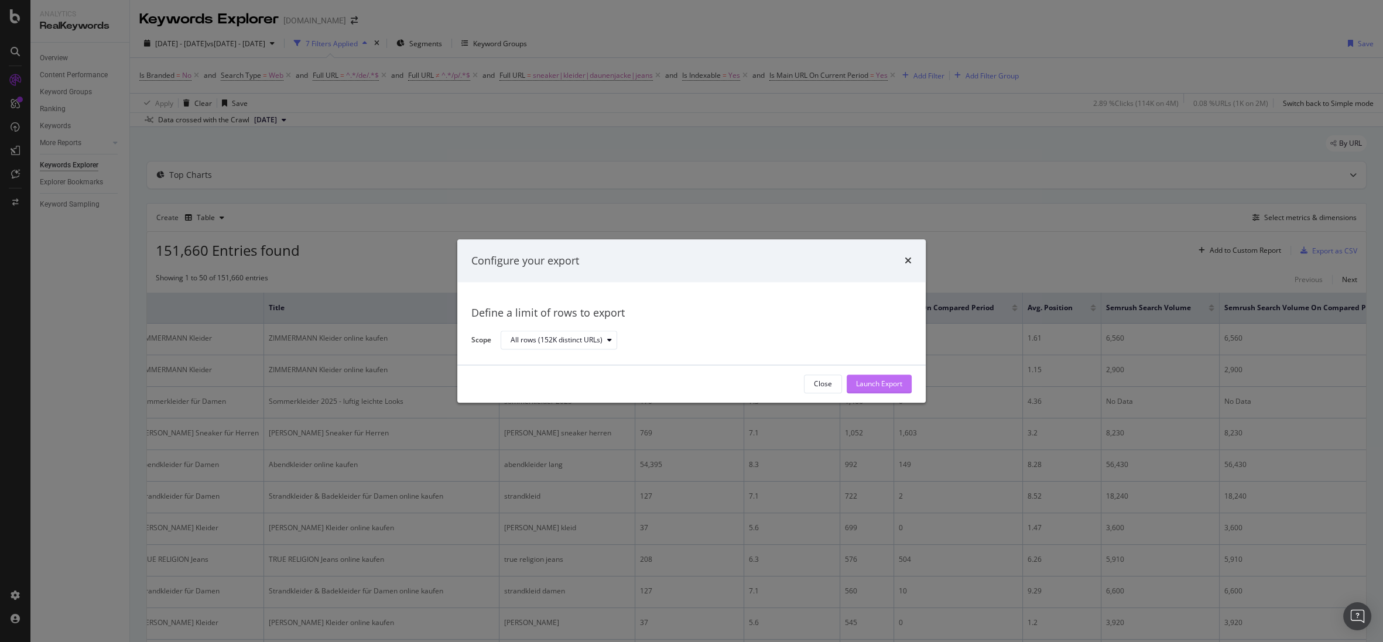
click at [887, 389] on div "Launch Export" at bounding box center [879, 384] width 46 height 18
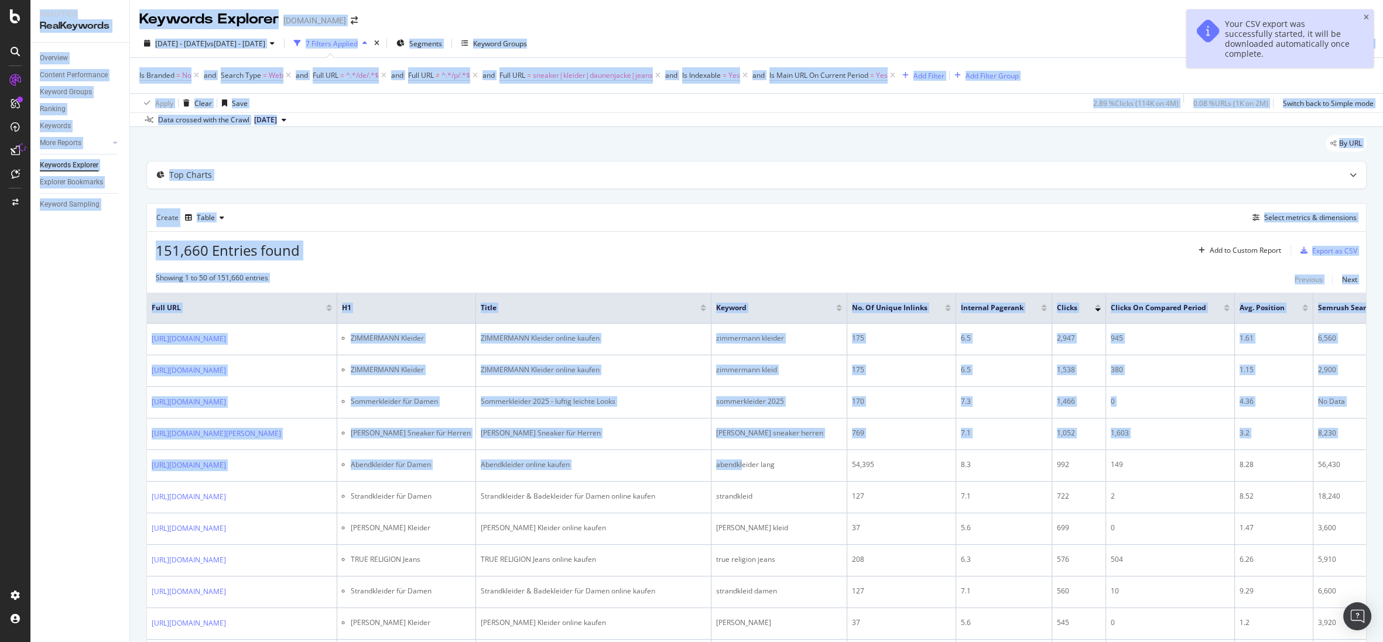
drag, startPoint x: 620, startPoint y: 506, endPoint x: 9, endPoint y: 542, distance: 611.9
click at [9, 542] on div "Analytics RealKeywords Overview Content Performance Keyword Groups Ranking Keyw…" at bounding box center [691, 321] width 1383 height 642
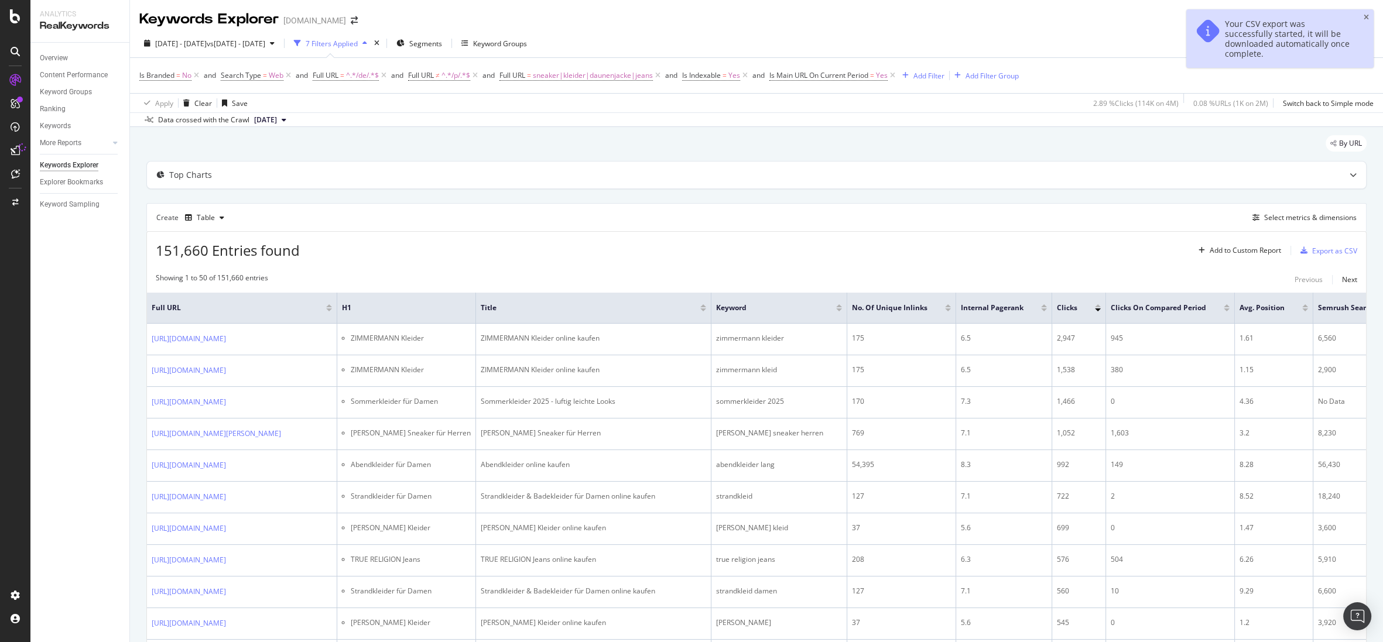
click at [460, 211] on div "Create Table Select metrics & dimensions" at bounding box center [756, 217] width 1220 height 28
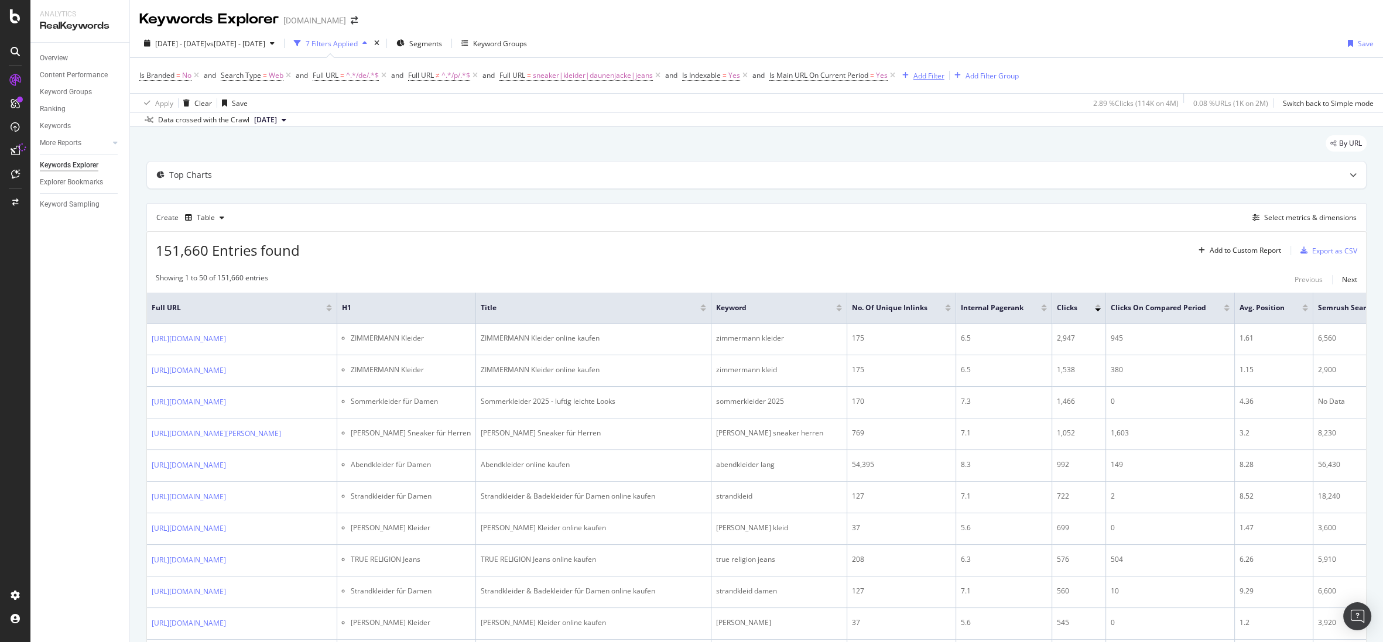
click at [934, 71] on div "Add Filter" at bounding box center [929, 76] width 31 height 10
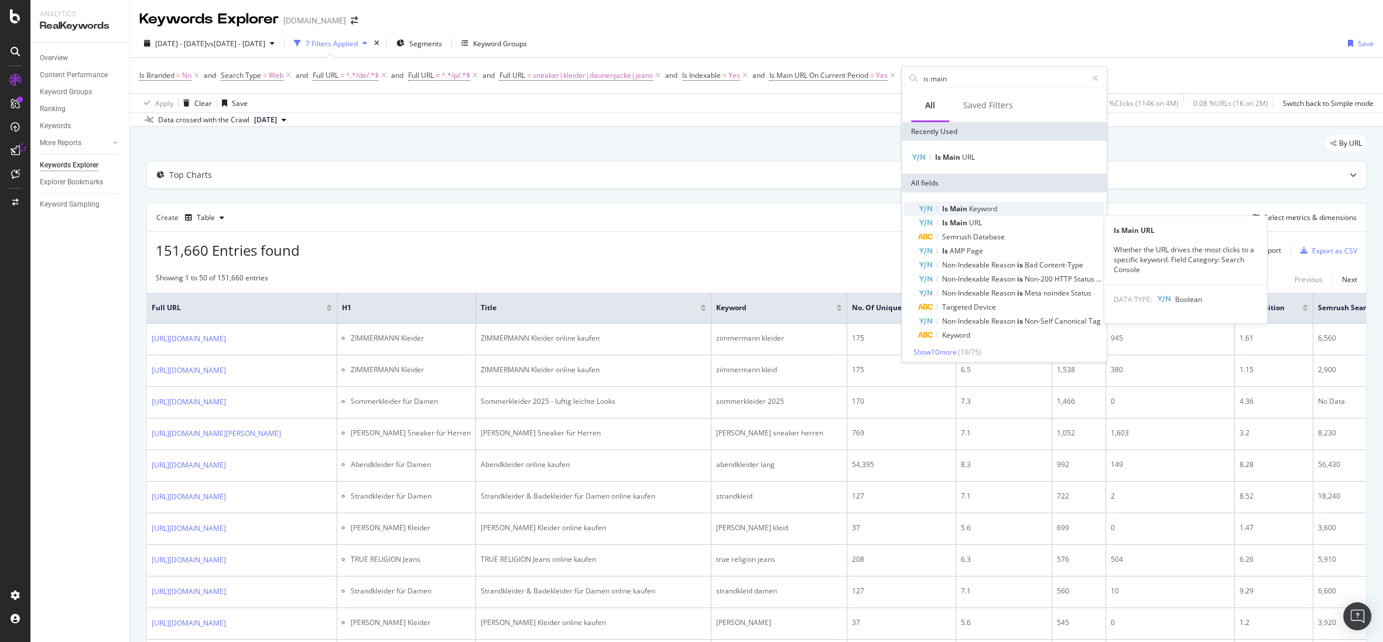
type input "is main"
click at [969, 208] on span "Keyword" at bounding box center [983, 209] width 28 height 10
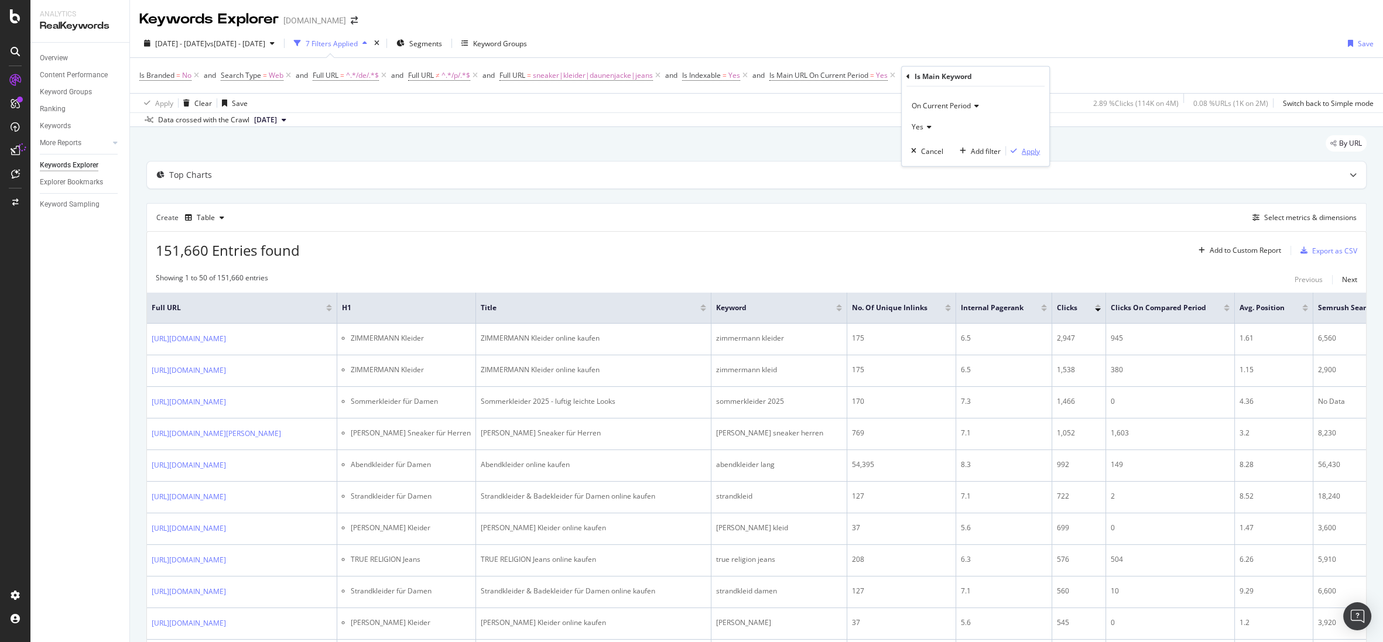
click at [1027, 151] on div "Apply" at bounding box center [1031, 151] width 18 height 10
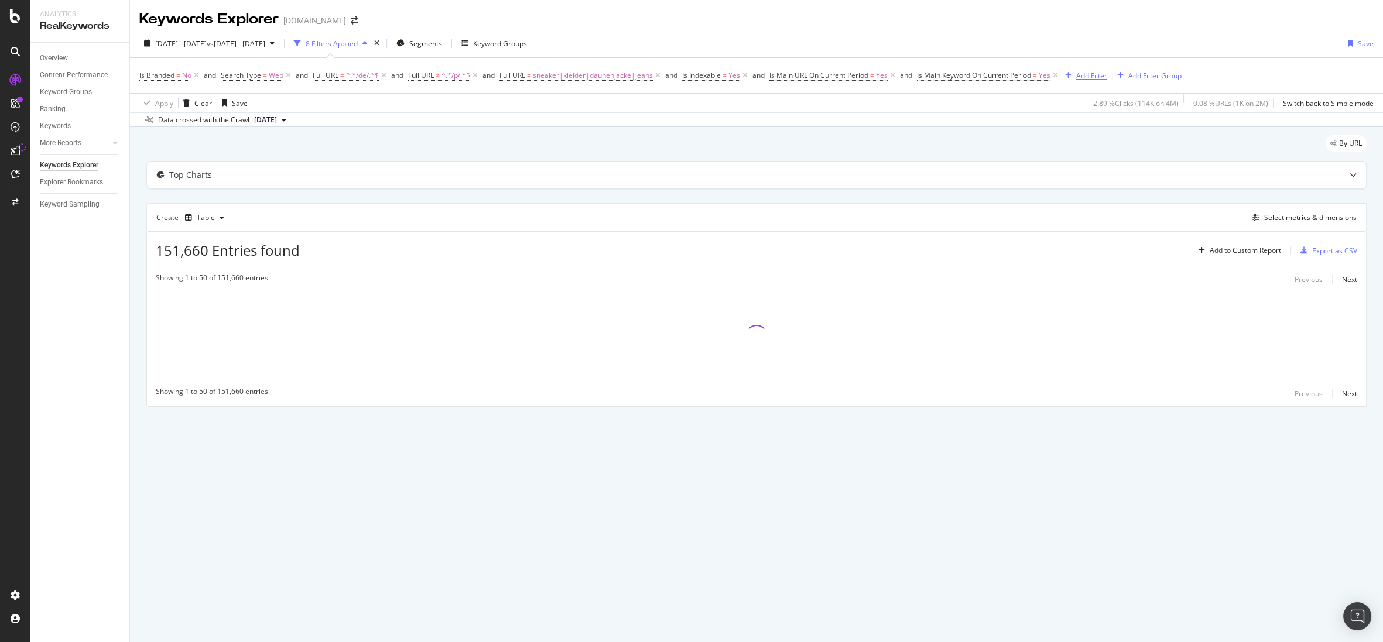
click at [1094, 77] on div "Add Filter" at bounding box center [1091, 76] width 31 height 10
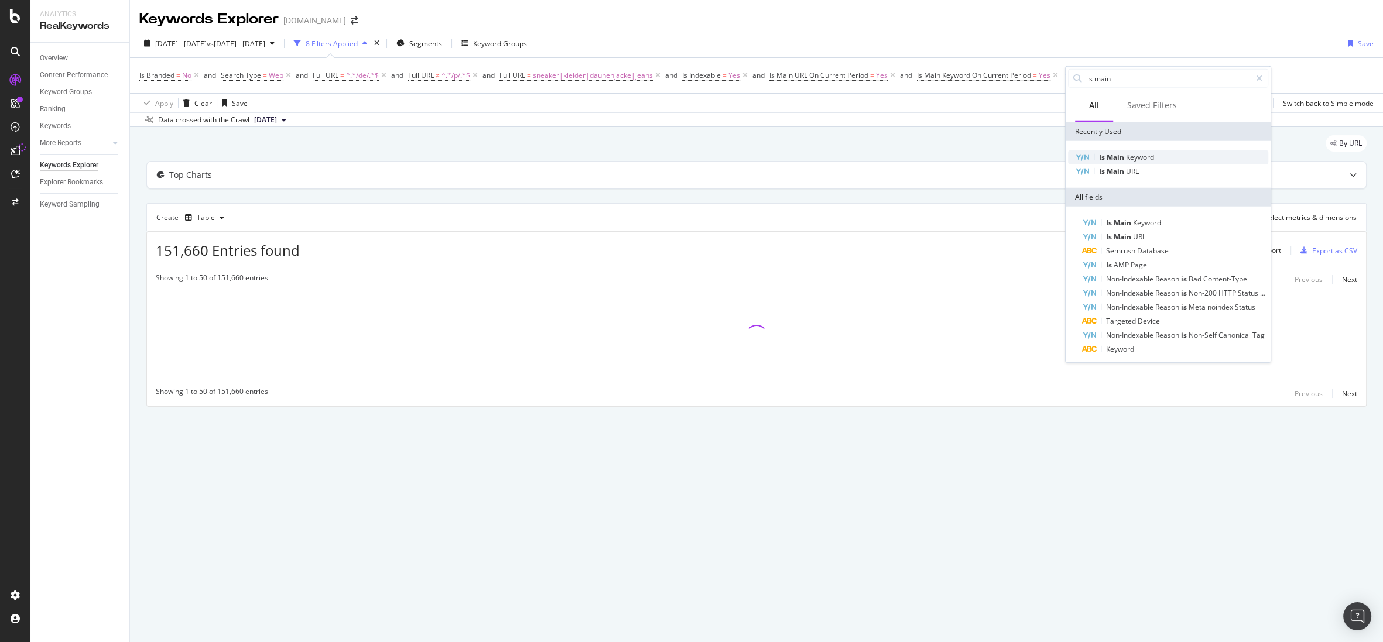
click at [1109, 152] on span "Main" at bounding box center [1116, 157] width 19 height 10
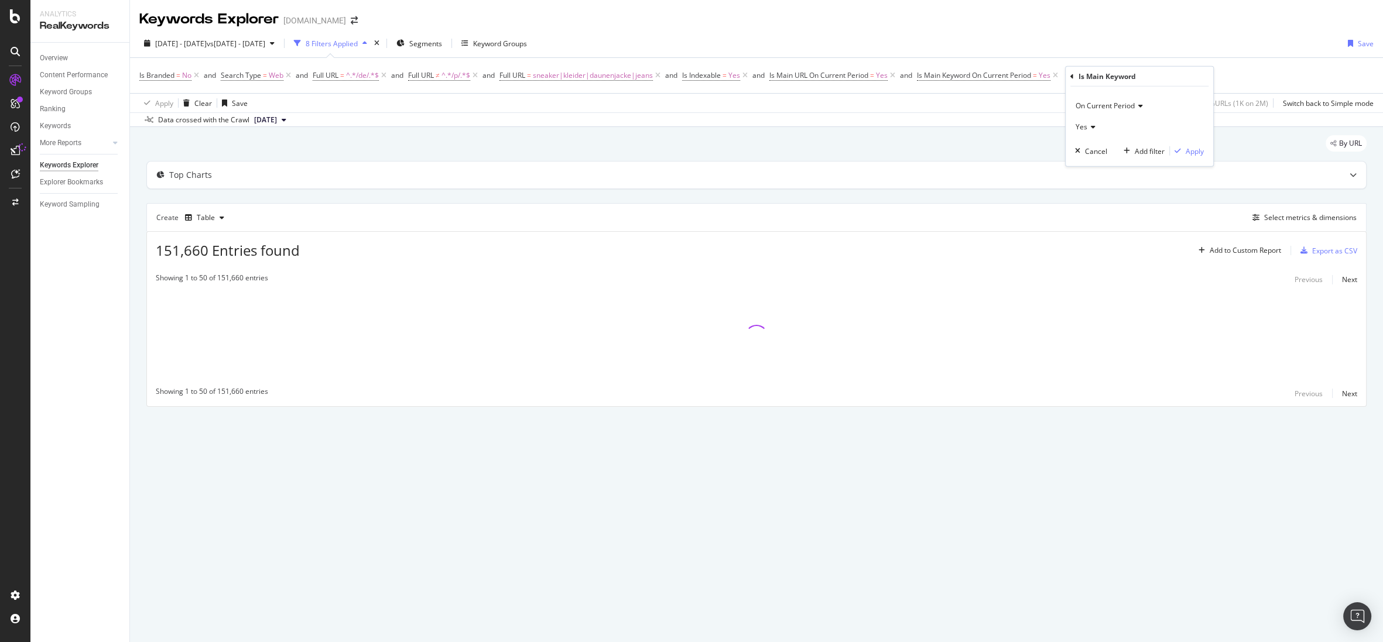
click at [1127, 112] on div "On Current Period" at bounding box center [1139, 105] width 129 height 19
click at [1126, 145] on span "On Compared Period" at bounding box center [1115, 144] width 69 height 10
click at [1198, 150] on div "Apply" at bounding box center [1195, 151] width 18 height 10
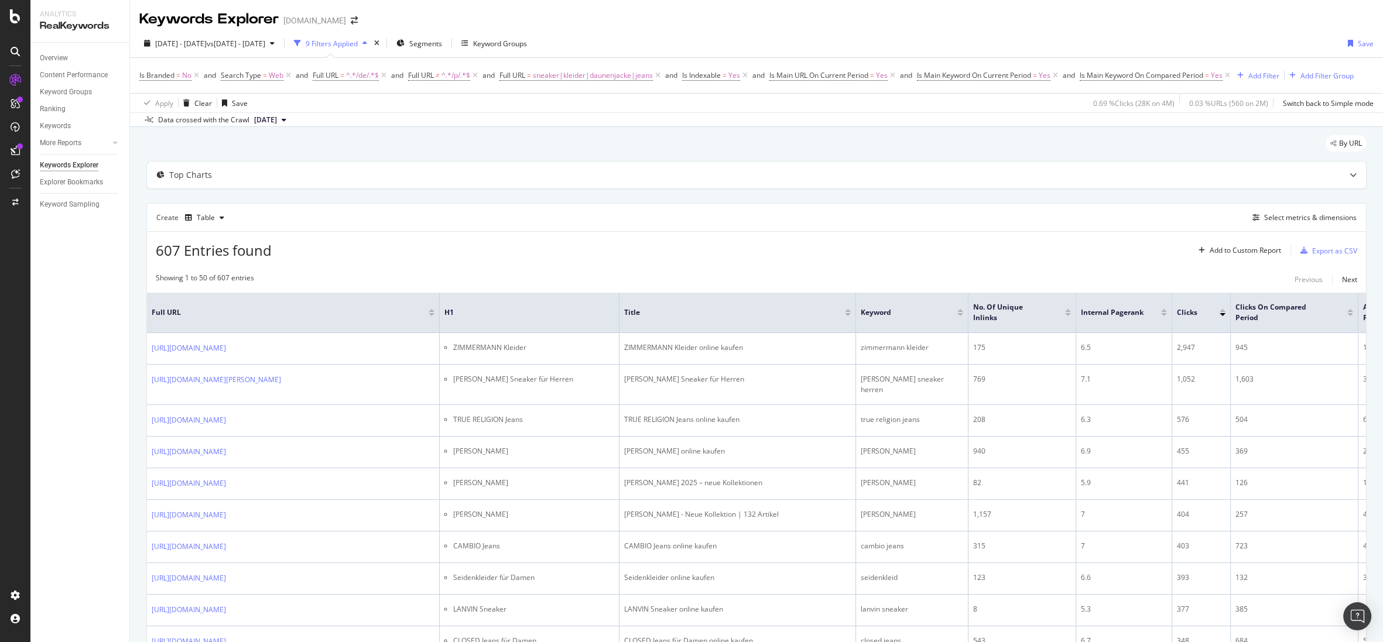
click at [915, 221] on div "Create Table Select metrics & dimensions" at bounding box center [756, 217] width 1220 height 28
click at [1233, 75] on icon at bounding box center [1228, 76] width 10 height 12
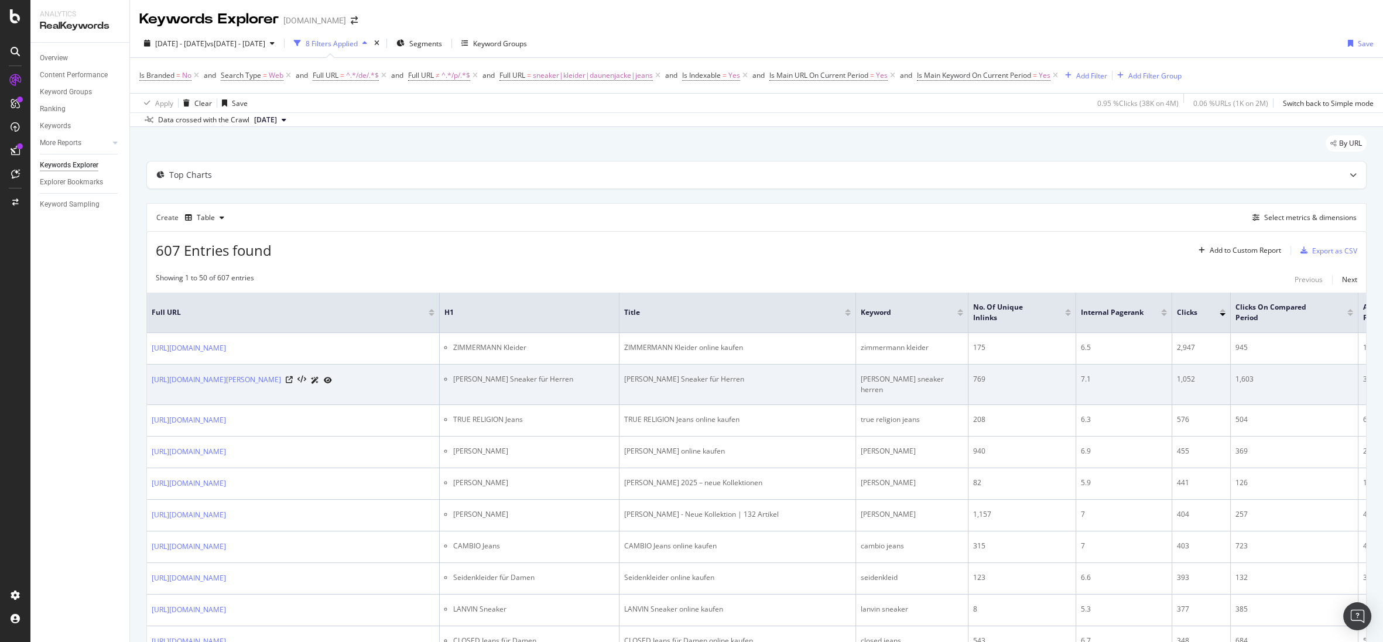
click at [503, 385] on li "[PERSON_NAME] Sneaker für Herren" at bounding box center [533, 379] width 161 height 11
click at [648, 385] on div "[PERSON_NAME] Sneaker für Herren" at bounding box center [737, 379] width 227 height 11
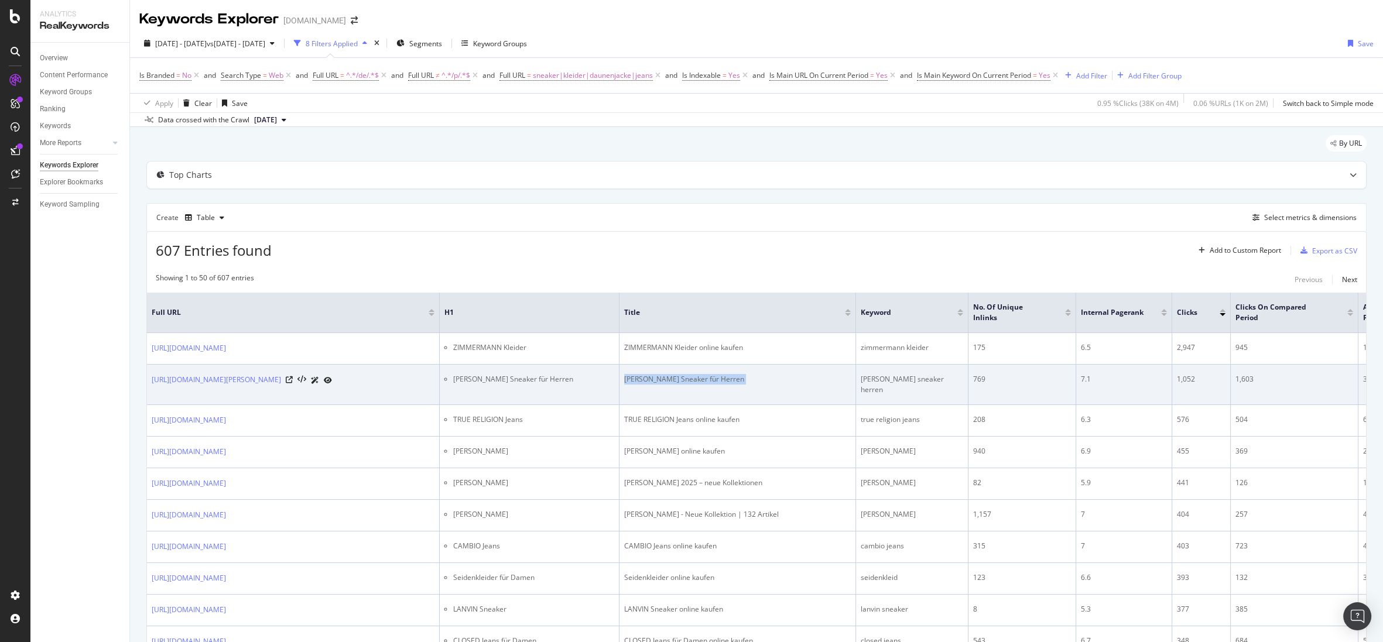
click at [648, 385] on div "[PERSON_NAME] Sneaker für Herren" at bounding box center [737, 379] width 227 height 11
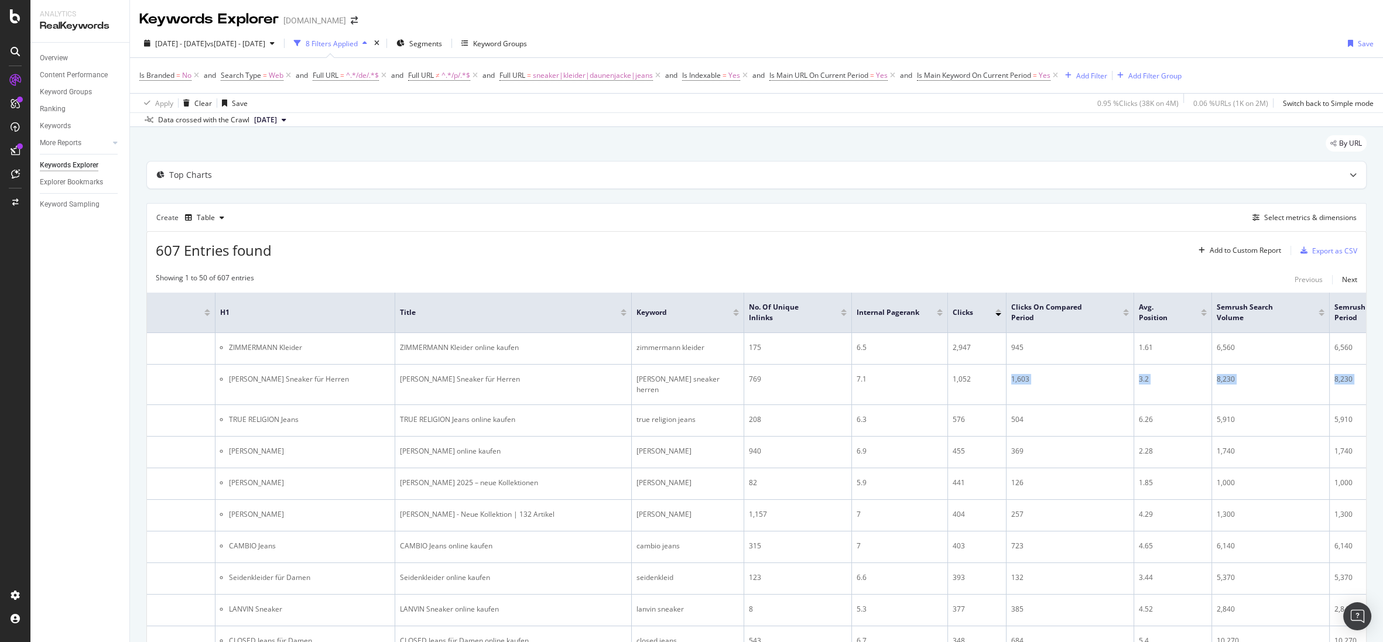
scroll to position [0, 629]
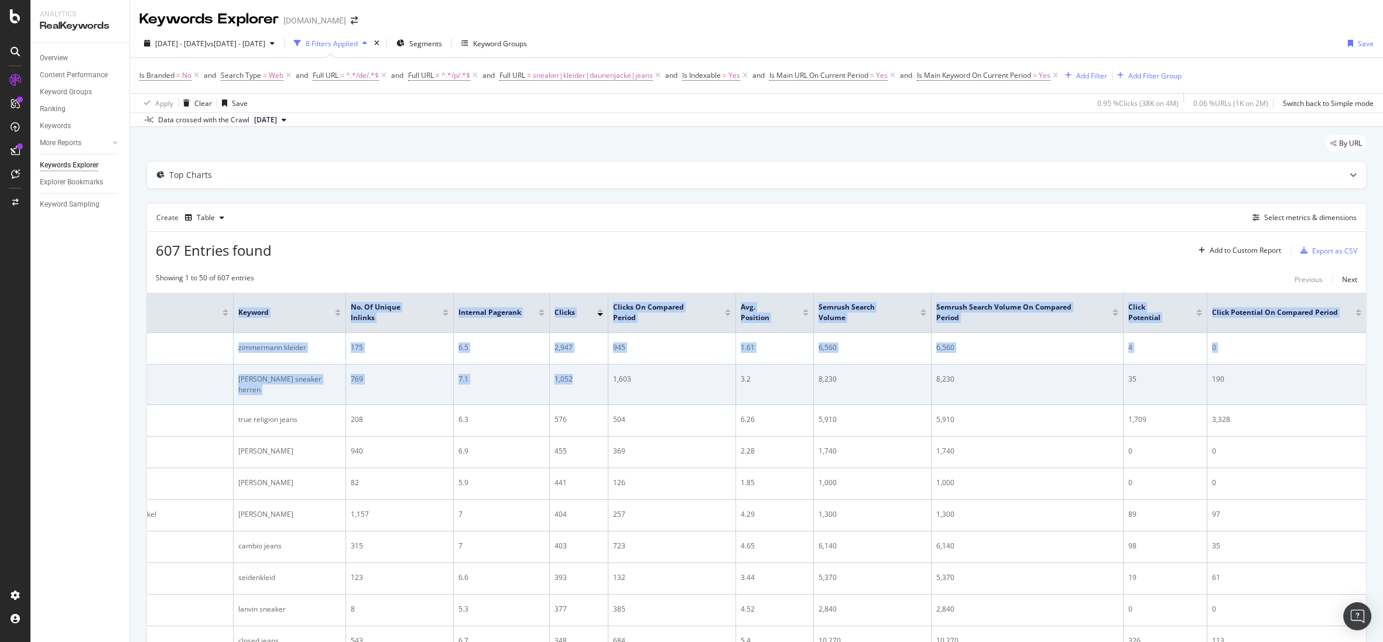
drag, startPoint x: 1205, startPoint y: 393, endPoint x: 1325, endPoint y: 394, distance: 119.5
click at [1383, 393] on html "Analytics RealKeywords Overview Content Performance Keyword Groups Ranking Keyw…" at bounding box center [691, 321] width 1383 height 642
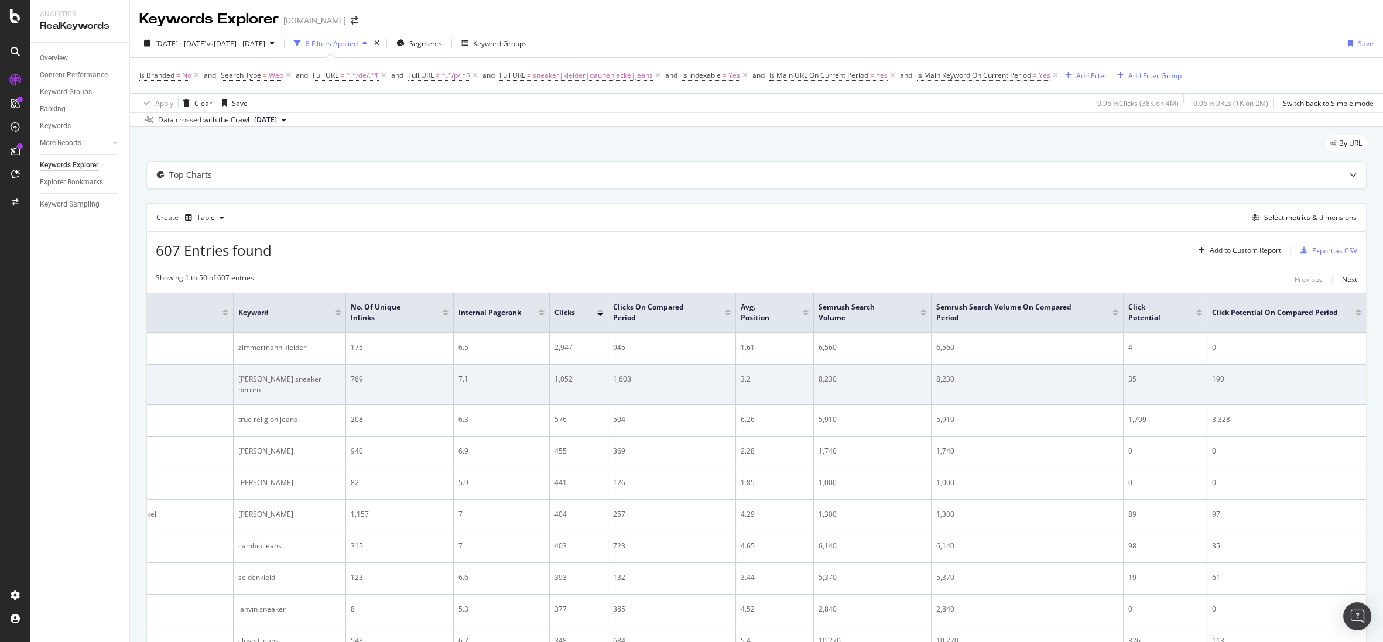
click at [891, 385] on div "8,230" at bounding box center [873, 379] width 108 height 11
click at [615, 385] on div "1,603" at bounding box center [672, 379] width 118 height 11
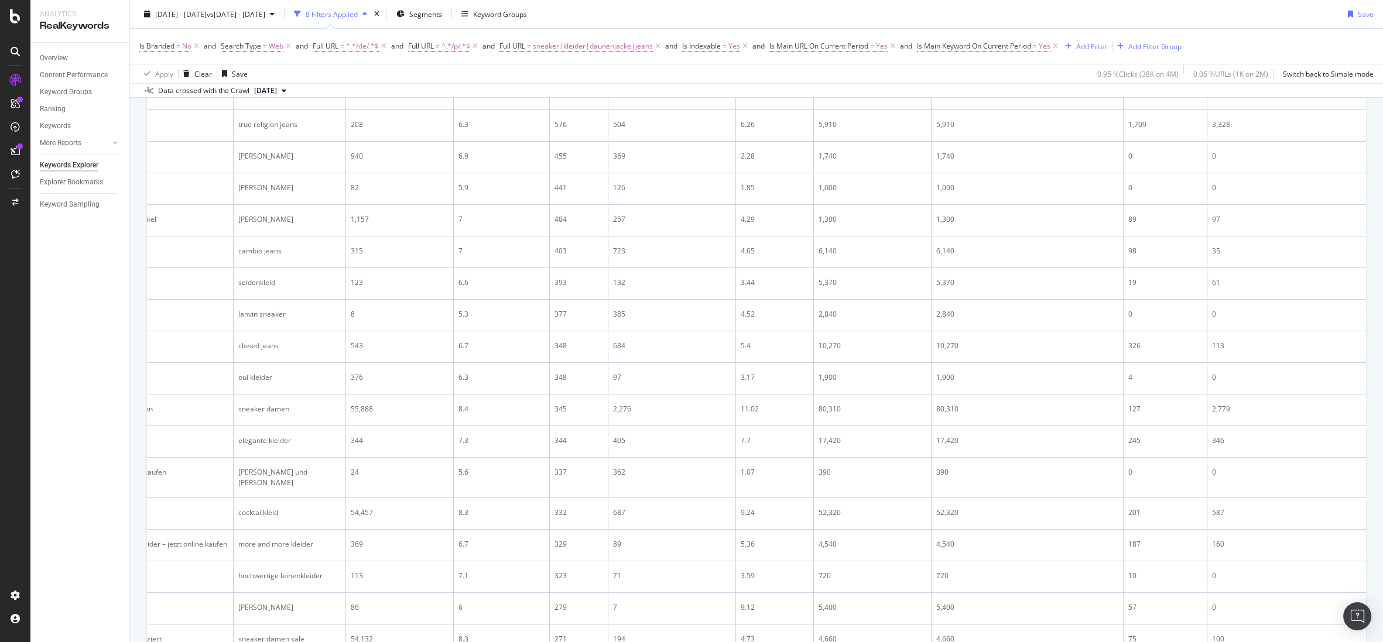
scroll to position [0, 0]
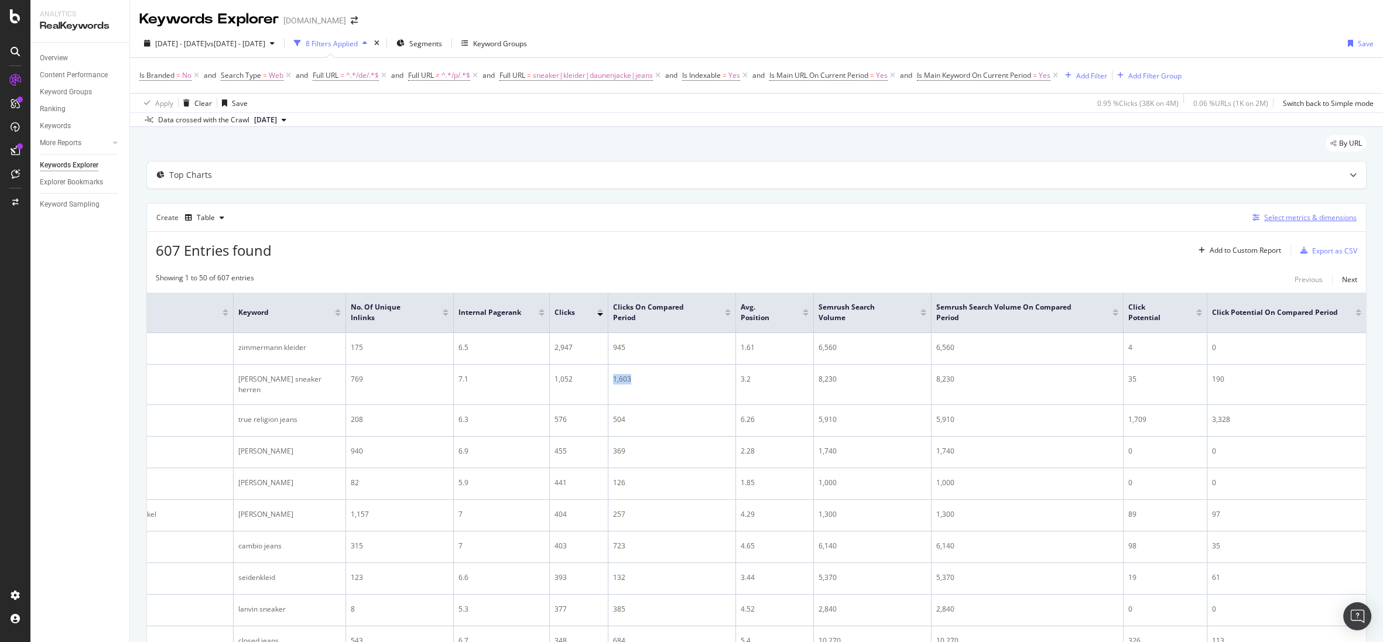
click at [1307, 222] on div "Select metrics & dimensions" at bounding box center [1310, 218] width 93 height 10
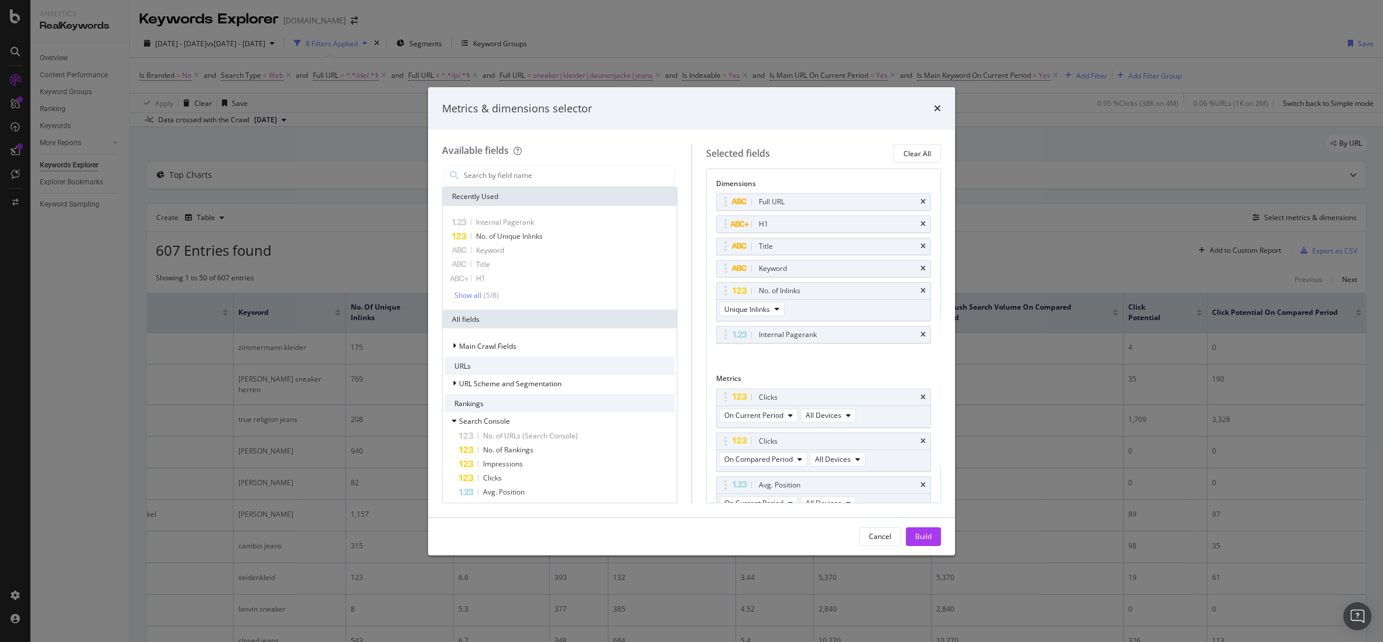
scroll to position [225, 0]
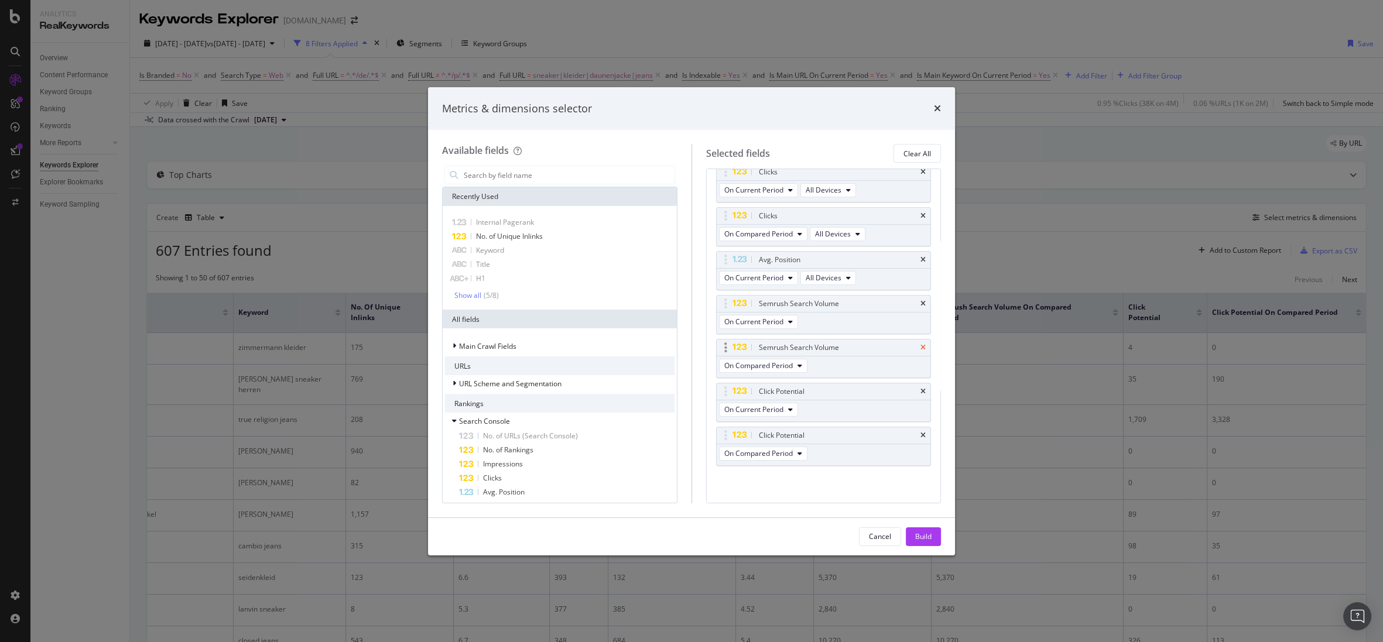
click at [921, 346] on icon "times" at bounding box center [923, 347] width 5 height 7
click at [918, 430] on div "Click Potential" at bounding box center [824, 436] width 214 height 16
click at [937, 102] on div "times" at bounding box center [937, 108] width 7 height 15
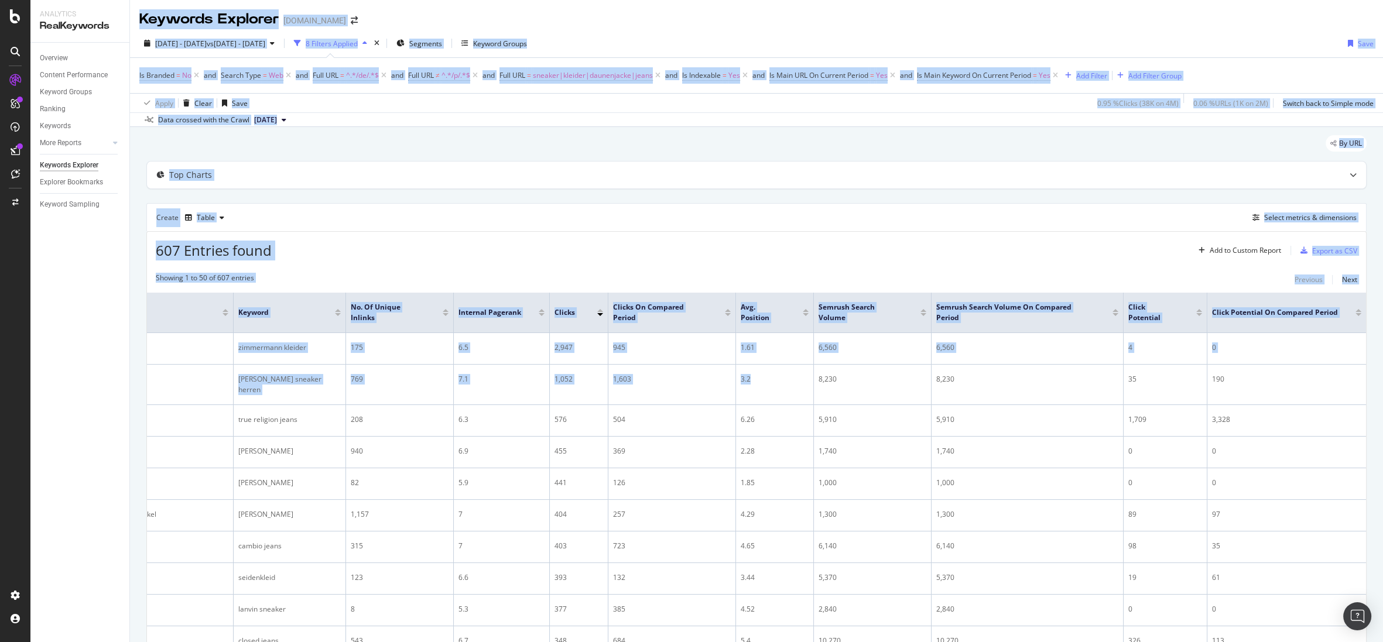
scroll to position [0, 0]
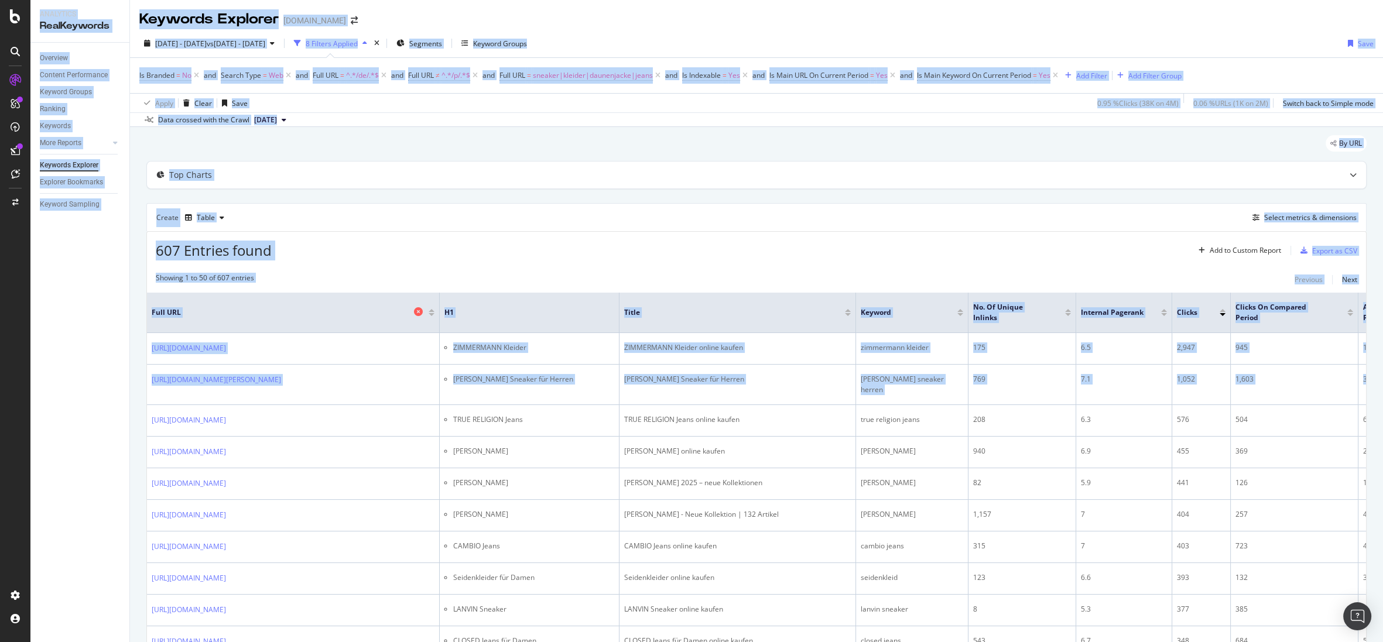
drag, startPoint x: 794, startPoint y: 390, endPoint x: 252, endPoint y: 310, distance: 547.6
click at [0, 405] on html "Analytics RealKeywords Overview Content Performance Keyword Groups Ranking Keyw…" at bounding box center [691, 321] width 1383 height 642
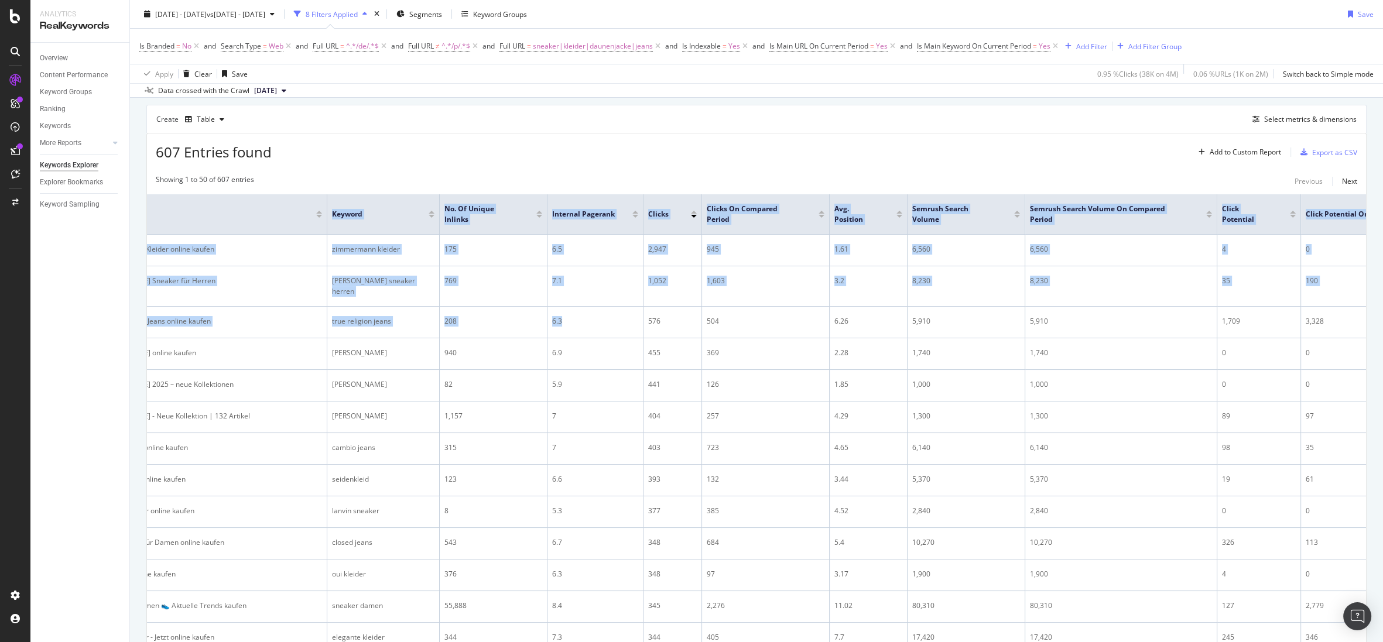
scroll to position [0, 629]
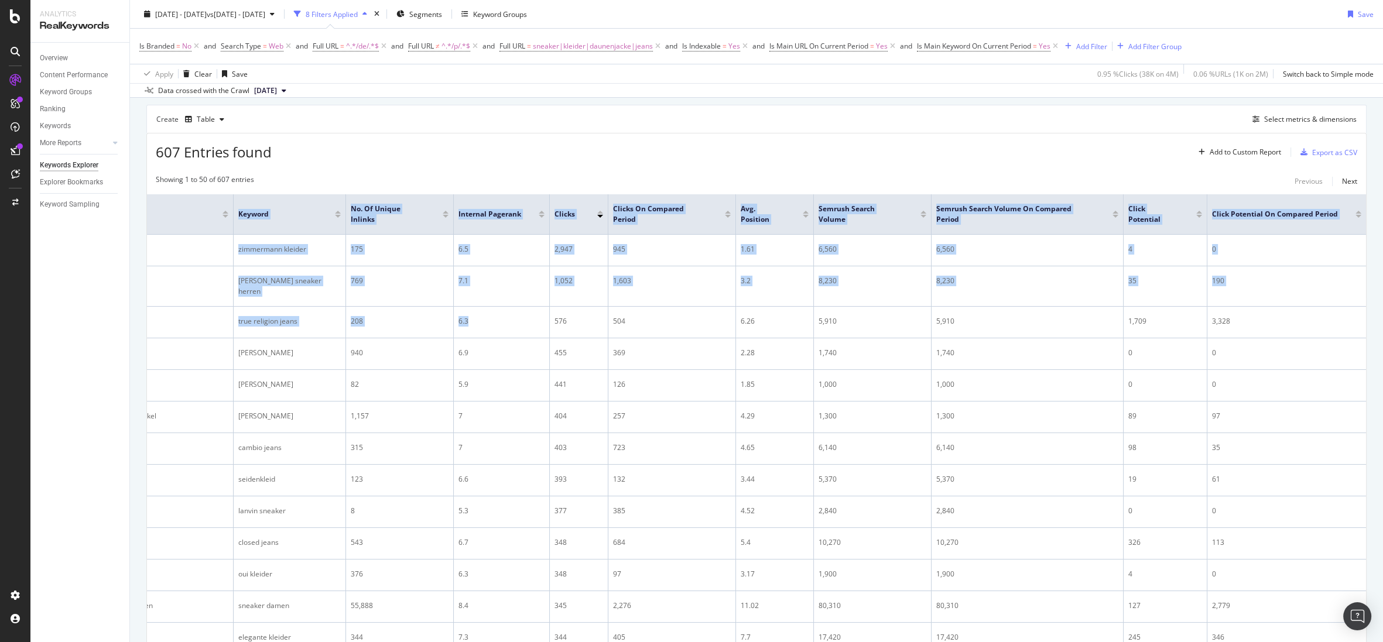
drag, startPoint x: 1085, startPoint y: 345, endPoint x: 1481, endPoint y: 345, distance: 396.5
click at [1383, 345] on html "Analytics RealKeywords Overview Content Performance Keyword Groups Ranking Keyw…" at bounding box center [691, 321] width 1383 height 642
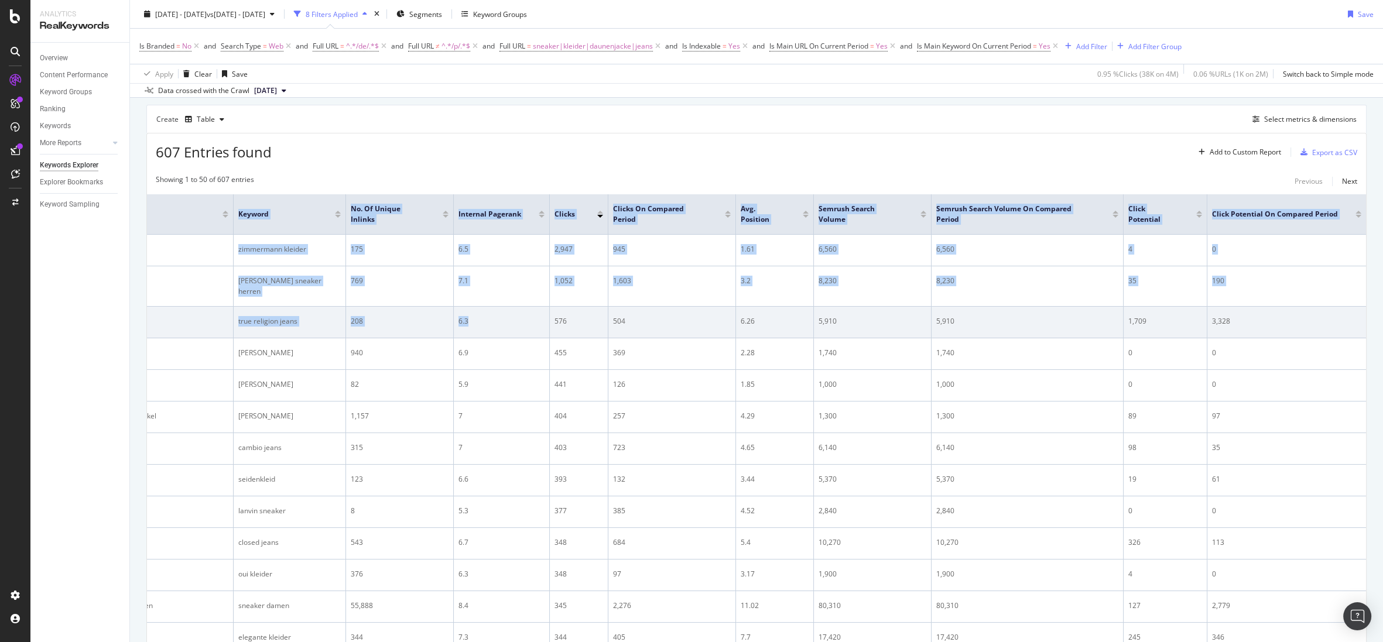
click at [1259, 338] on td "3,328" at bounding box center [1287, 323] width 159 height 32
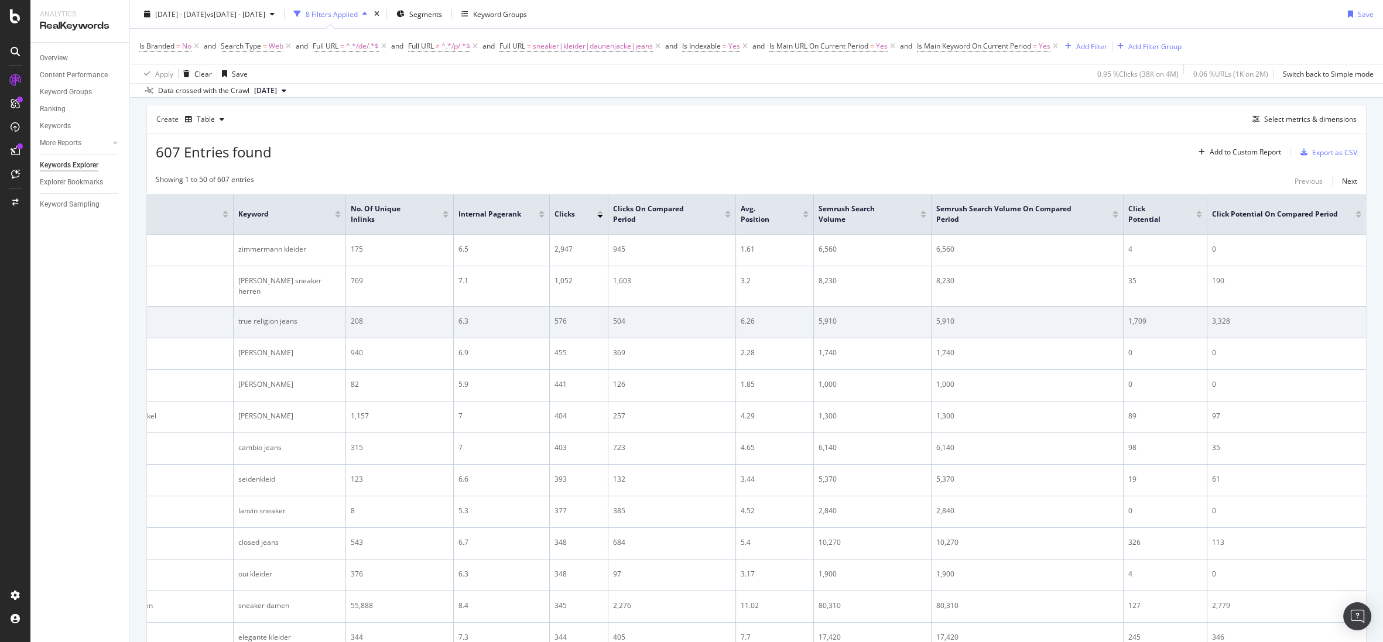
click at [1128, 327] on div "1,709" at bounding box center [1165, 321] width 74 height 11
drag, startPoint x: 1120, startPoint y: 332, endPoint x: 385, endPoint y: 347, distance: 735.1
click at [385, 338] on tr "https://www.breuninger.com/de/marken/true-religion/bekleidung-jeans/ TRUE RELIG…" at bounding box center [445, 323] width 1842 height 32
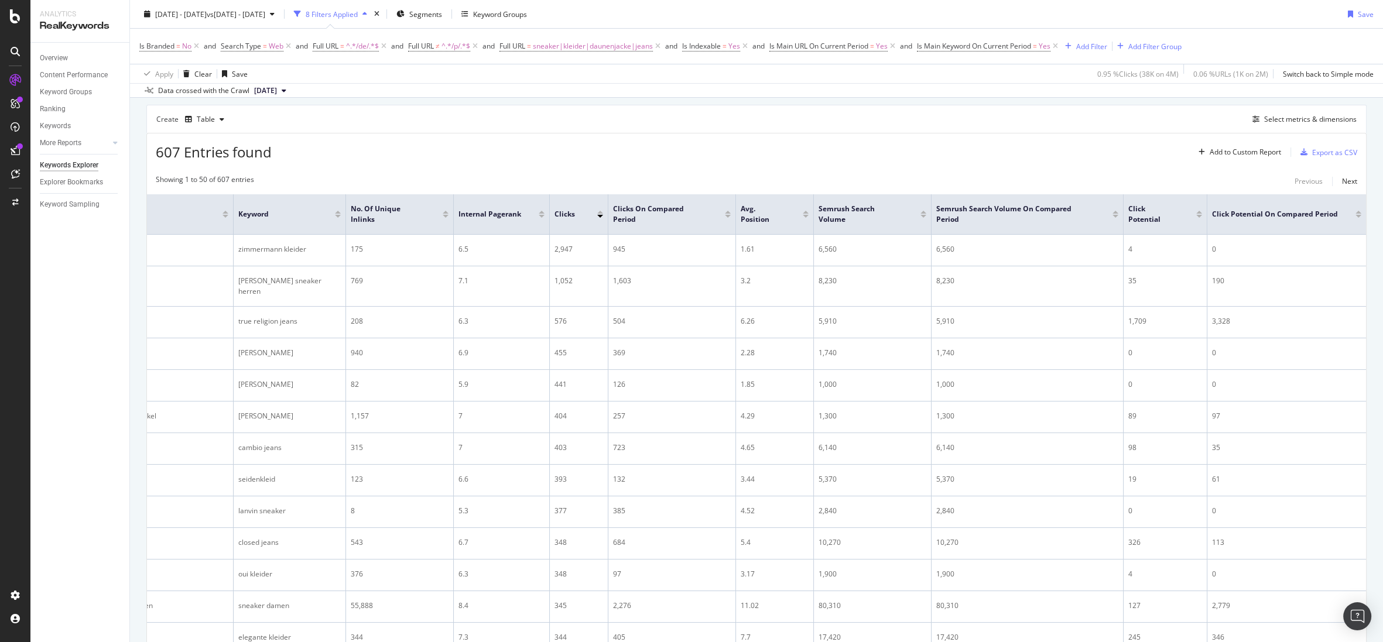
click at [1004, 140] on div "607 Entries found Add to Custom Report Export as CSV" at bounding box center [756, 148] width 1219 height 29
